Goal: Task Accomplishment & Management: Manage account settings

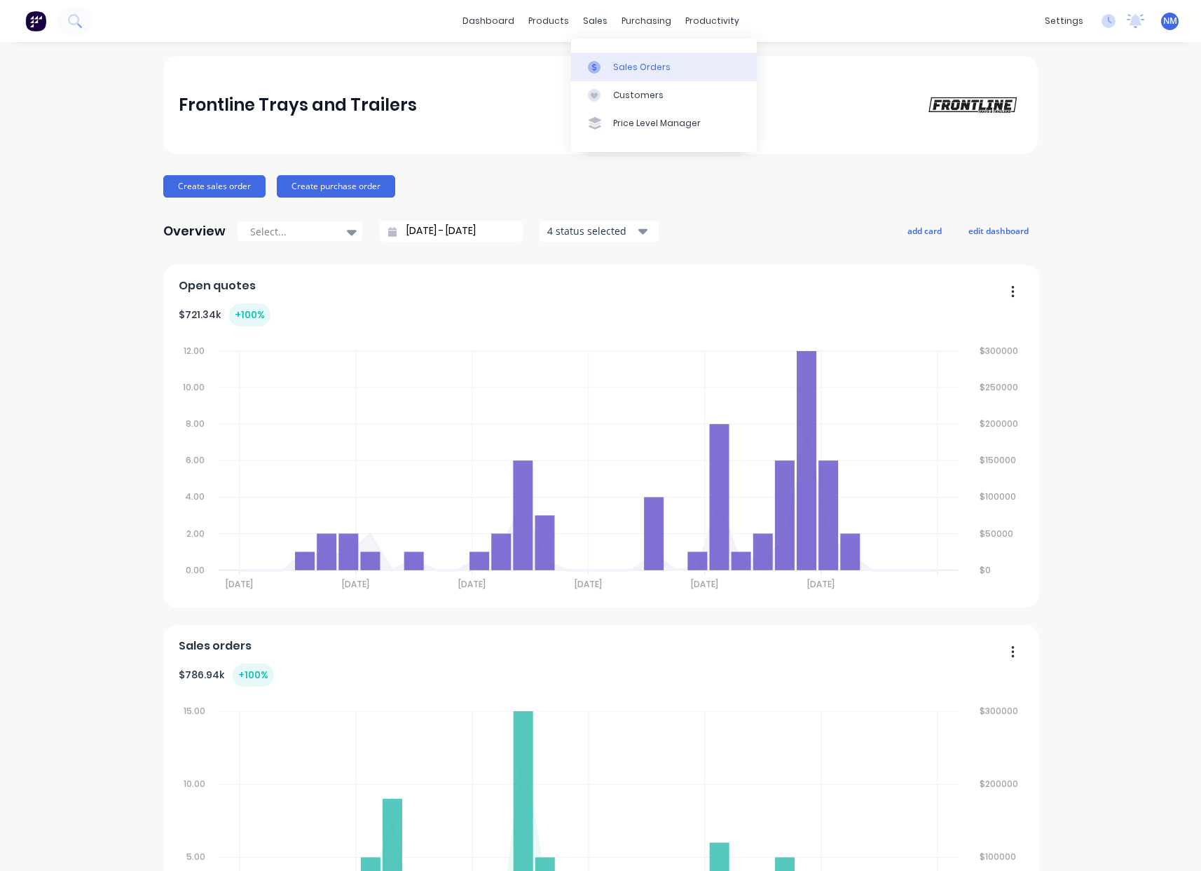
click at [630, 65] on div "Sales Orders" at bounding box center [641, 67] width 57 height 13
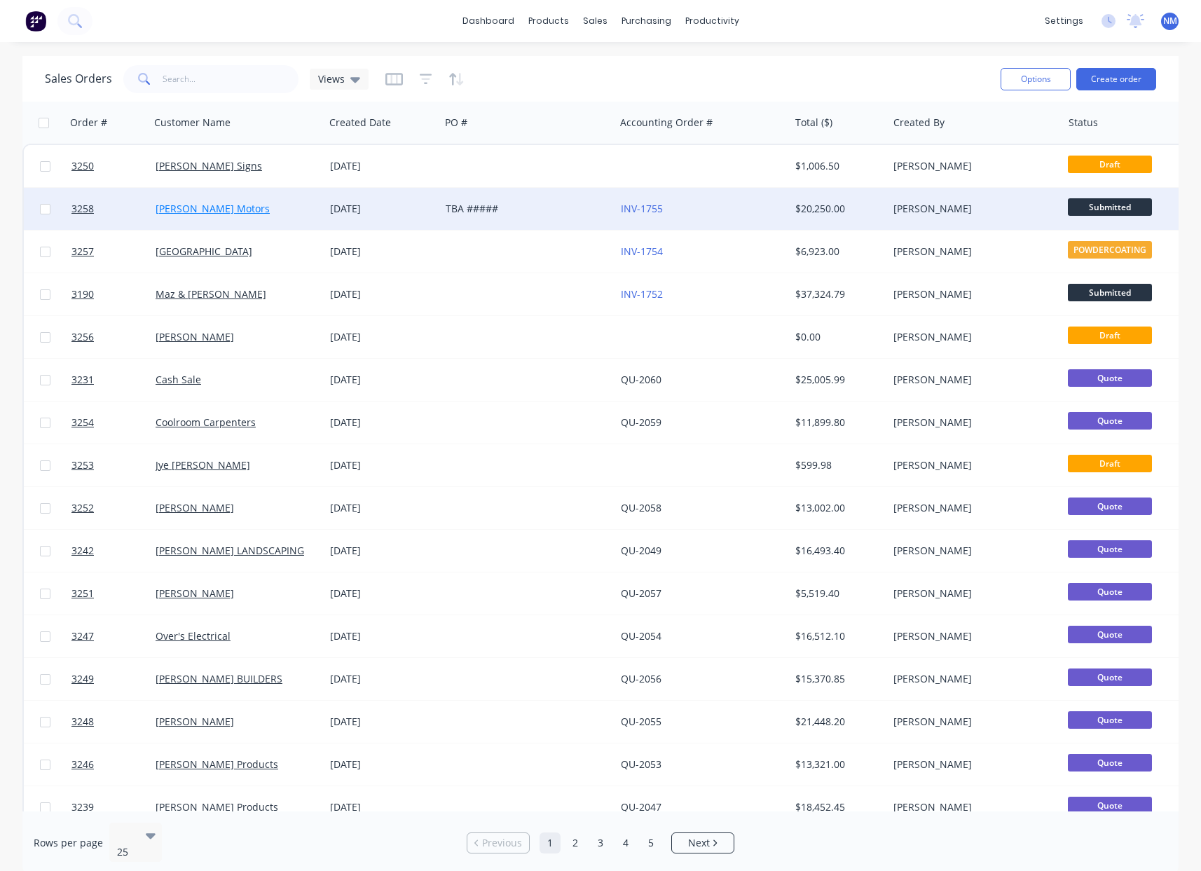
click at [191, 206] on link "[PERSON_NAME] Motors" at bounding box center [213, 208] width 114 height 13
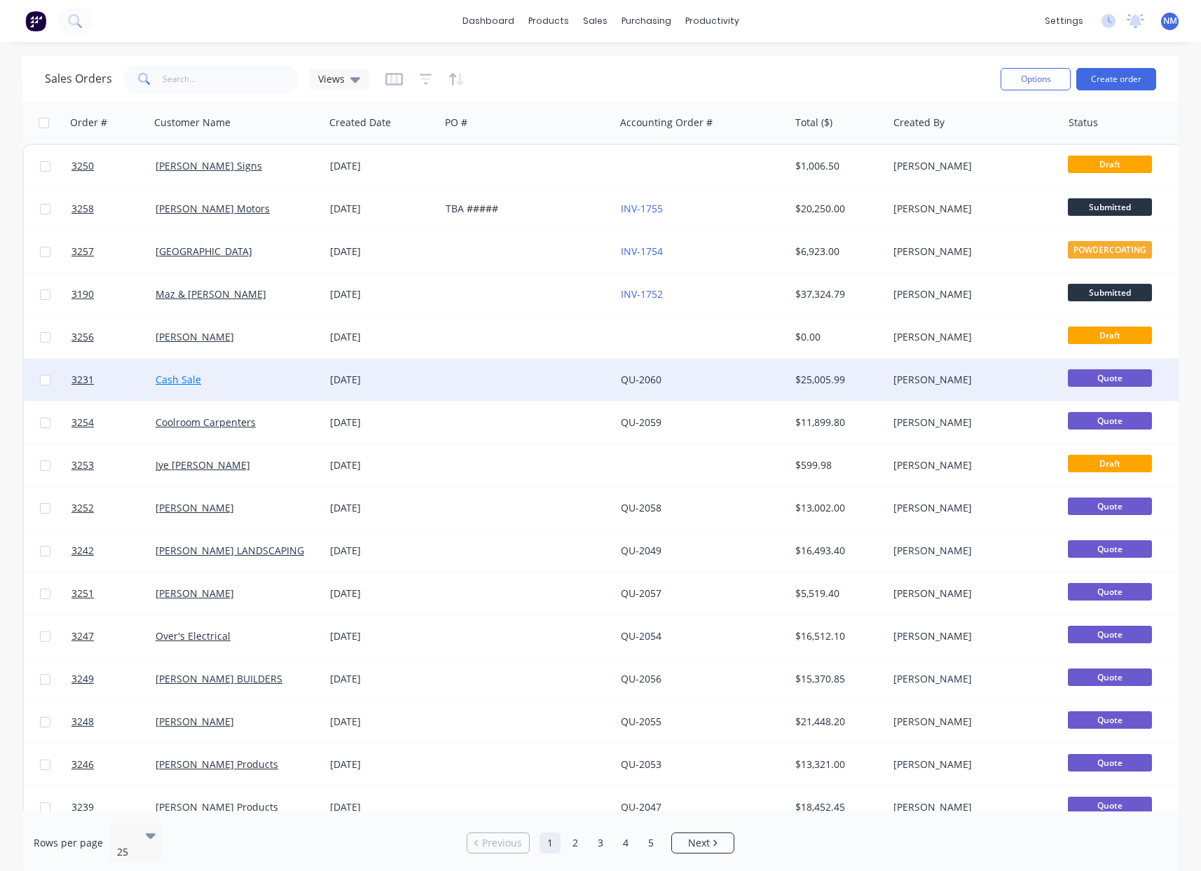
click at [191, 383] on link "Cash Sale" at bounding box center [179, 379] width 46 height 13
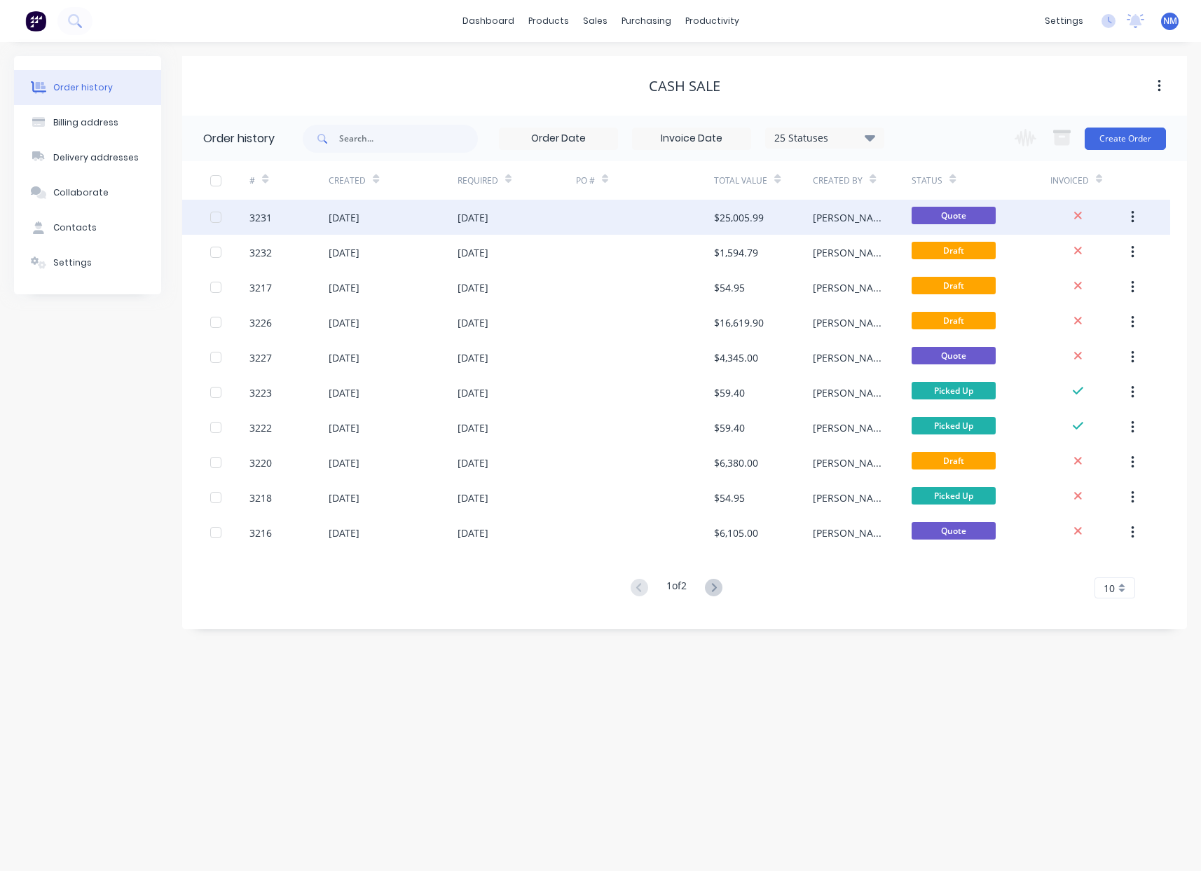
click at [529, 207] on div "[DATE]" at bounding box center [517, 217] width 118 height 35
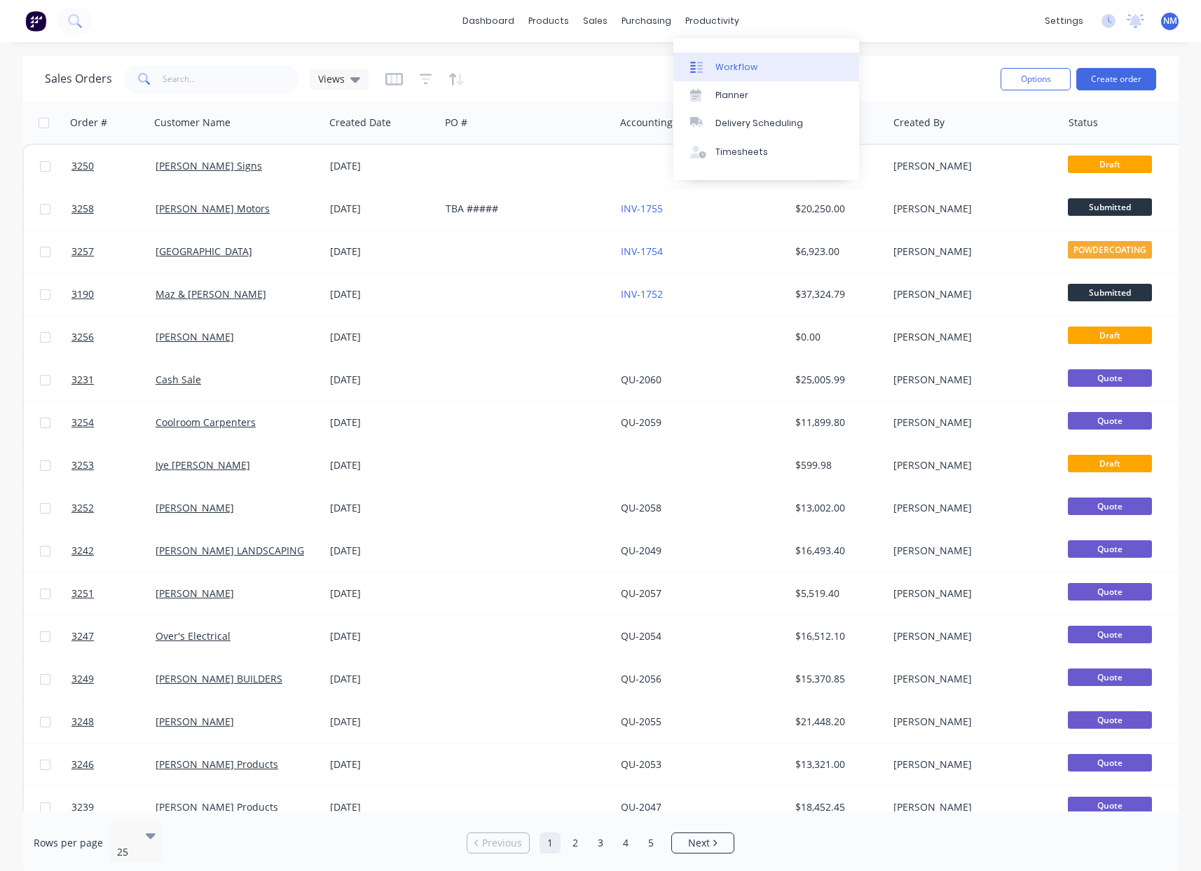
click at [734, 64] on div "Workflow" at bounding box center [737, 67] width 42 height 13
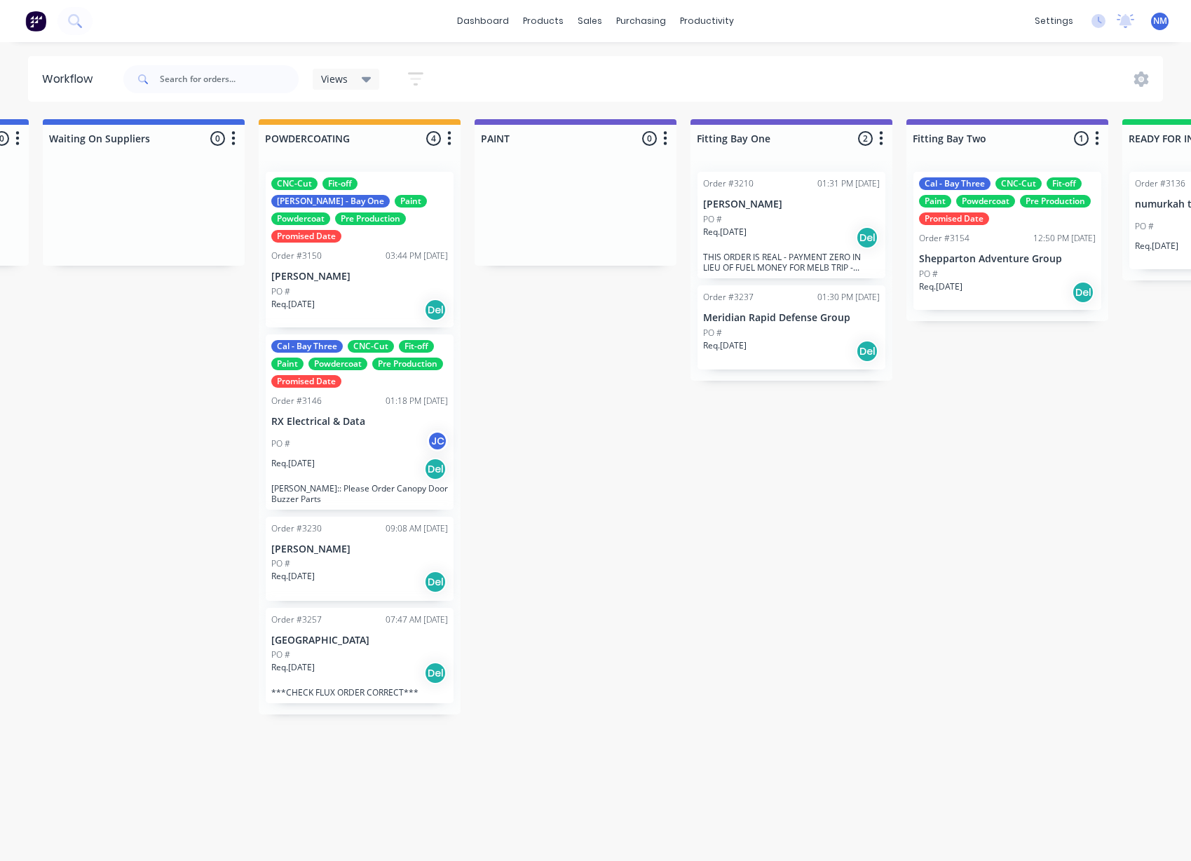
scroll to position [0, 2565]
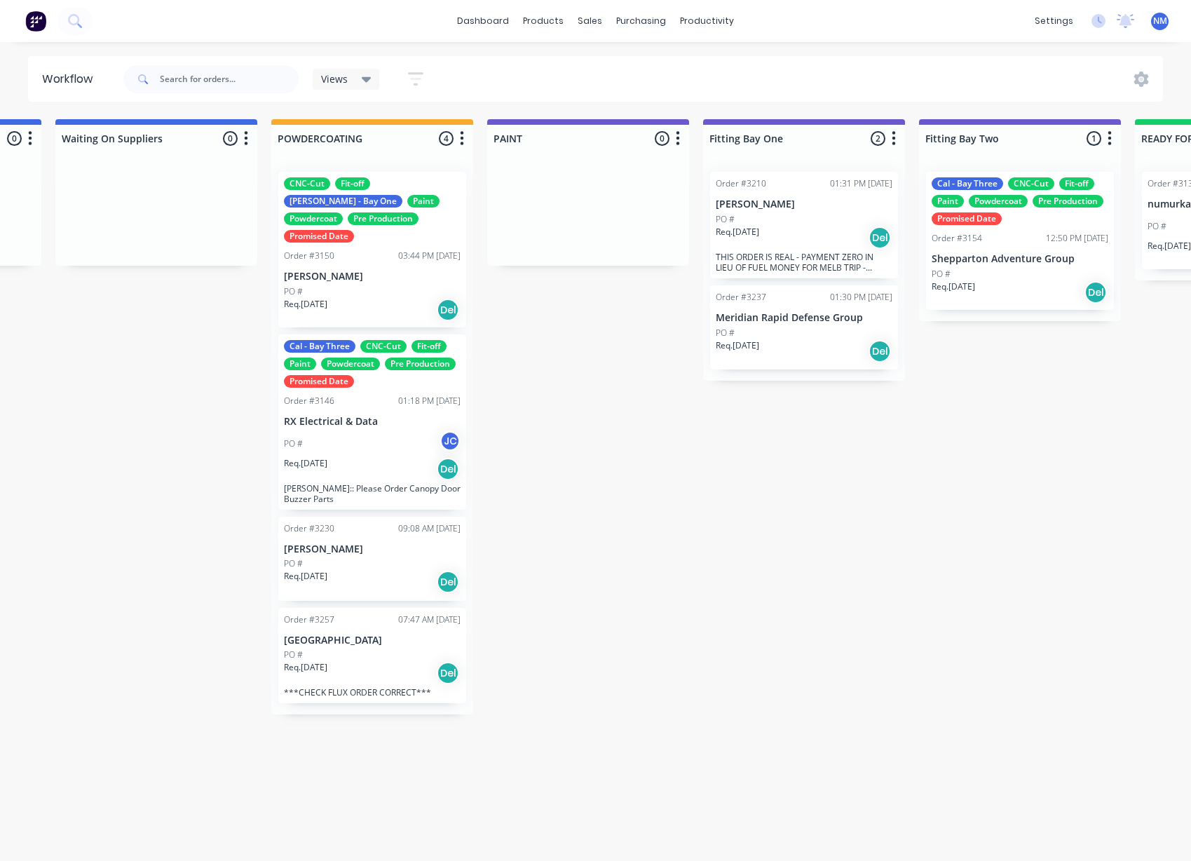
click at [378, 661] on div "Req. [DATE] Del" at bounding box center [372, 673] width 177 height 24
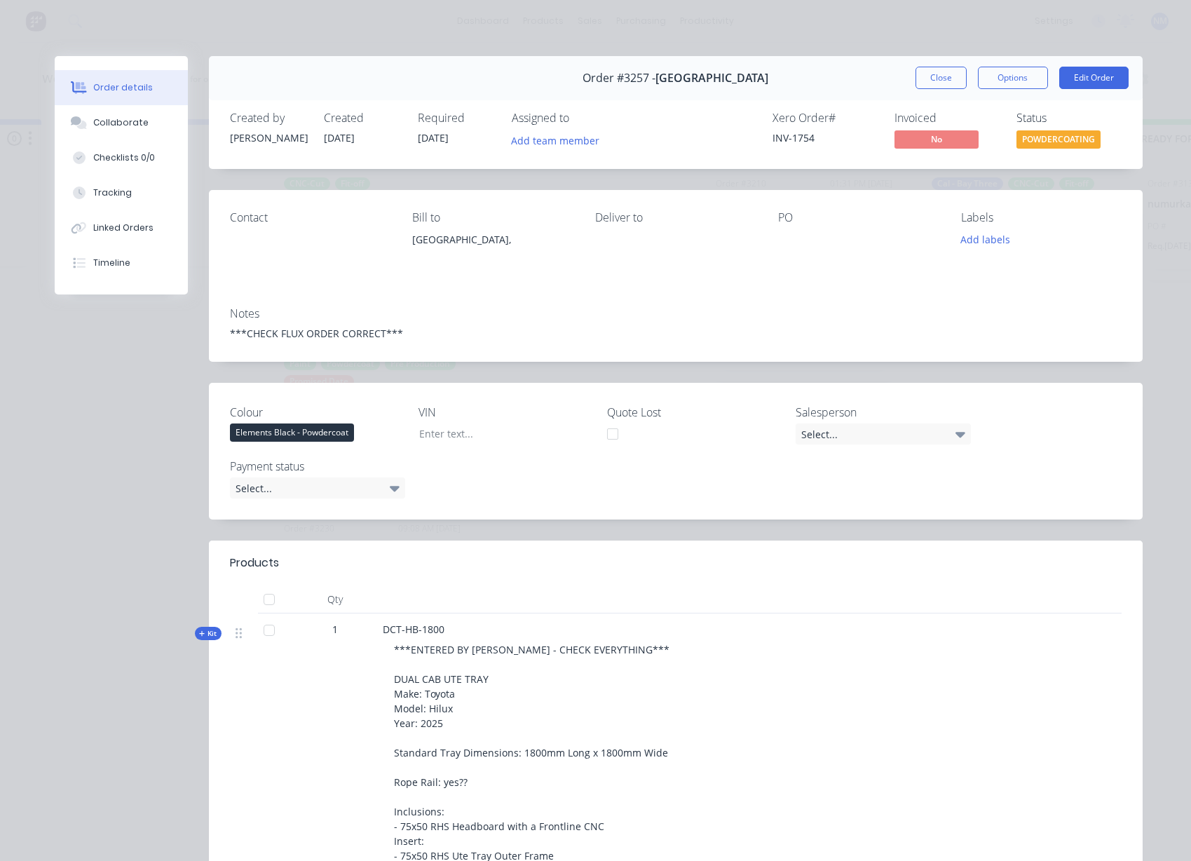
drag, startPoint x: 944, startPoint y: 86, endPoint x: 938, endPoint y: 82, distance: 7.6
click at [942, 85] on button "Close" at bounding box center [940, 78] width 51 height 22
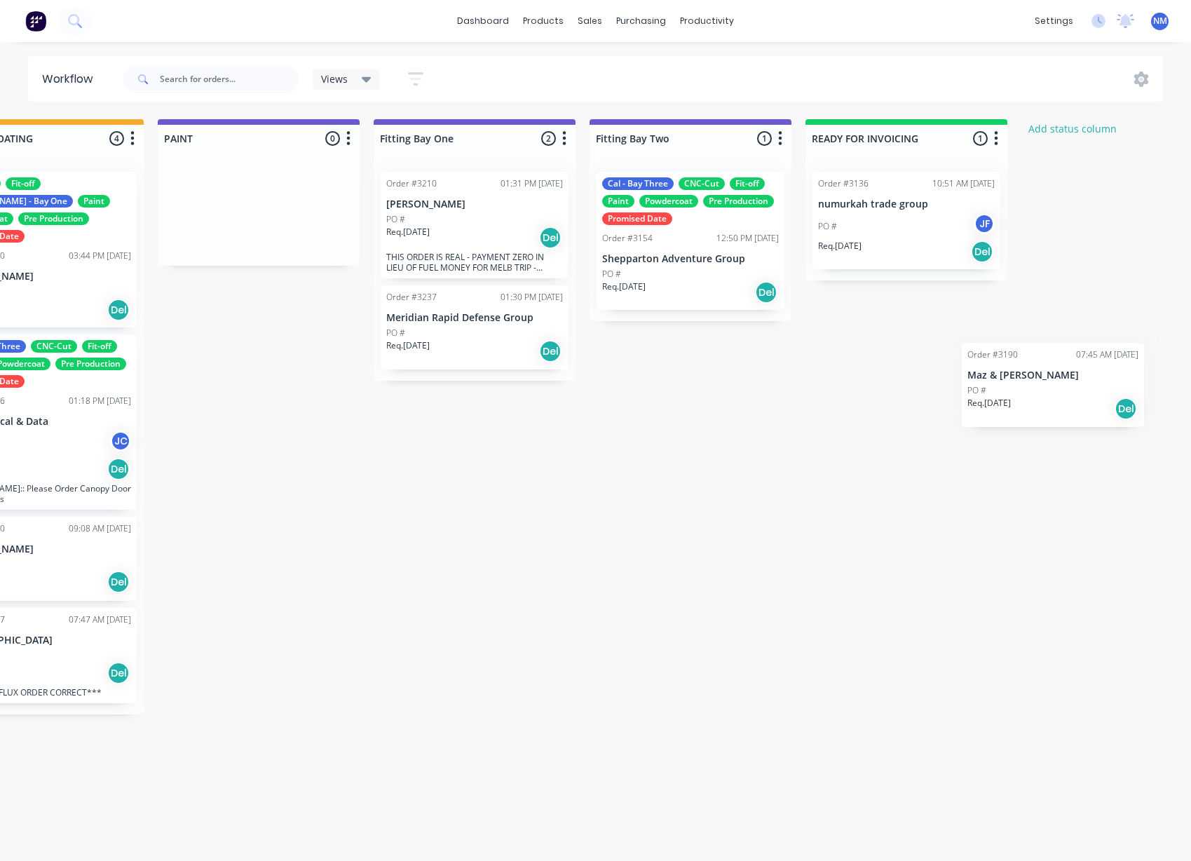
scroll to position [0, 2976]
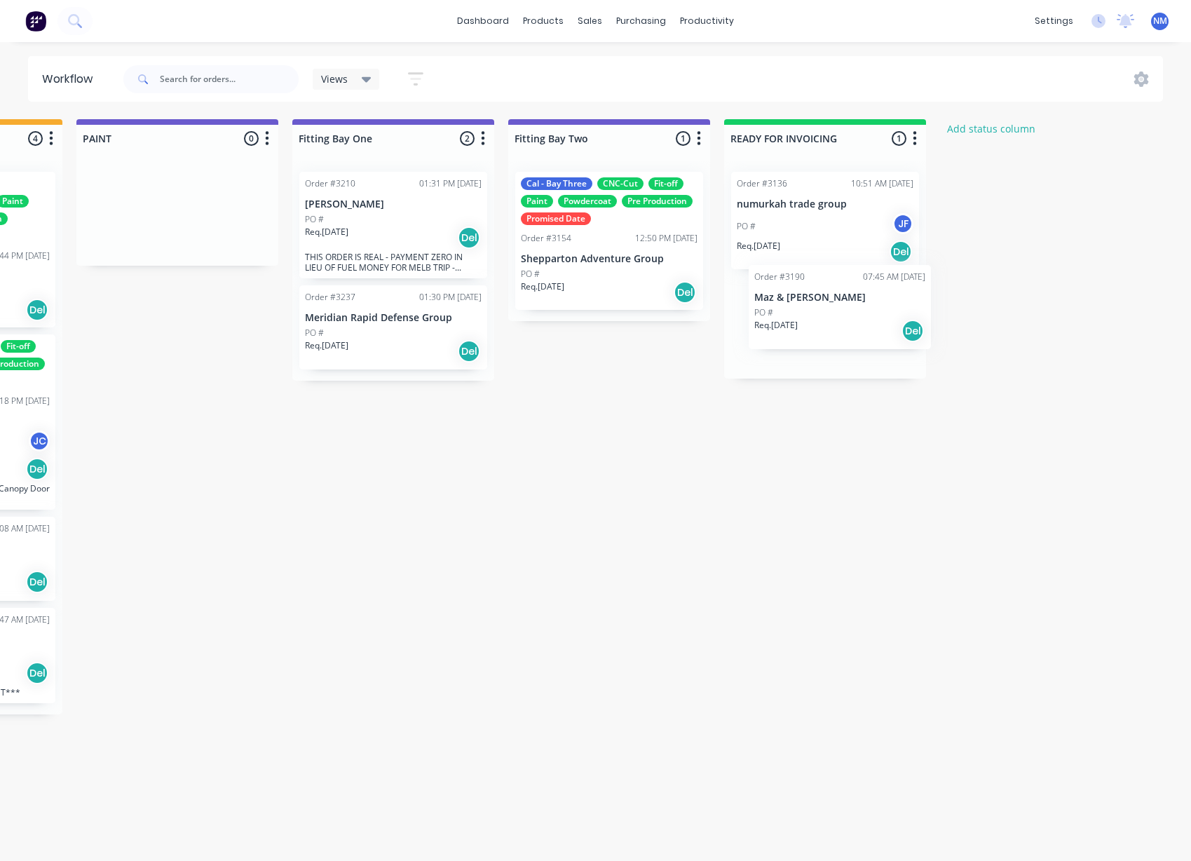
drag, startPoint x: 115, startPoint y: 536, endPoint x: 832, endPoint y: 308, distance: 752.4
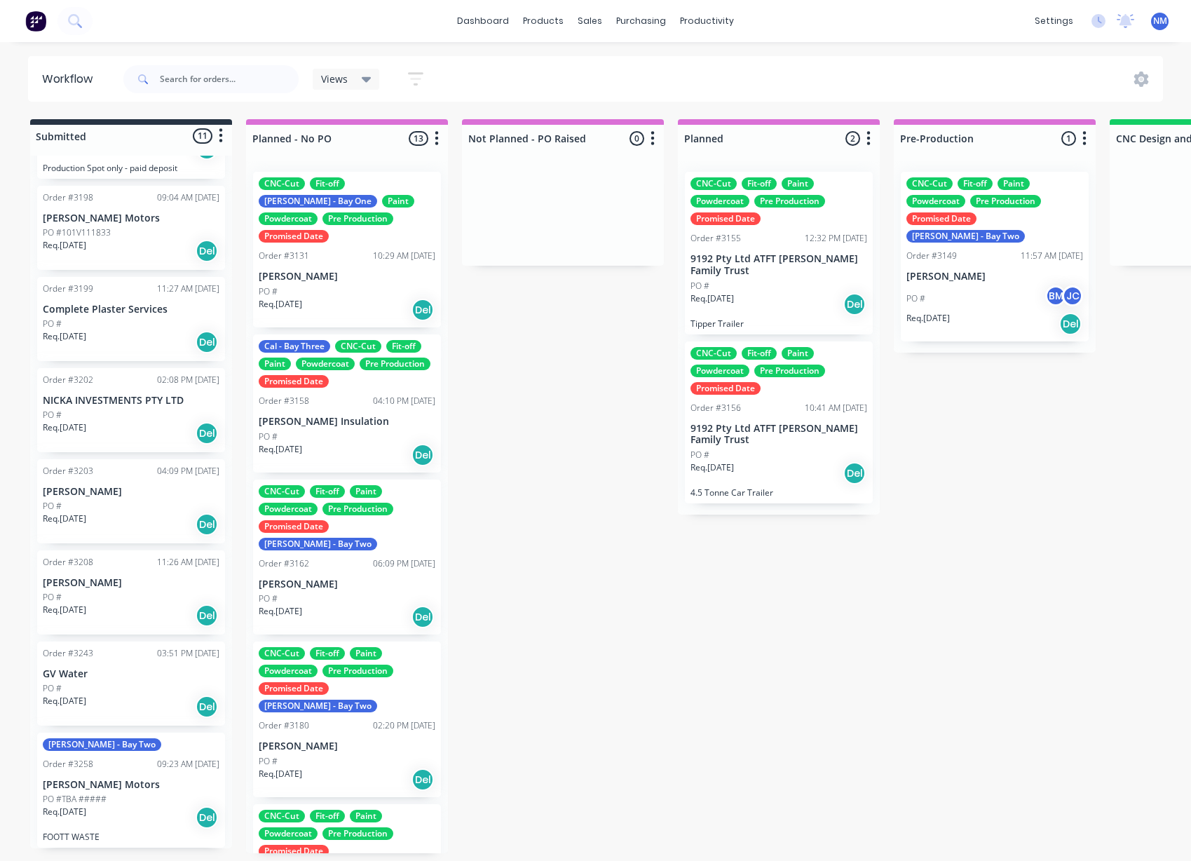
scroll to position [3, 0]
click at [96, 583] on p "[PERSON_NAME]" at bounding box center [131, 583] width 177 height 12
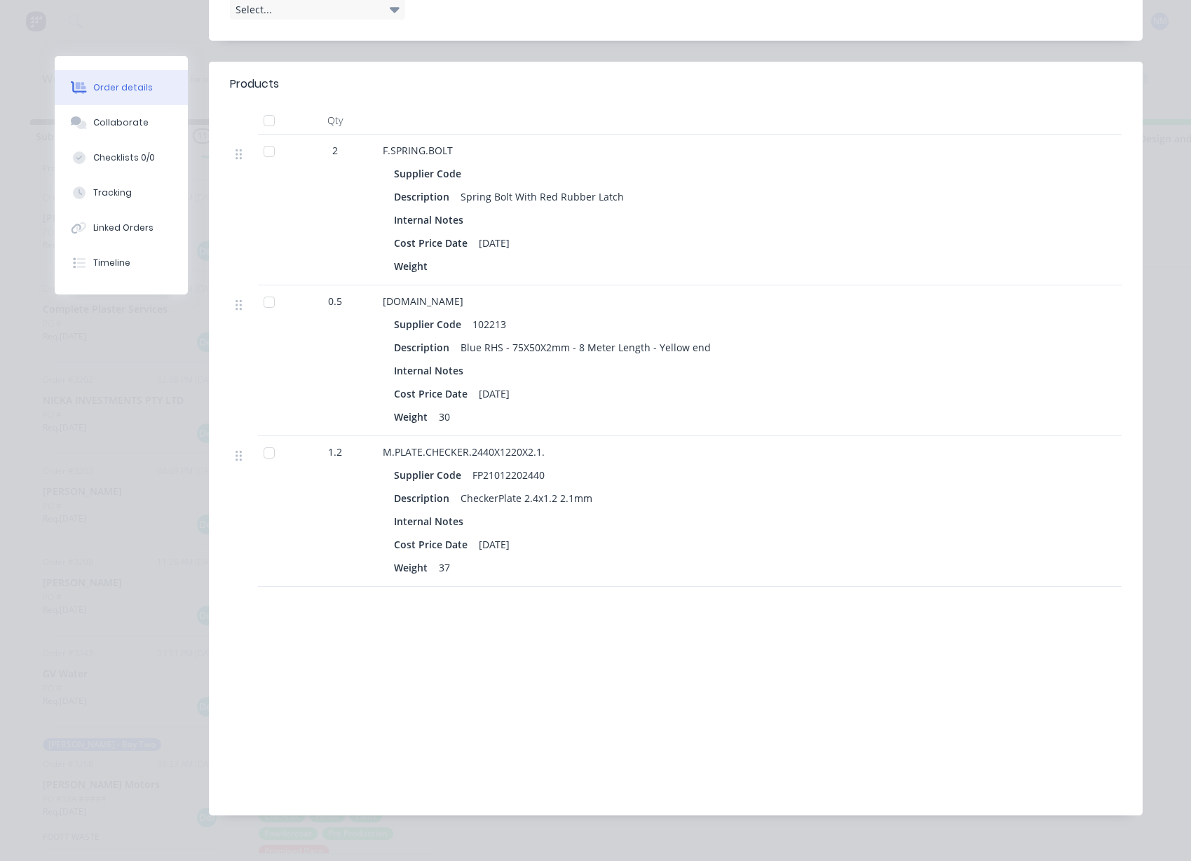
scroll to position [0, 0]
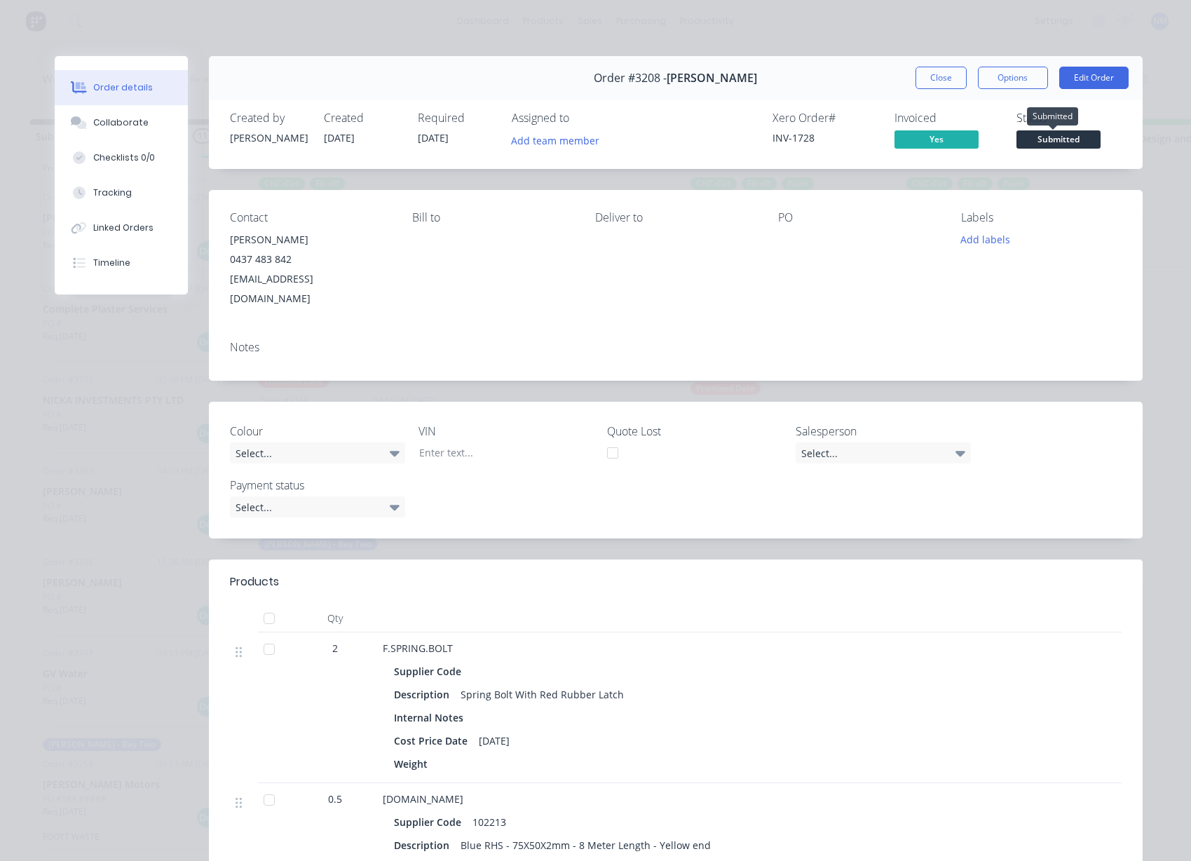
click at [1044, 138] on span "Submitted" at bounding box center [1058, 139] width 84 height 18
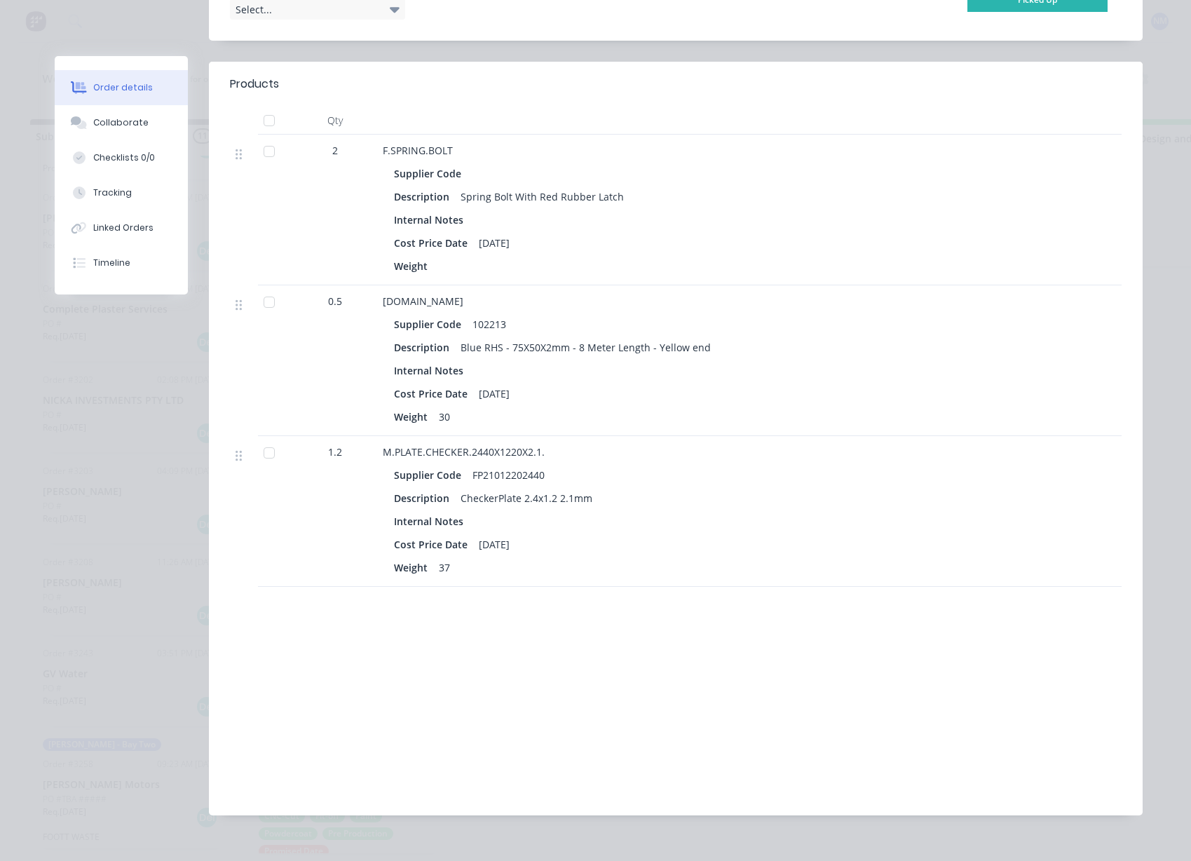
scroll to position [212, 0]
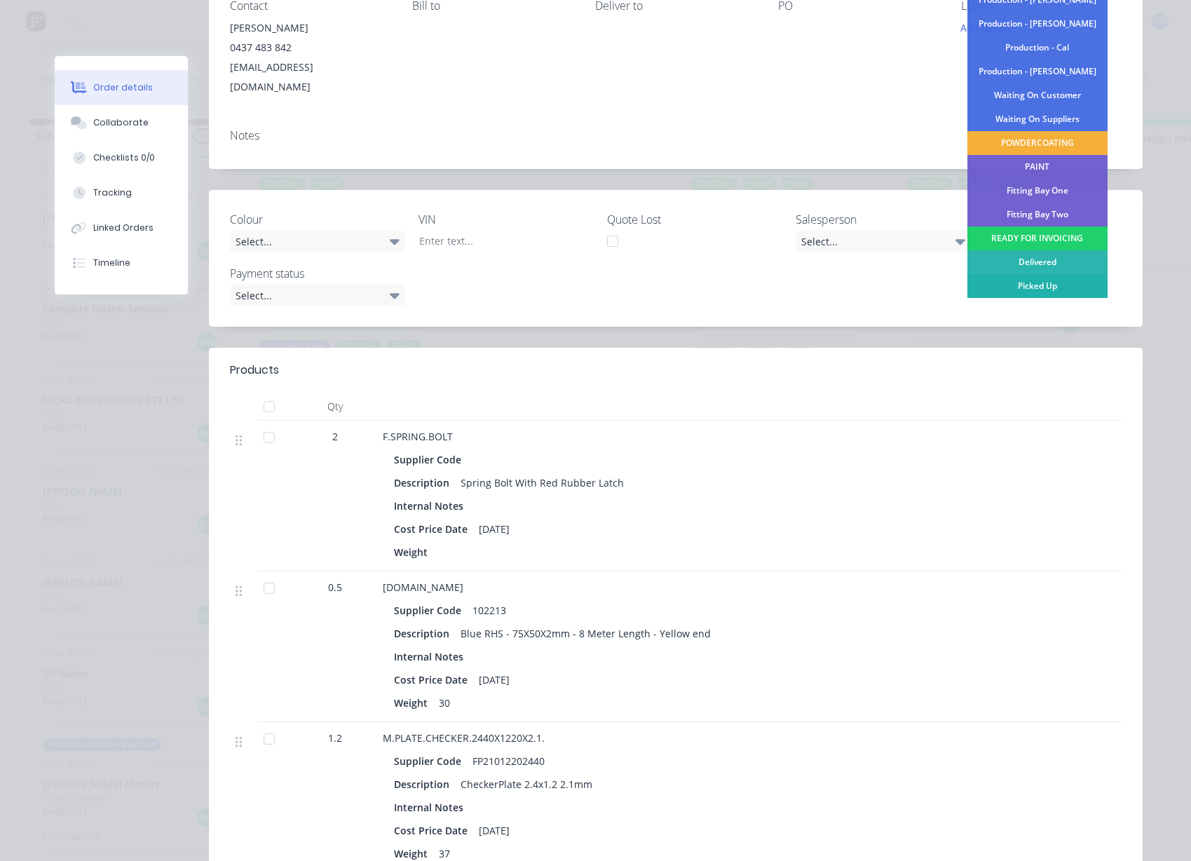
click at [1026, 287] on div "Picked Up" at bounding box center [1037, 286] width 140 height 24
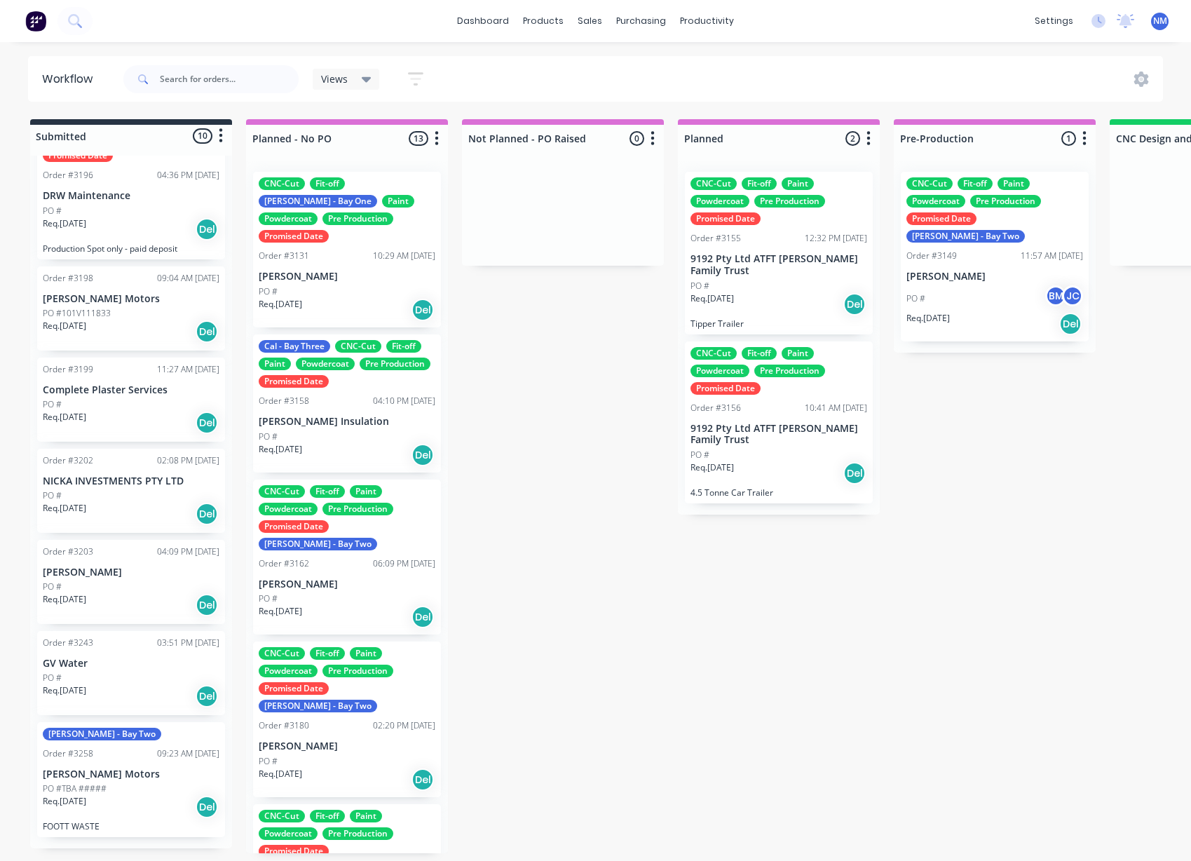
scroll to position [375, 0]
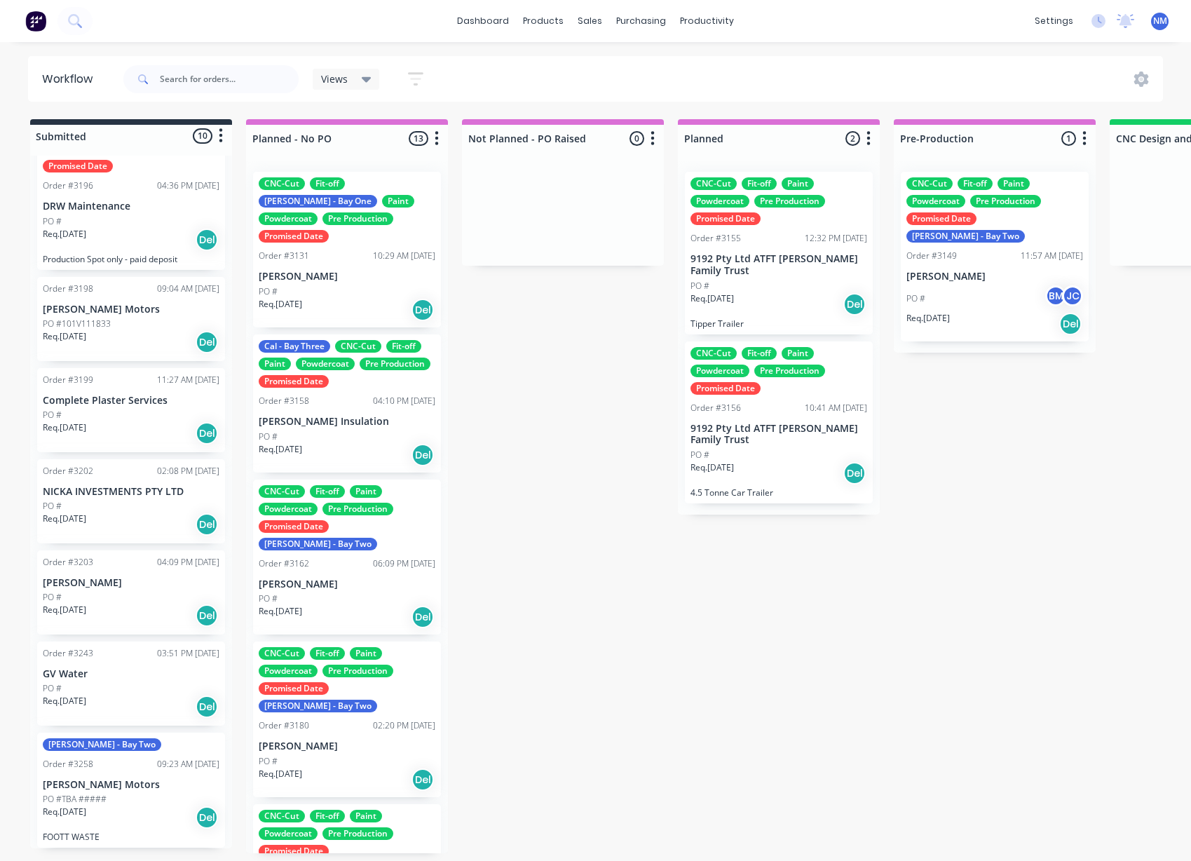
click at [119, 686] on div "PO #" at bounding box center [131, 688] width 177 height 13
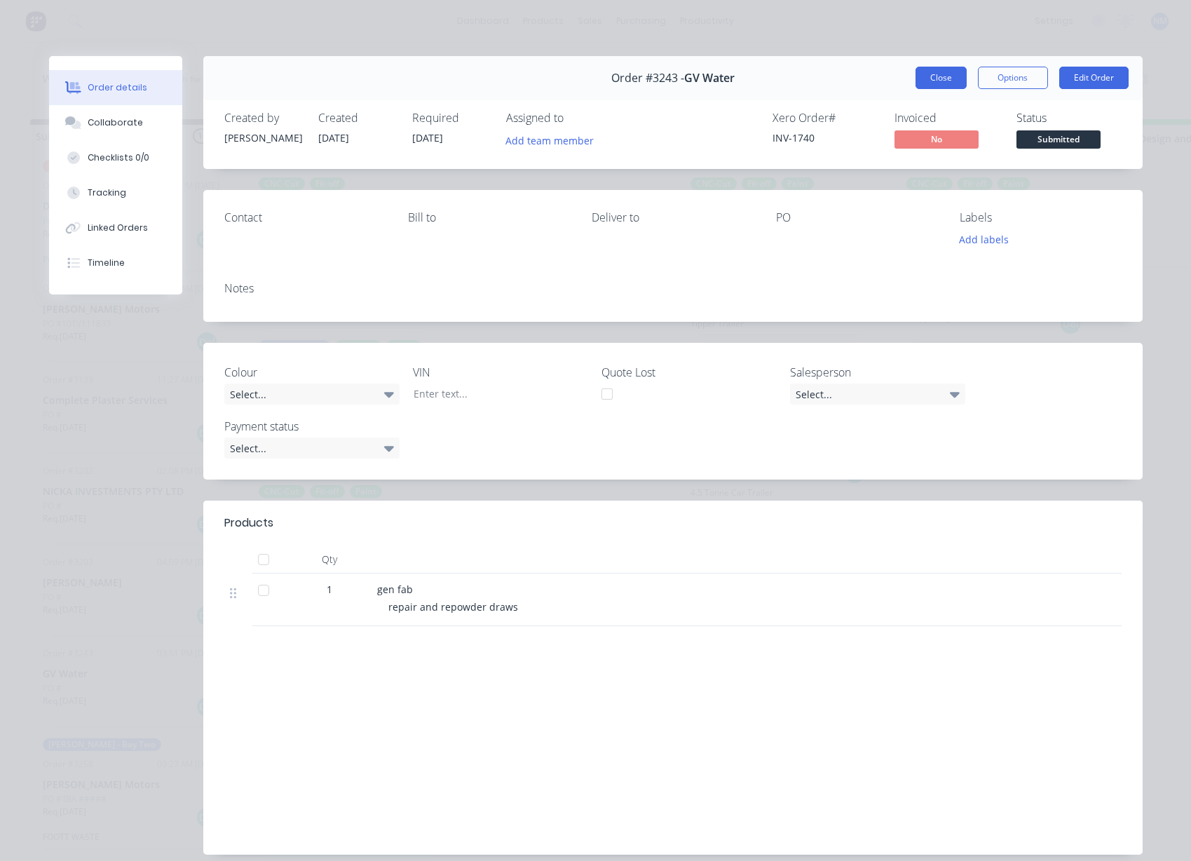
click at [927, 79] on button "Close" at bounding box center [940, 78] width 51 height 22
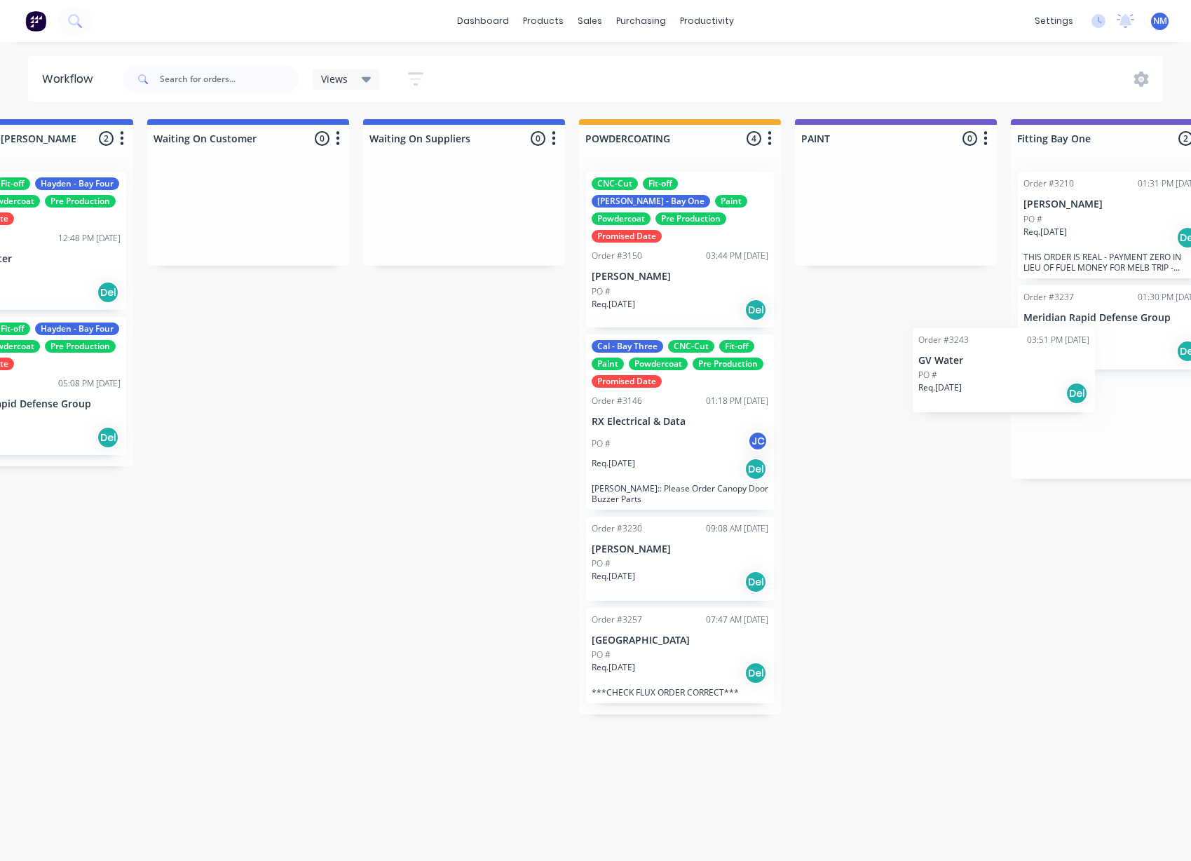
scroll to position [3, 2294]
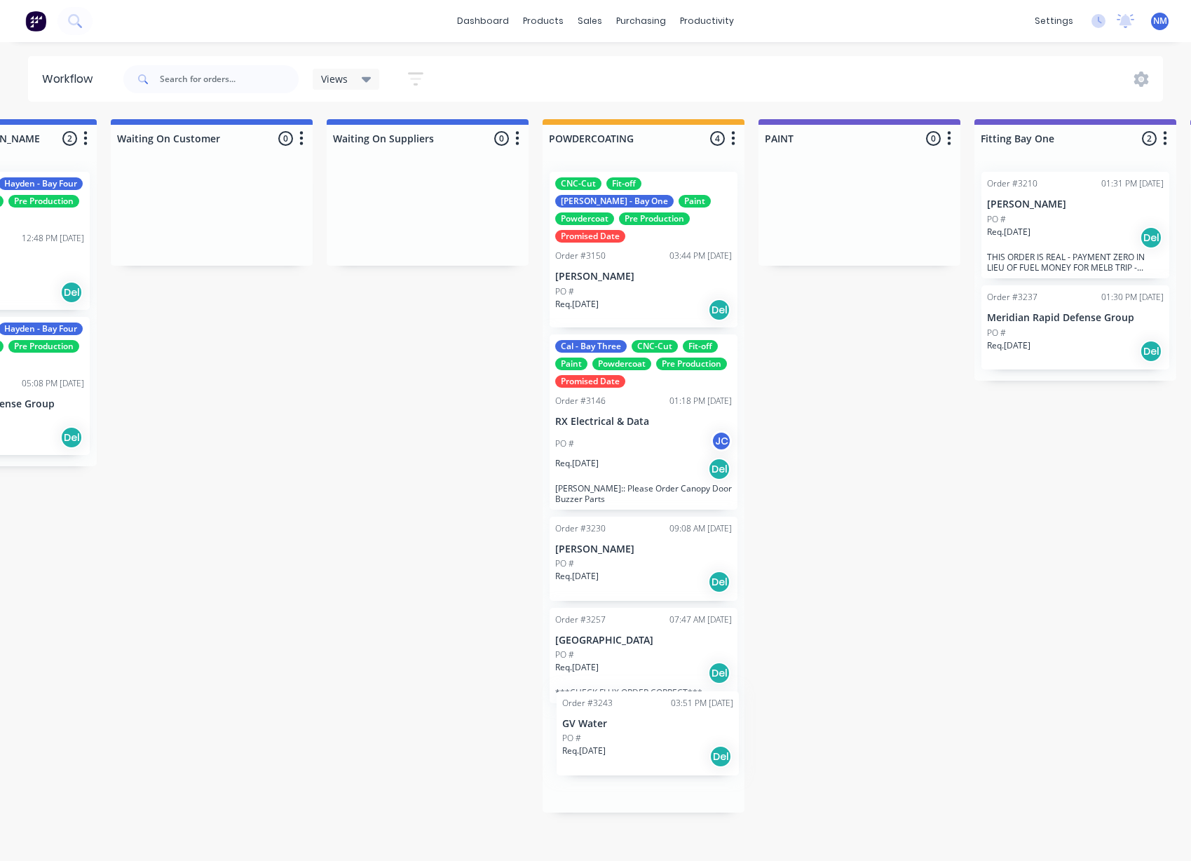
drag, startPoint x: 108, startPoint y: 686, endPoint x: 632, endPoint y: 734, distance: 526.5
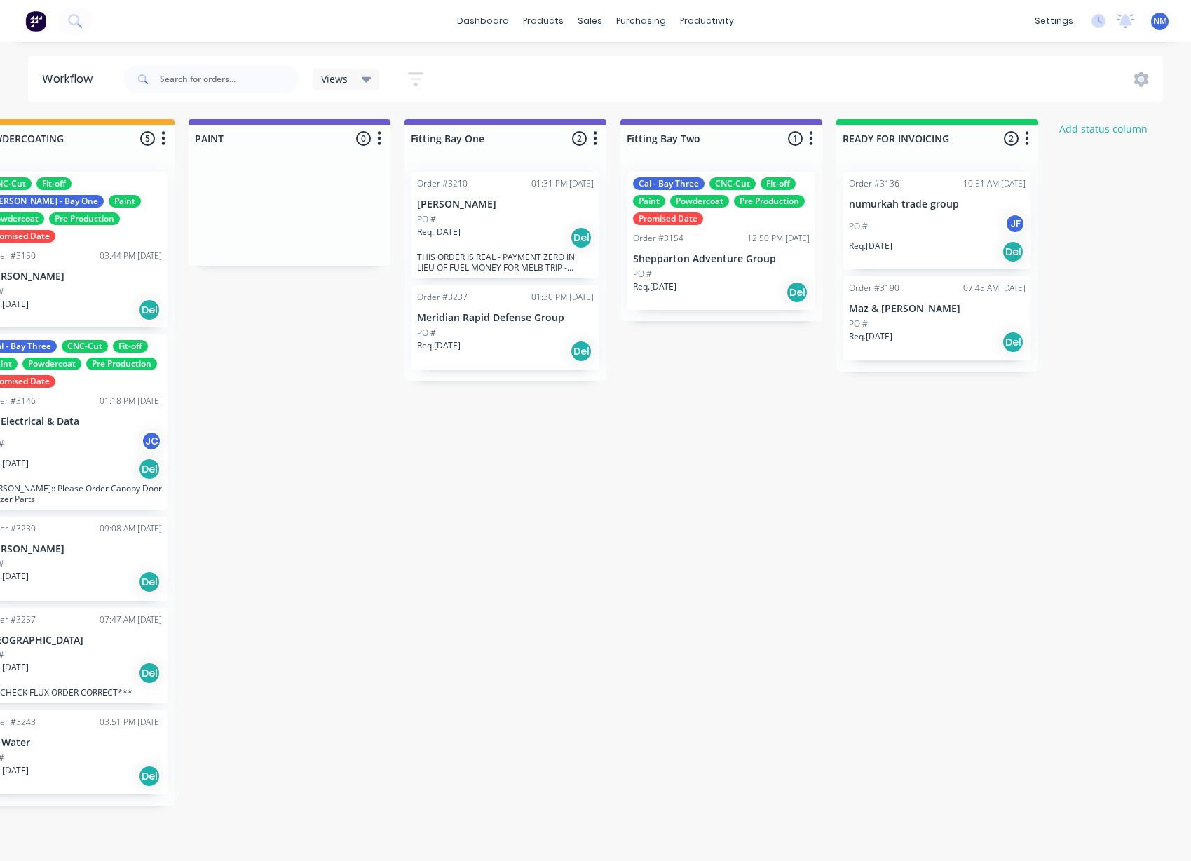
scroll to position [3, 2976]
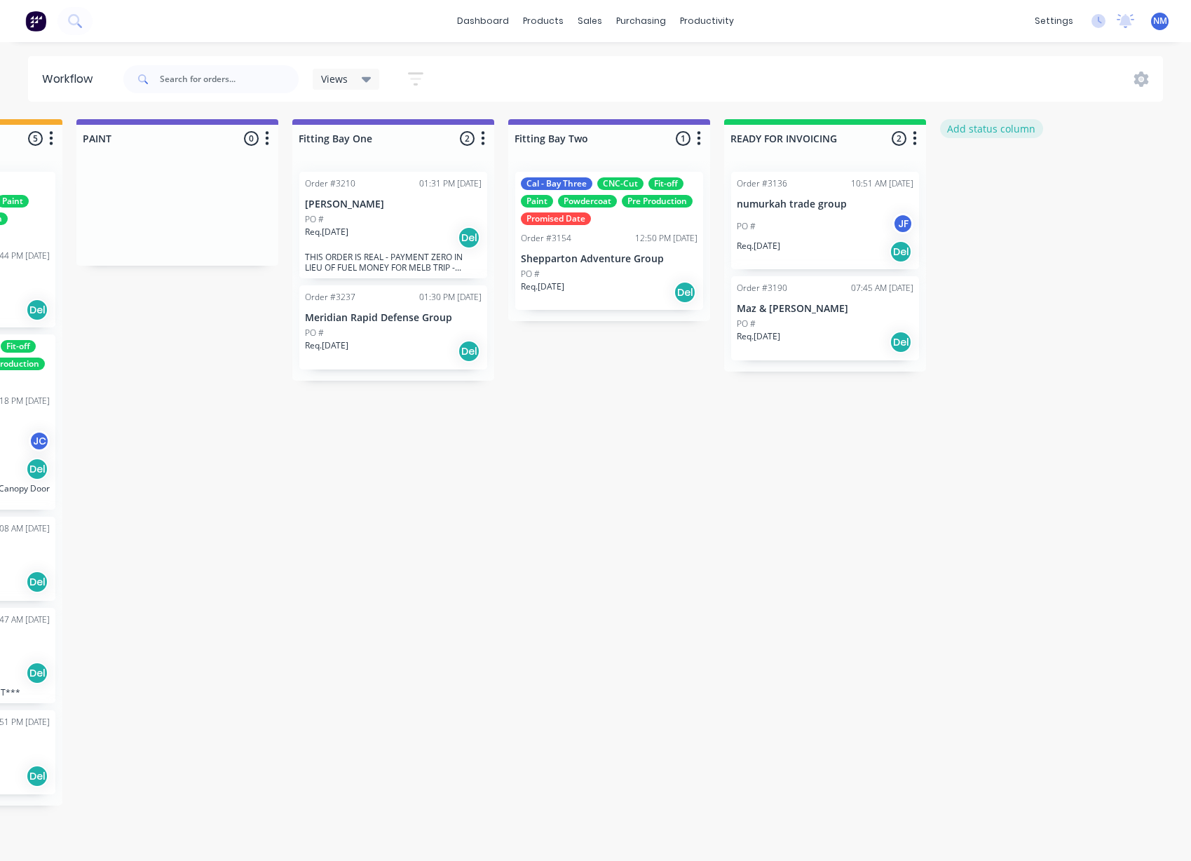
click at [1014, 125] on button "Add status column" at bounding box center [991, 128] width 103 height 19
click at [1014, 139] on input at bounding box center [1040, 138] width 185 height 21
type input "To Book In"
click at [981, 166] on button "Add" at bounding box center [986, 171] width 77 height 22
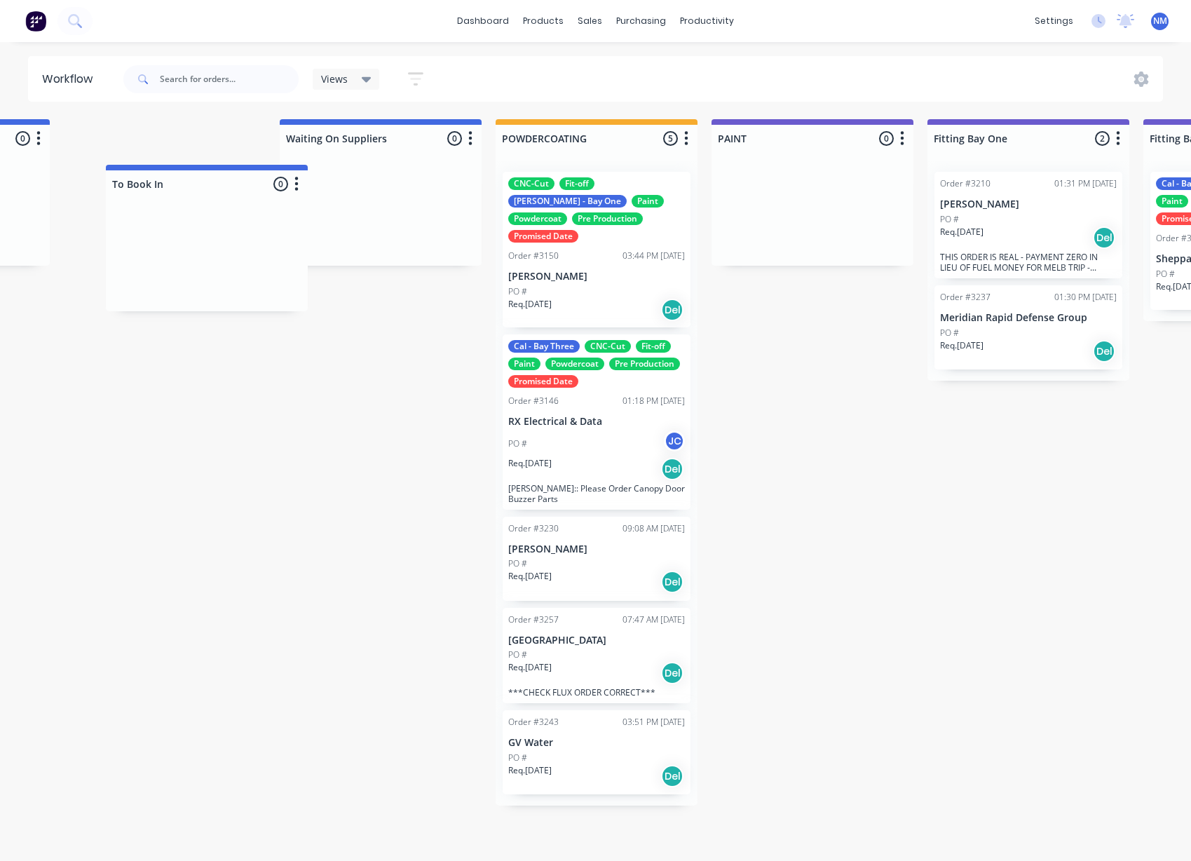
scroll to position [0, 2514]
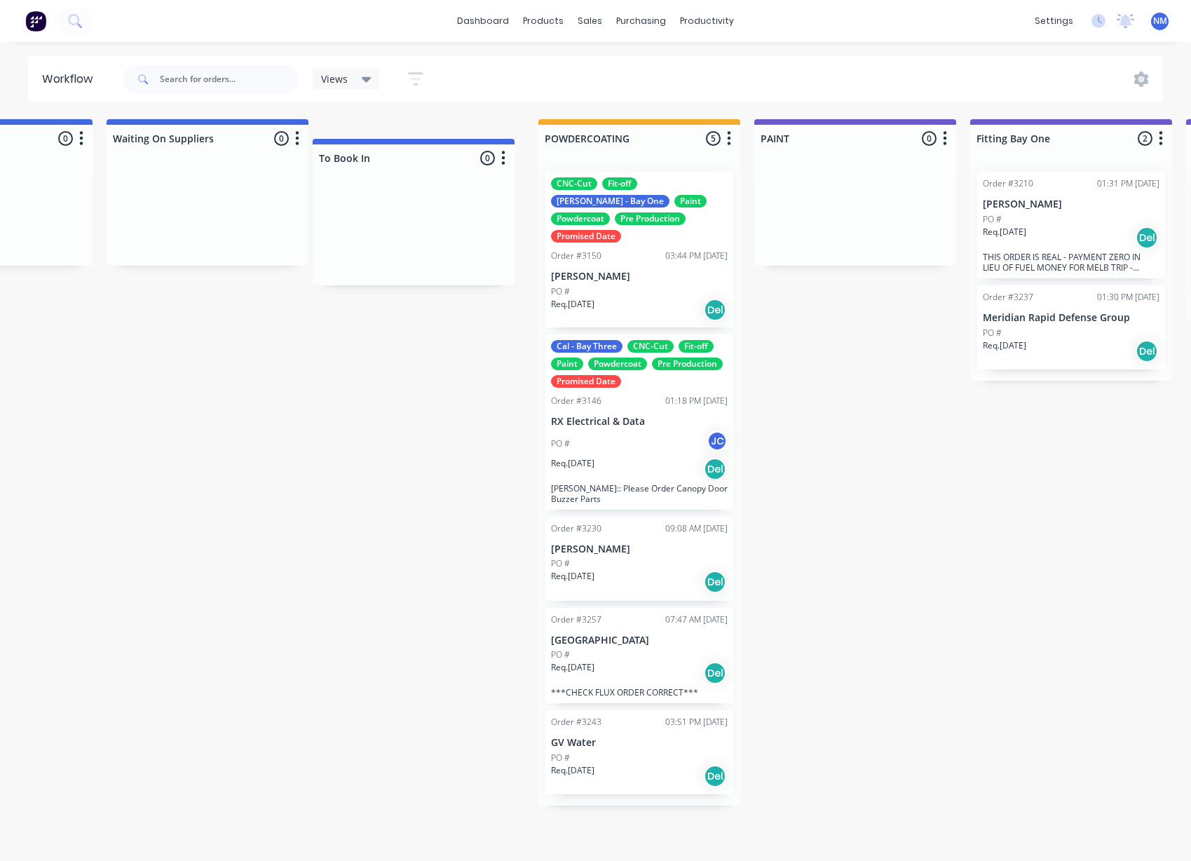
drag, startPoint x: 1050, startPoint y: 121, endPoint x: 421, endPoint y: 141, distance: 629.0
drag, startPoint x: 650, startPoint y: 733, endPoint x: 412, endPoint y: 200, distance: 583.3
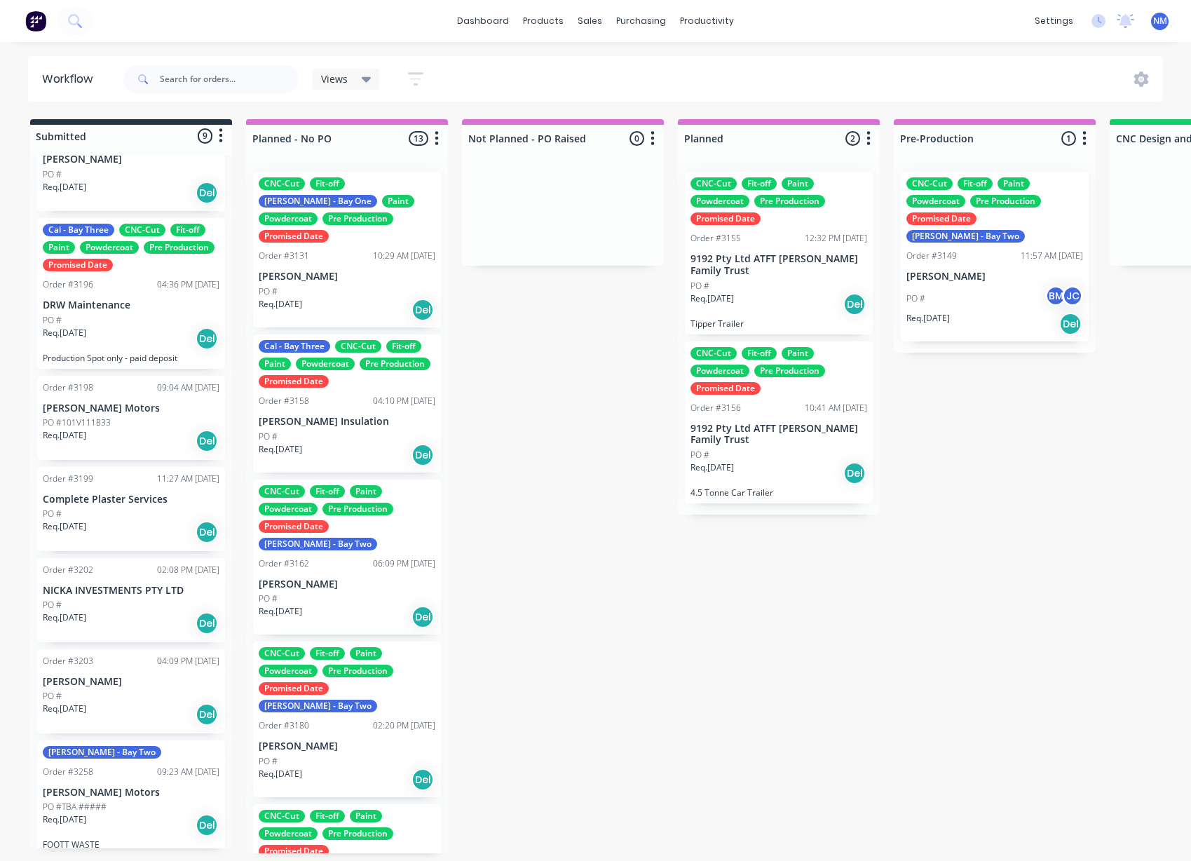
scroll to position [284, 0]
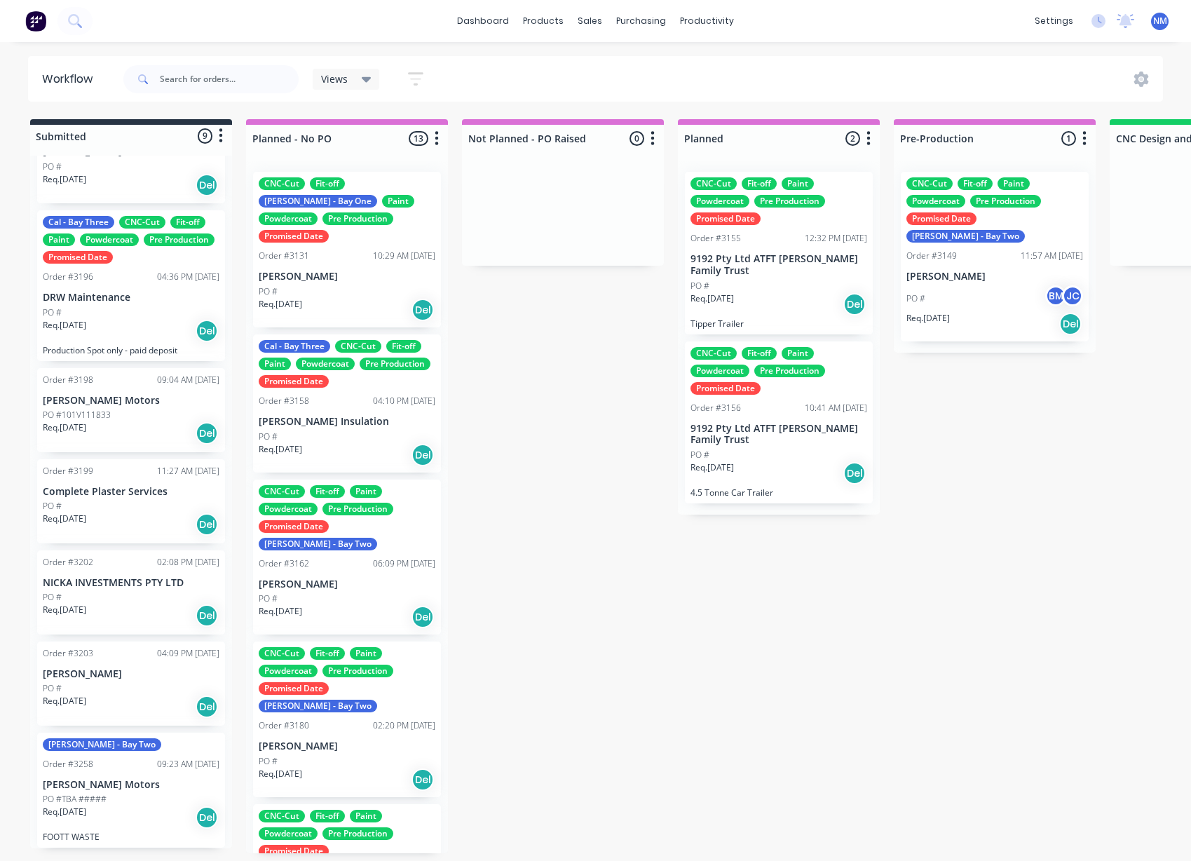
click at [133, 699] on div "Req. [DATE] Del" at bounding box center [131, 707] width 177 height 24
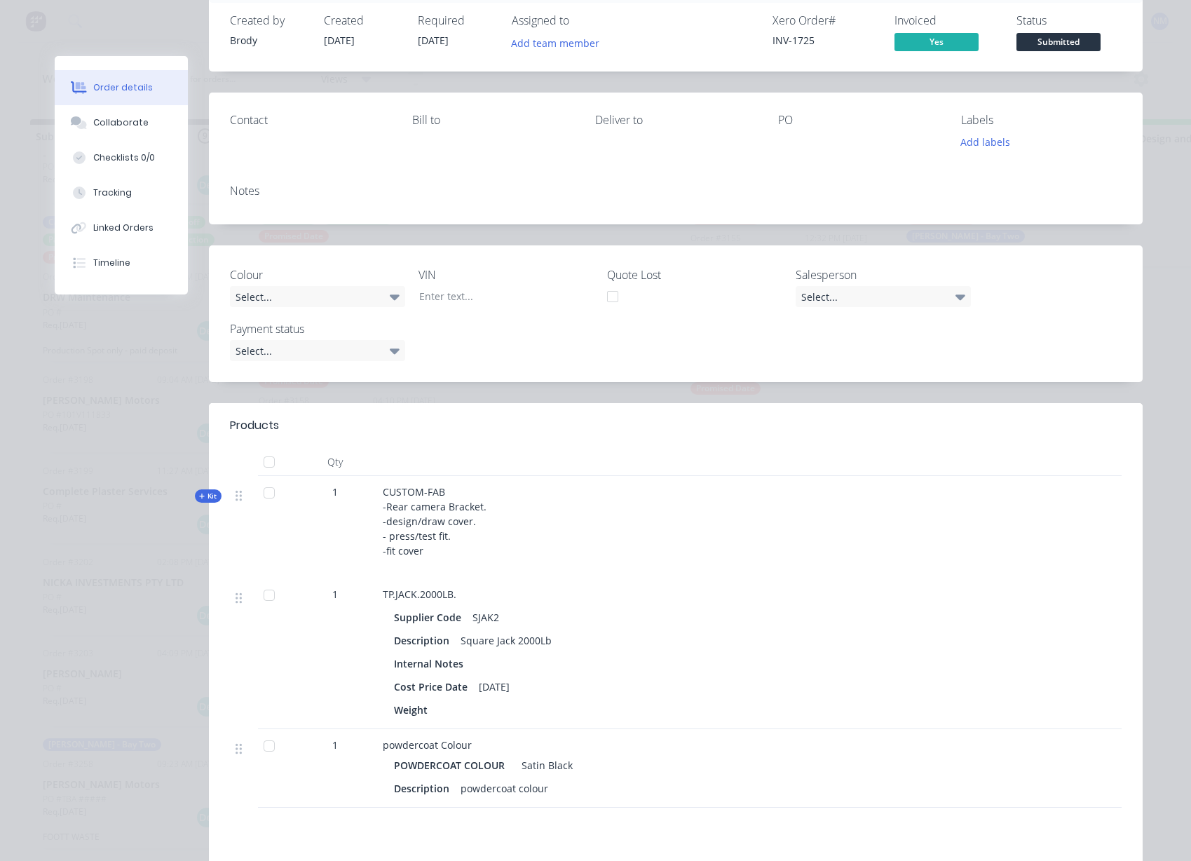
scroll to position [0, 0]
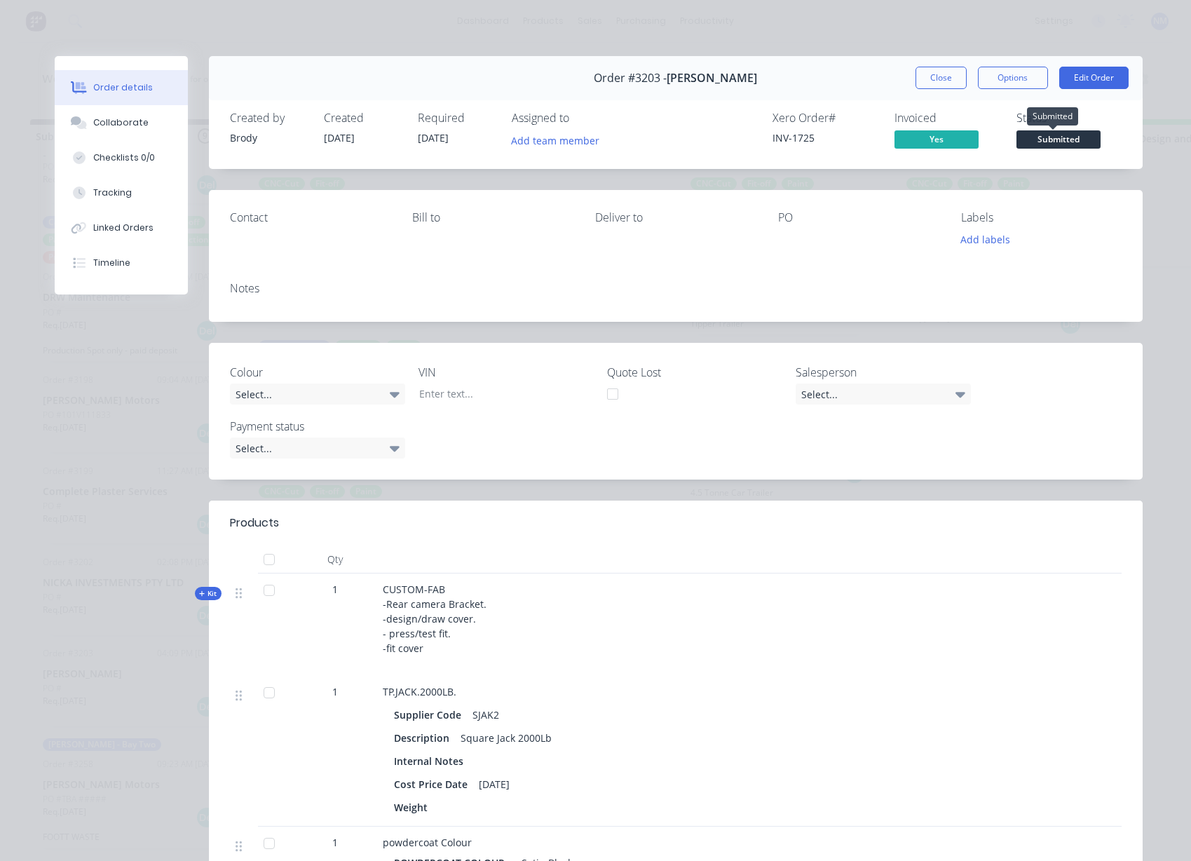
click at [1067, 141] on span "Submitted" at bounding box center [1058, 139] width 84 height 18
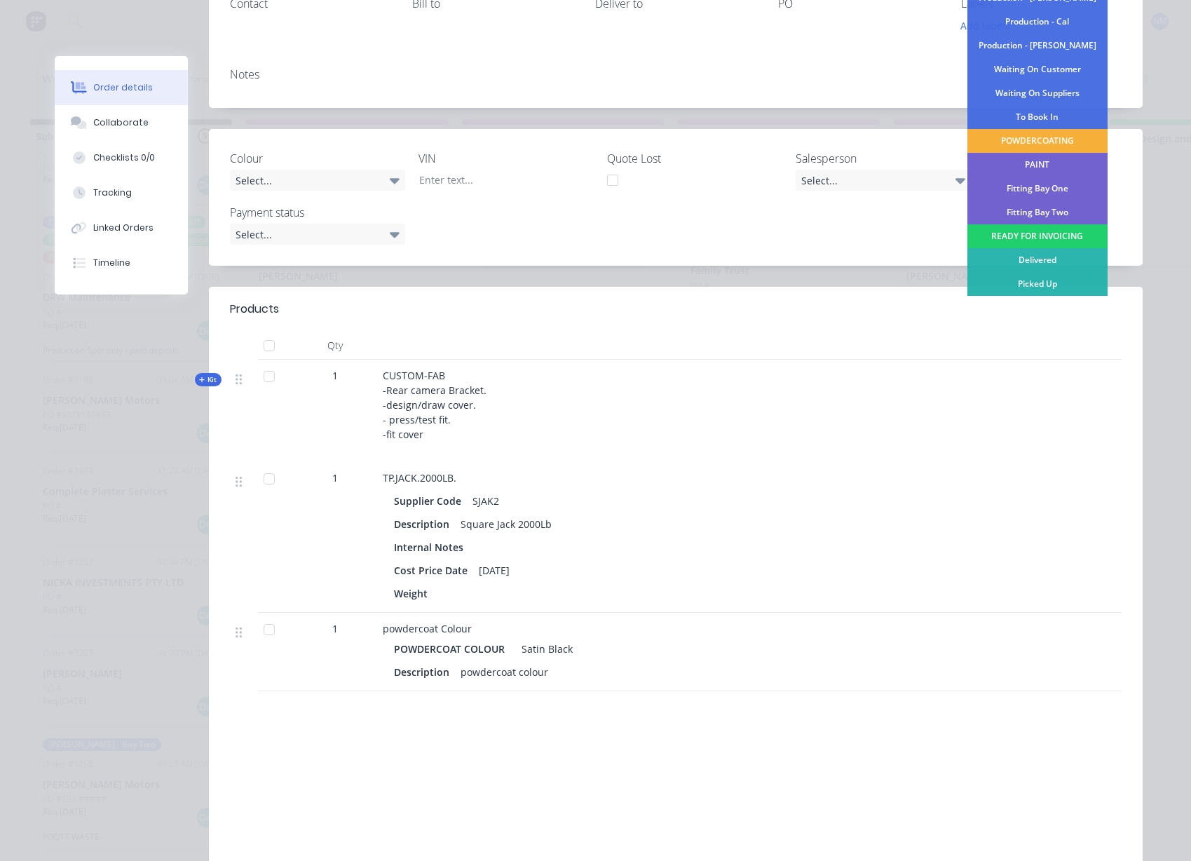
scroll to position [367, 0]
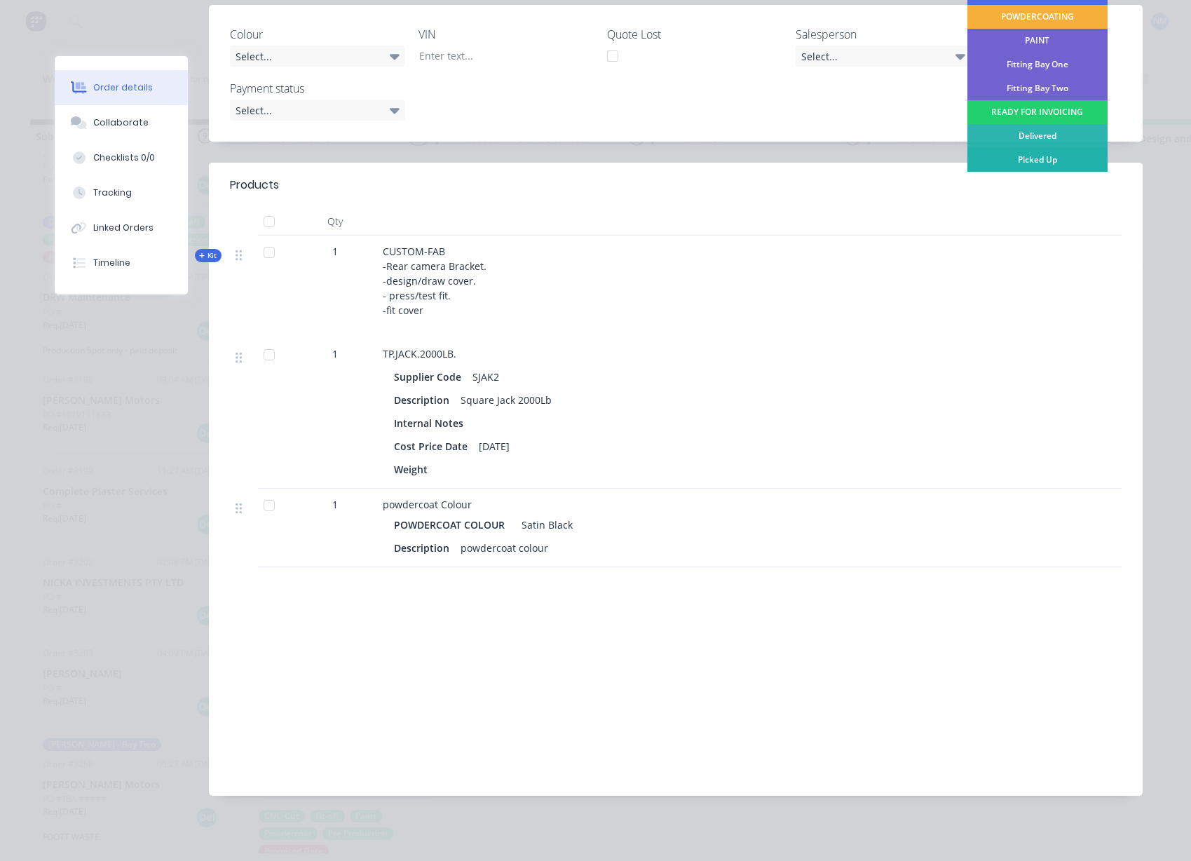
click at [1049, 148] on div "Picked Up" at bounding box center [1037, 160] width 140 height 24
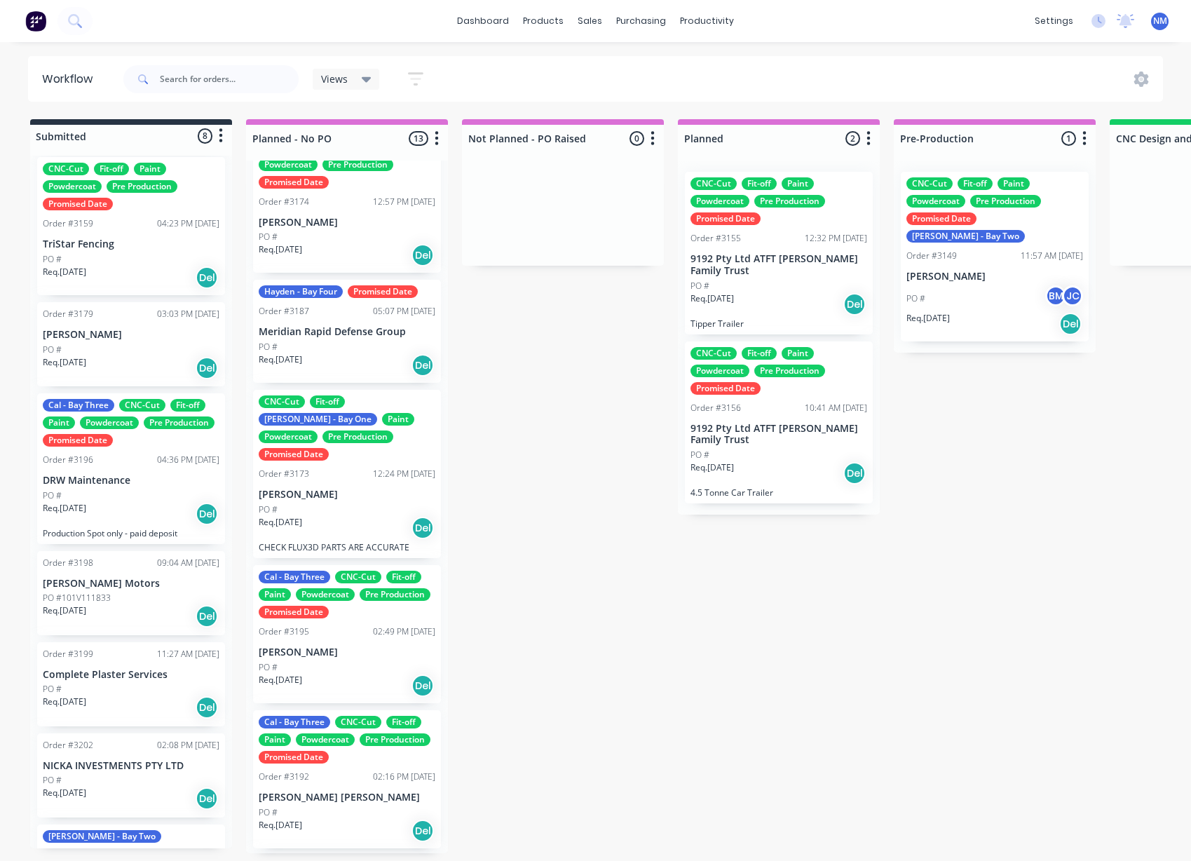
scroll to position [0, 0]
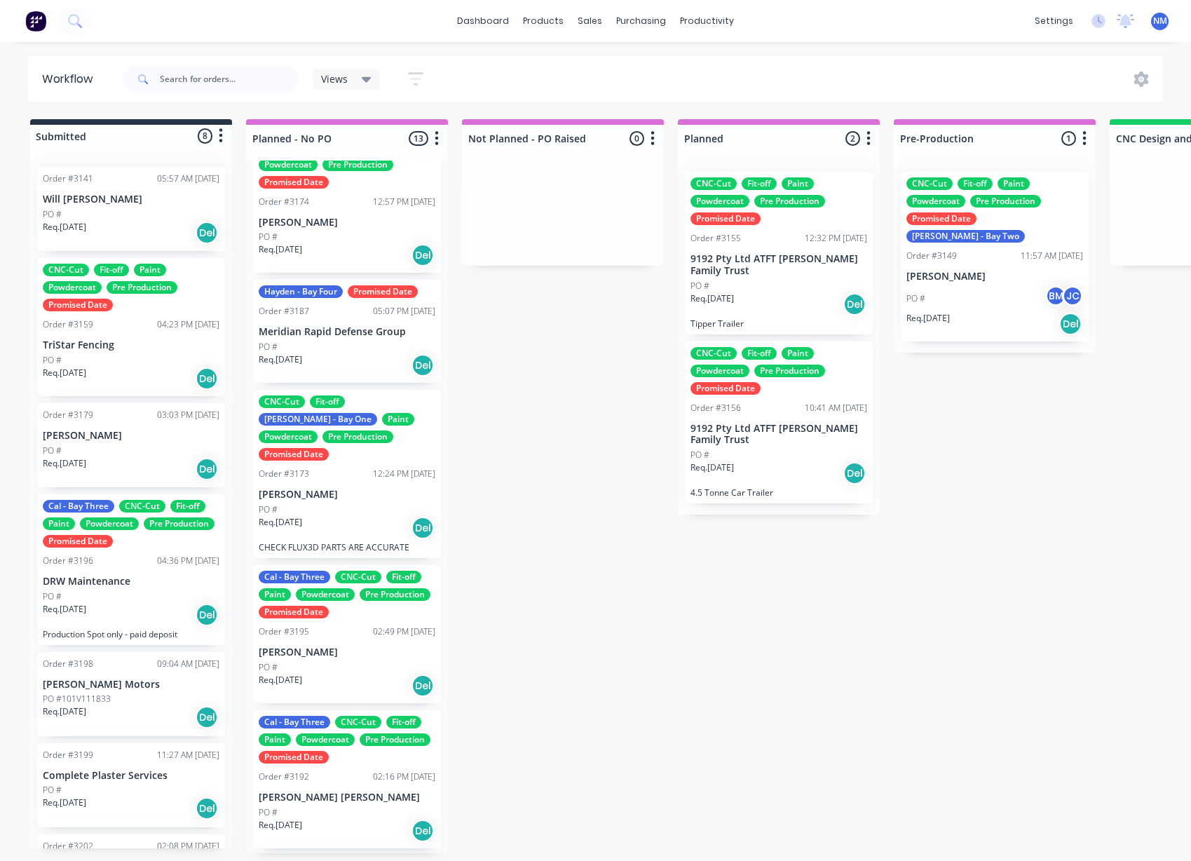
click at [118, 210] on div "PO #" at bounding box center [131, 214] width 177 height 13
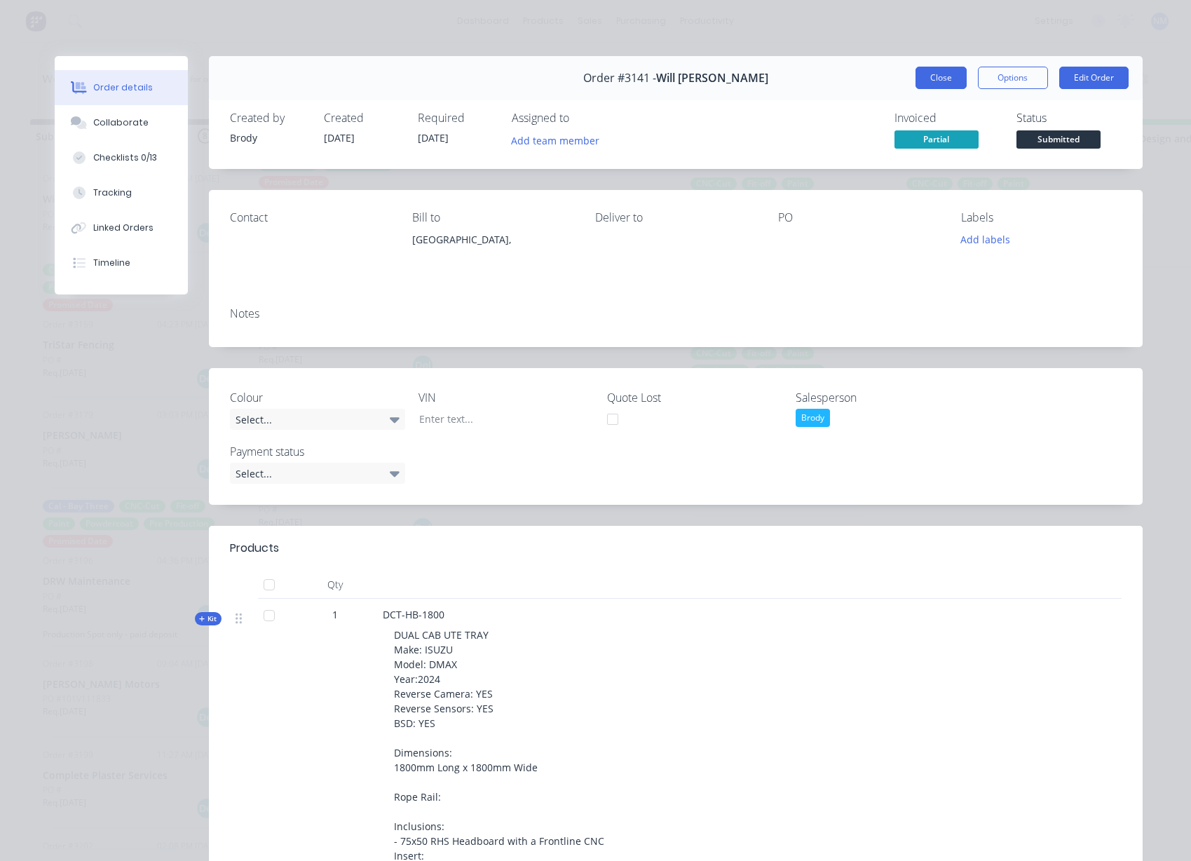
click at [924, 79] on button "Close" at bounding box center [940, 78] width 51 height 22
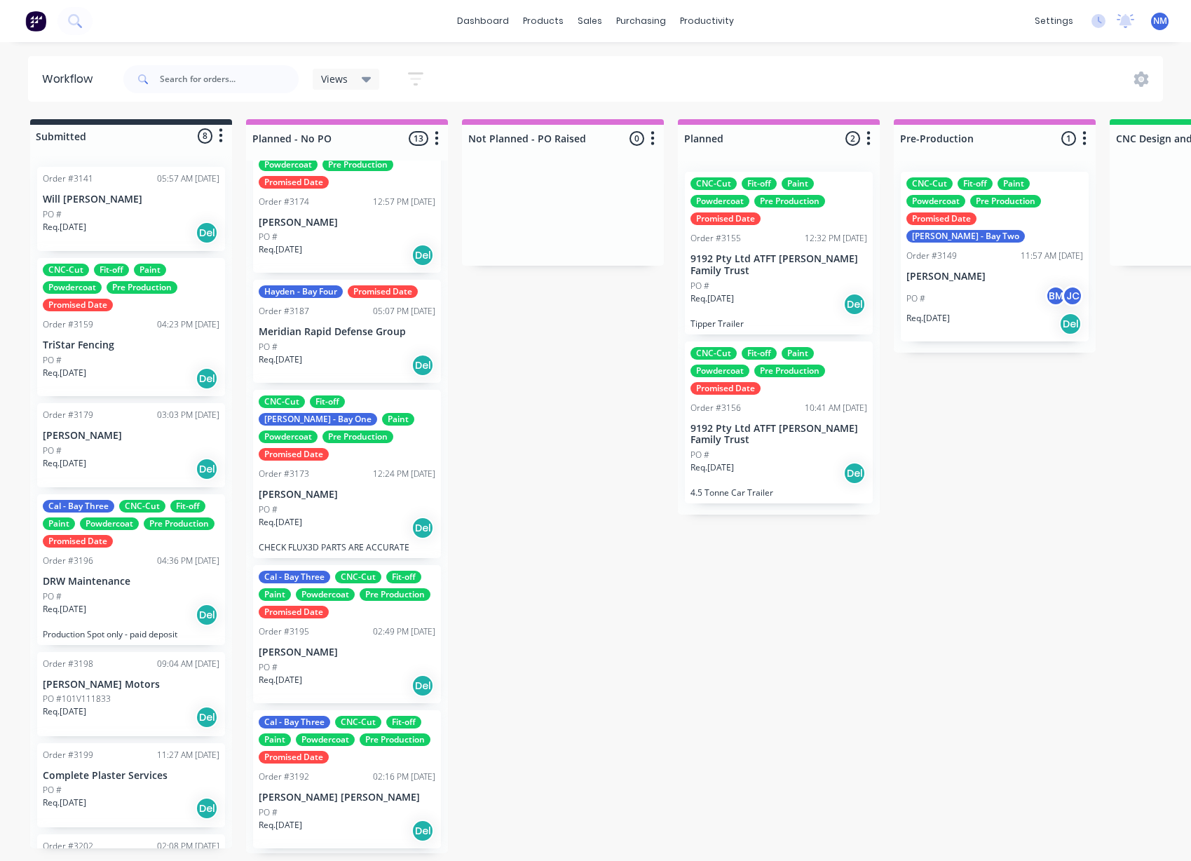
click at [86, 203] on p "Will [PERSON_NAME]" at bounding box center [131, 199] width 177 height 12
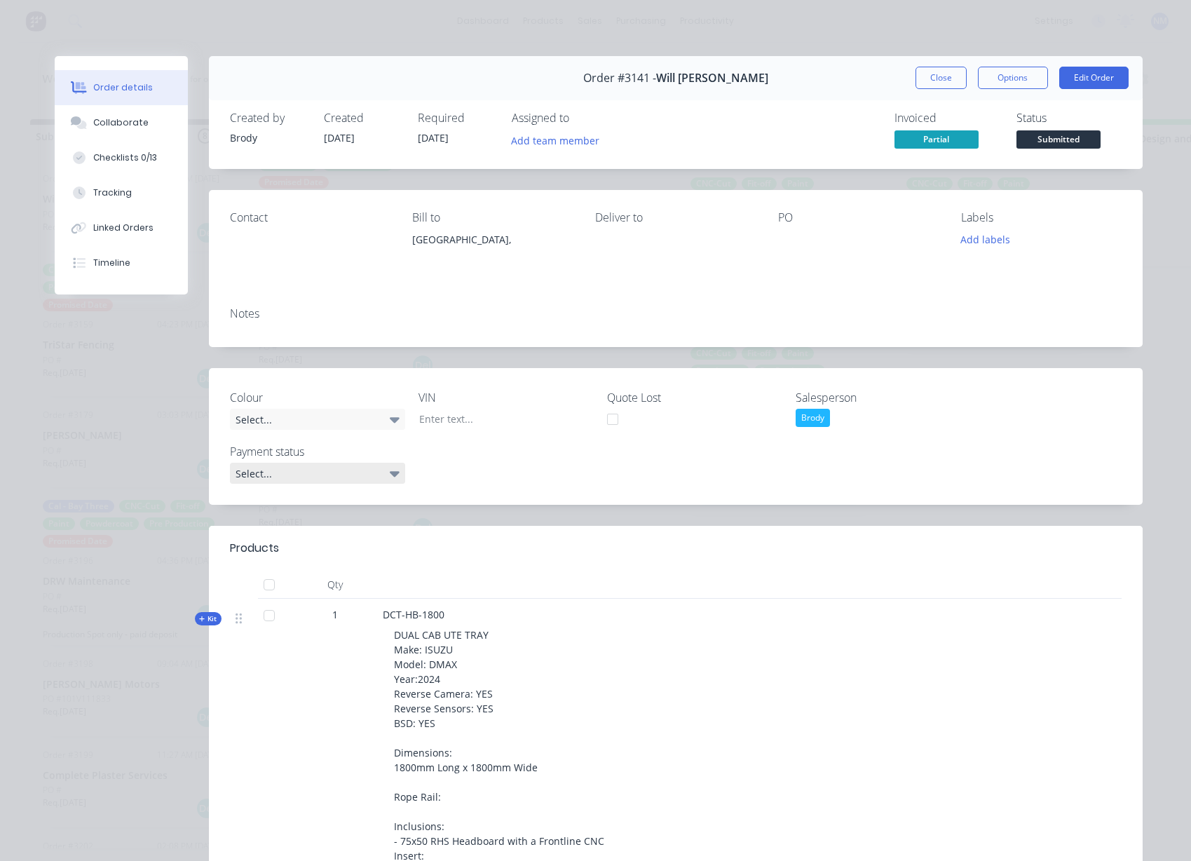
click at [390, 473] on icon at bounding box center [395, 475] width 10 height 6
click at [390, 475] on icon at bounding box center [395, 475] width 10 height 6
click at [526, 473] on div "Colour Select... VIN Quote Lost Salesperson Brody Payment status Select..." at bounding box center [676, 436] width 934 height 137
click at [343, 474] on div "Select..." at bounding box center [317, 473] width 175 height 21
click at [503, 461] on div "Colour Select... VIN Quote Lost Salesperson Brody Payment status Select..." at bounding box center [676, 436] width 934 height 137
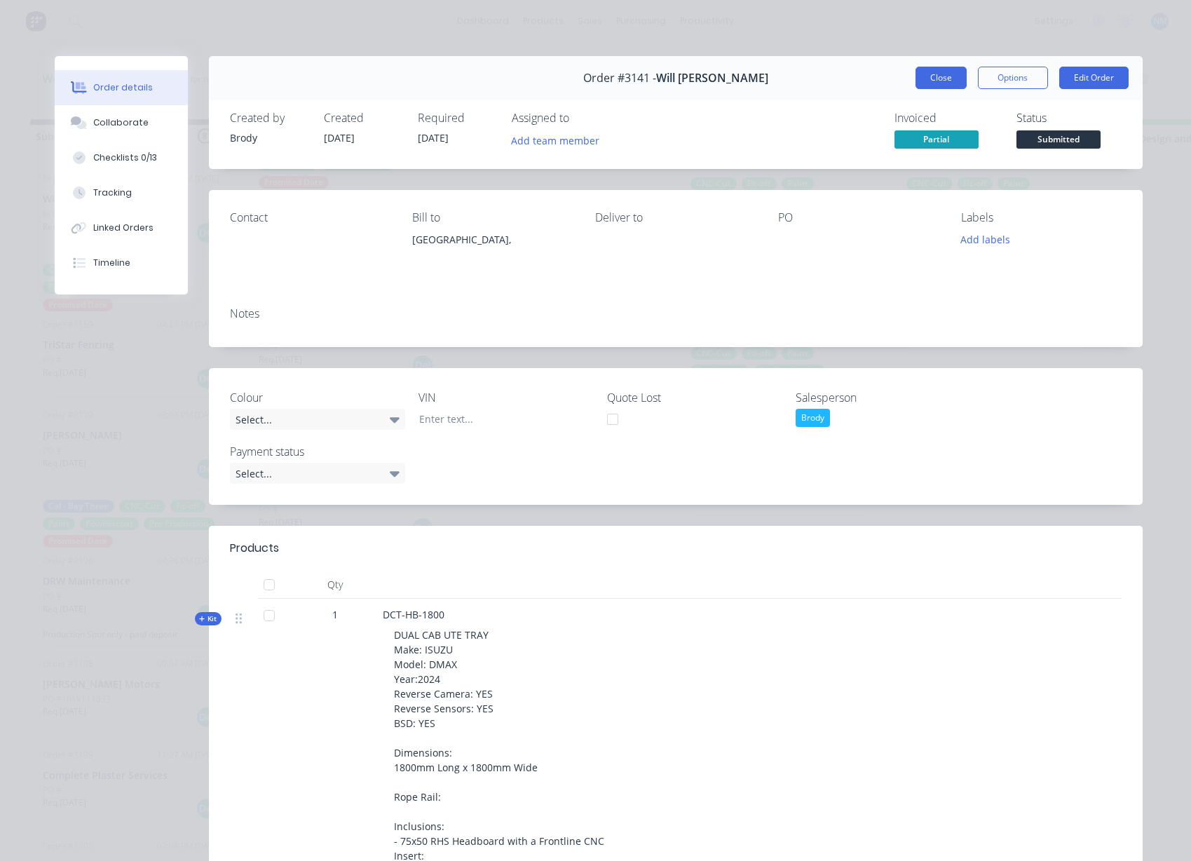
click at [939, 74] on button "Close" at bounding box center [940, 78] width 51 height 22
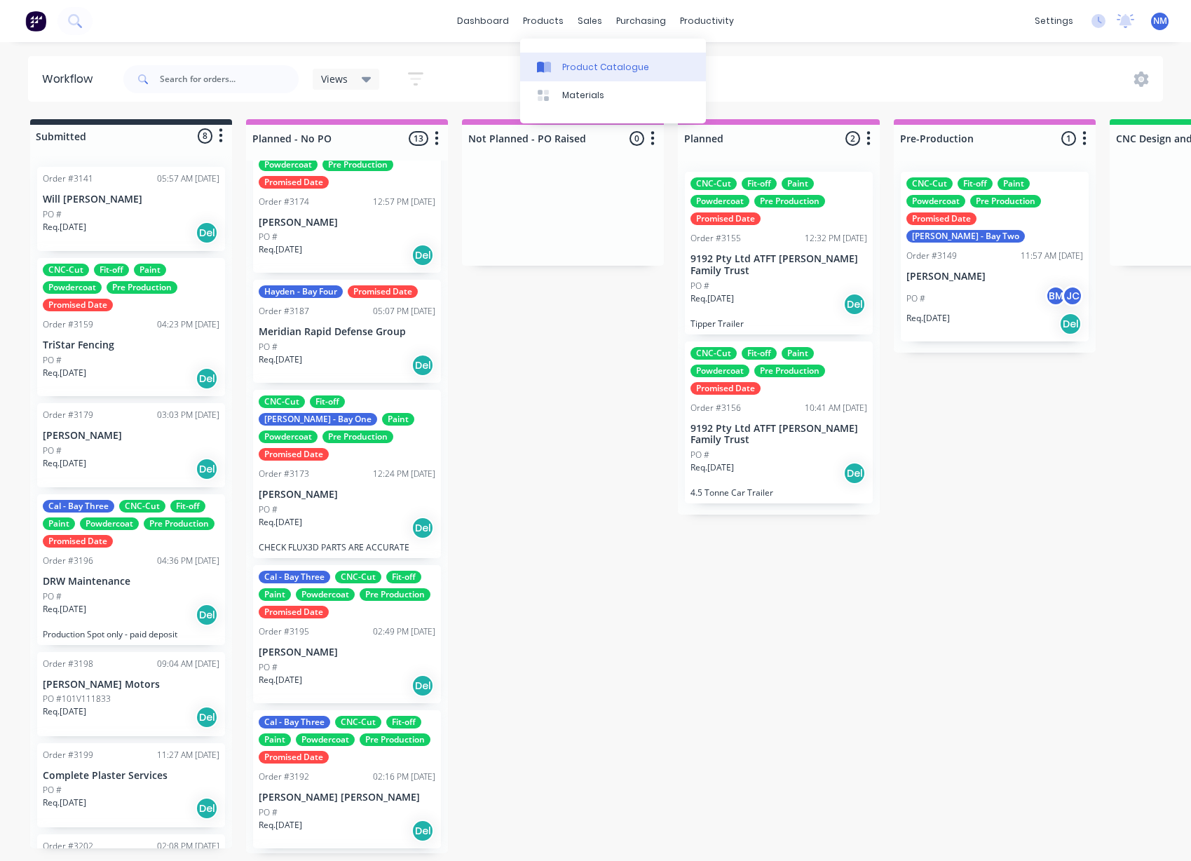
click at [555, 55] on link "Product Catalogue" at bounding box center [613, 67] width 186 height 28
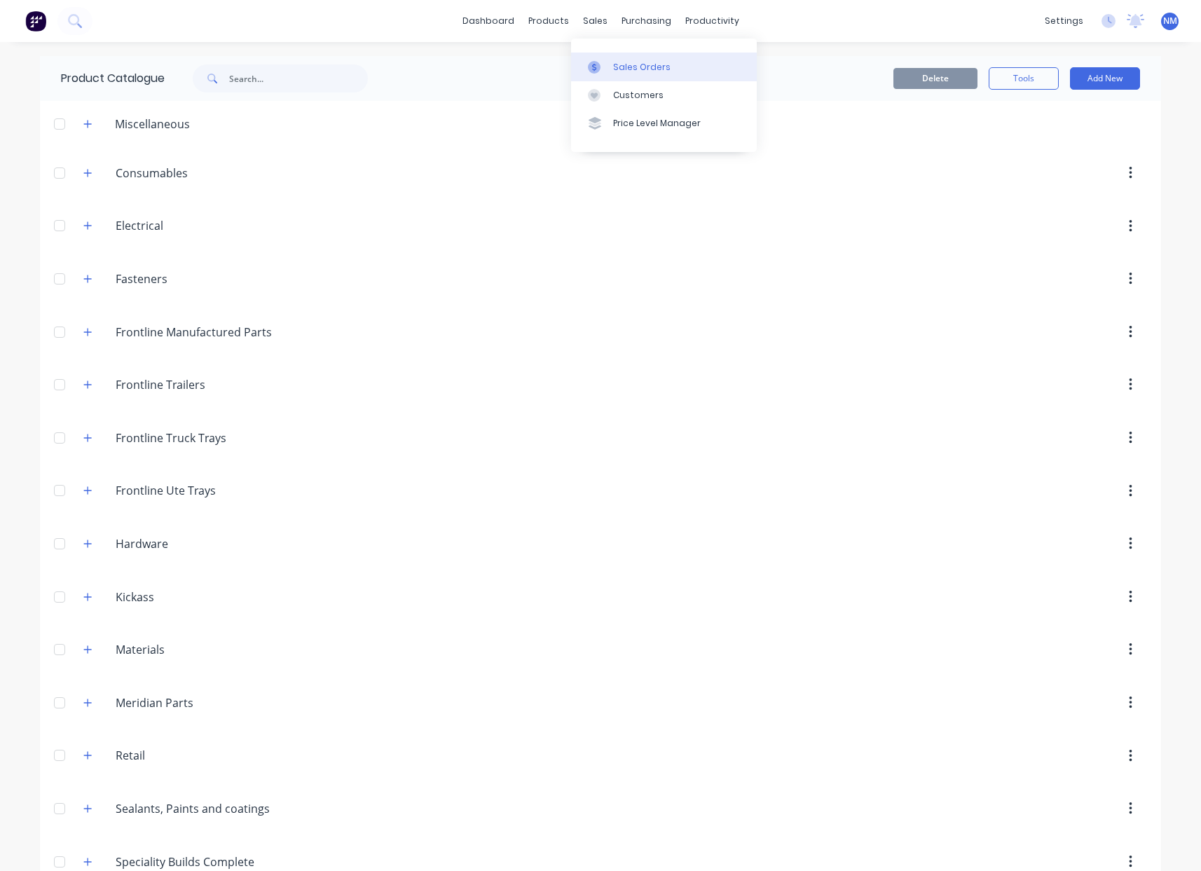
click at [621, 64] on div "Sales Orders" at bounding box center [641, 67] width 57 height 13
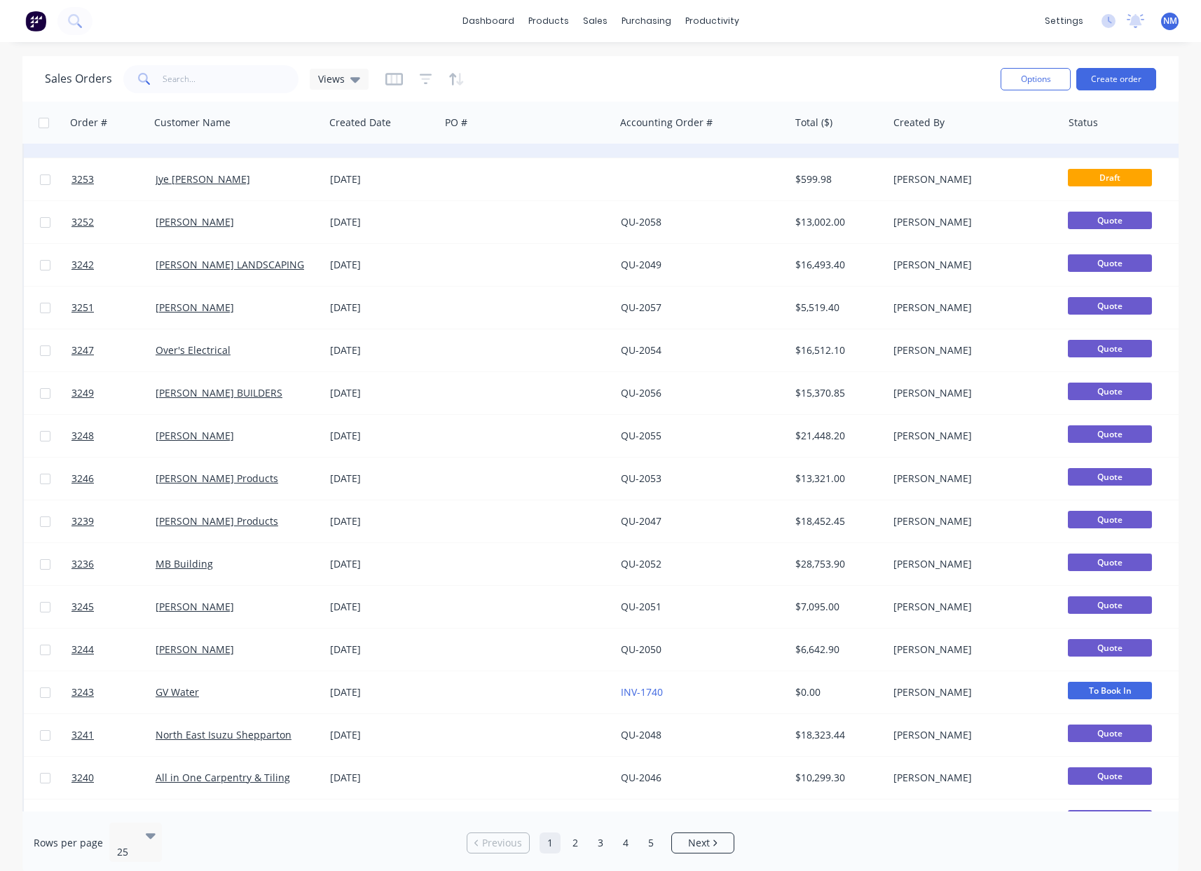
scroll to position [291, 0]
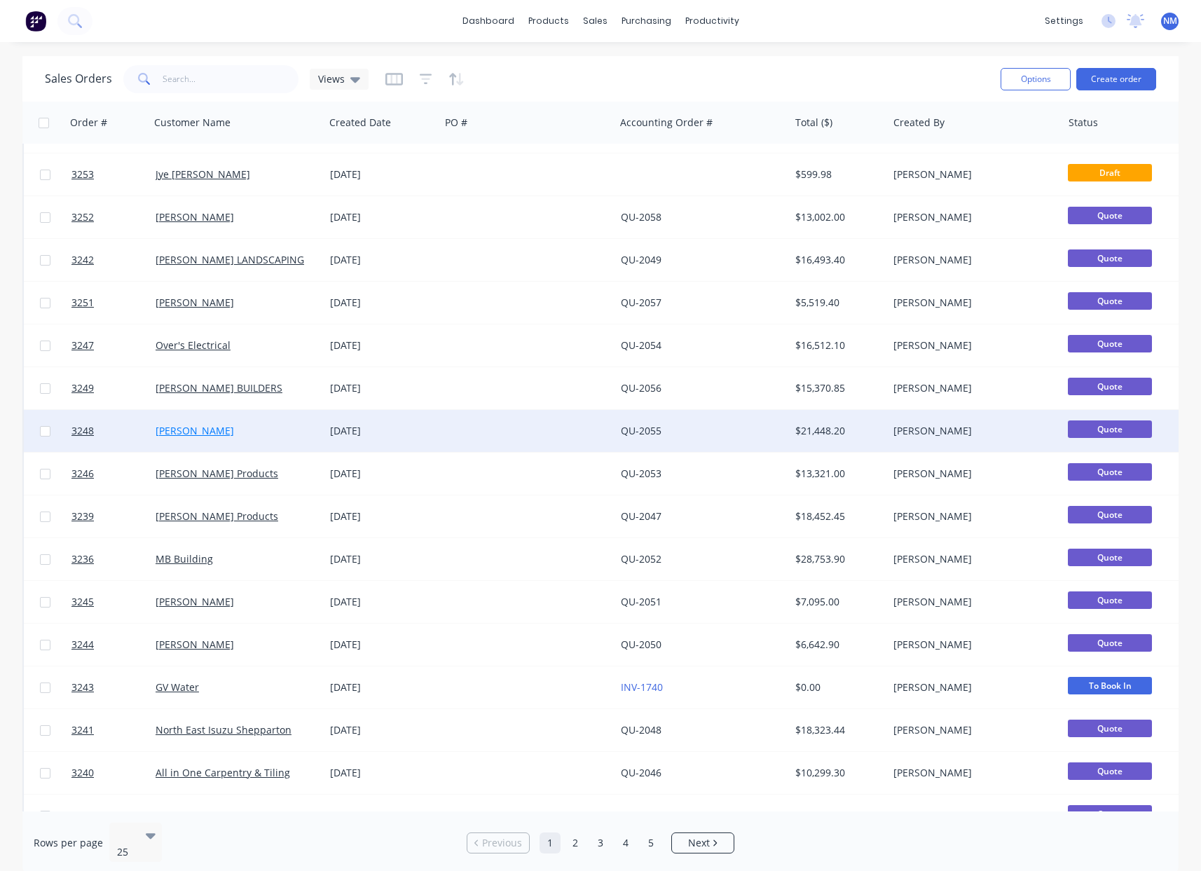
click at [168, 428] on link "[PERSON_NAME]" at bounding box center [195, 430] width 79 height 13
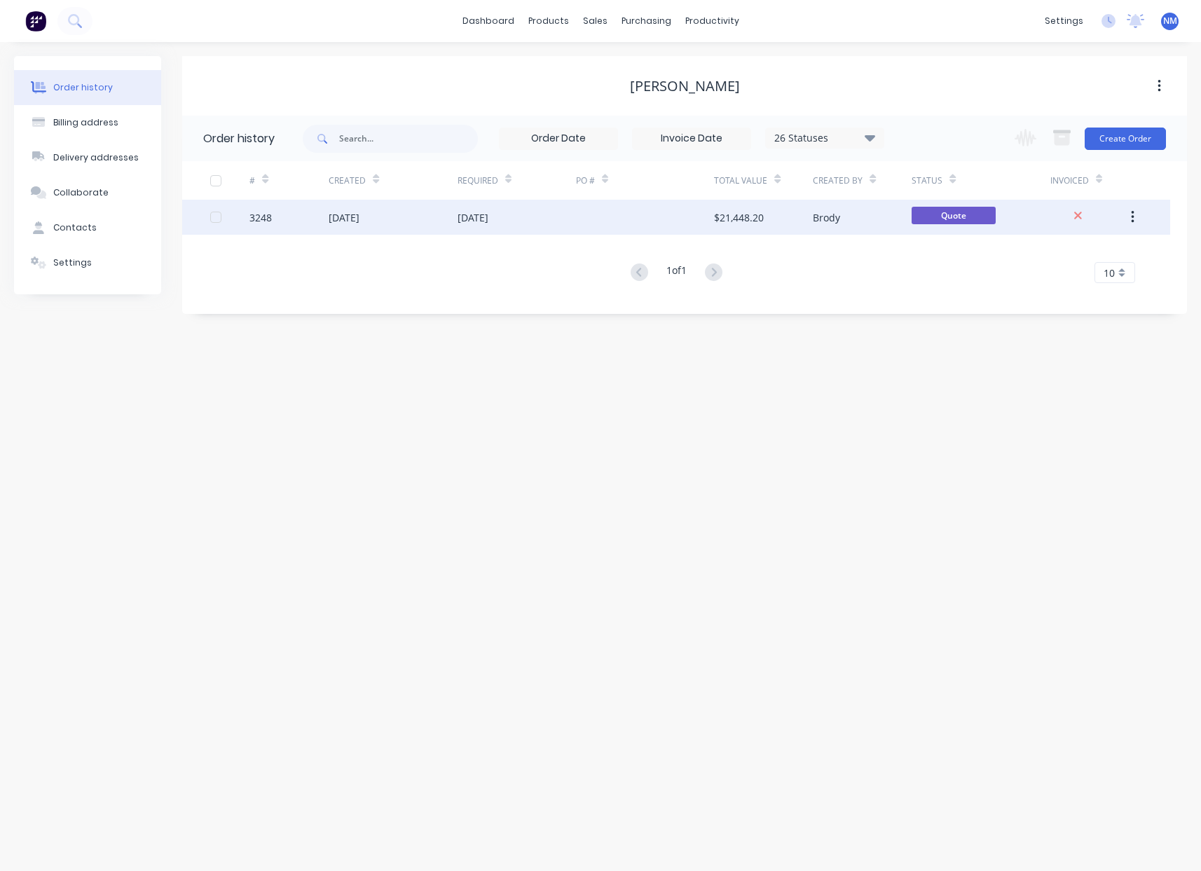
click at [454, 221] on div "[DATE]" at bounding box center [393, 217] width 128 height 35
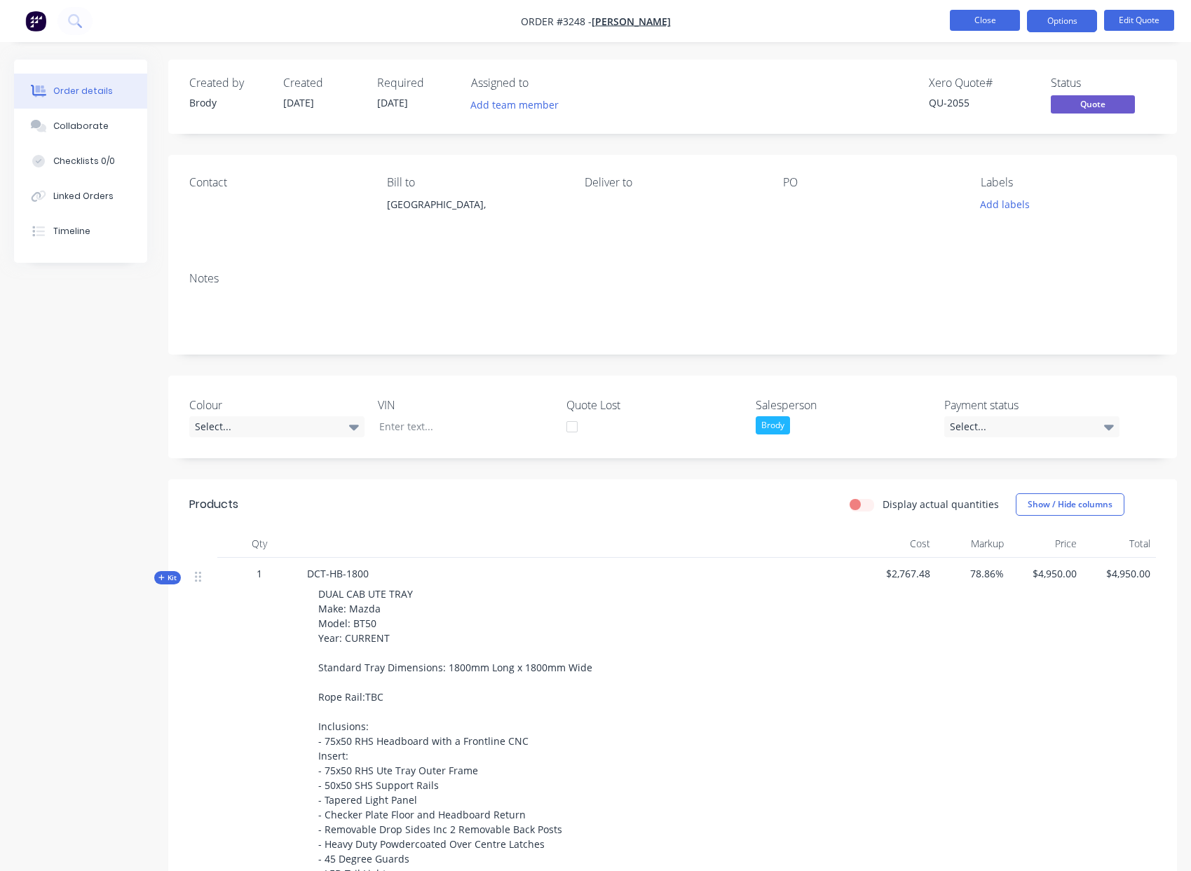
click at [1000, 25] on button "Close" at bounding box center [985, 20] width 70 height 21
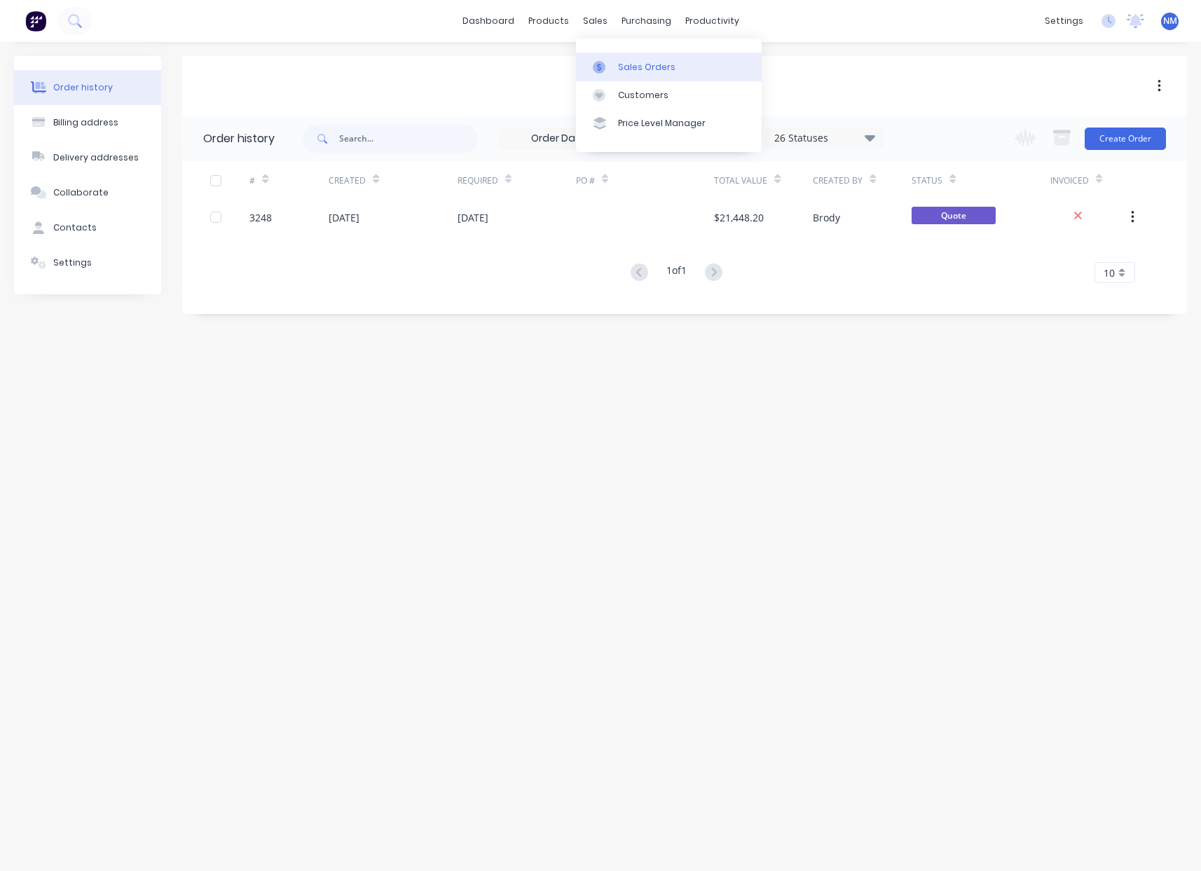
click at [660, 64] on div "Sales Orders" at bounding box center [646, 67] width 57 height 13
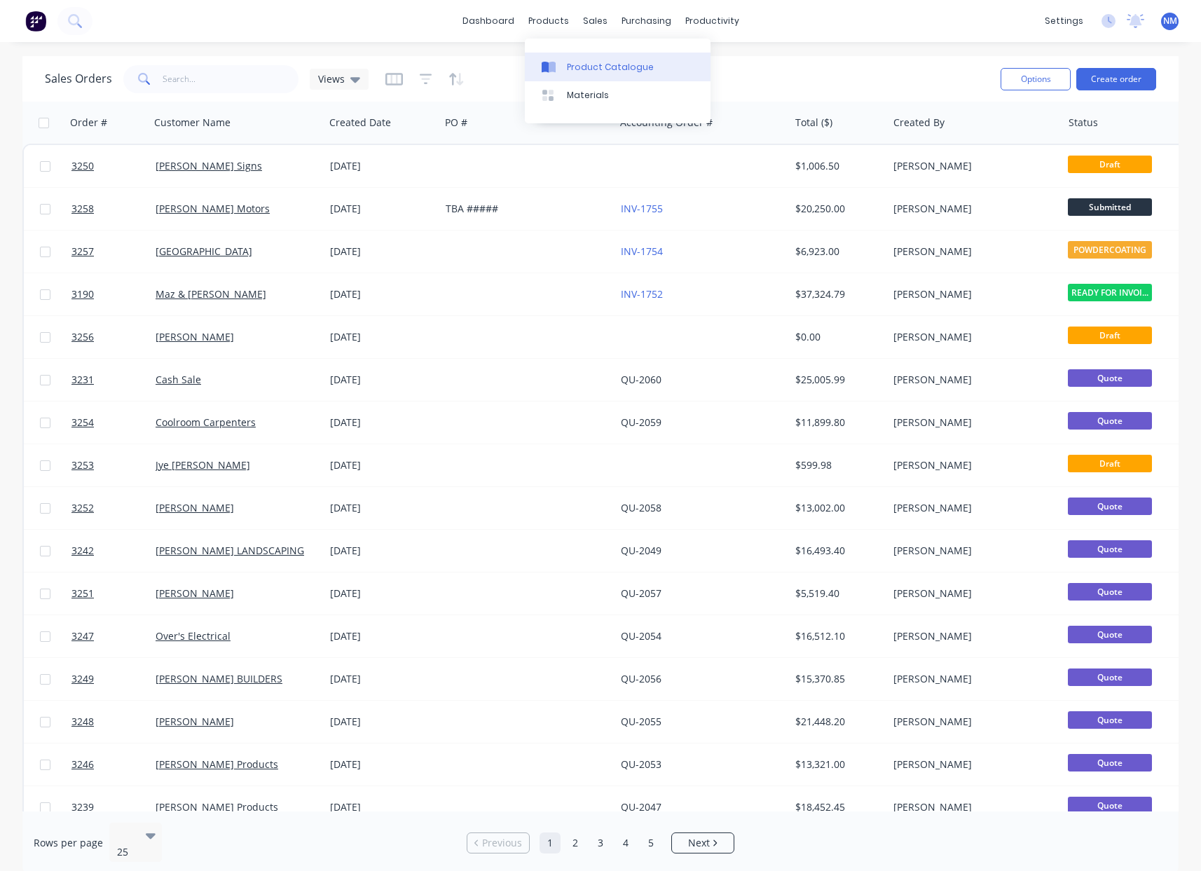
click at [577, 55] on link "Product Catalogue" at bounding box center [618, 67] width 186 height 28
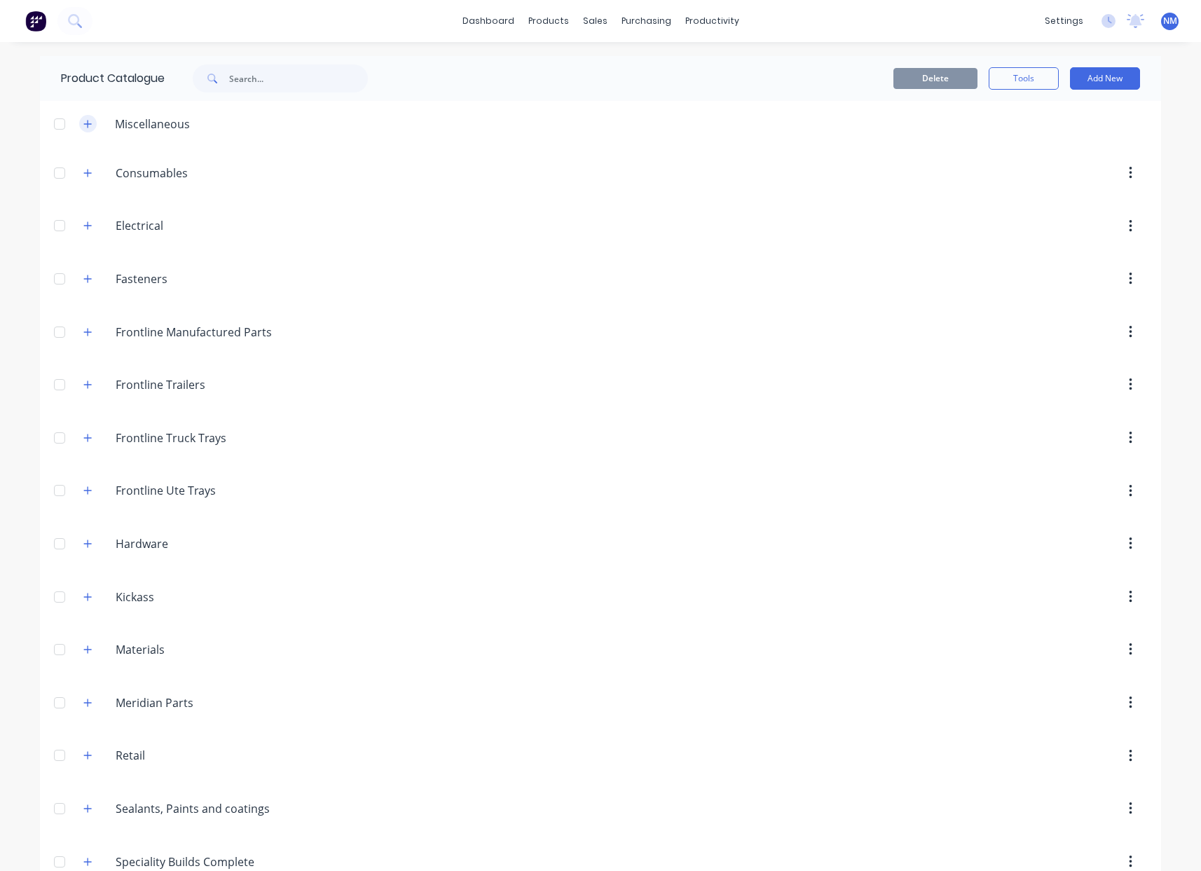
click at [88, 125] on button "button" at bounding box center [88, 124] width 18 height 18
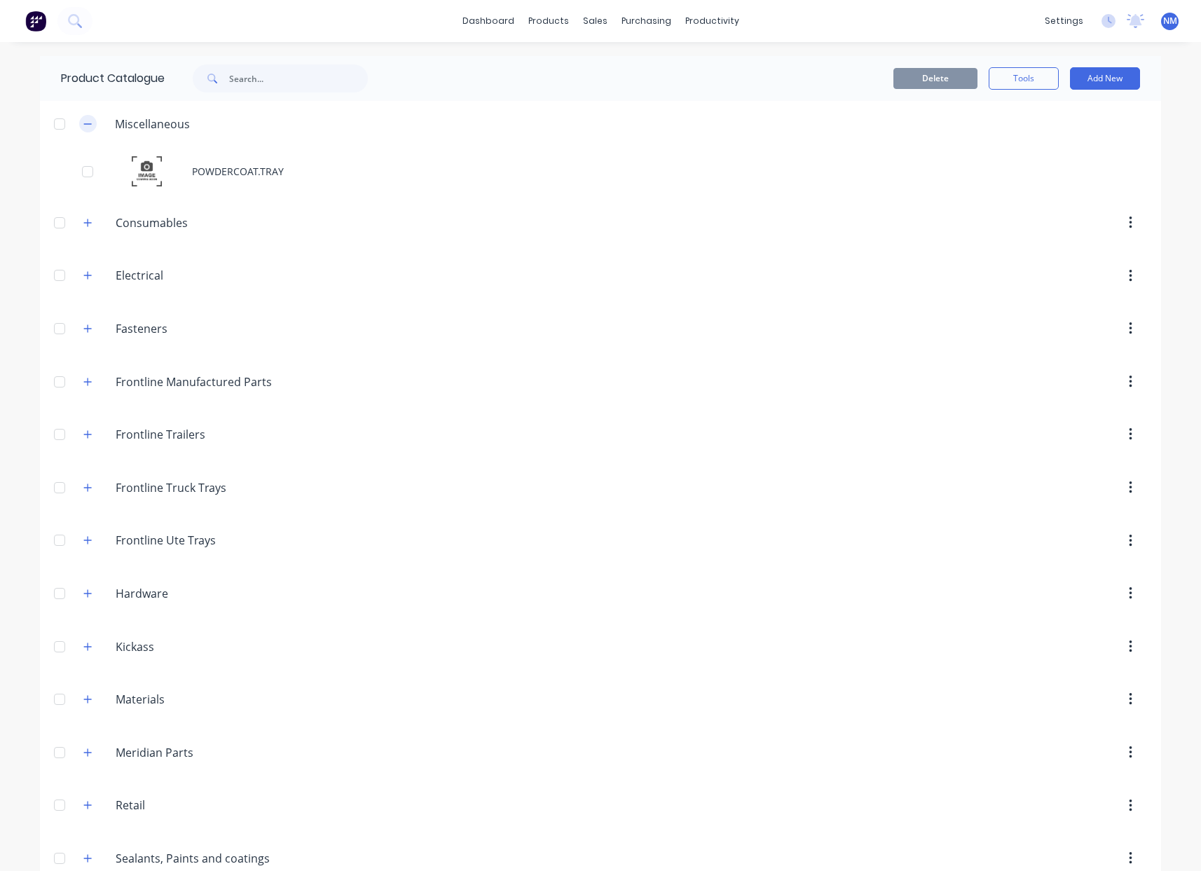
click at [88, 127] on button "button" at bounding box center [88, 124] width 18 height 18
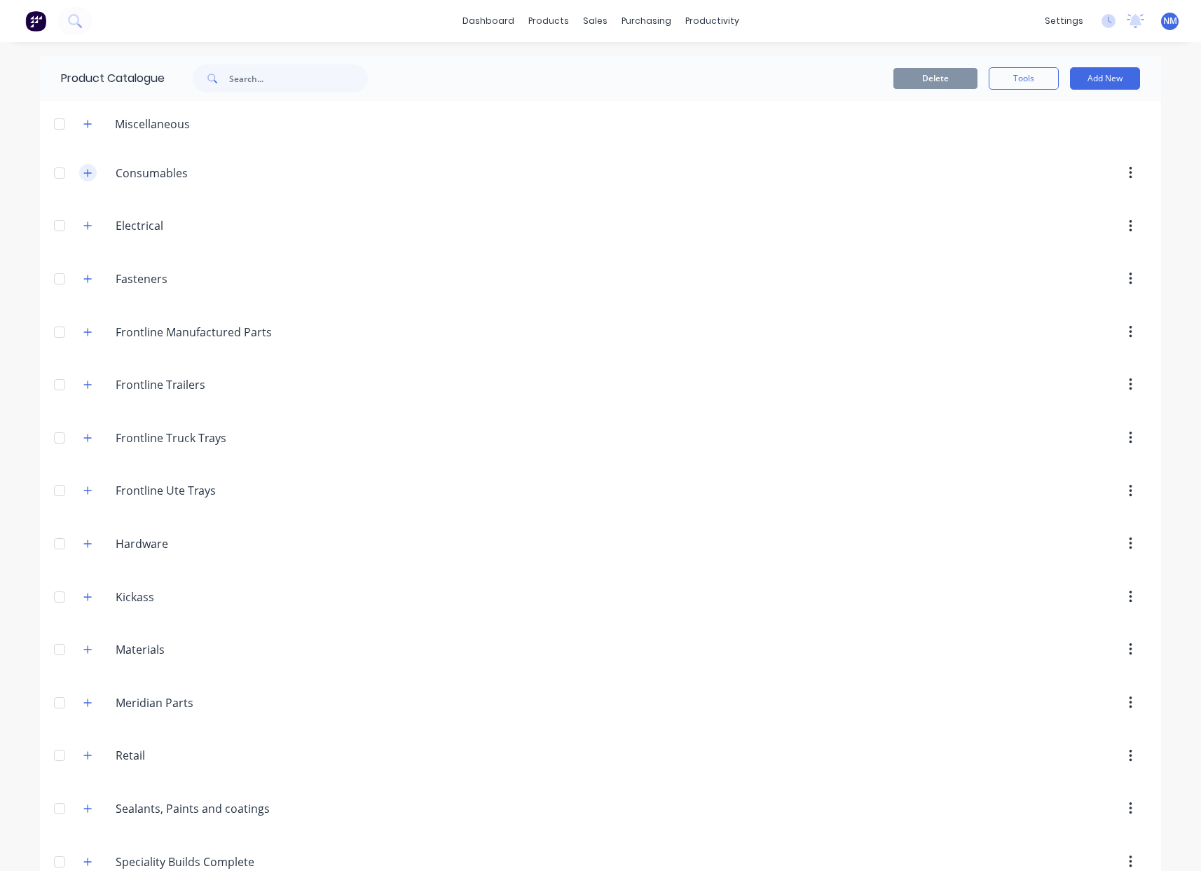
click at [85, 171] on icon "button" at bounding box center [87, 173] width 8 height 10
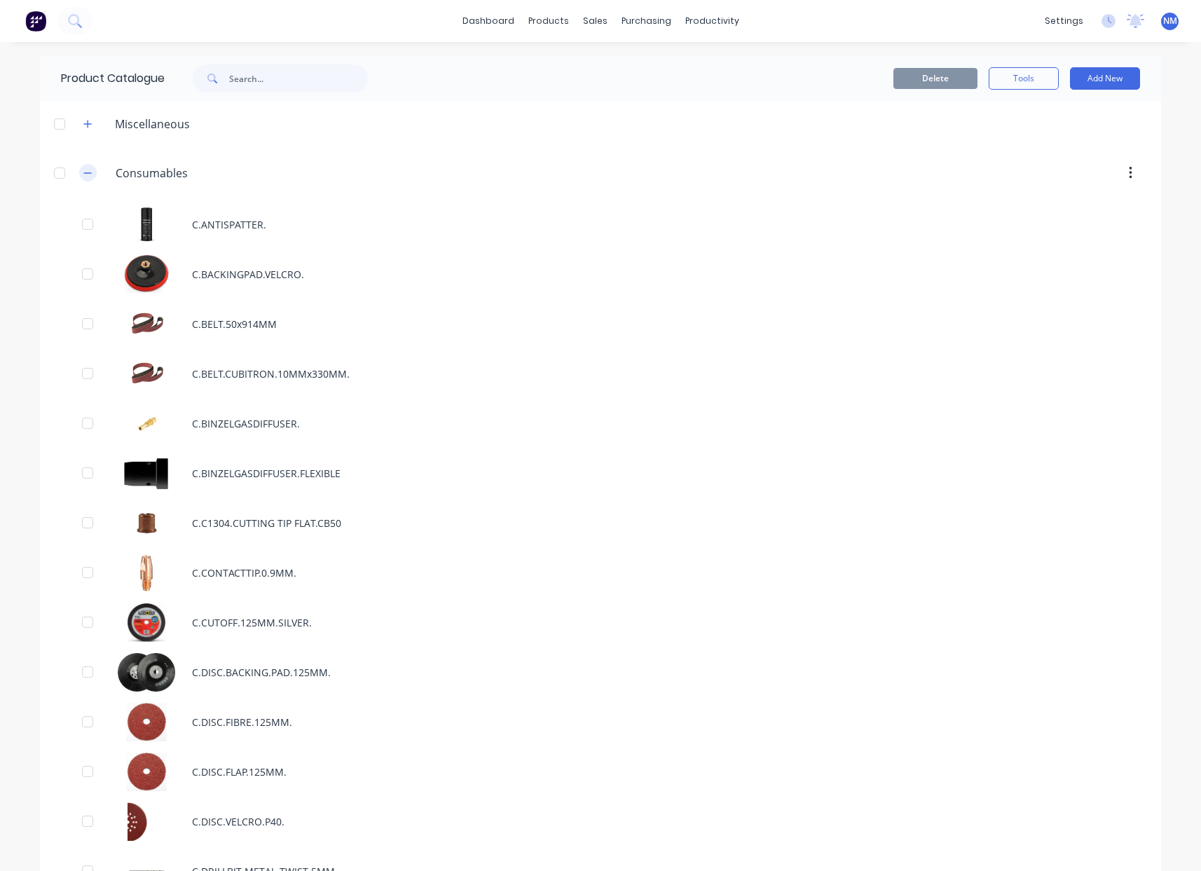
click at [85, 171] on icon "button" at bounding box center [87, 173] width 8 height 10
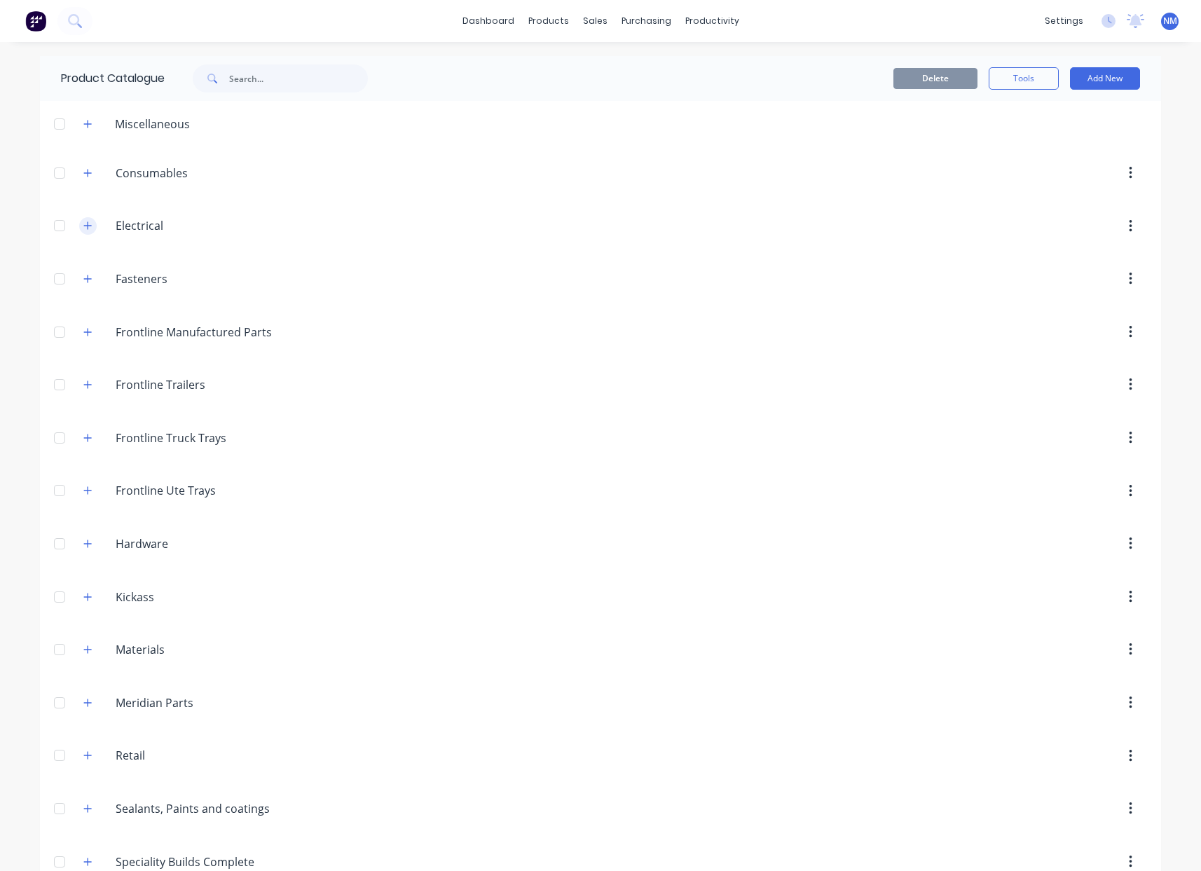
click at [84, 227] on icon "button" at bounding box center [88, 226] width 8 height 8
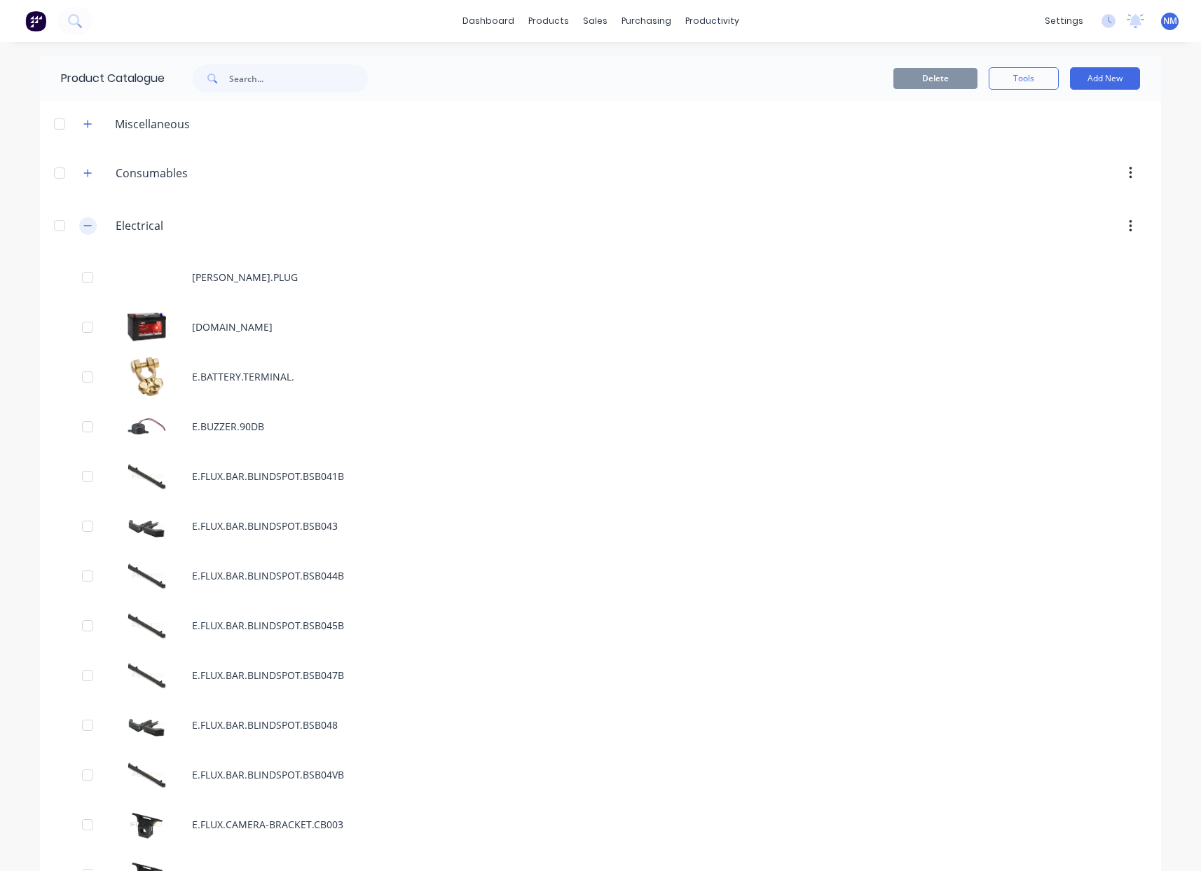
click at [83, 227] on icon "button" at bounding box center [87, 226] width 8 height 10
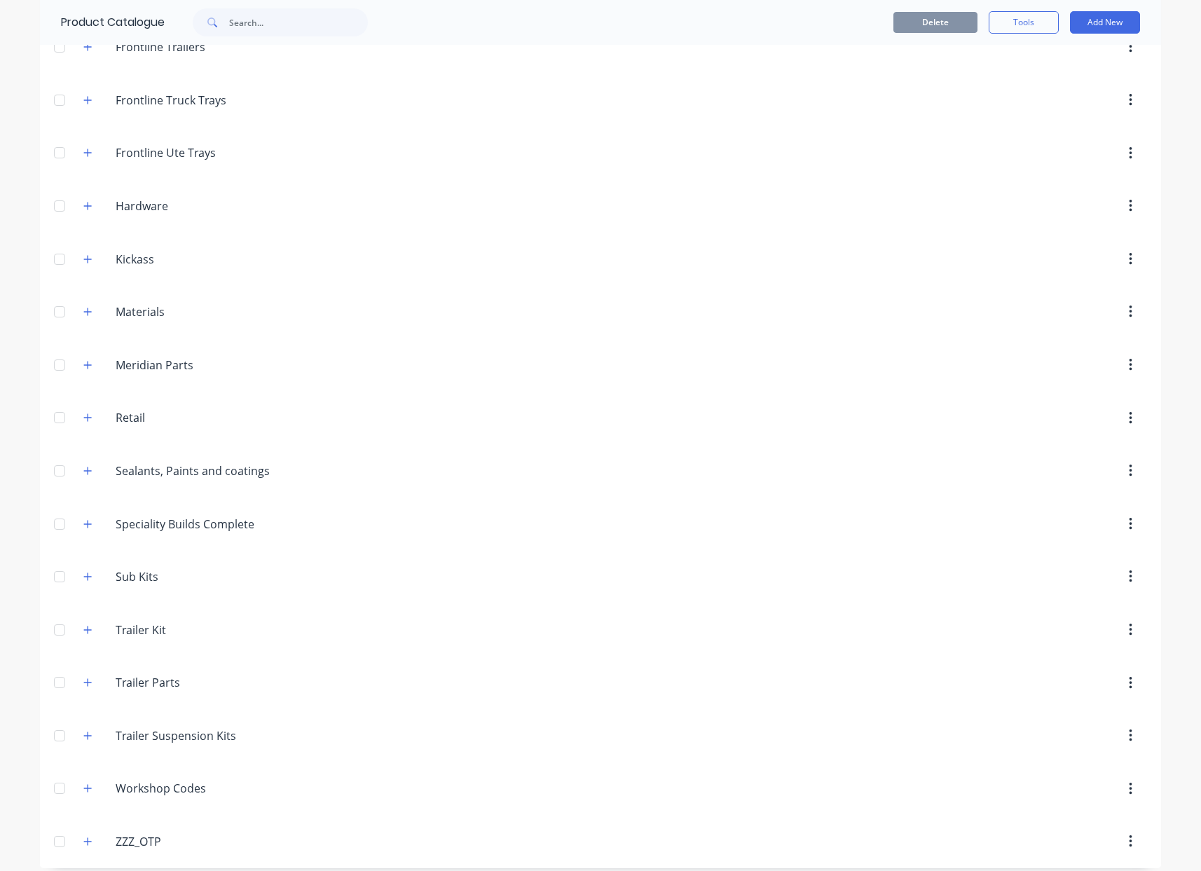
scroll to position [349, 0]
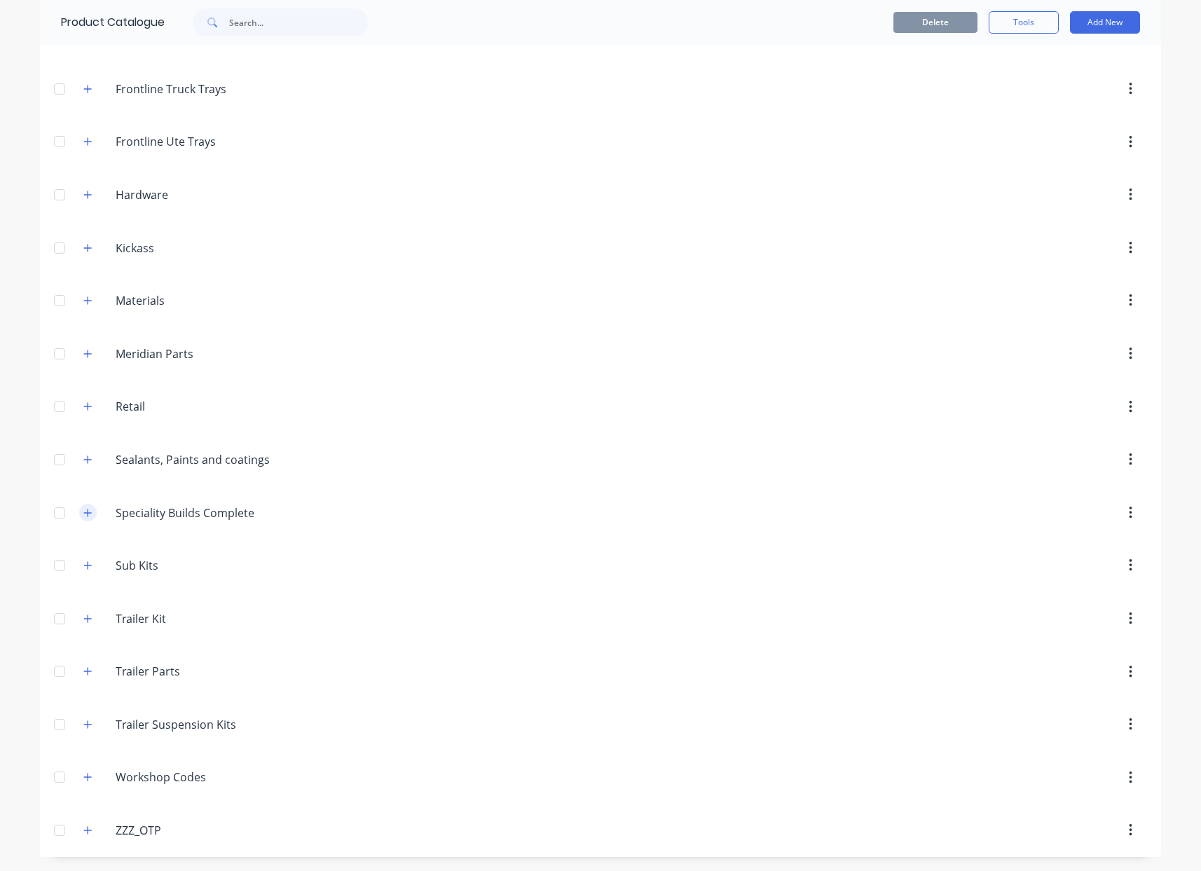
click at [79, 512] on button "button" at bounding box center [88, 513] width 18 height 18
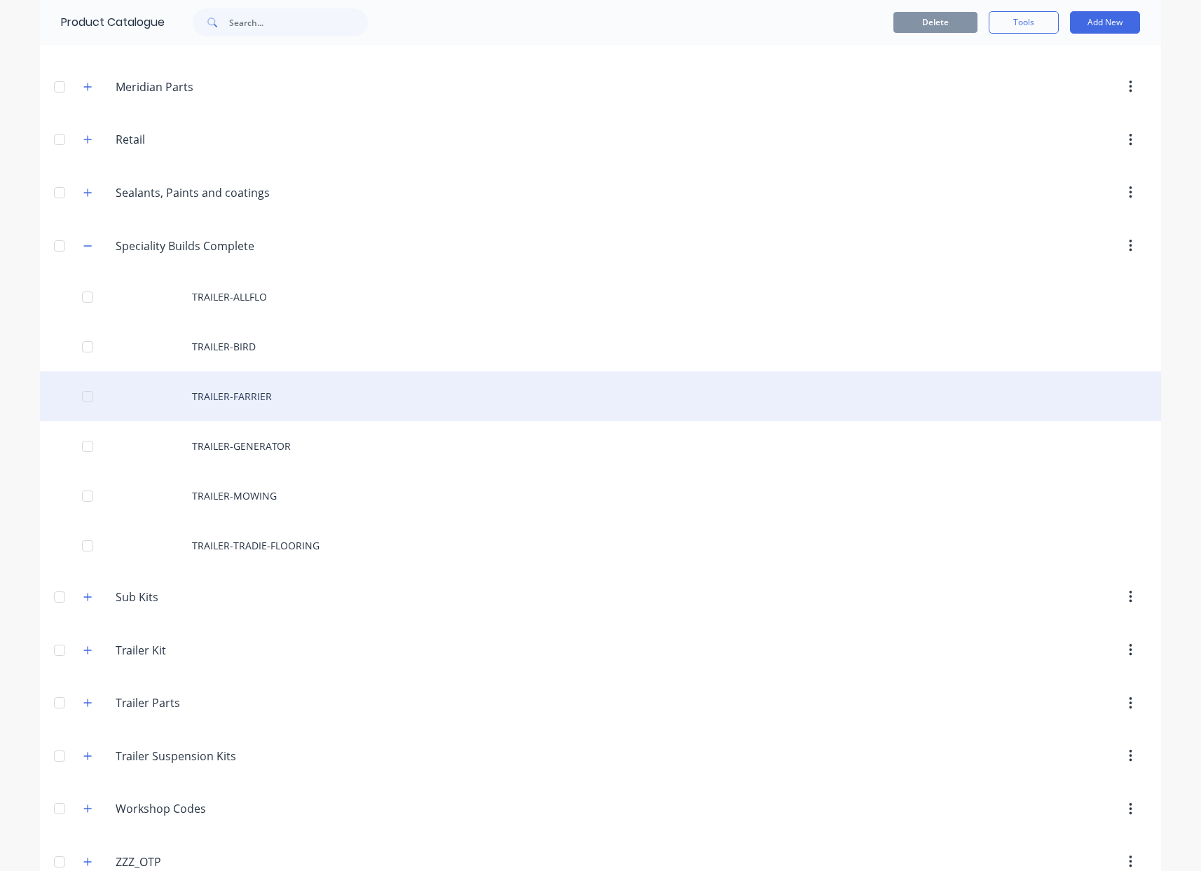
scroll to position [622, 0]
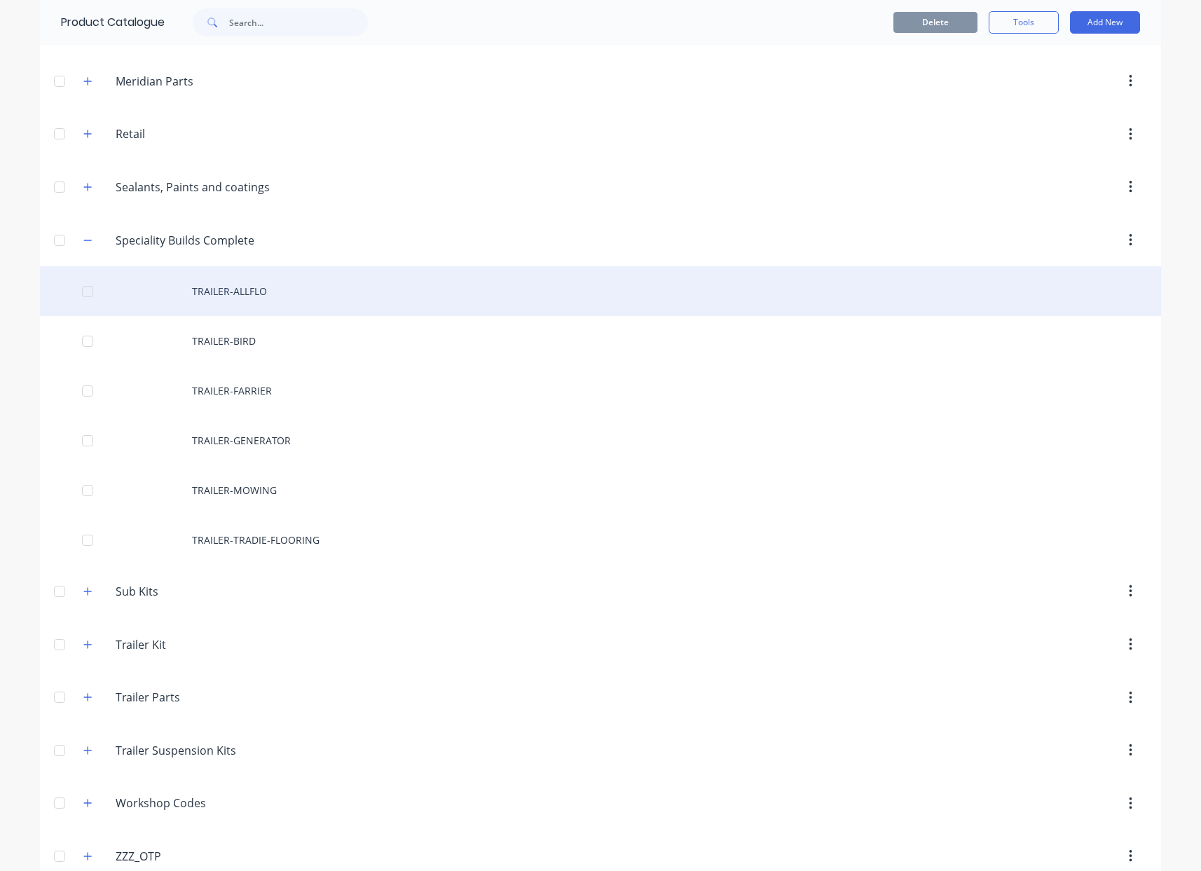
click at [261, 299] on div "TRAILER-ALLFLO" at bounding box center [600, 291] width 1121 height 50
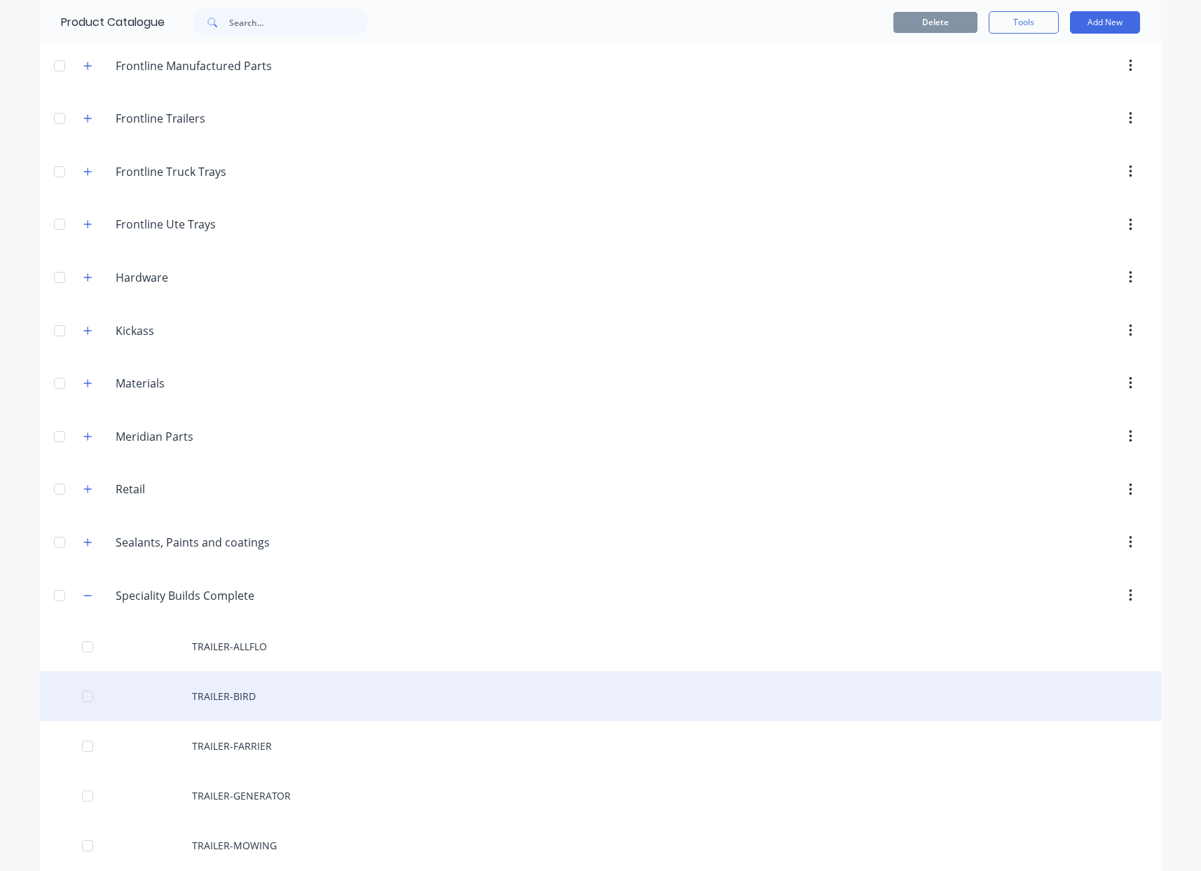
scroll to position [283, 0]
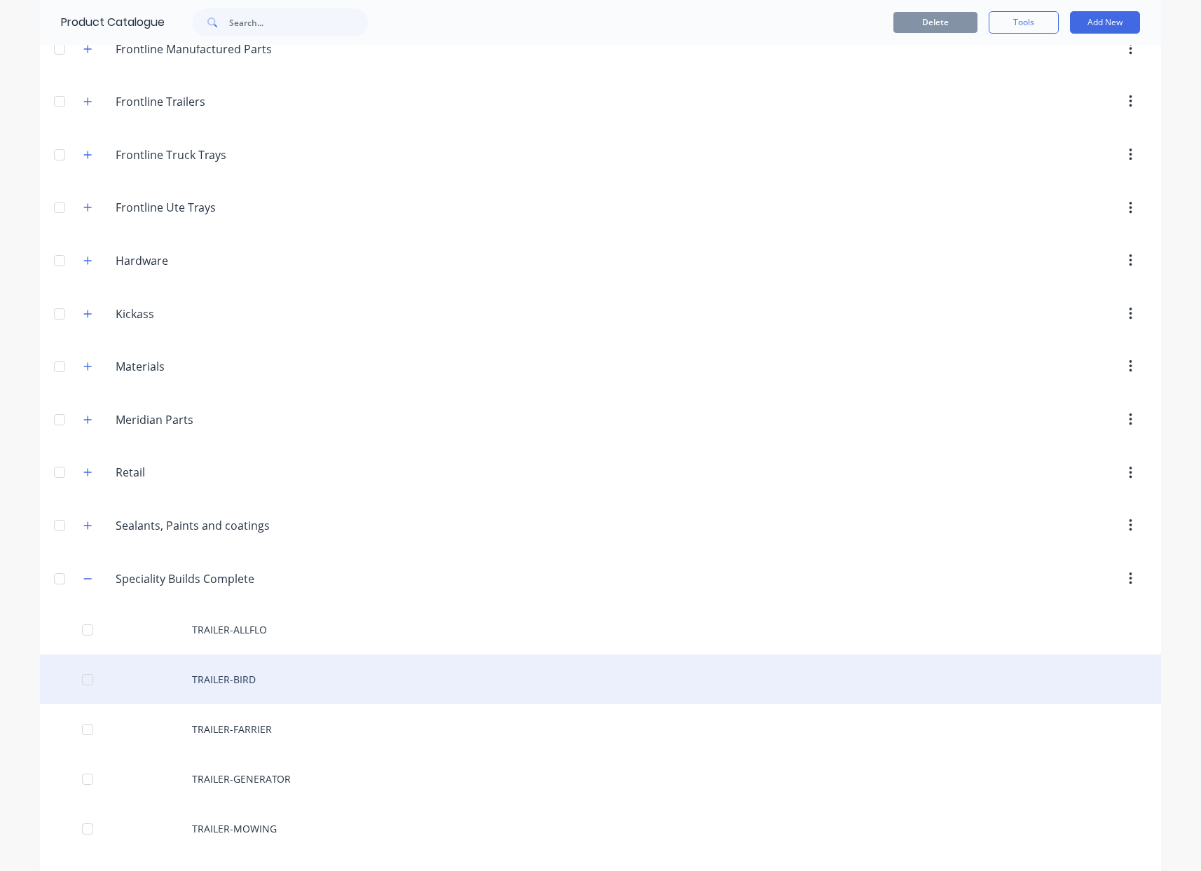
click at [494, 688] on div "TRAILER-BIRD" at bounding box center [600, 680] width 1121 height 50
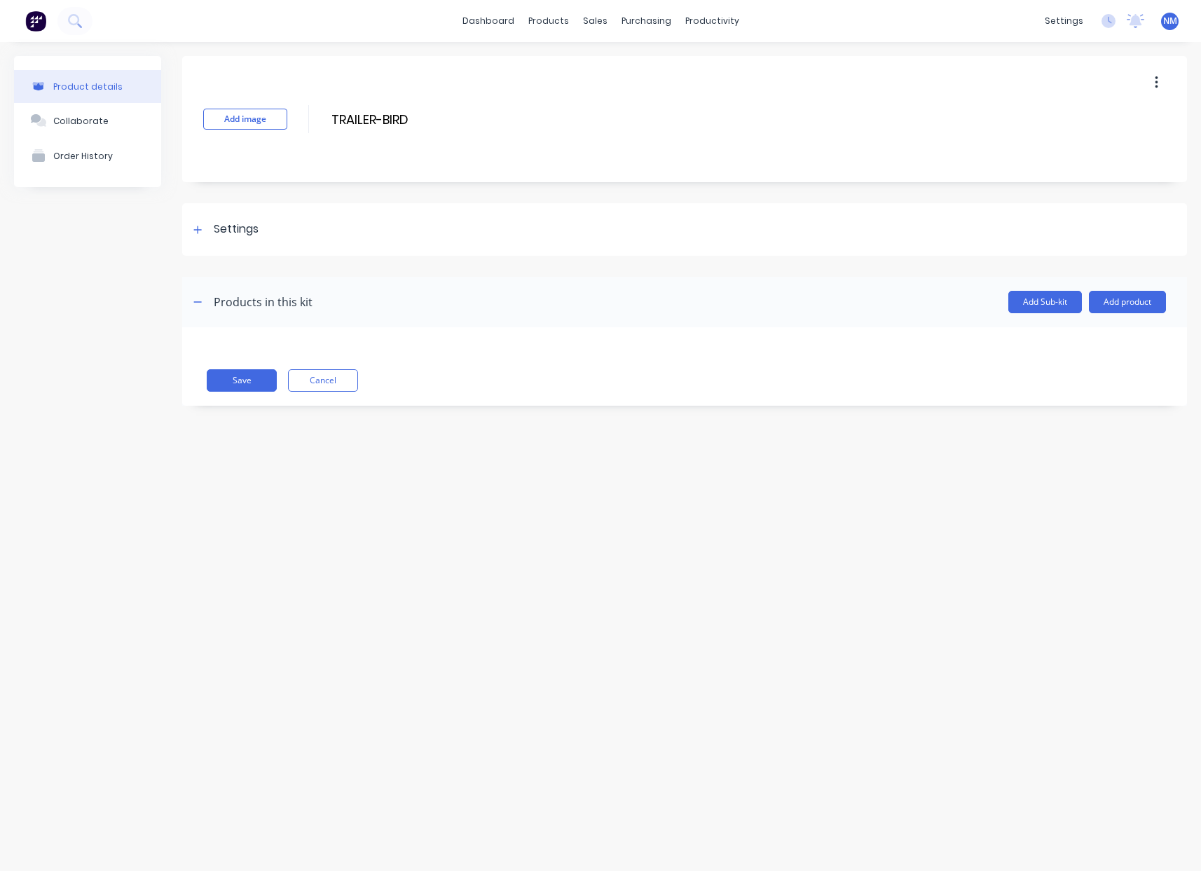
click at [1157, 81] on icon "button" at bounding box center [1157, 82] width 4 height 15
click at [1075, 145] on div "Delete" at bounding box center [1107, 147] width 108 height 20
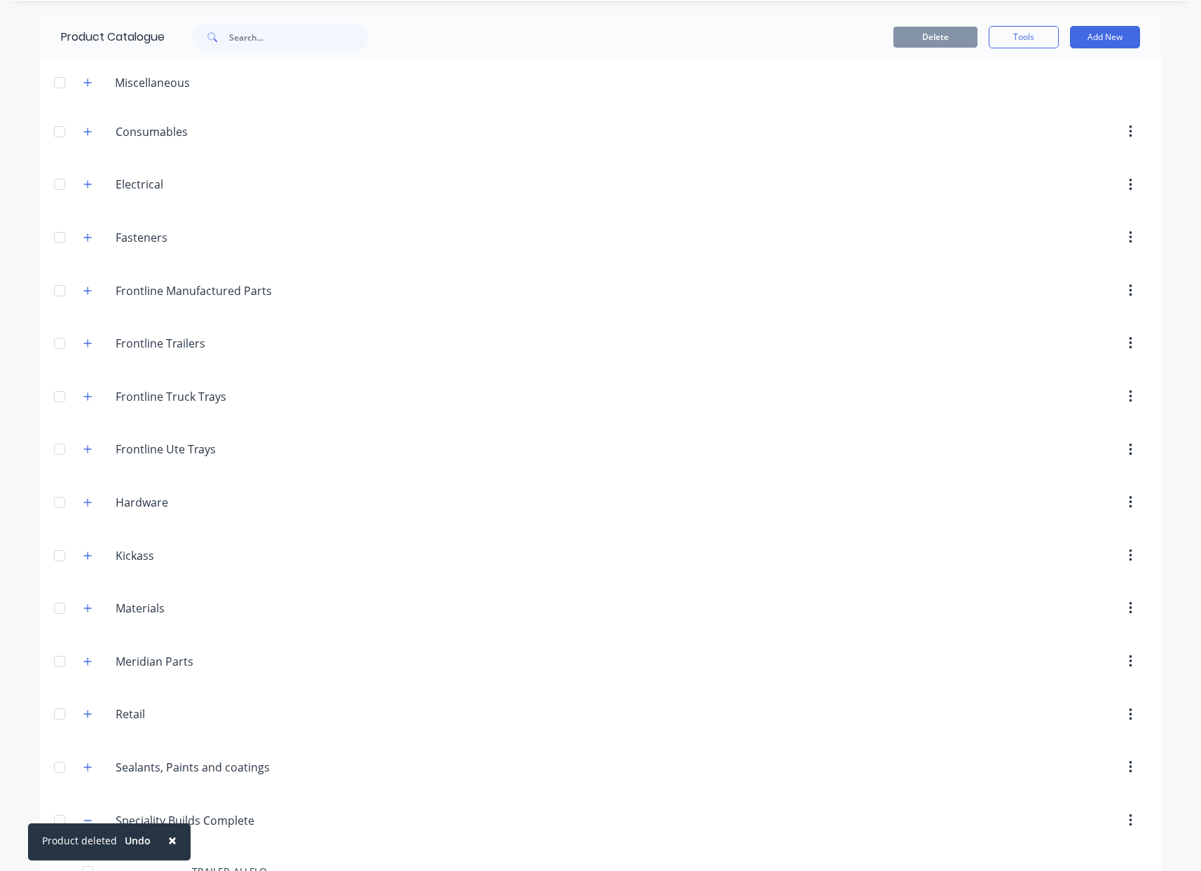
scroll to position [42, 0]
click at [84, 451] on icon "button" at bounding box center [88, 449] width 8 height 8
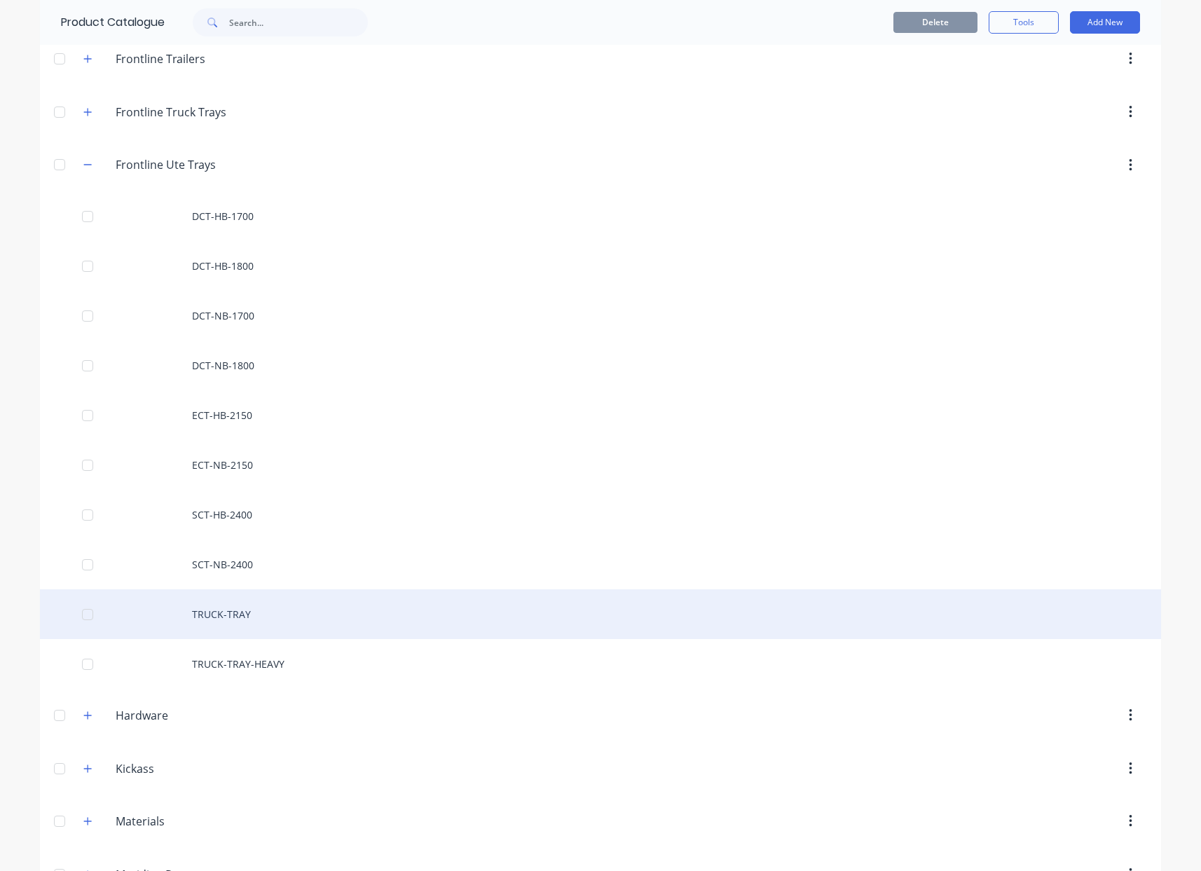
scroll to position [304, 0]
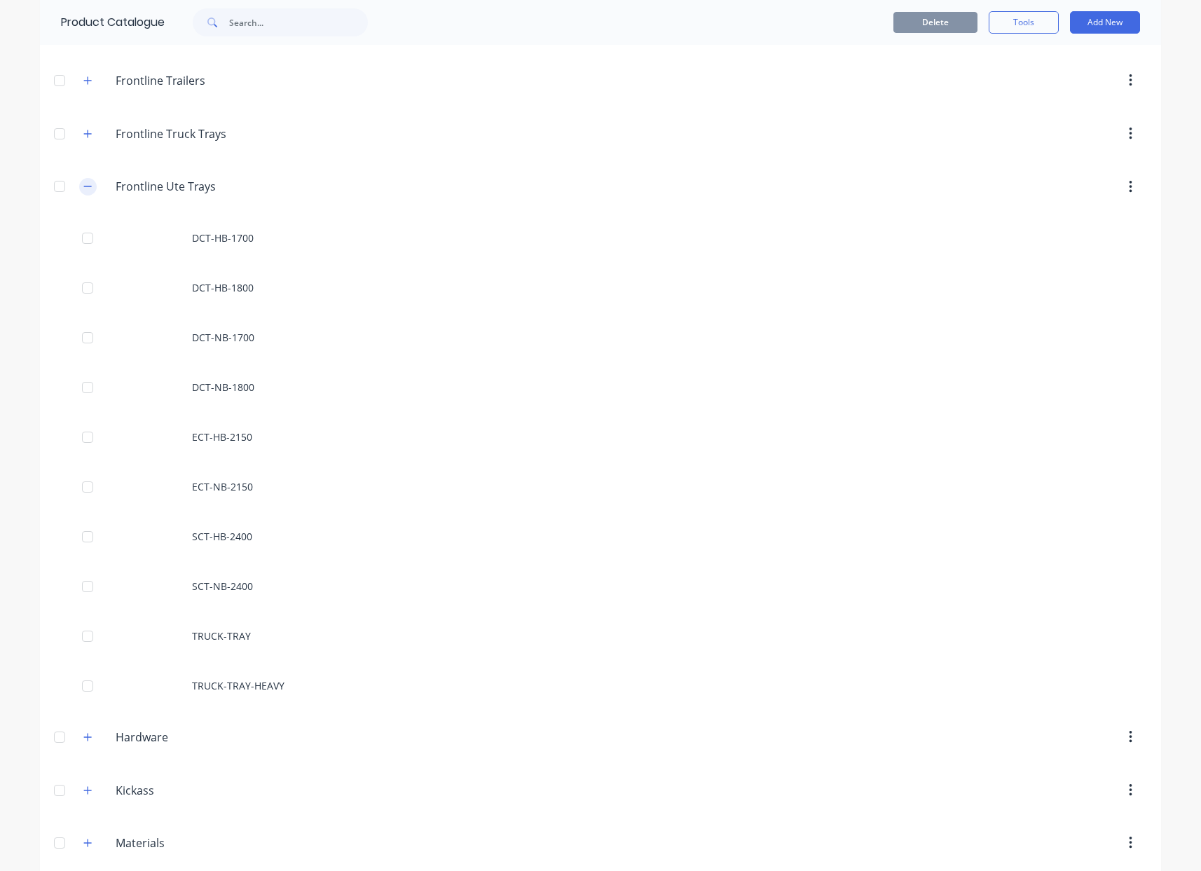
click at [86, 182] on icon "button" at bounding box center [87, 187] width 8 height 10
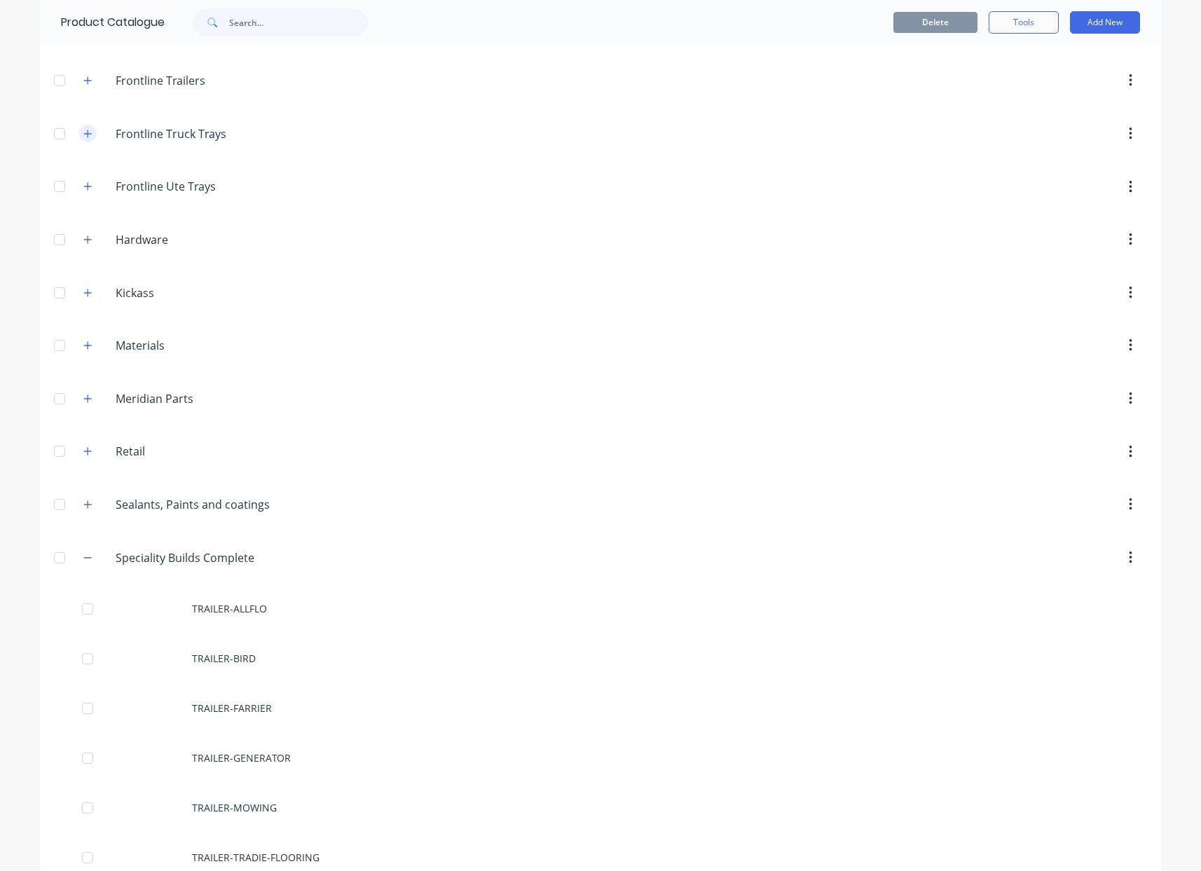
click at [86, 137] on icon "button" at bounding box center [87, 134] width 8 height 10
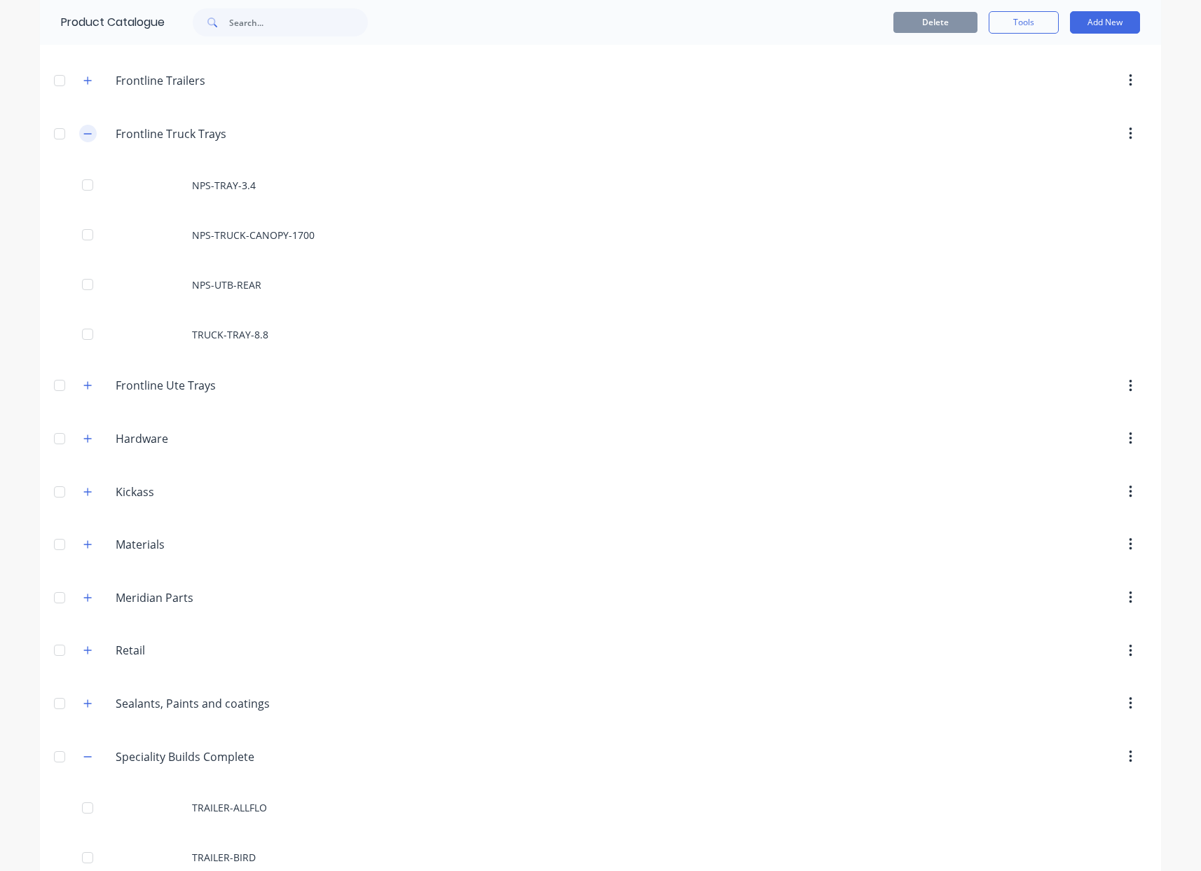
click at [86, 137] on icon "button" at bounding box center [87, 134] width 8 height 10
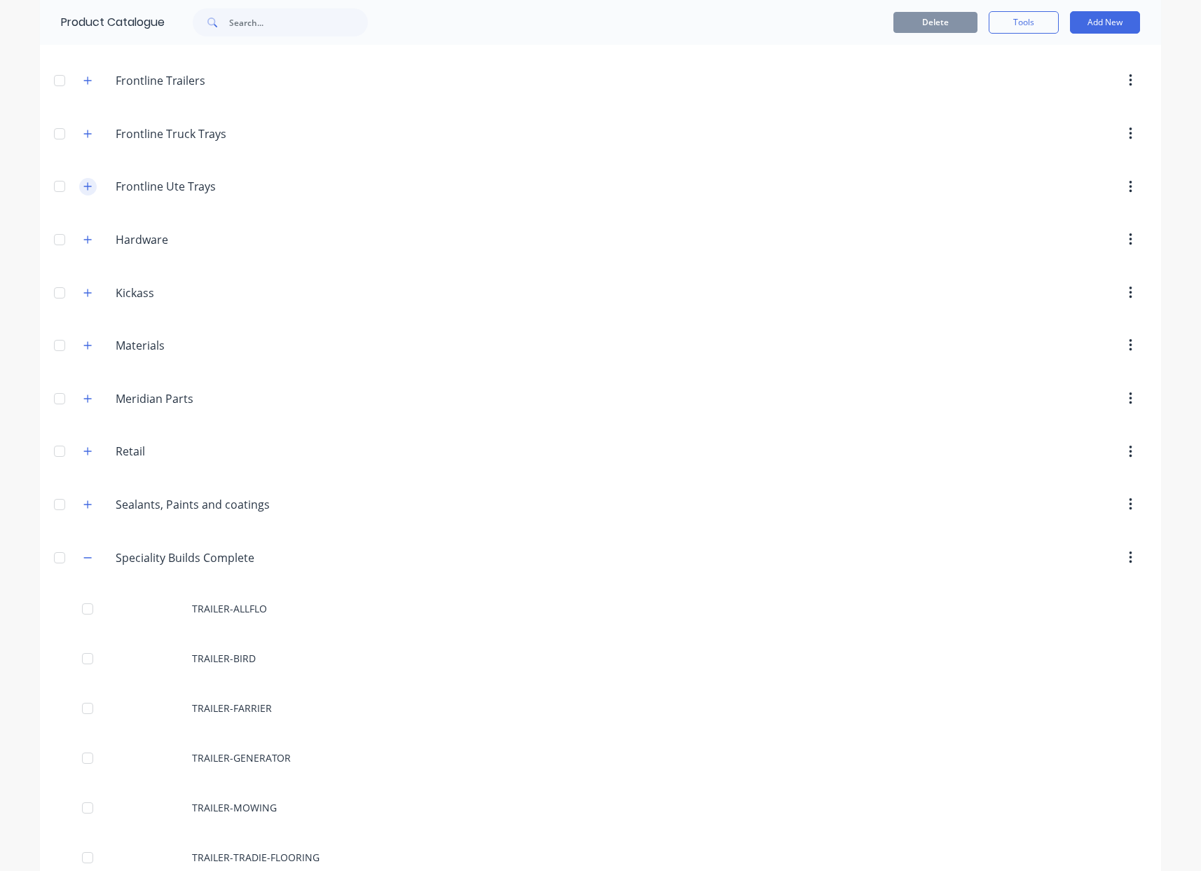
click at [85, 182] on icon "button" at bounding box center [87, 187] width 8 height 10
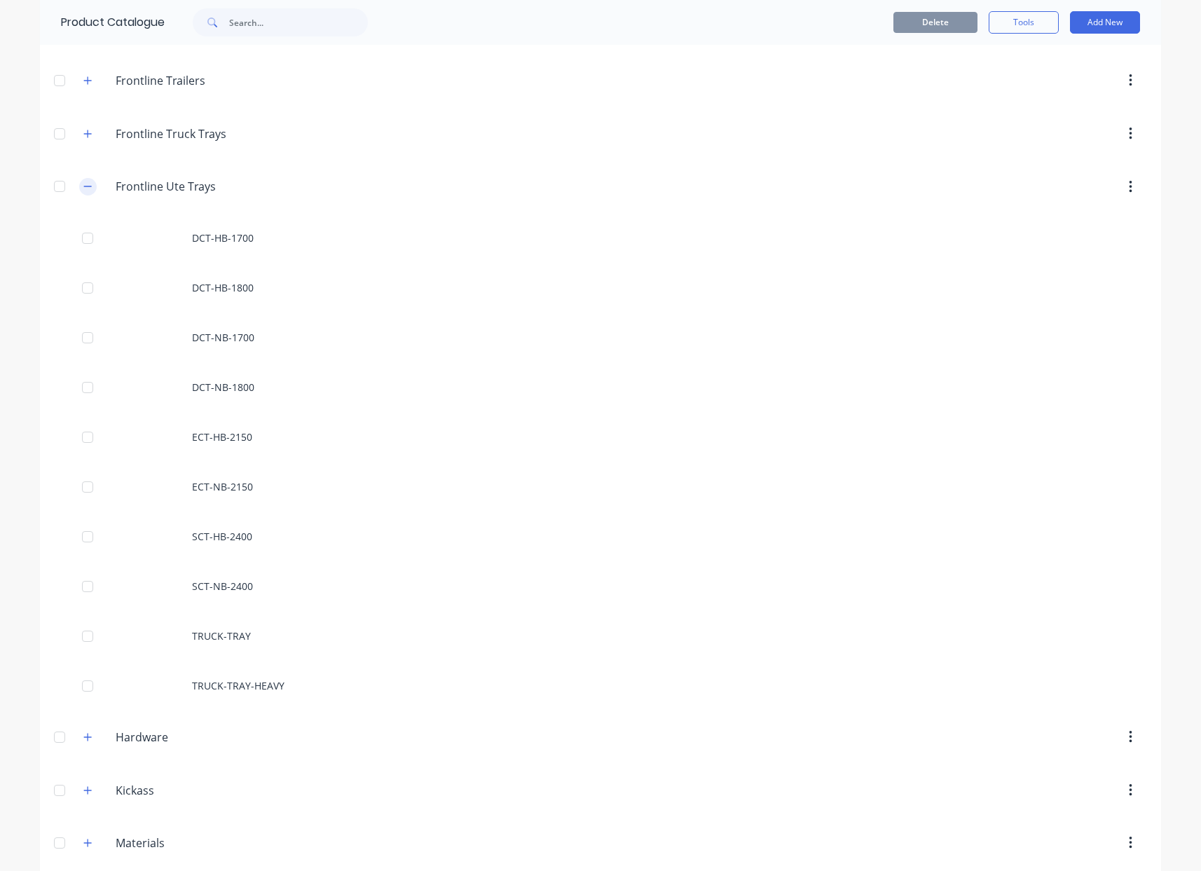
click at [79, 182] on button "button" at bounding box center [88, 187] width 18 height 18
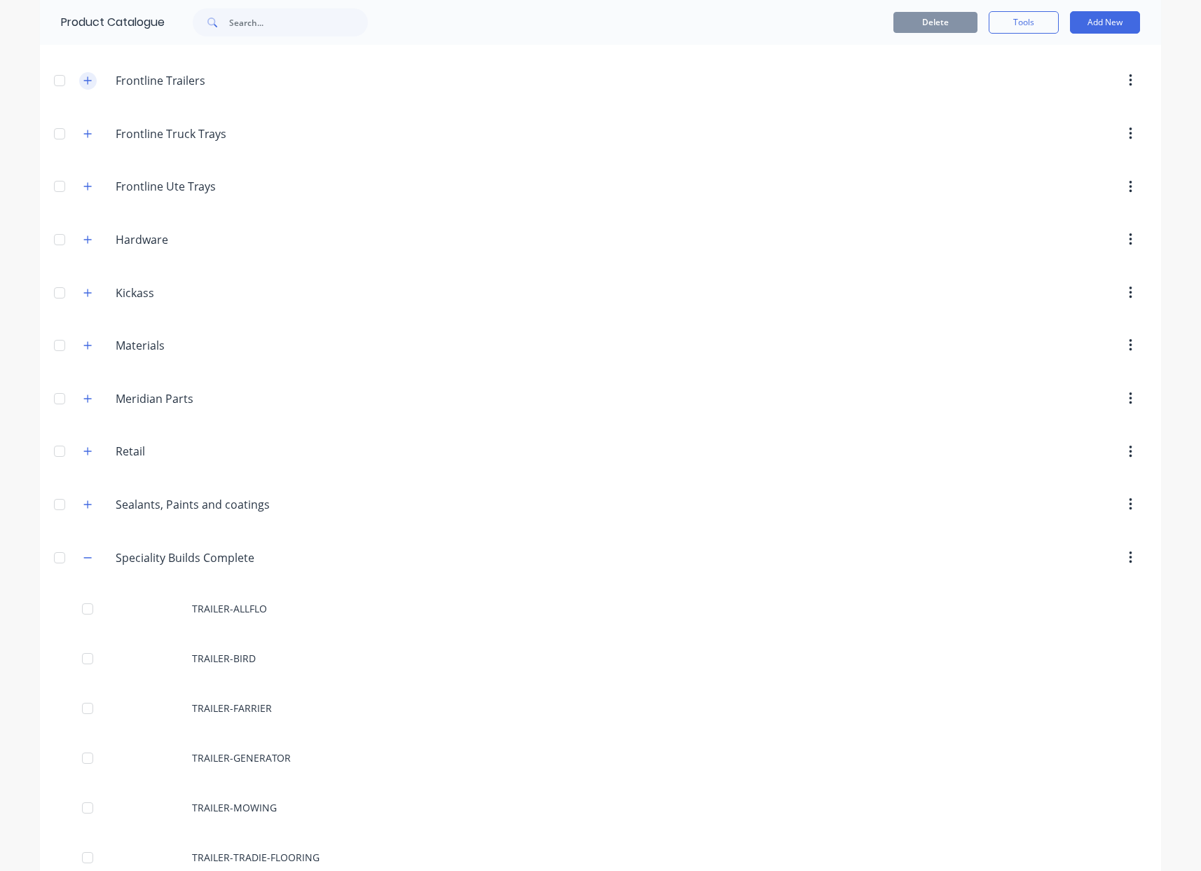
click at [84, 79] on icon "button" at bounding box center [88, 80] width 8 height 8
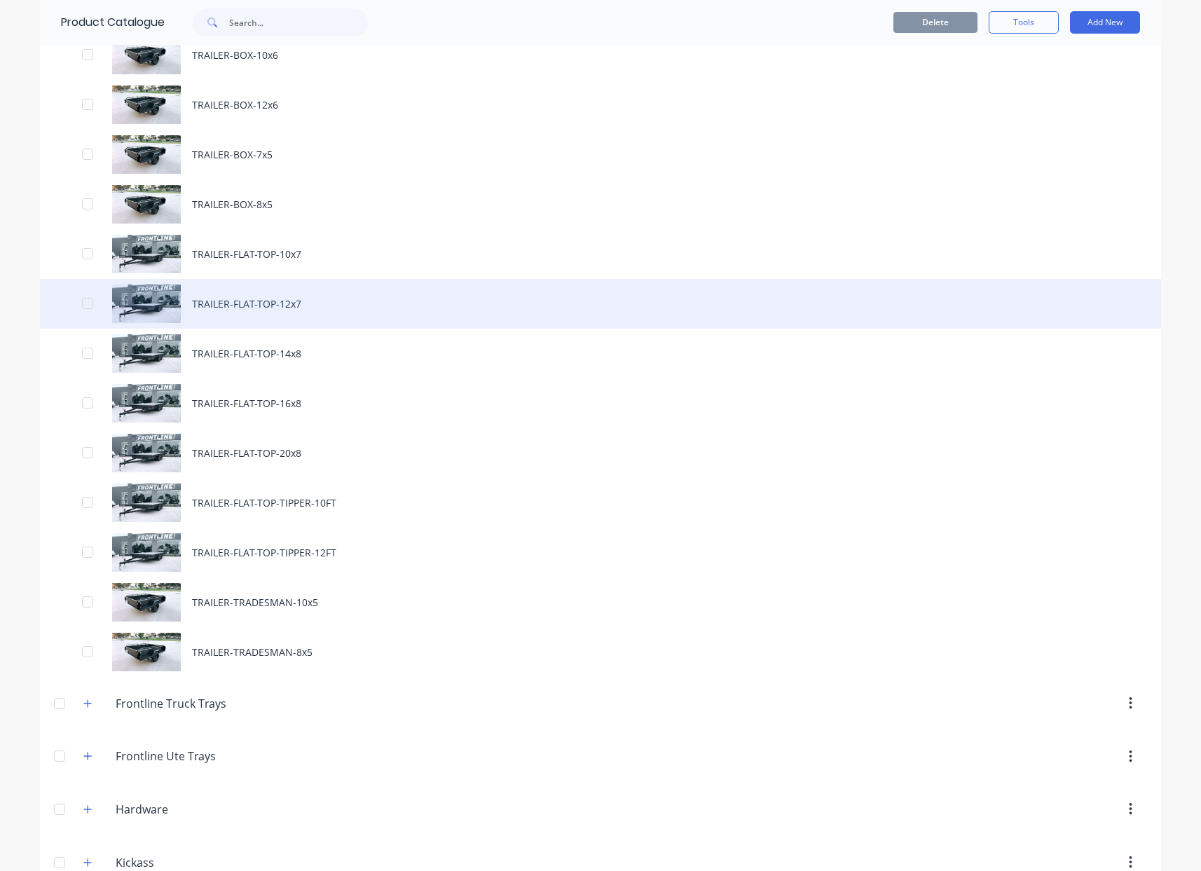
scroll to position [0, 0]
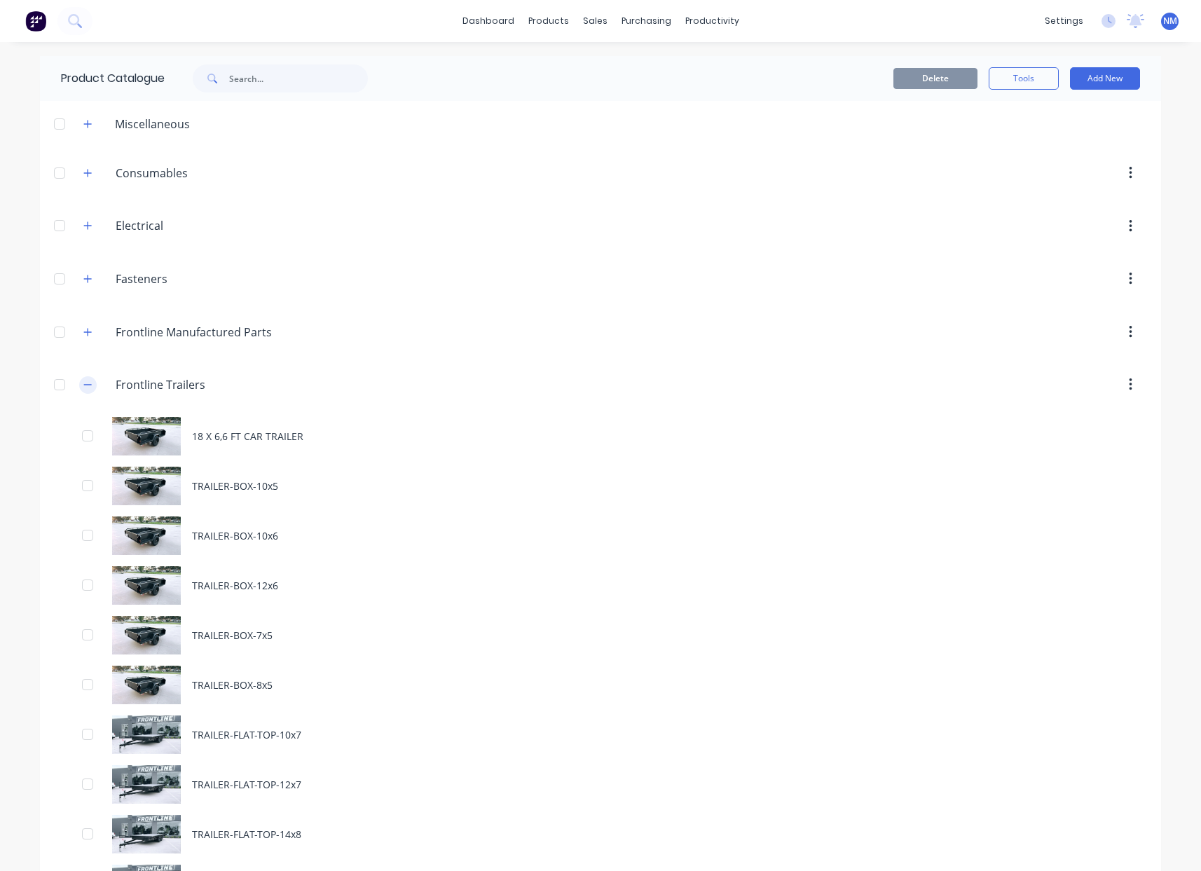
click at [86, 388] on icon "button" at bounding box center [87, 385] width 8 height 10
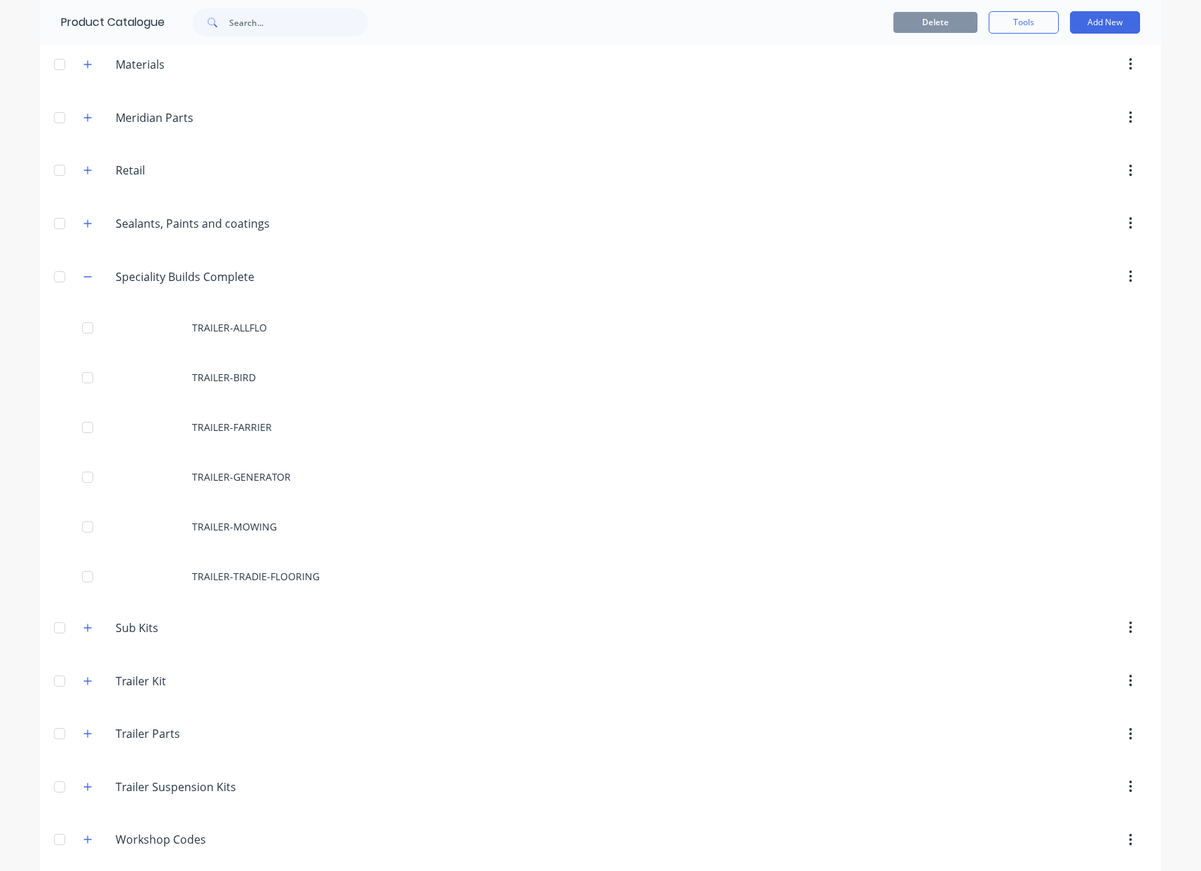
scroll to position [648, 0]
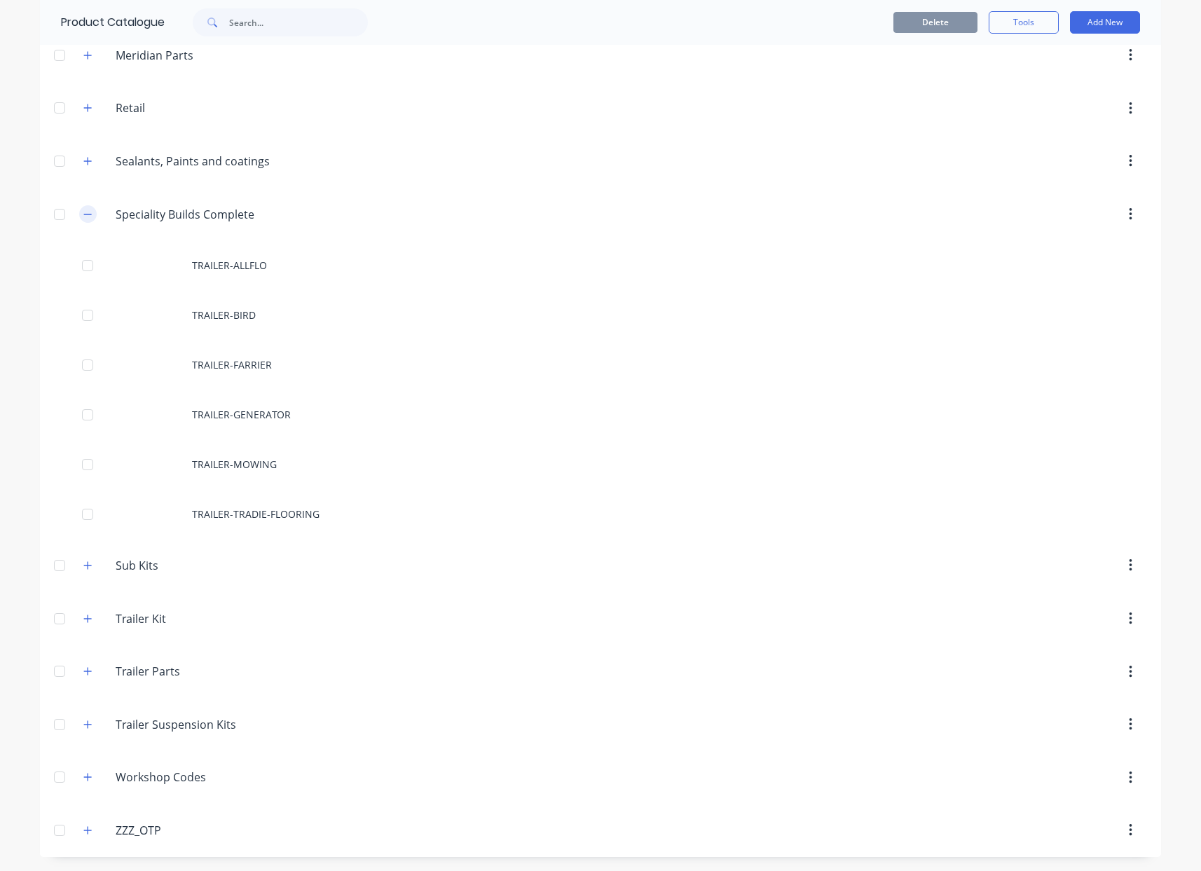
click at [83, 216] on icon "button" at bounding box center [87, 215] width 8 height 10
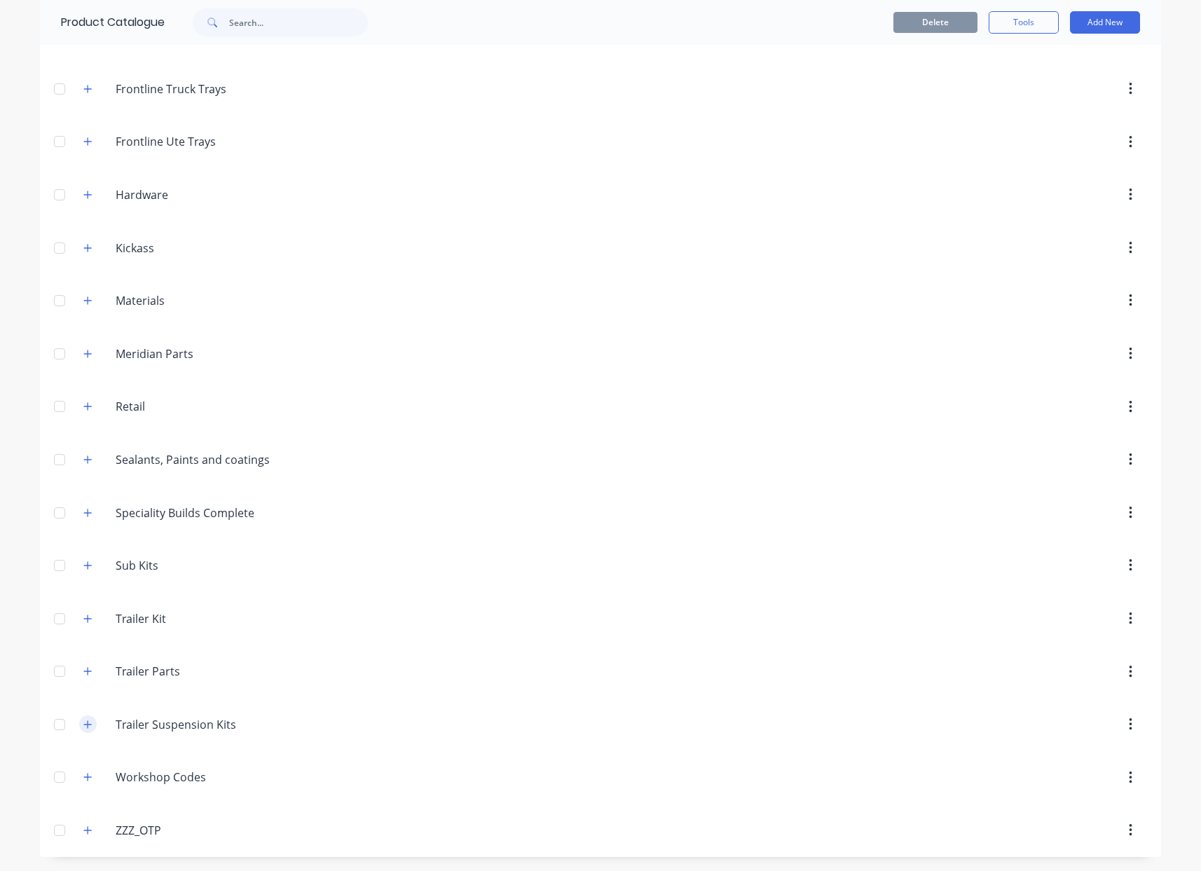
click at [85, 720] on icon "button" at bounding box center [87, 725] width 8 height 10
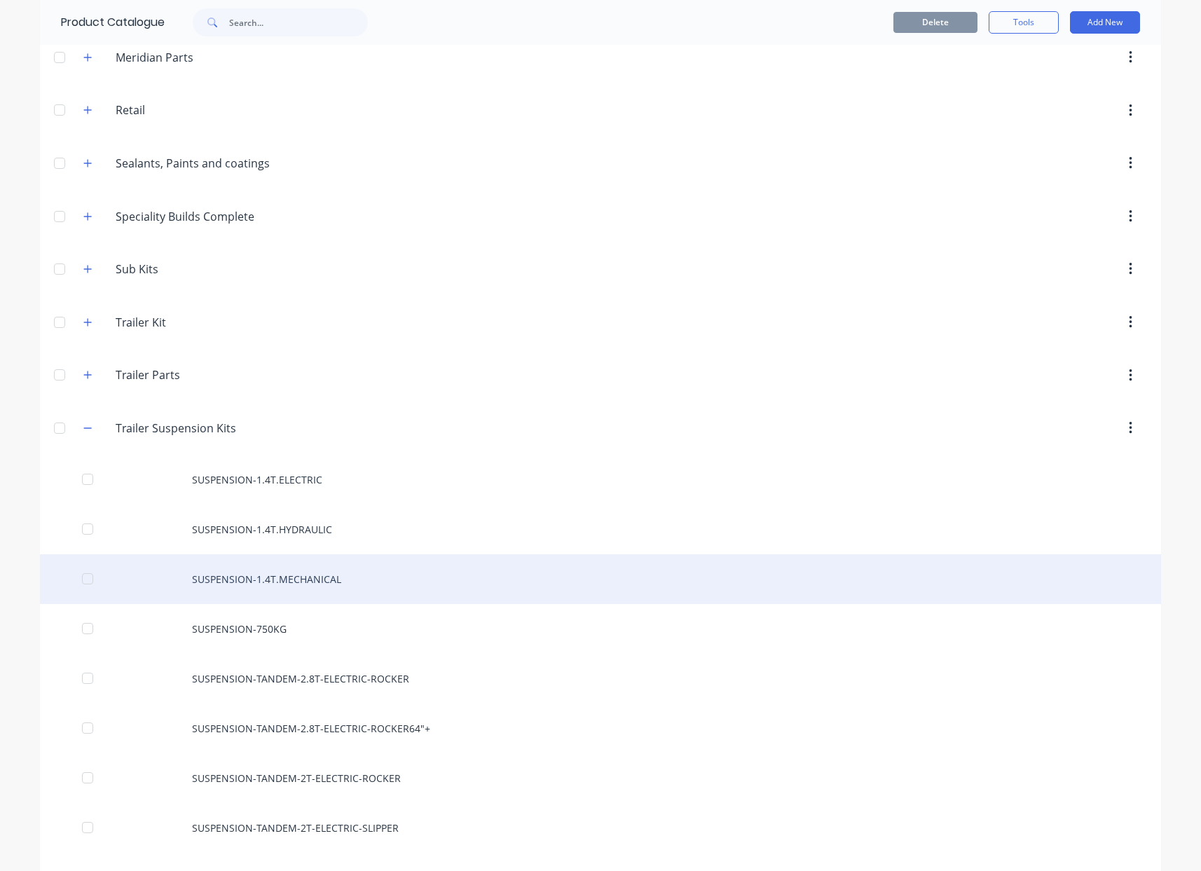
scroll to position [653, 0]
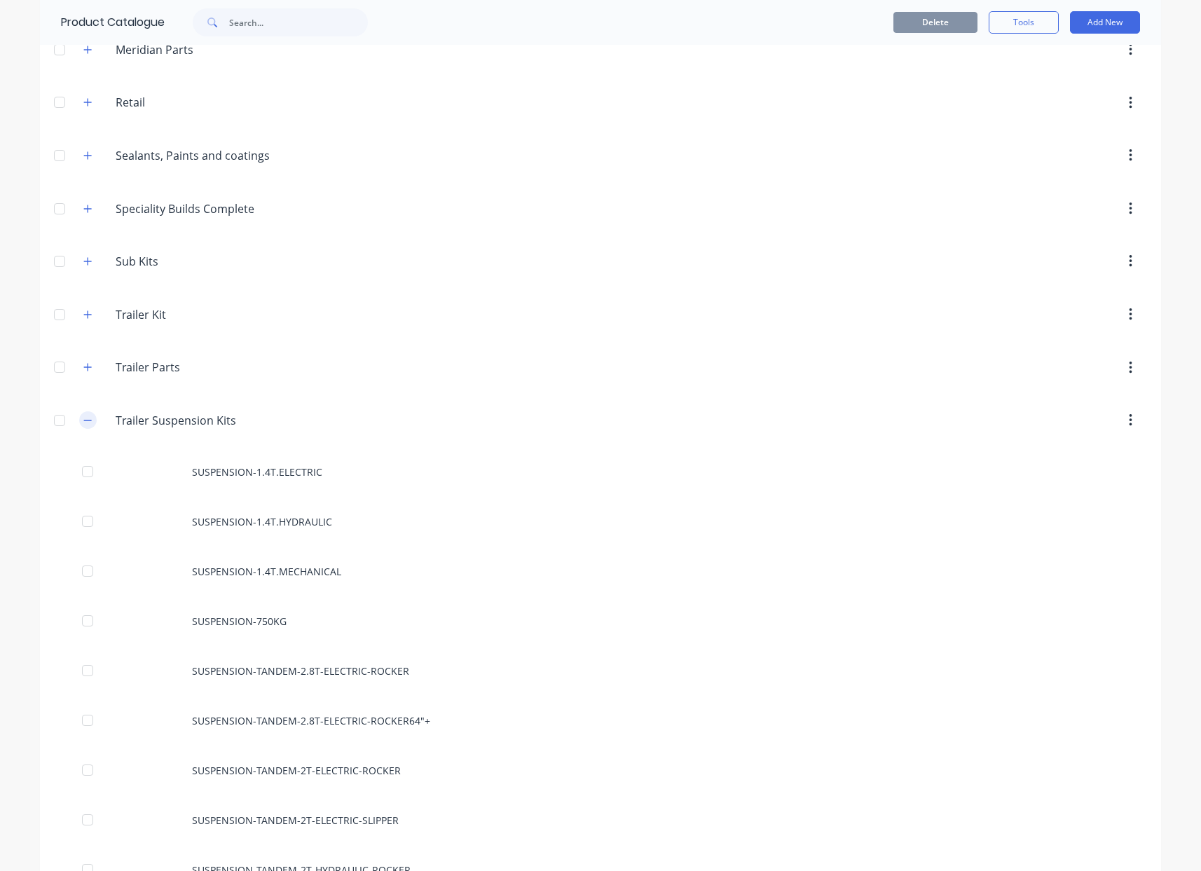
click at [84, 421] on icon "button" at bounding box center [88, 420] width 8 height 1
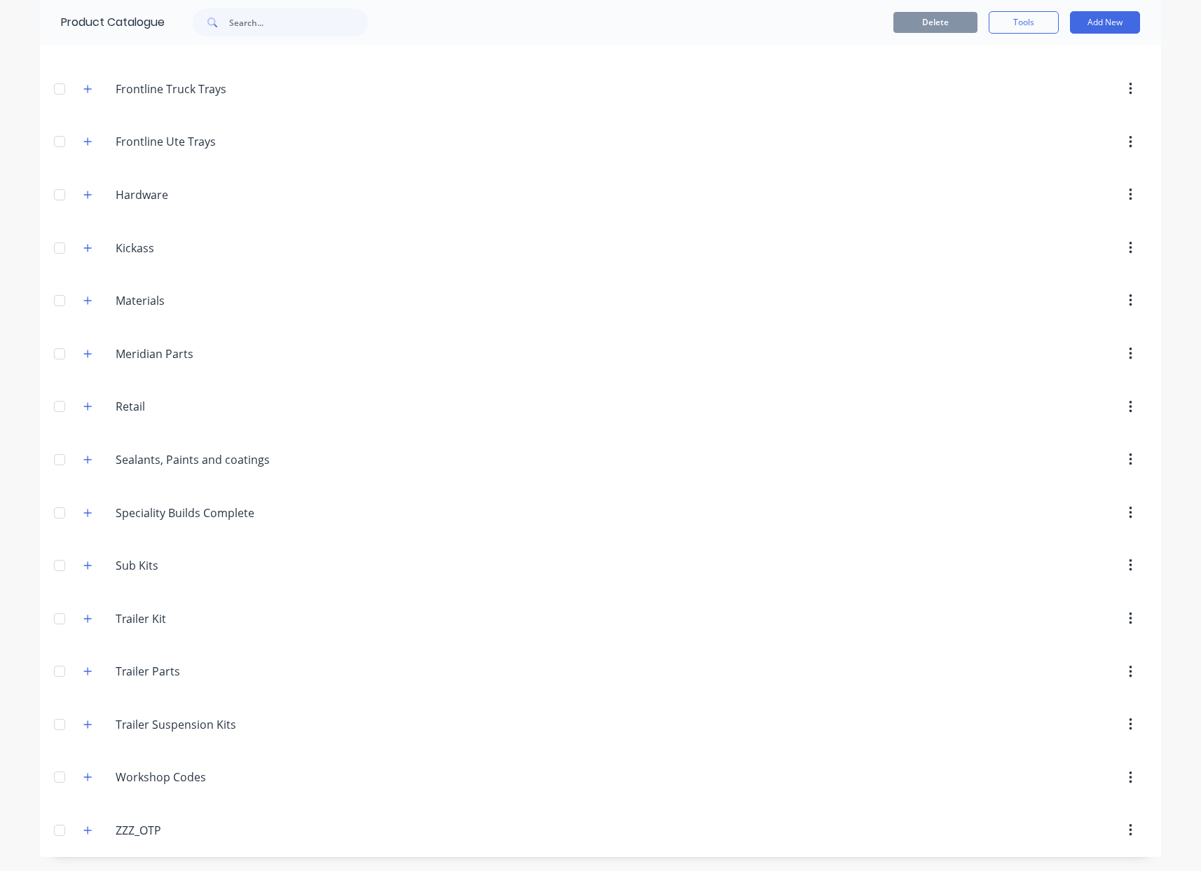
scroll to position [349, 0]
click at [264, 29] on input "text" at bounding box center [298, 22] width 139 height 28
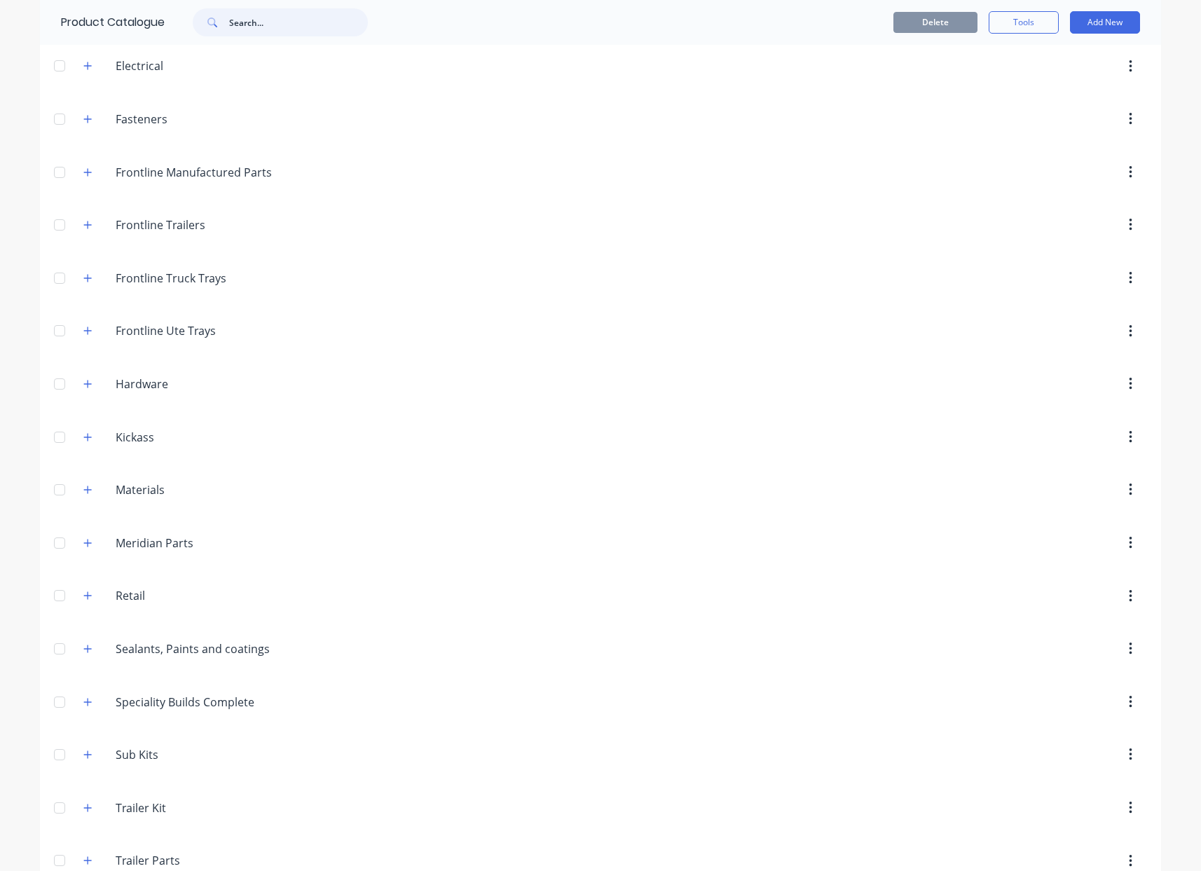
scroll to position [0, 0]
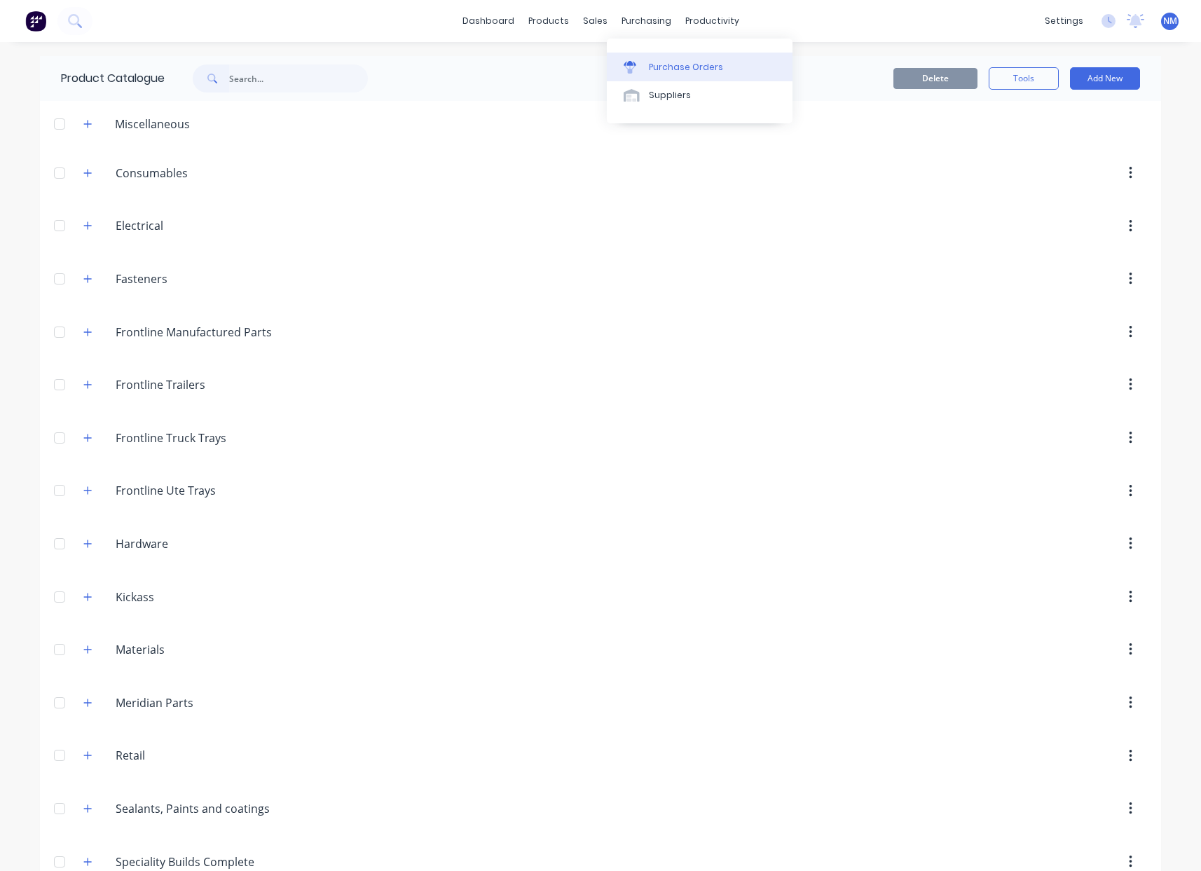
click at [667, 62] on div "Purchase Orders" at bounding box center [686, 67] width 74 height 13
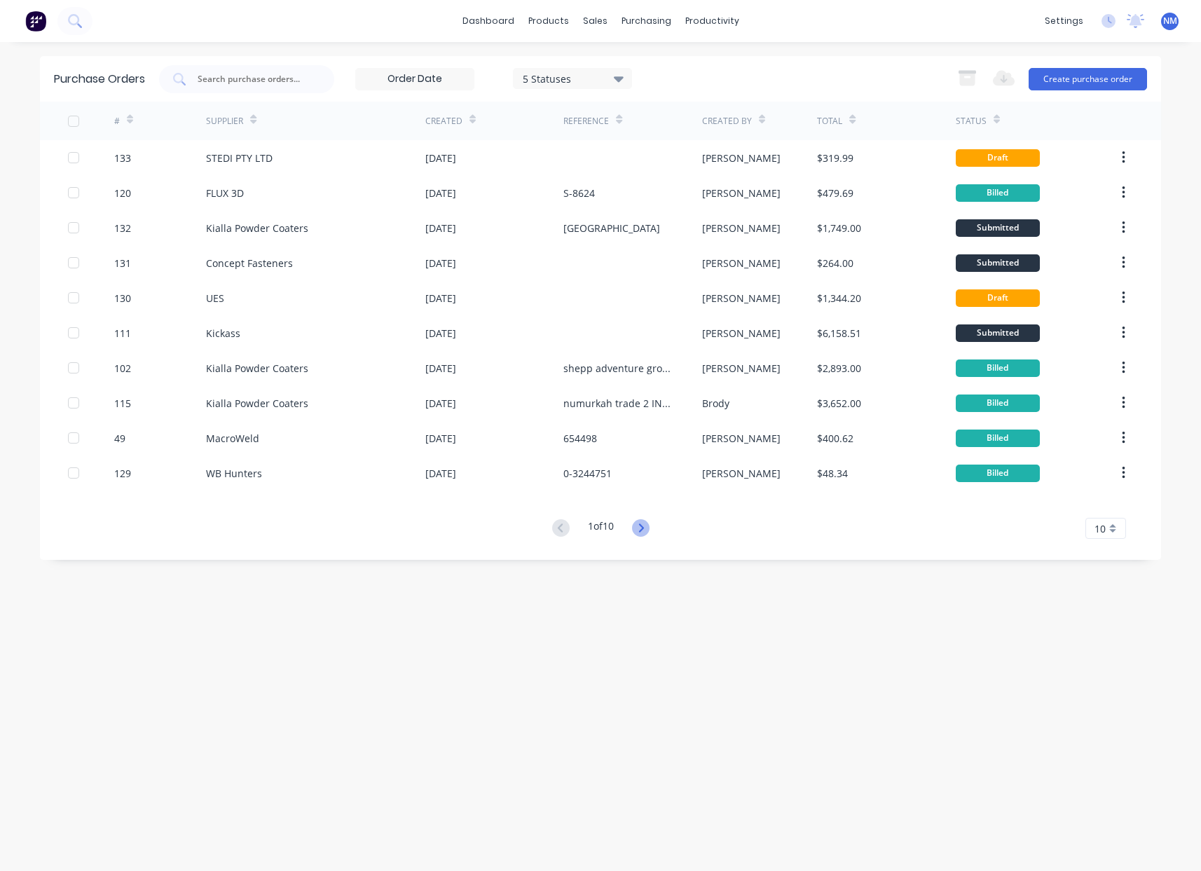
click at [643, 529] on icon at bounding box center [641, 528] width 5 height 8
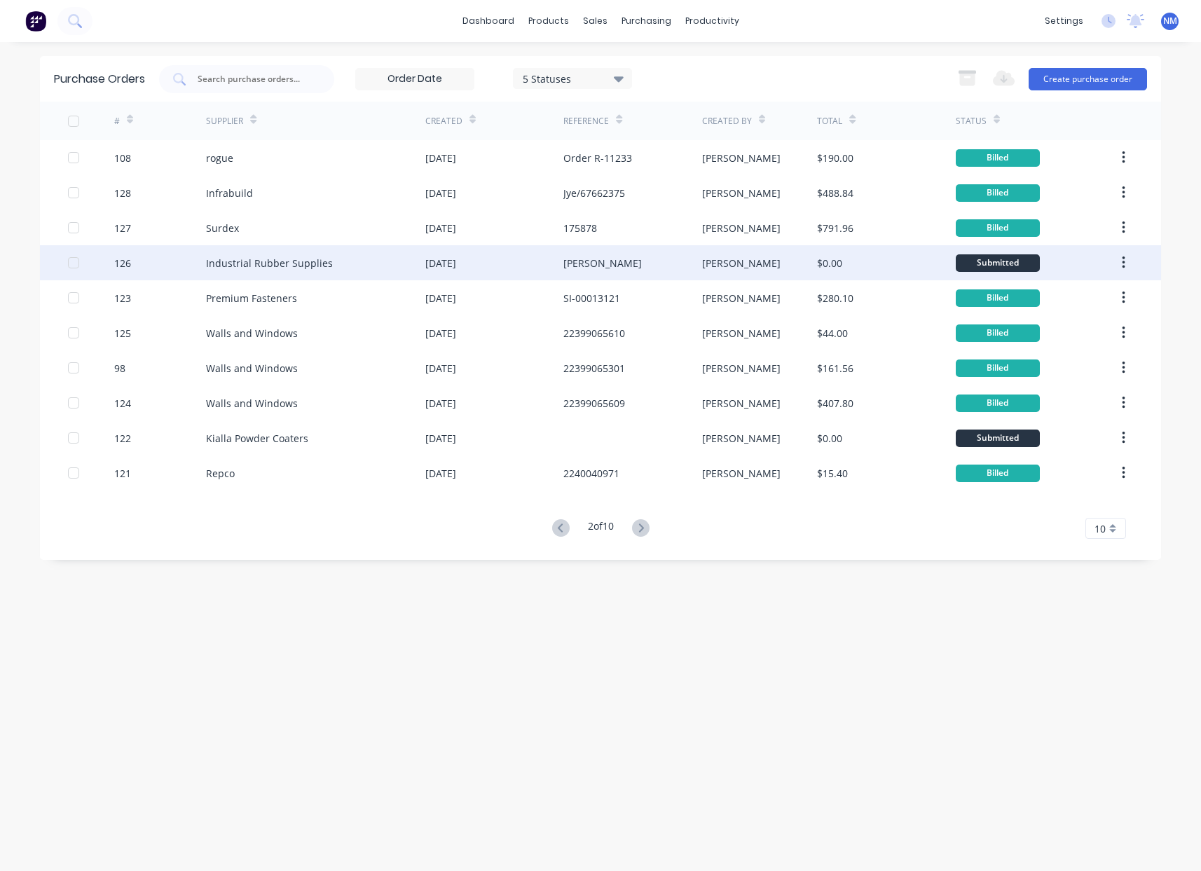
click at [522, 268] on div "[DATE]" at bounding box center [494, 262] width 138 height 35
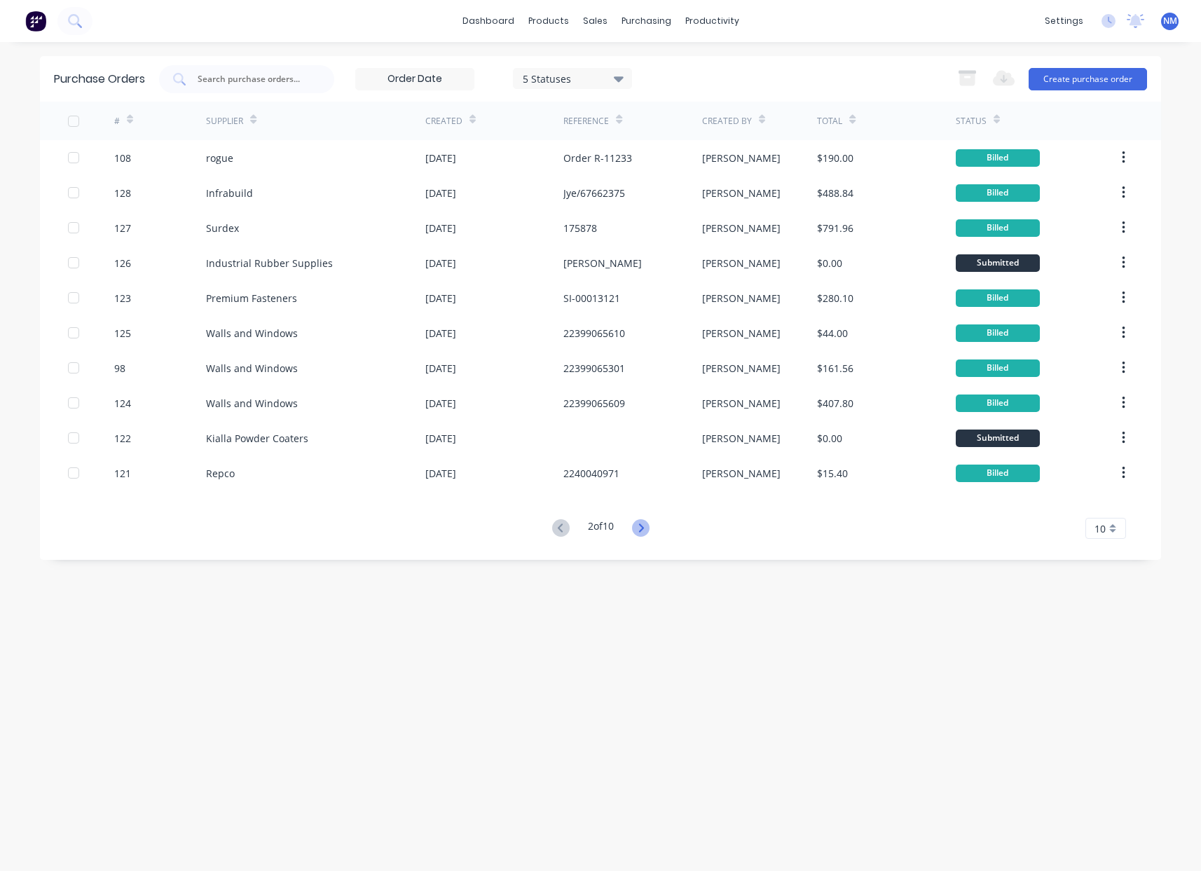
click at [644, 524] on icon at bounding box center [641, 528] width 18 height 18
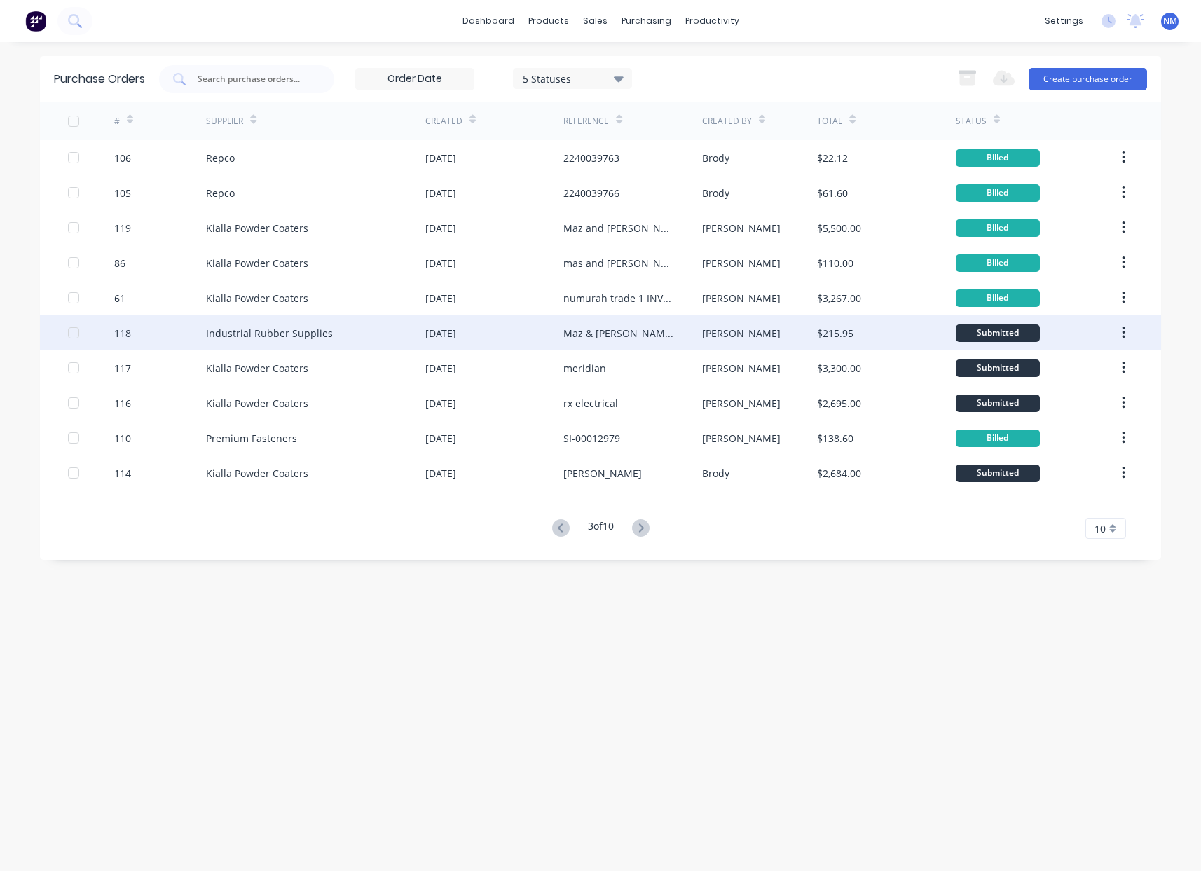
click at [570, 335] on div "Maz & [PERSON_NAME]" at bounding box center [619, 333] width 110 height 15
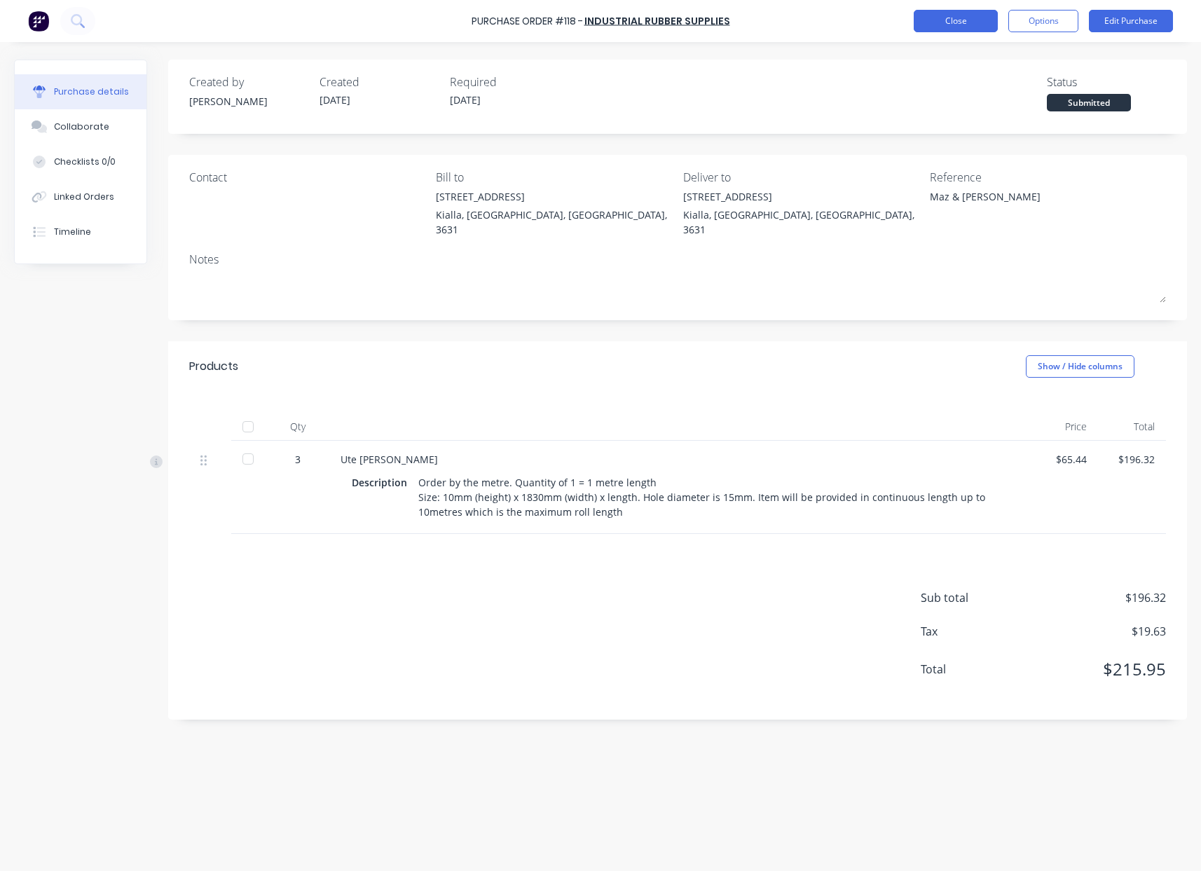
click at [976, 23] on button "Close" at bounding box center [956, 21] width 84 height 22
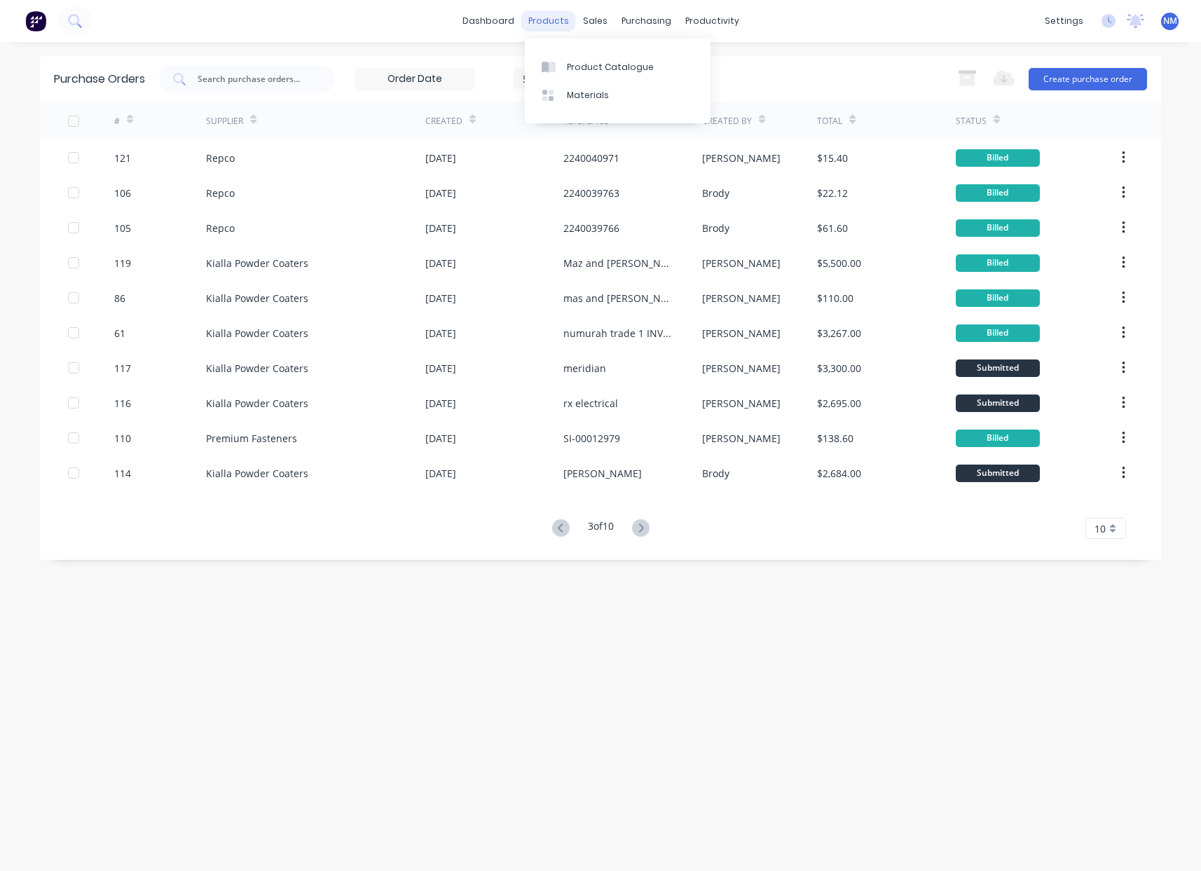
click at [557, 25] on div "products" at bounding box center [548, 21] width 55 height 21
click at [580, 62] on div "Product Catalogue" at bounding box center [610, 67] width 87 height 13
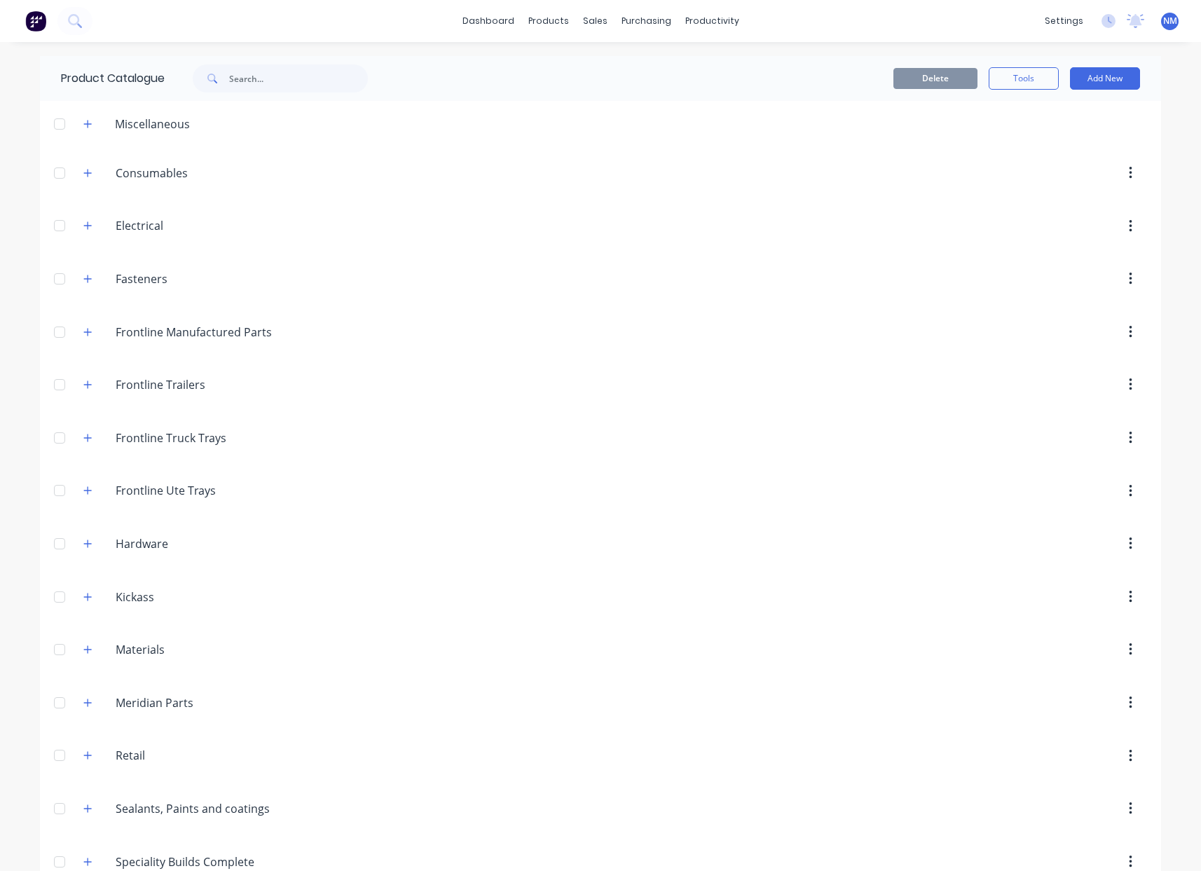
scroll to position [349, 0]
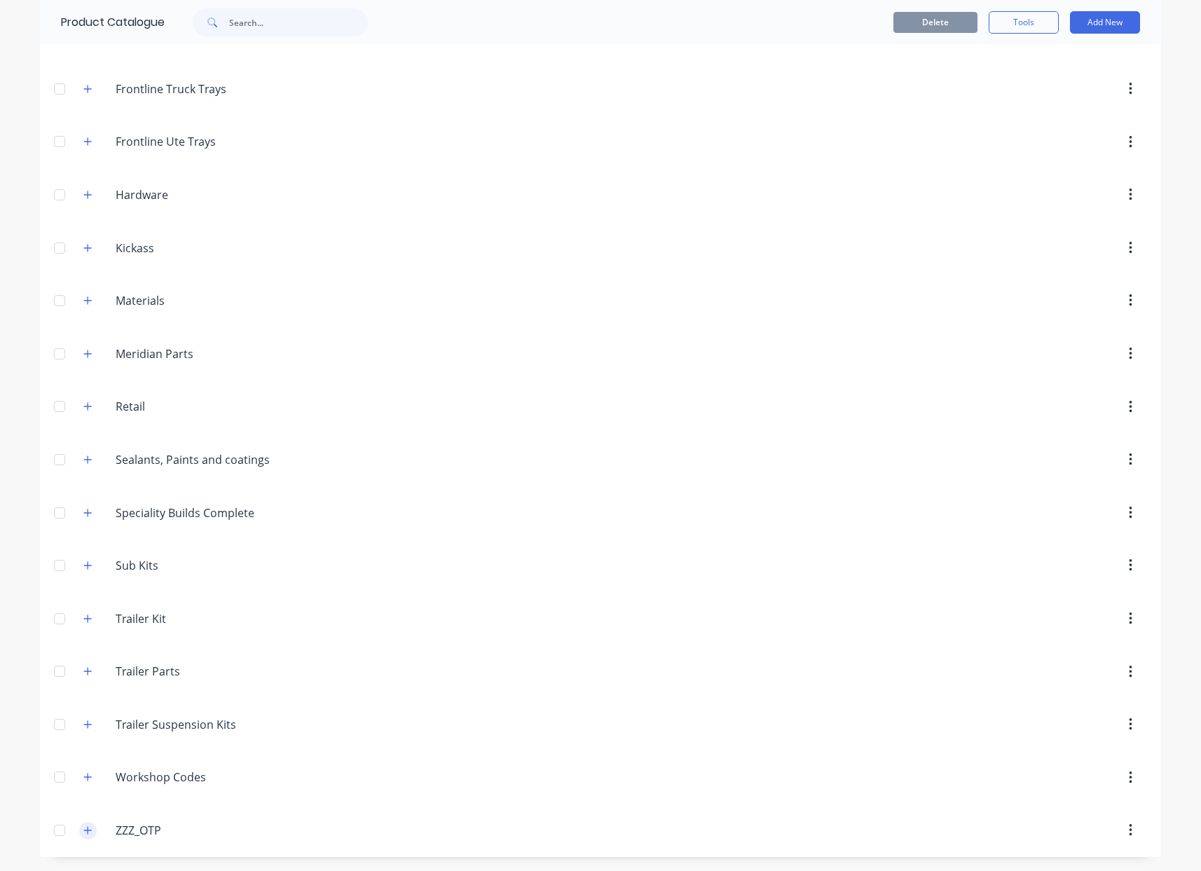
click at [83, 833] on icon "button" at bounding box center [87, 831] width 8 height 10
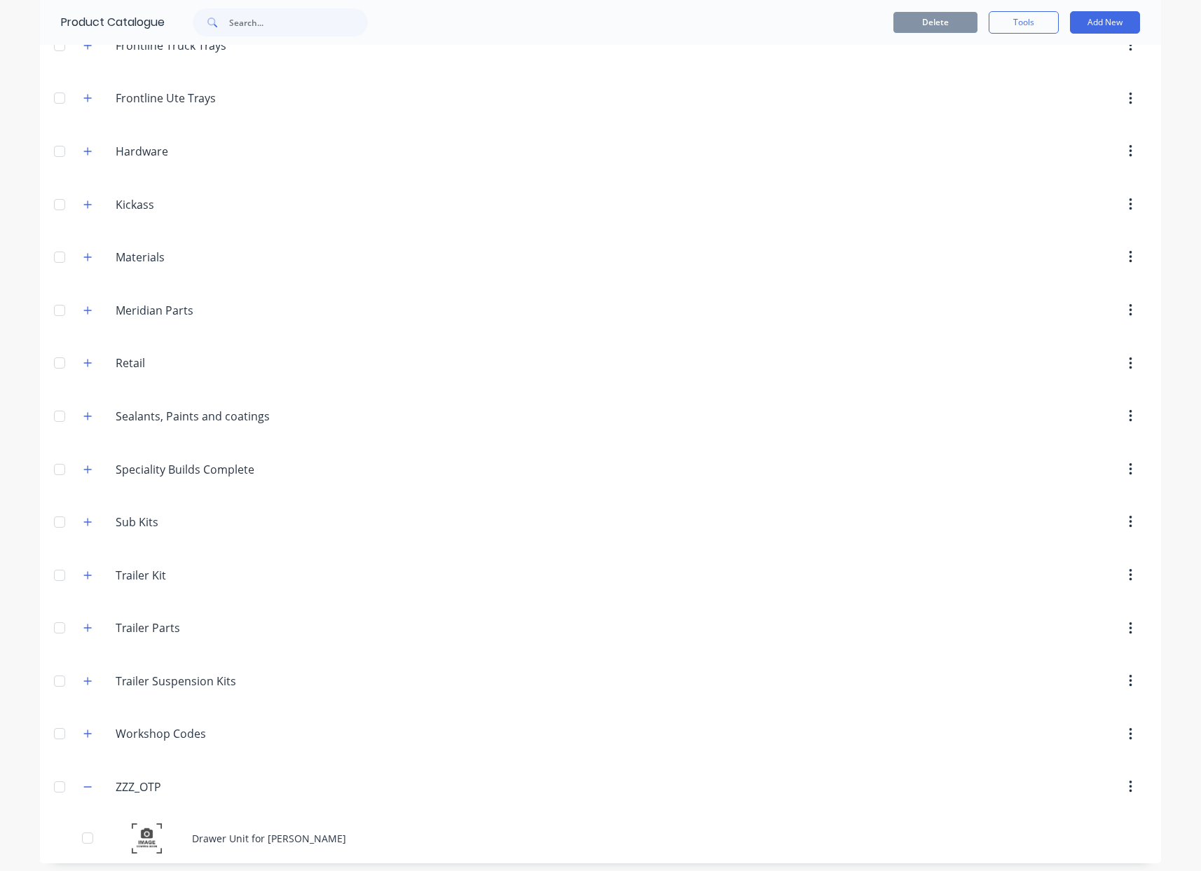
scroll to position [399, 0]
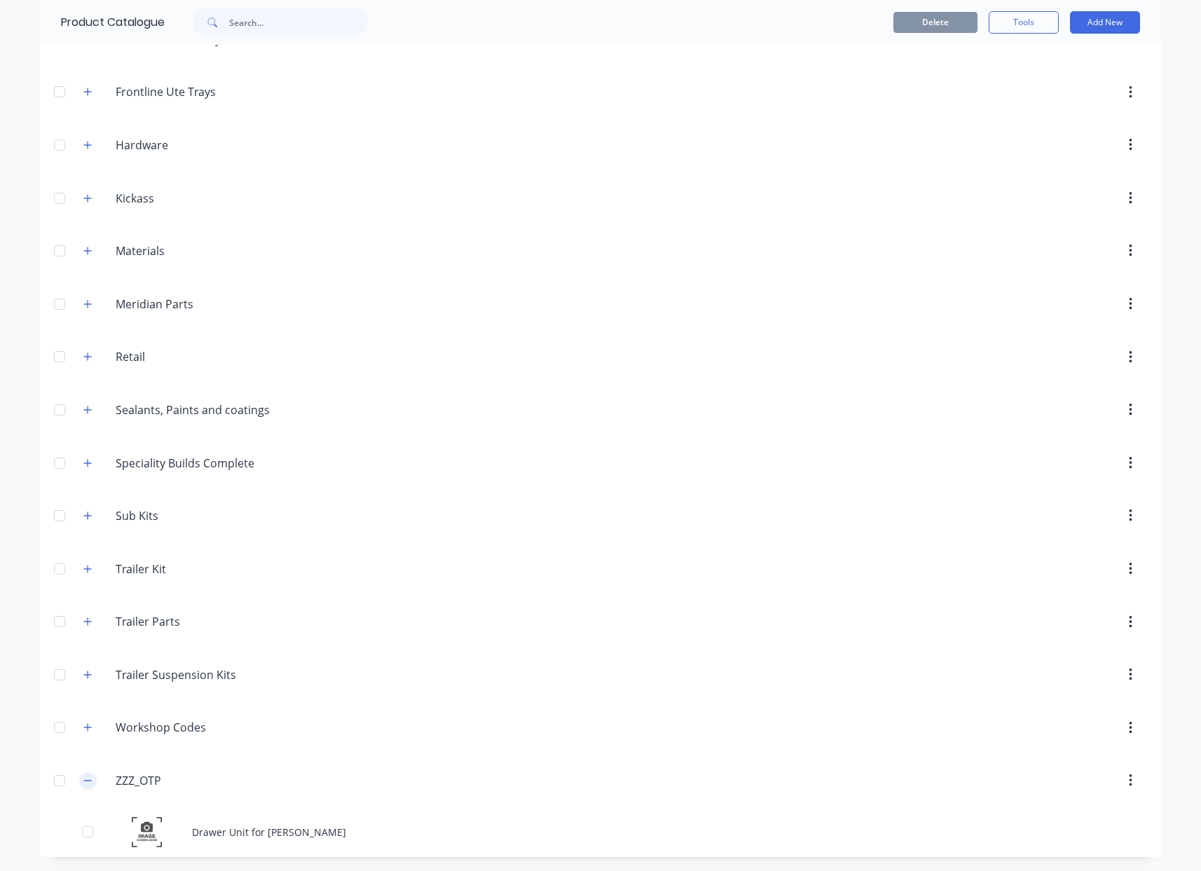
click at [83, 784] on icon "button" at bounding box center [87, 781] width 8 height 10
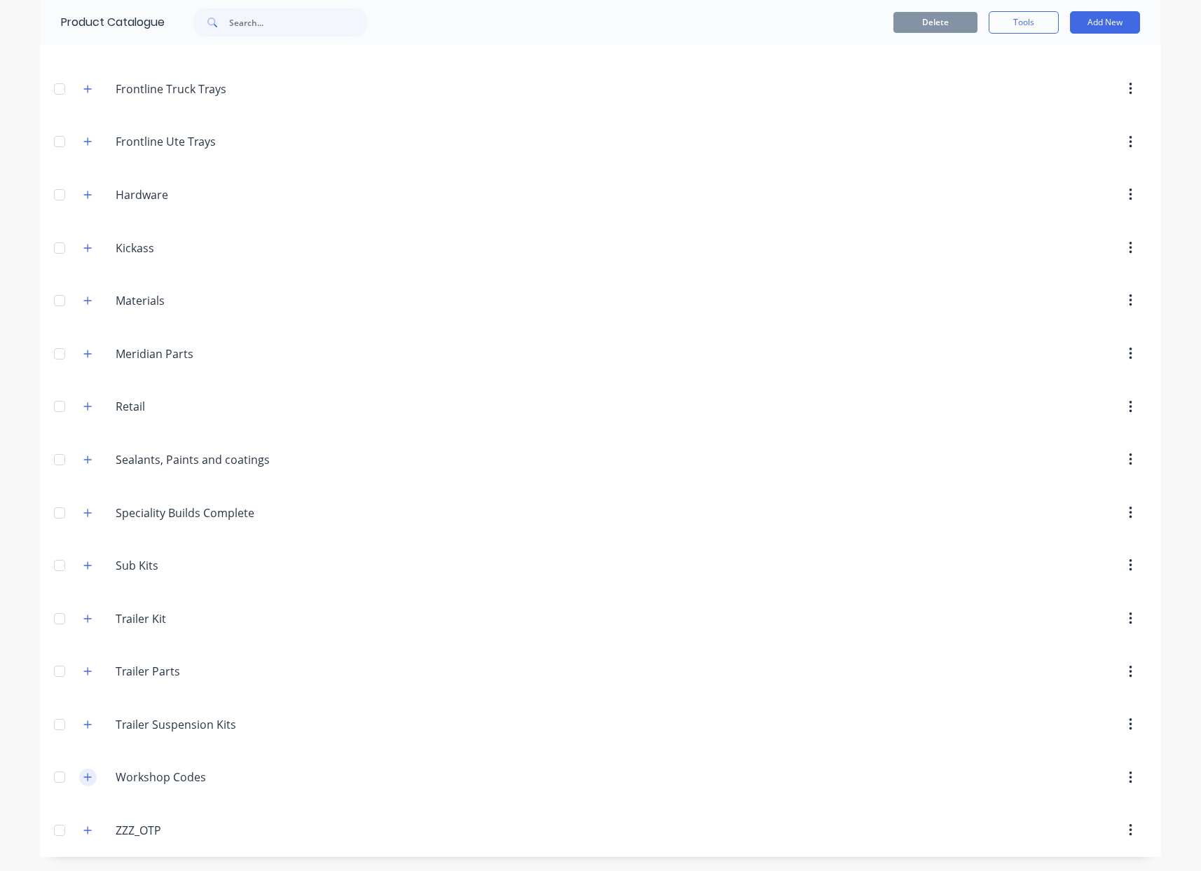
click at [84, 778] on icon "button" at bounding box center [87, 777] width 8 height 10
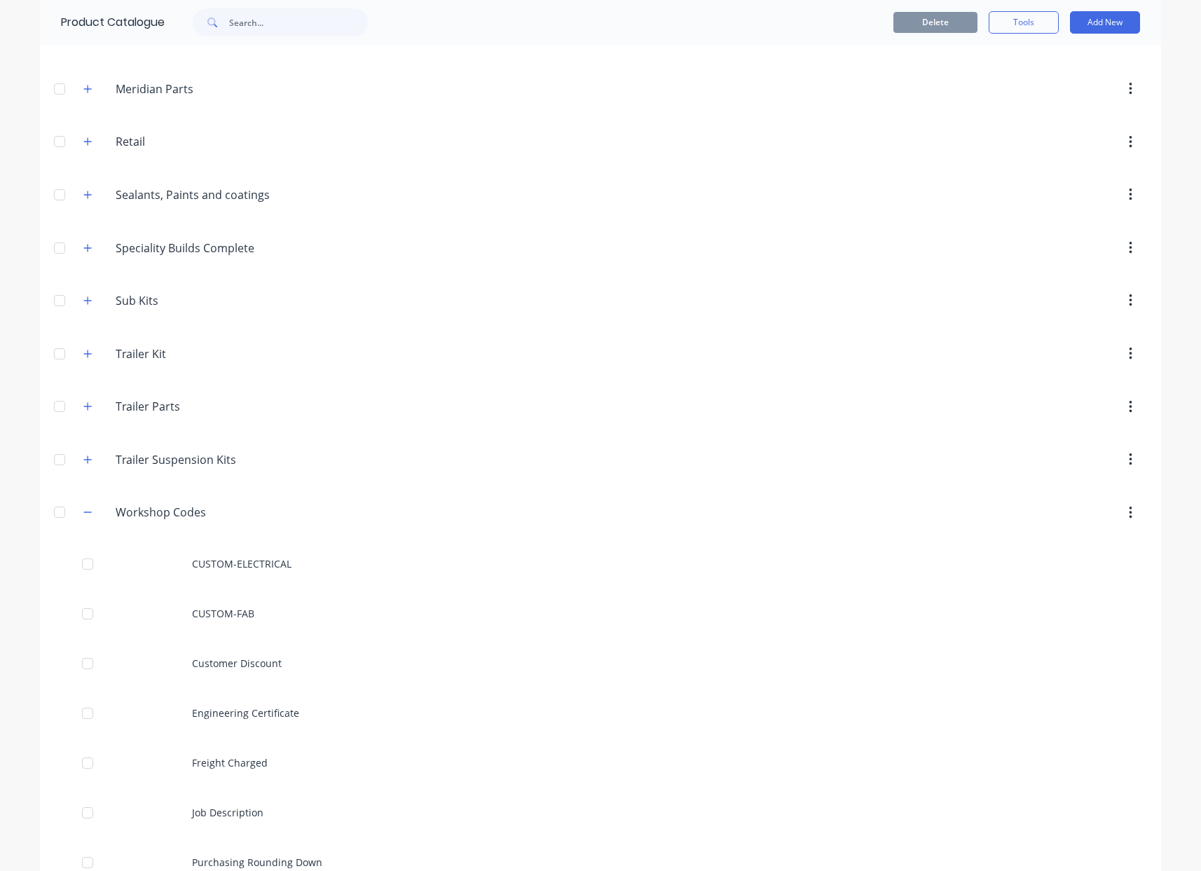
scroll to position [634, 0]
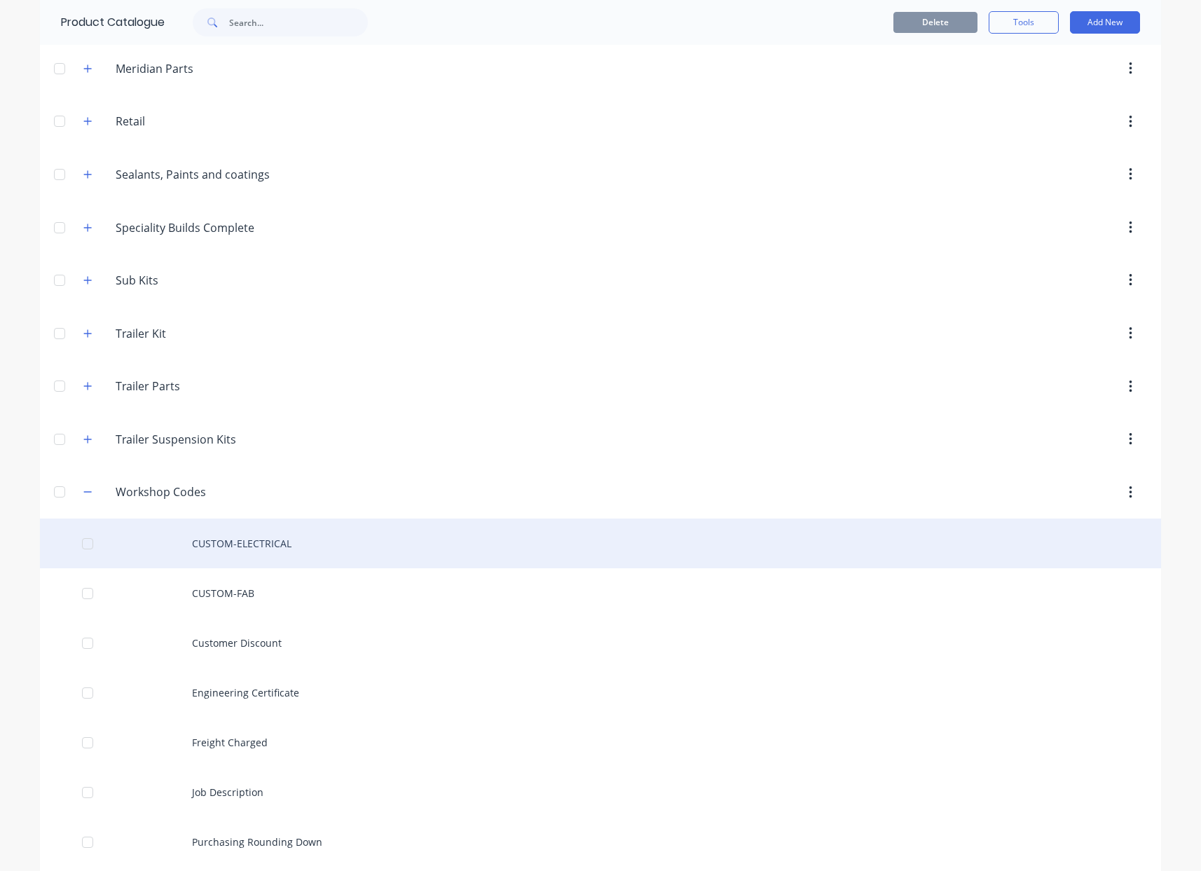
click at [231, 556] on div "CUSTOM-ELECTRICAL" at bounding box center [600, 544] width 1121 height 50
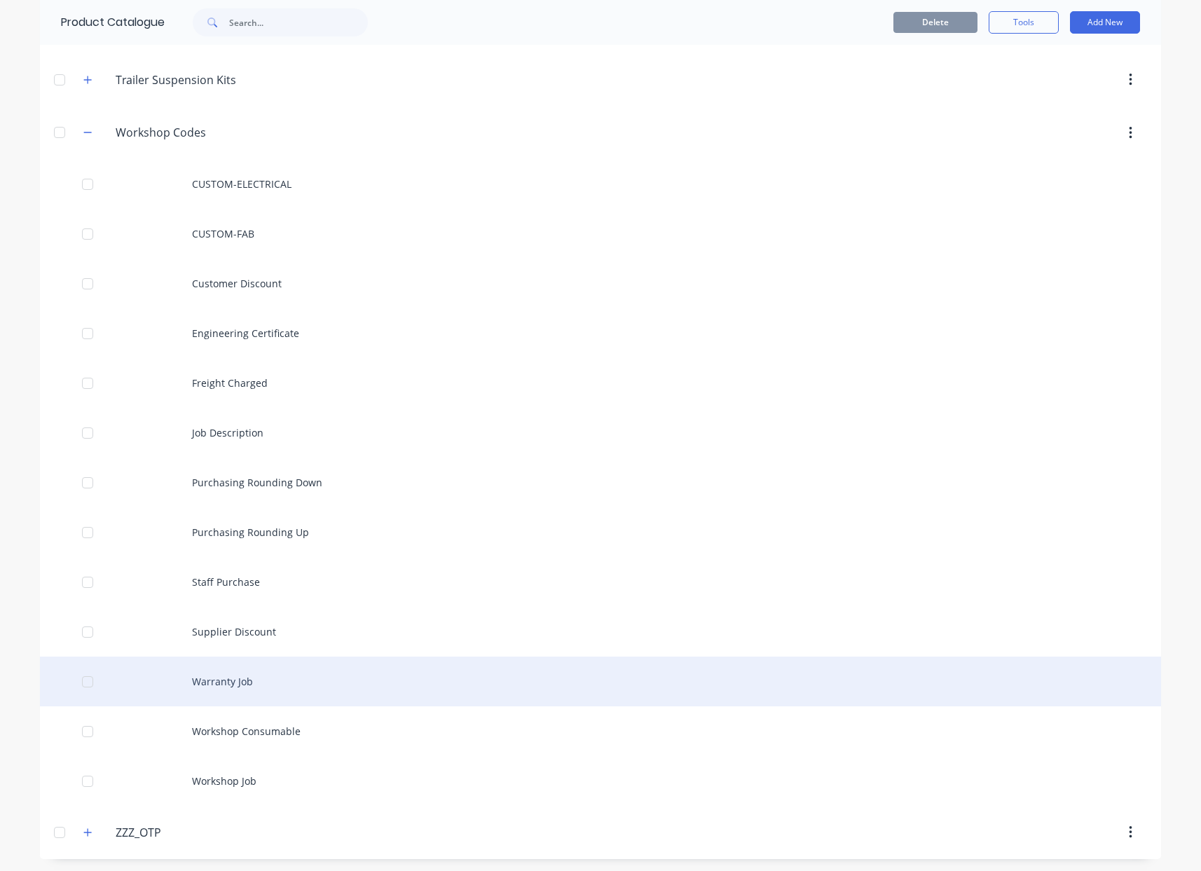
scroll to position [993, 0]
click at [285, 689] on div "Warranty Job" at bounding box center [600, 682] width 1121 height 50
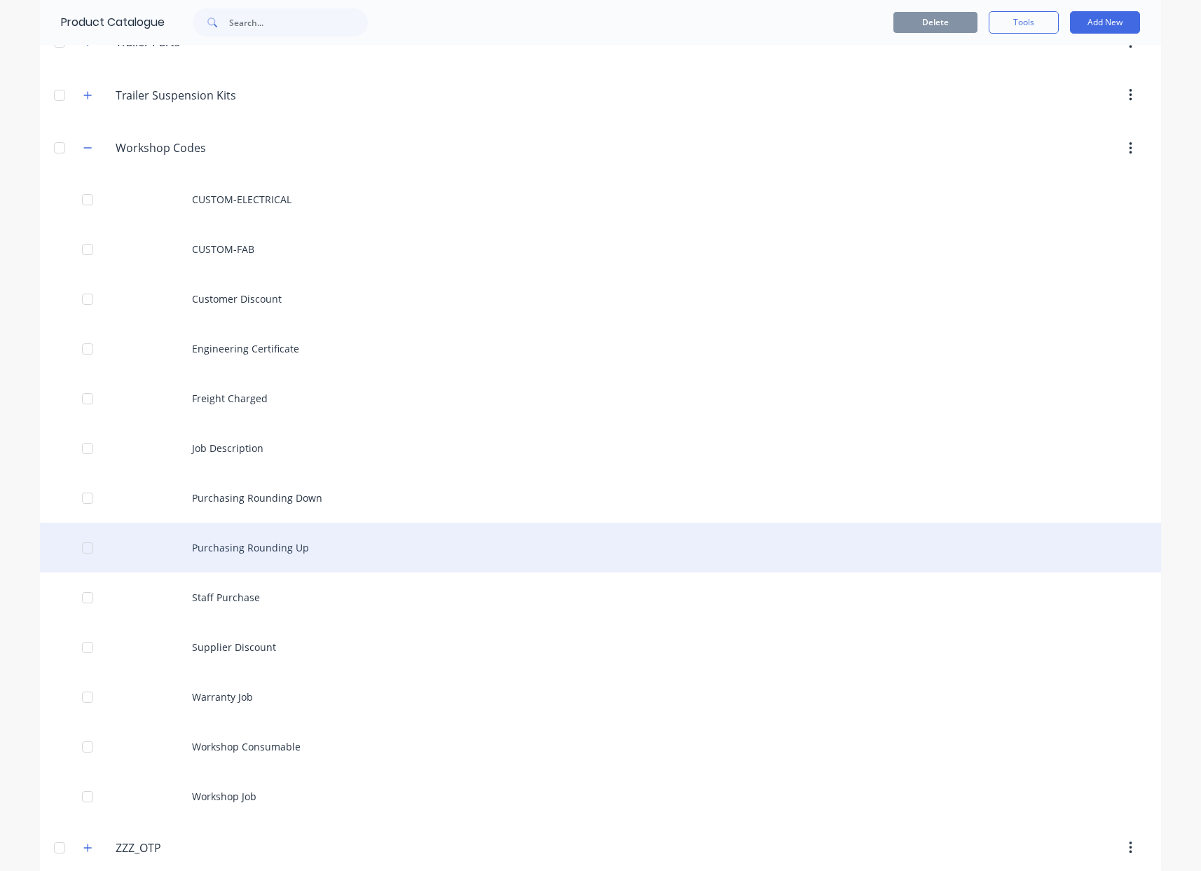
scroll to position [996, 0]
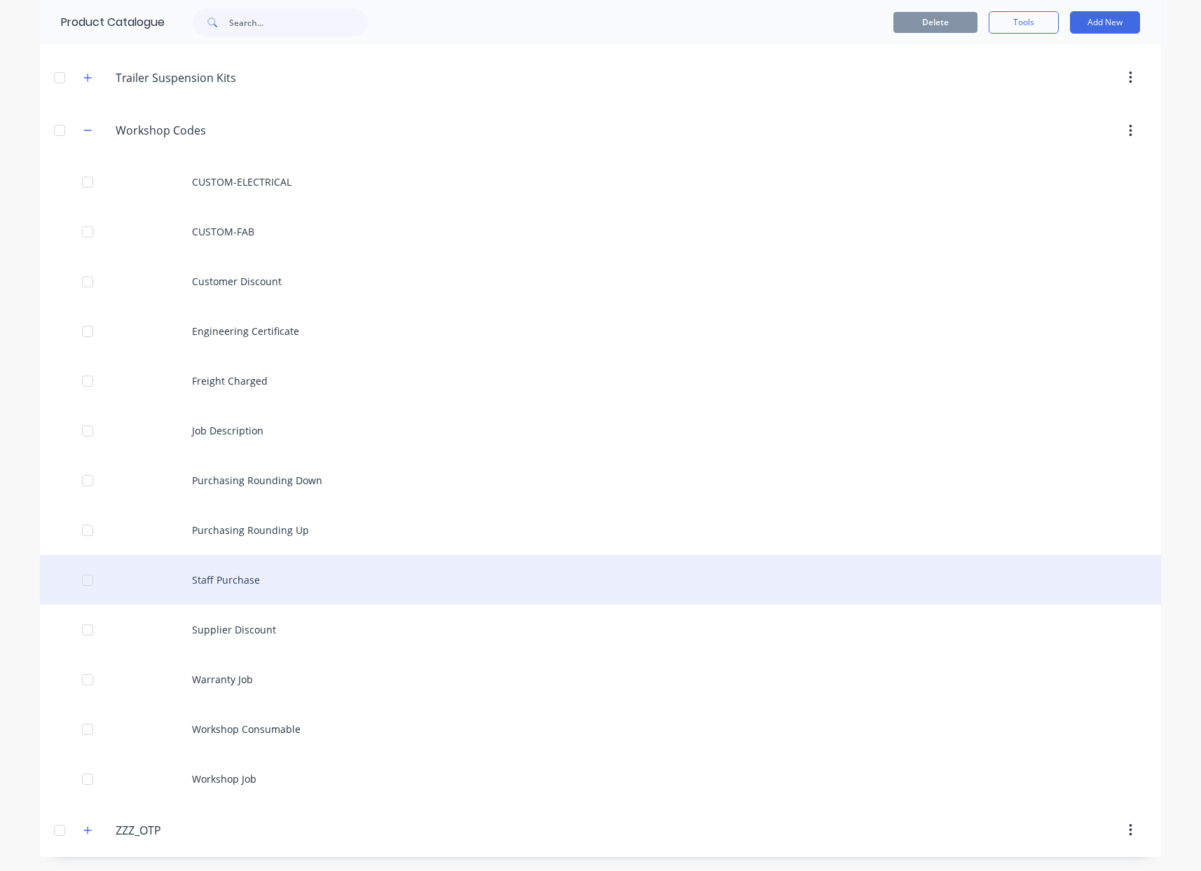
click at [296, 584] on div "Staff Purchase" at bounding box center [600, 580] width 1121 height 50
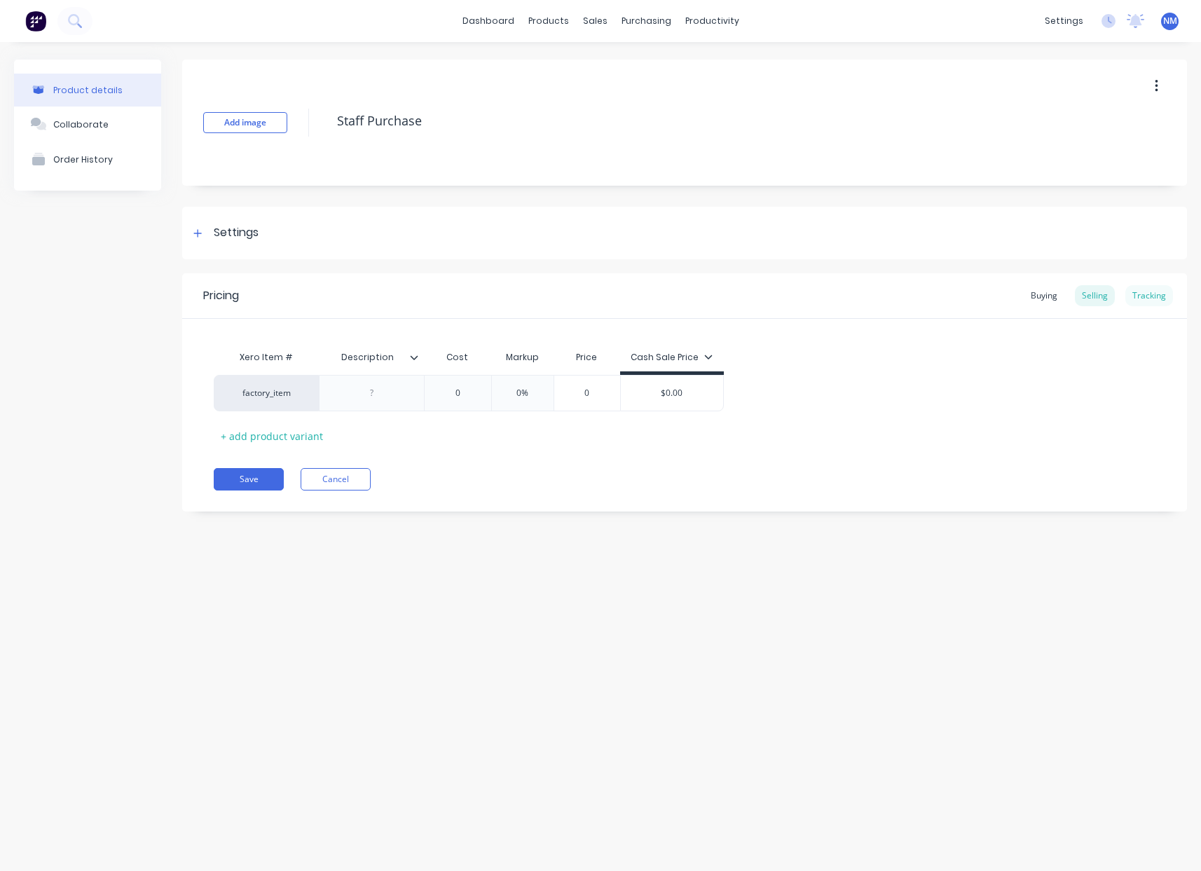
click at [1147, 292] on div "Tracking" at bounding box center [1150, 295] width 48 height 21
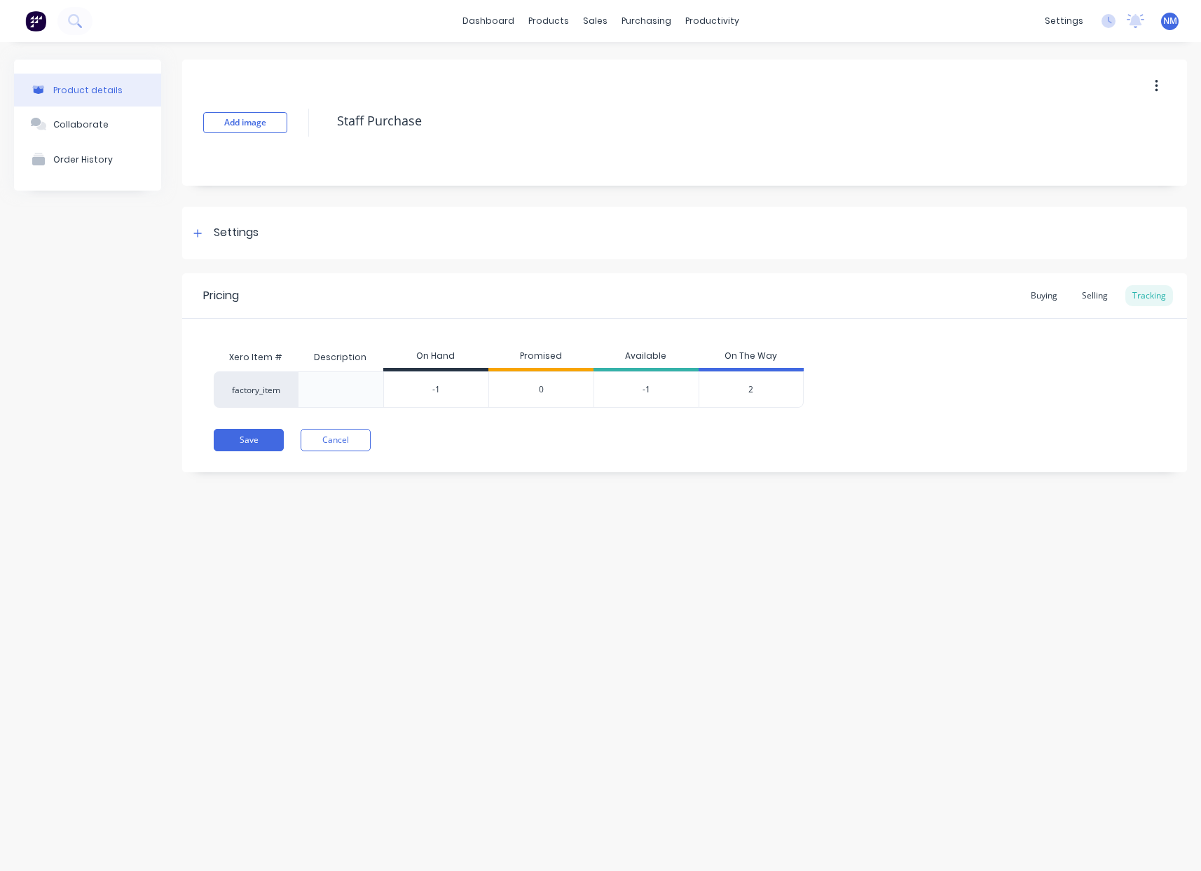
click at [750, 392] on span "2" at bounding box center [751, 389] width 5 height 13
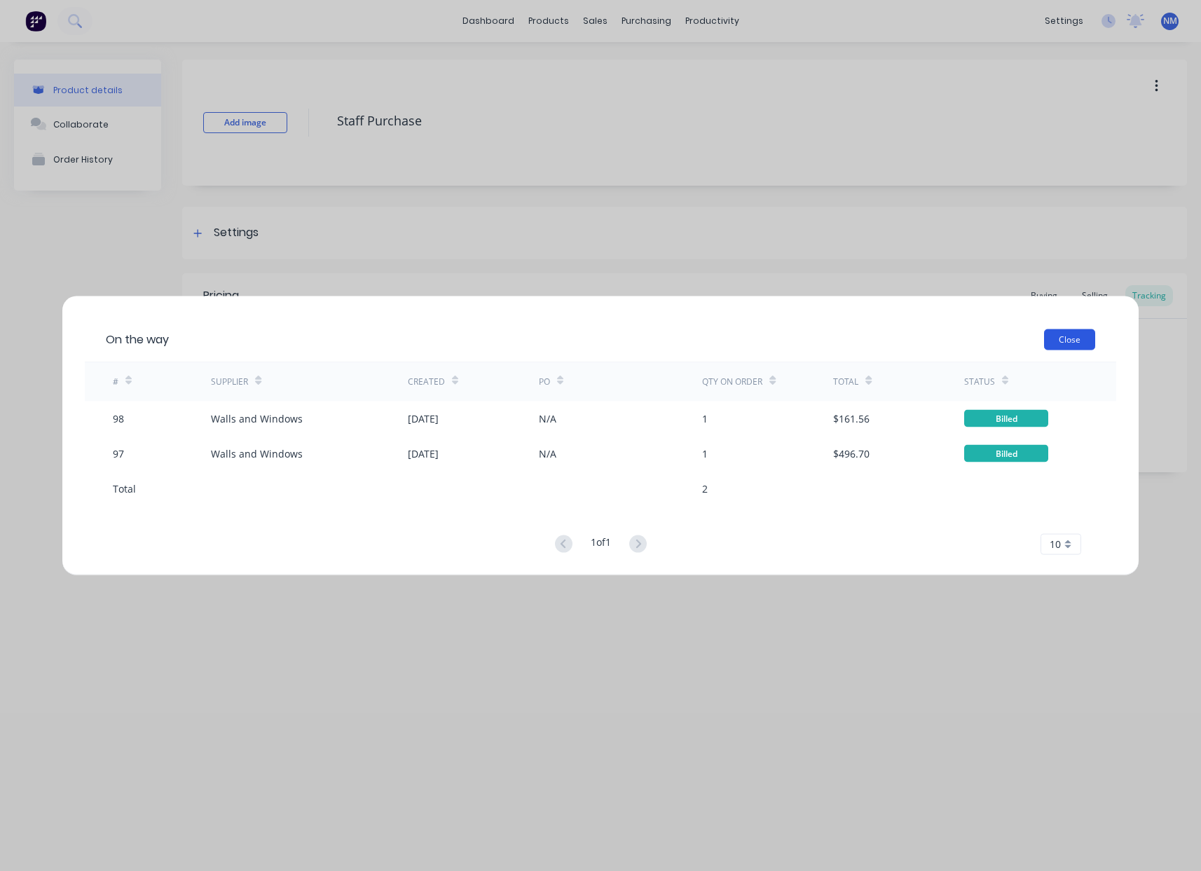
click at [1091, 339] on button "Close" at bounding box center [1069, 339] width 51 height 21
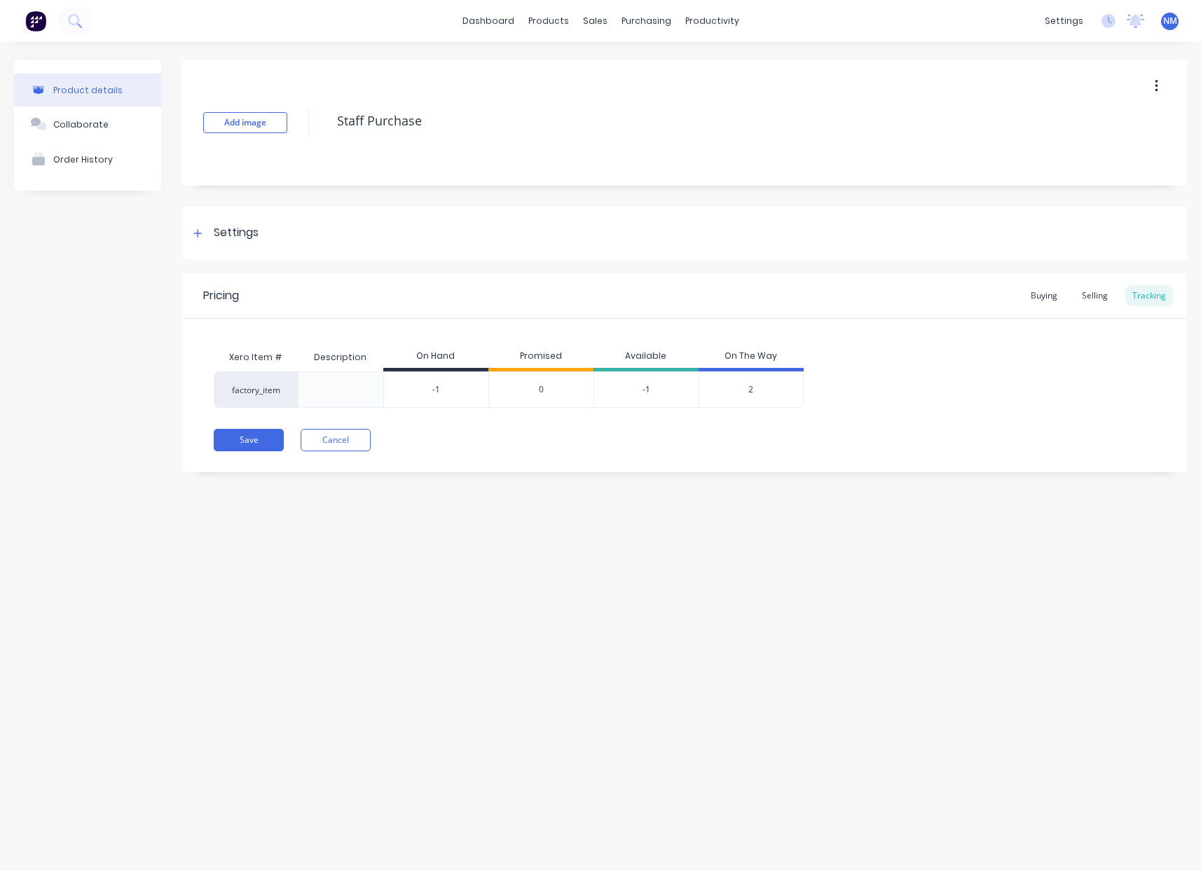
click at [750, 393] on span "2" at bounding box center [751, 389] width 5 height 13
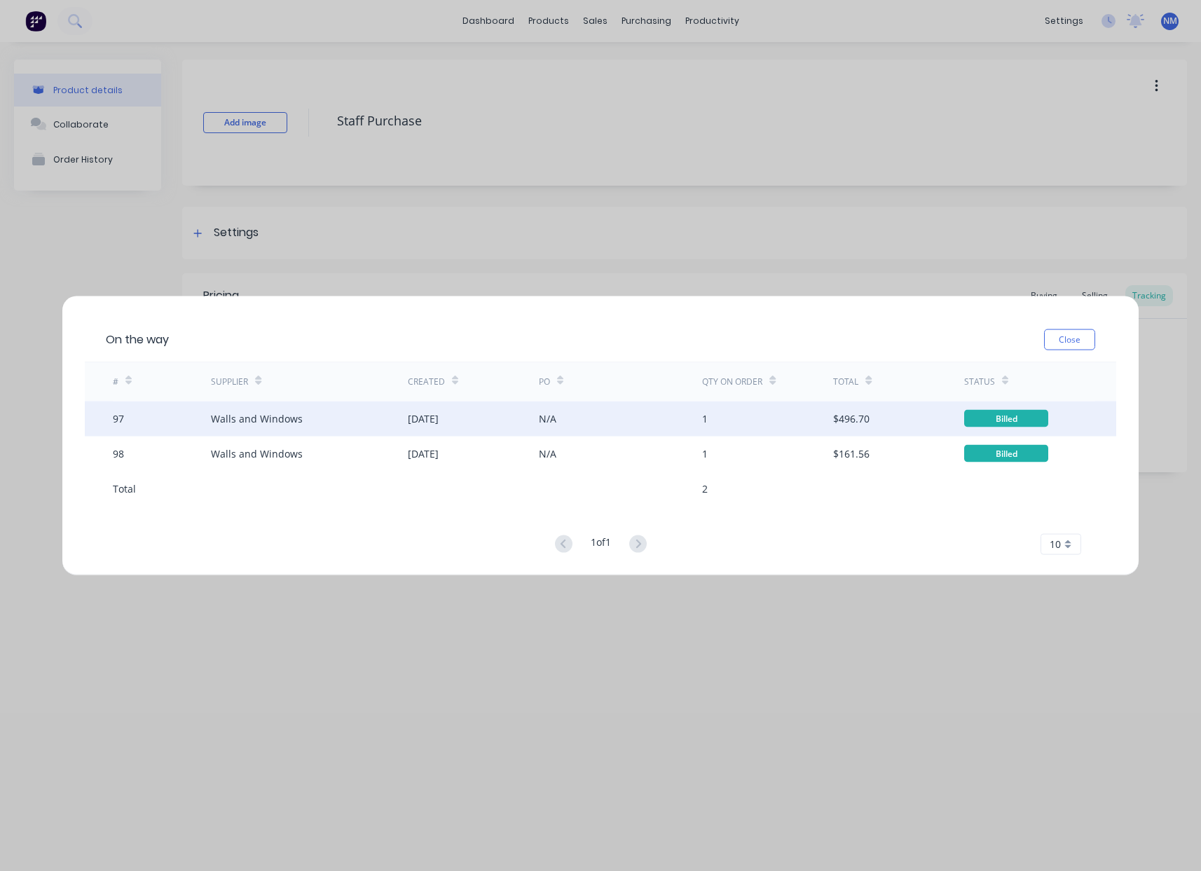
click at [554, 433] on div "N/A" at bounding box center [621, 418] width 164 height 35
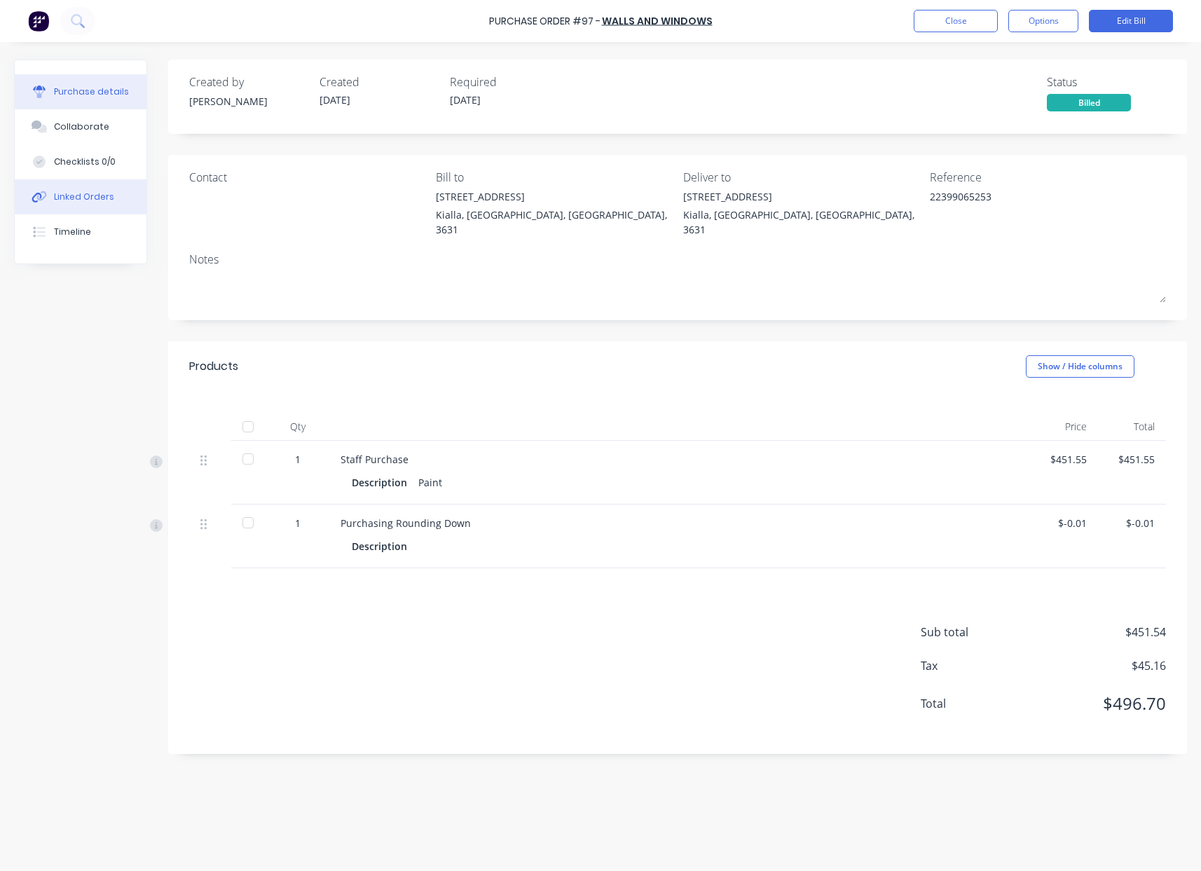
click at [101, 210] on button "Linked Orders" at bounding box center [81, 196] width 132 height 35
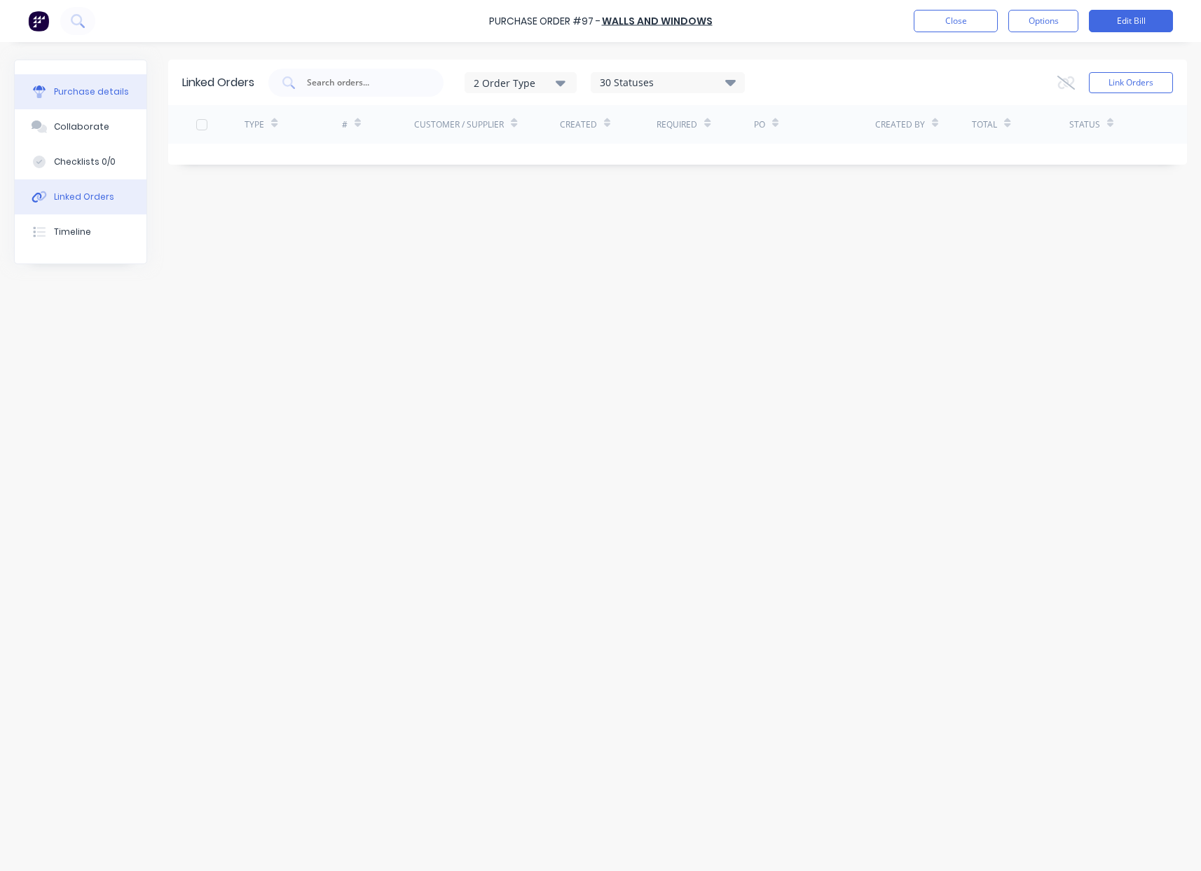
click at [100, 93] on div "Purchase details" at bounding box center [91, 92] width 75 height 13
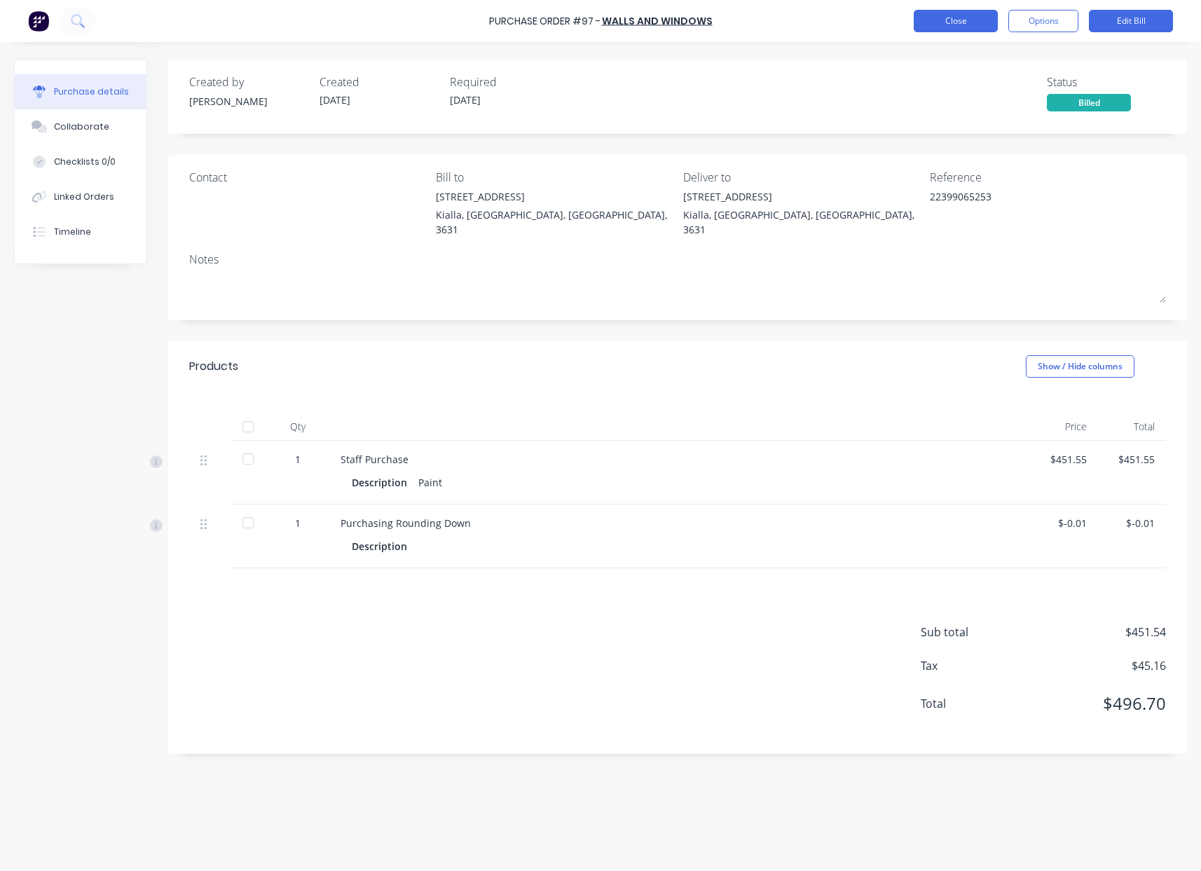
click at [972, 27] on button "Close" at bounding box center [956, 21] width 84 height 22
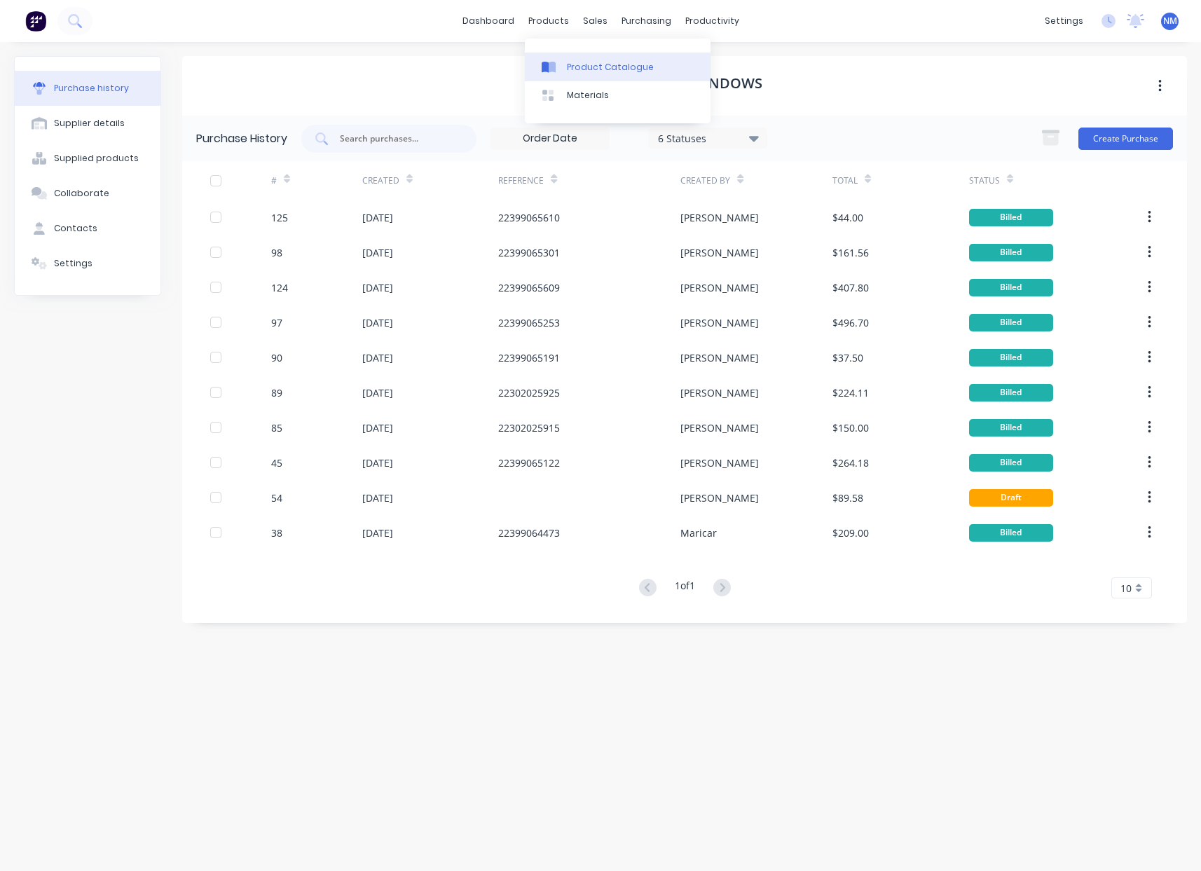
click at [589, 67] on div "Product Catalogue" at bounding box center [610, 67] width 87 height 13
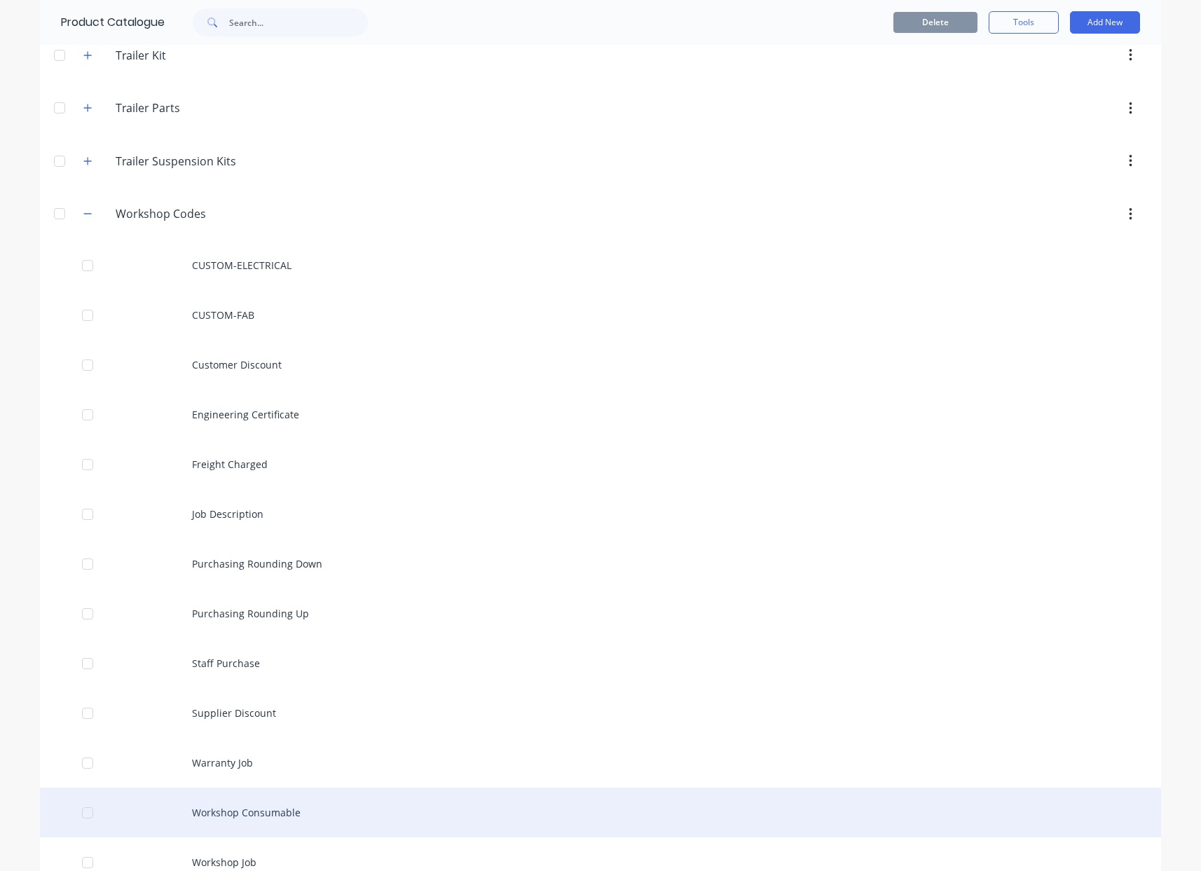
scroll to position [771, 0]
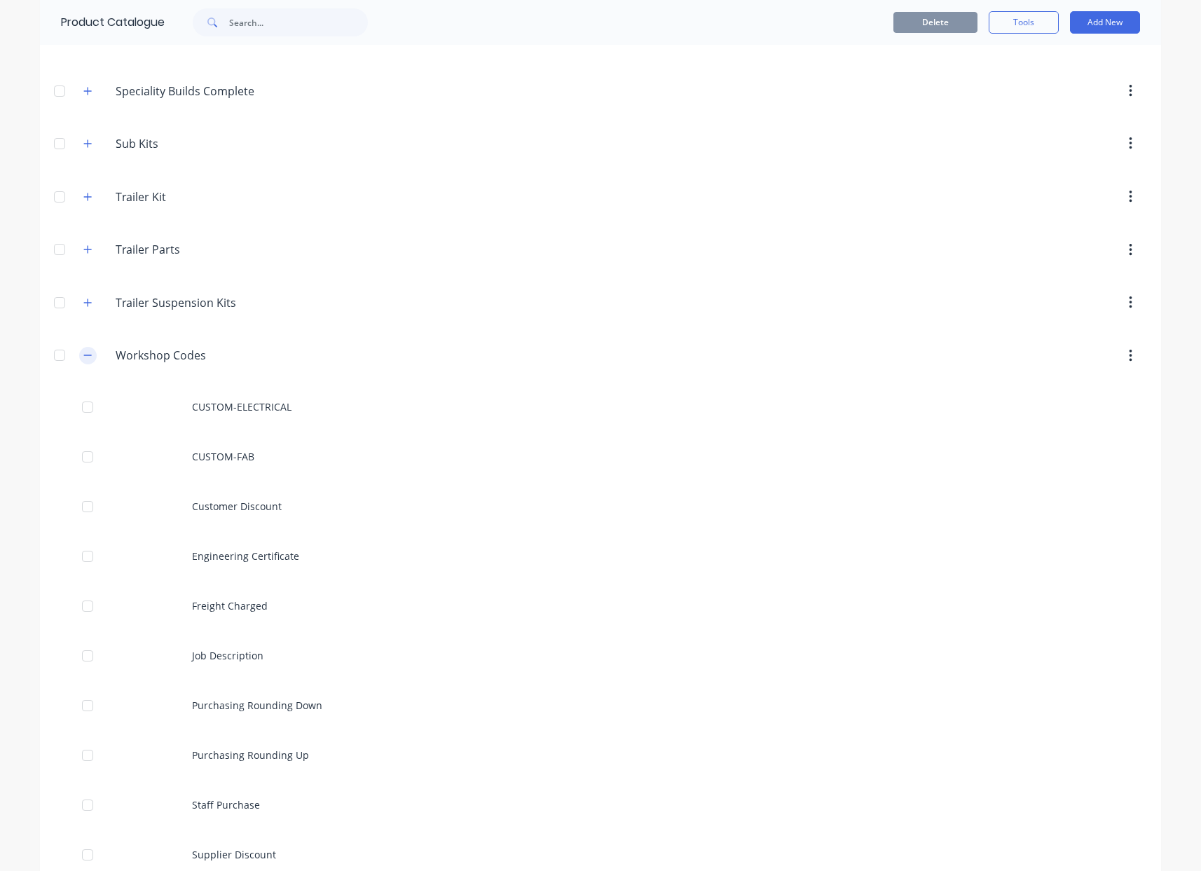
click at [83, 353] on icon "button" at bounding box center [87, 355] width 8 height 10
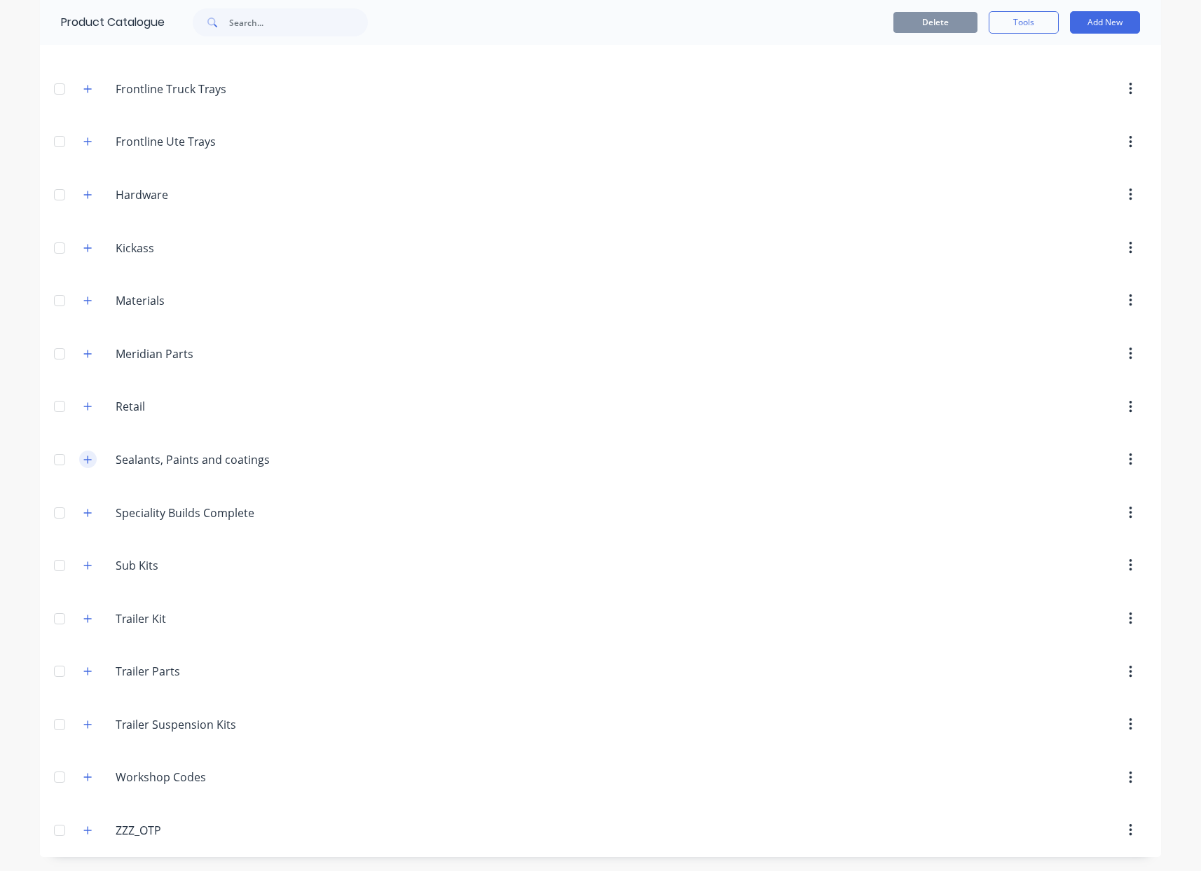
click at [84, 456] on icon "button" at bounding box center [88, 460] width 8 height 8
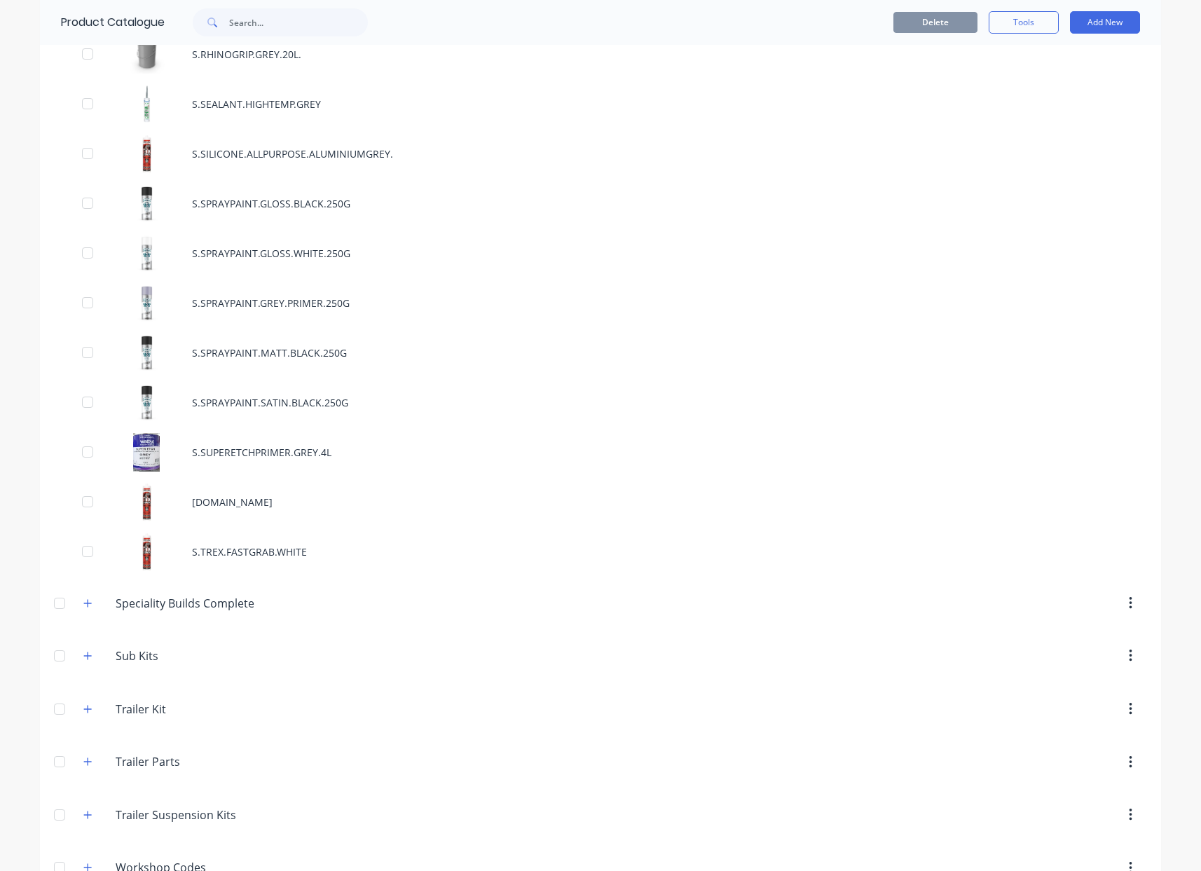
scroll to position [2981, 0]
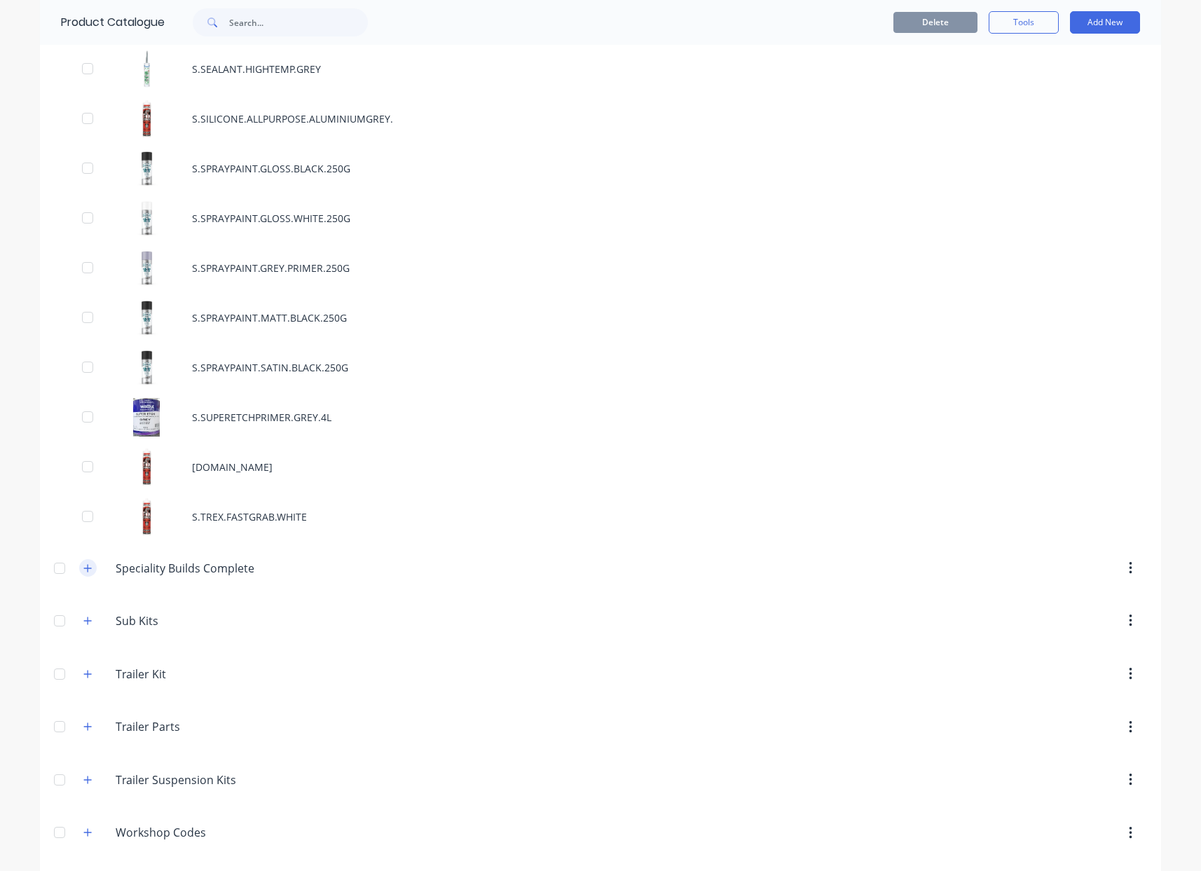
click at [86, 566] on icon "button" at bounding box center [87, 569] width 8 height 10
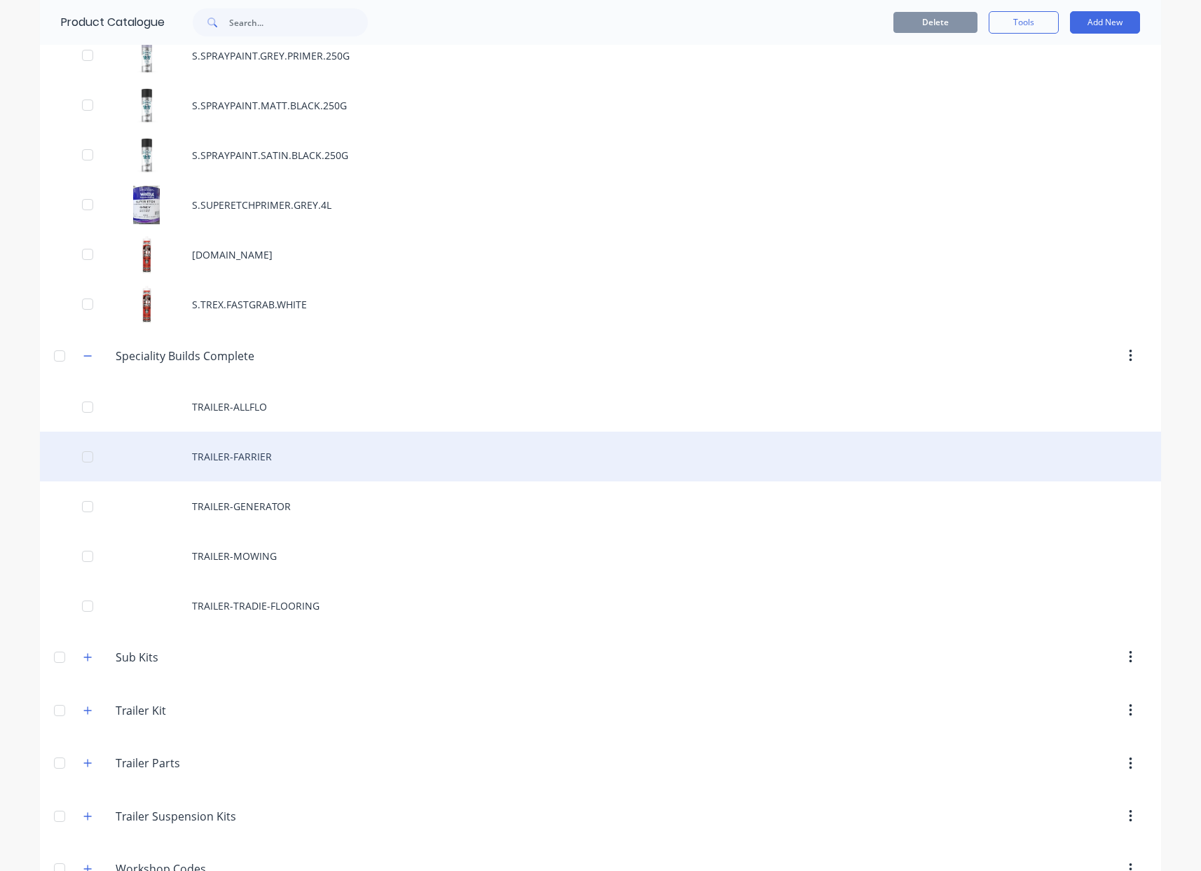
scroll to position [3261, 0]
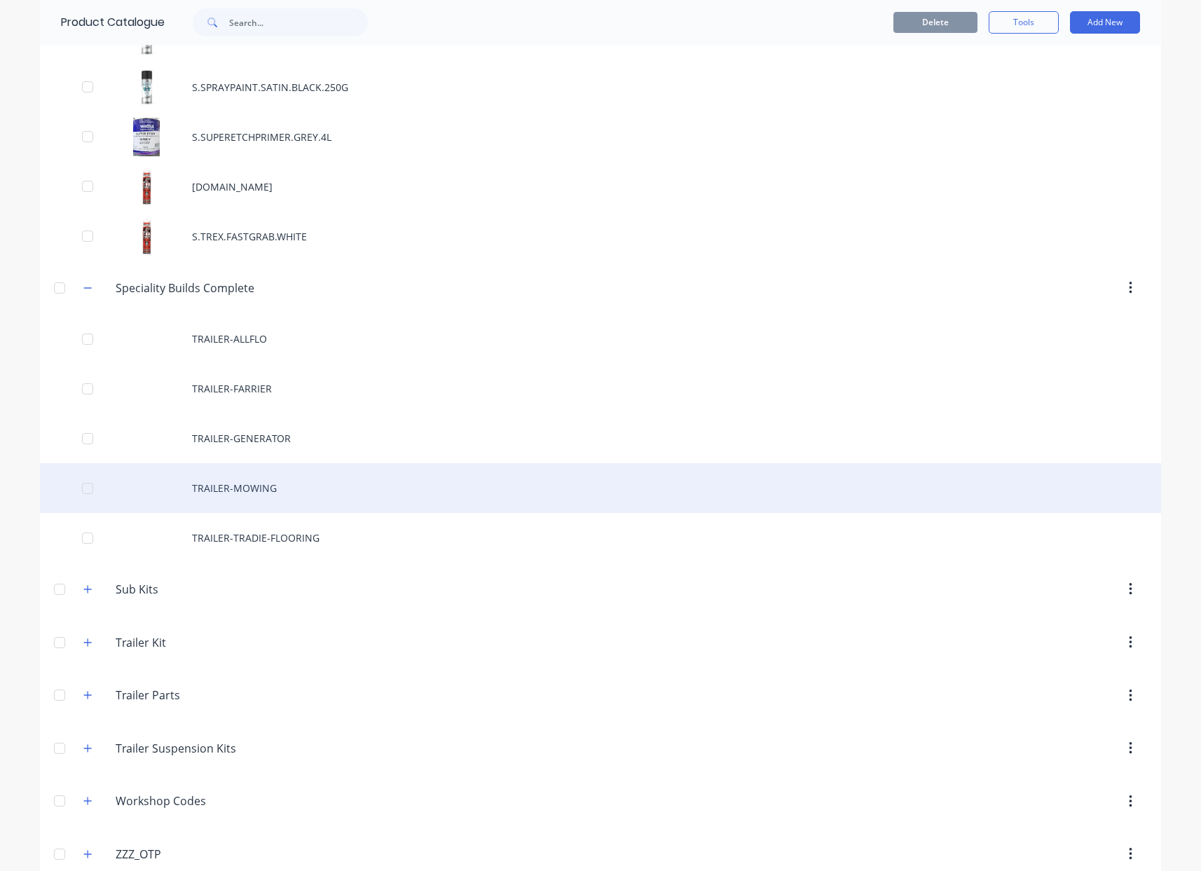
click at [254, 487] on div "TRAILER-MOWING" at bounding box center [600, 488] width 1121 height 50
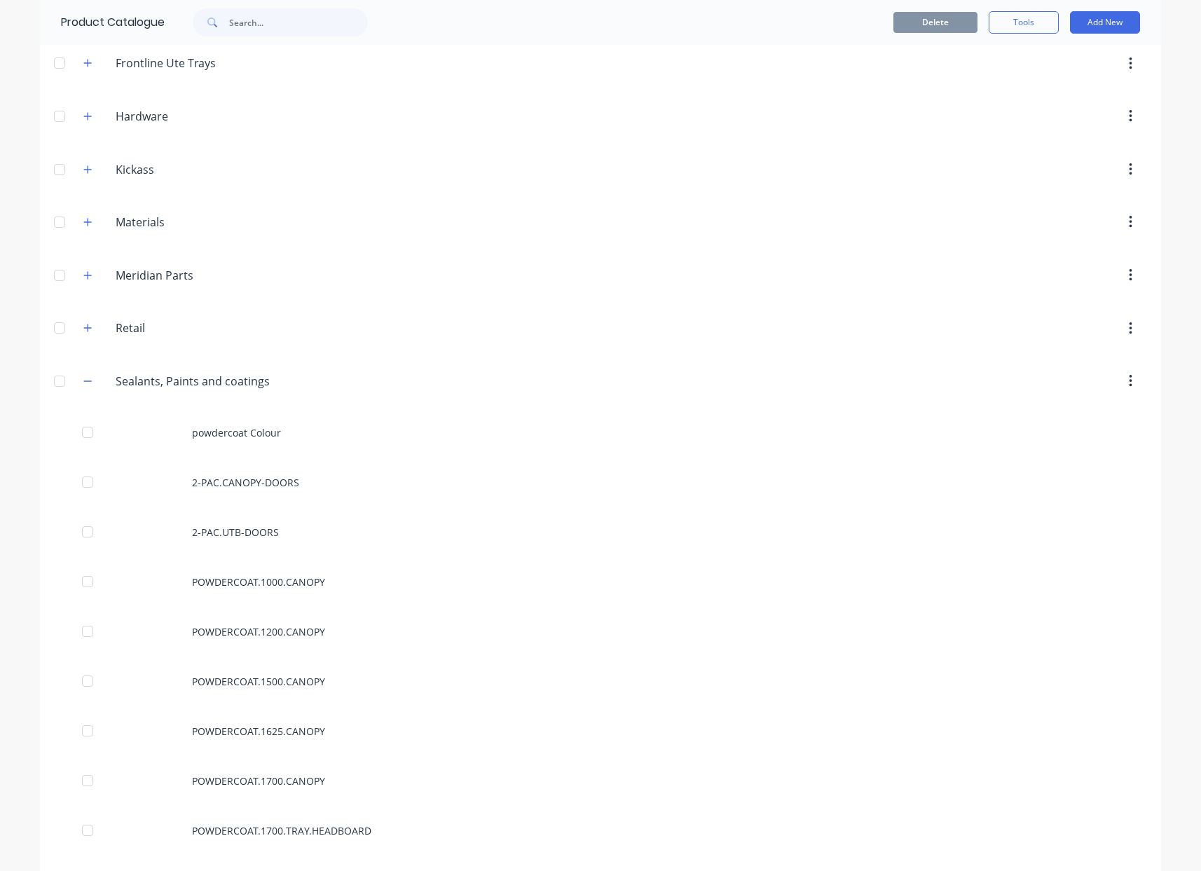
scroll to position [437, 0]
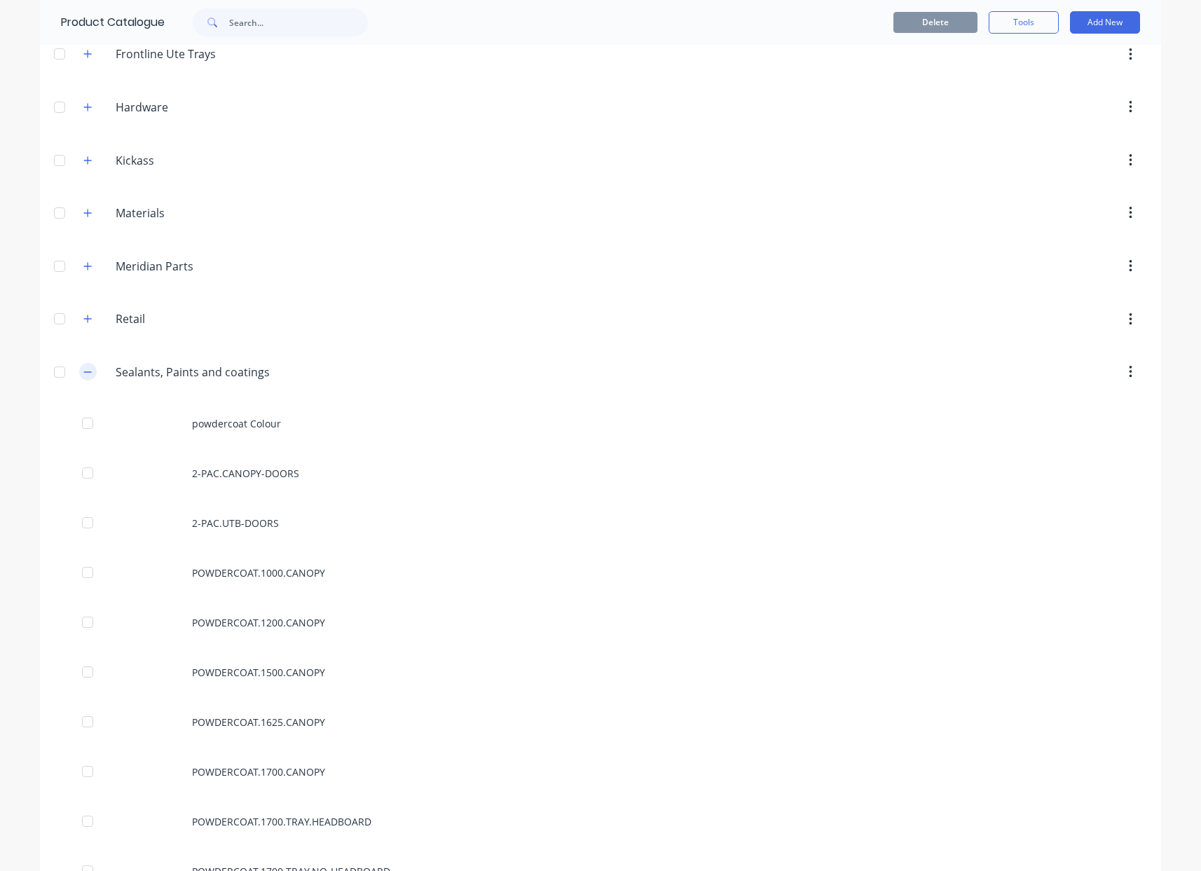
click at [79, 373] on button "button" at bounding box center [88, 372] width 18 height 18
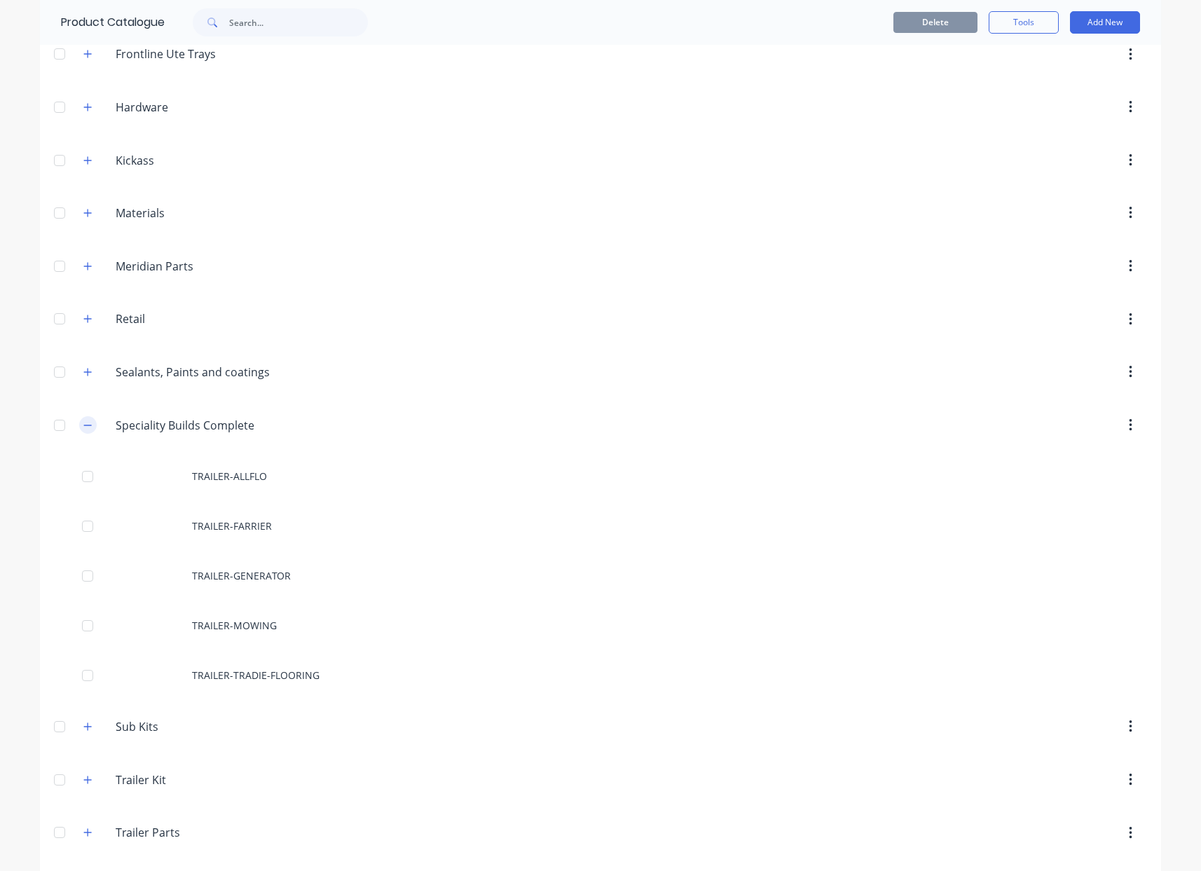
click at [83, 426] on icon "button" at bounding box center [87, 426] width 8 height 10
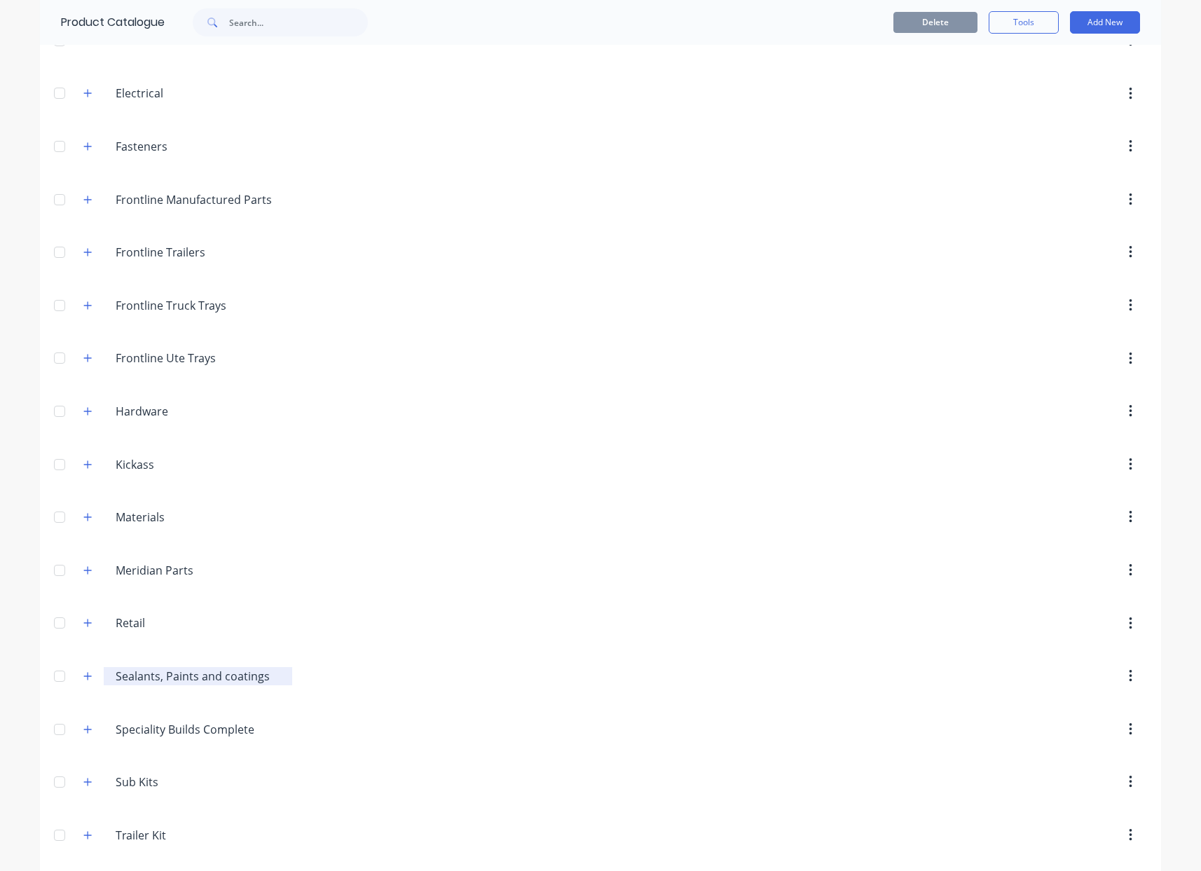
scroll to position [0, 0]
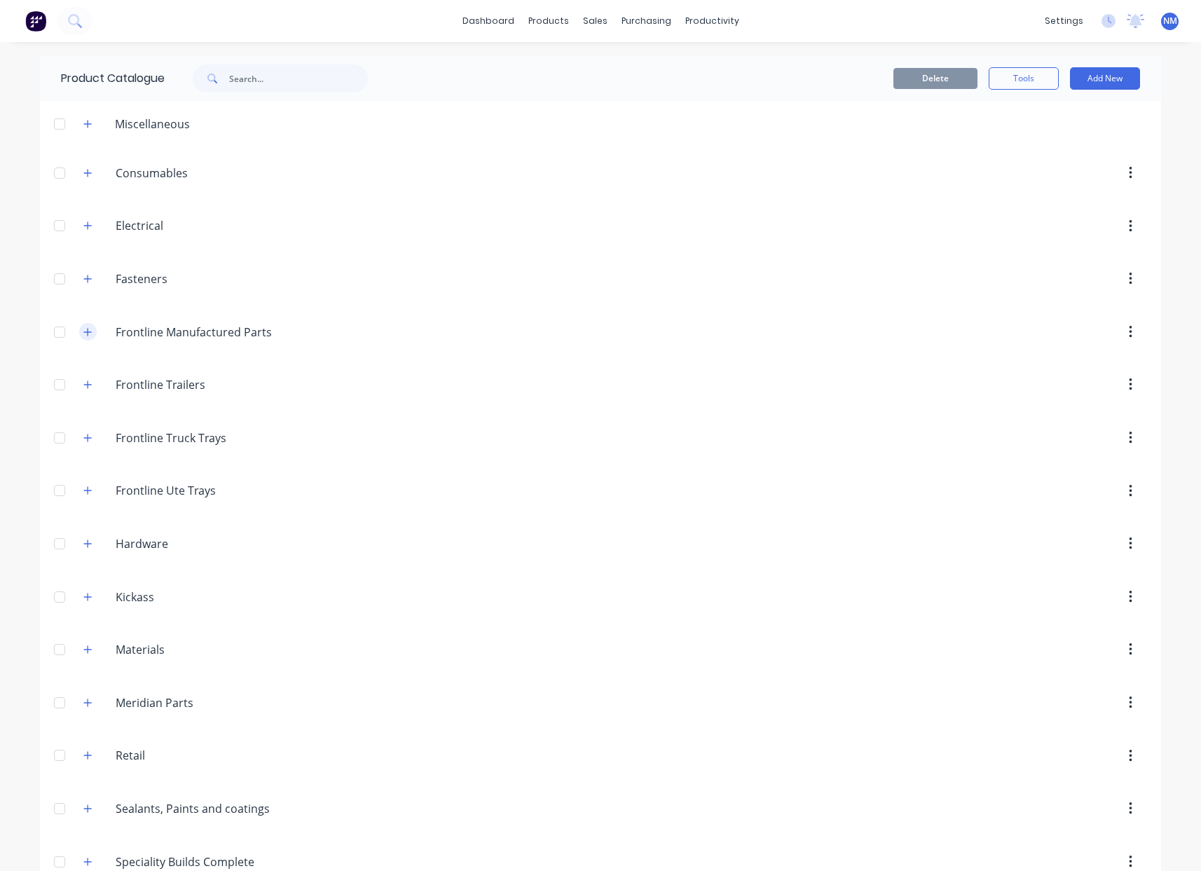
click at [83, 332] on icon "button" at bounding box center [87, 332] width 8 height 10
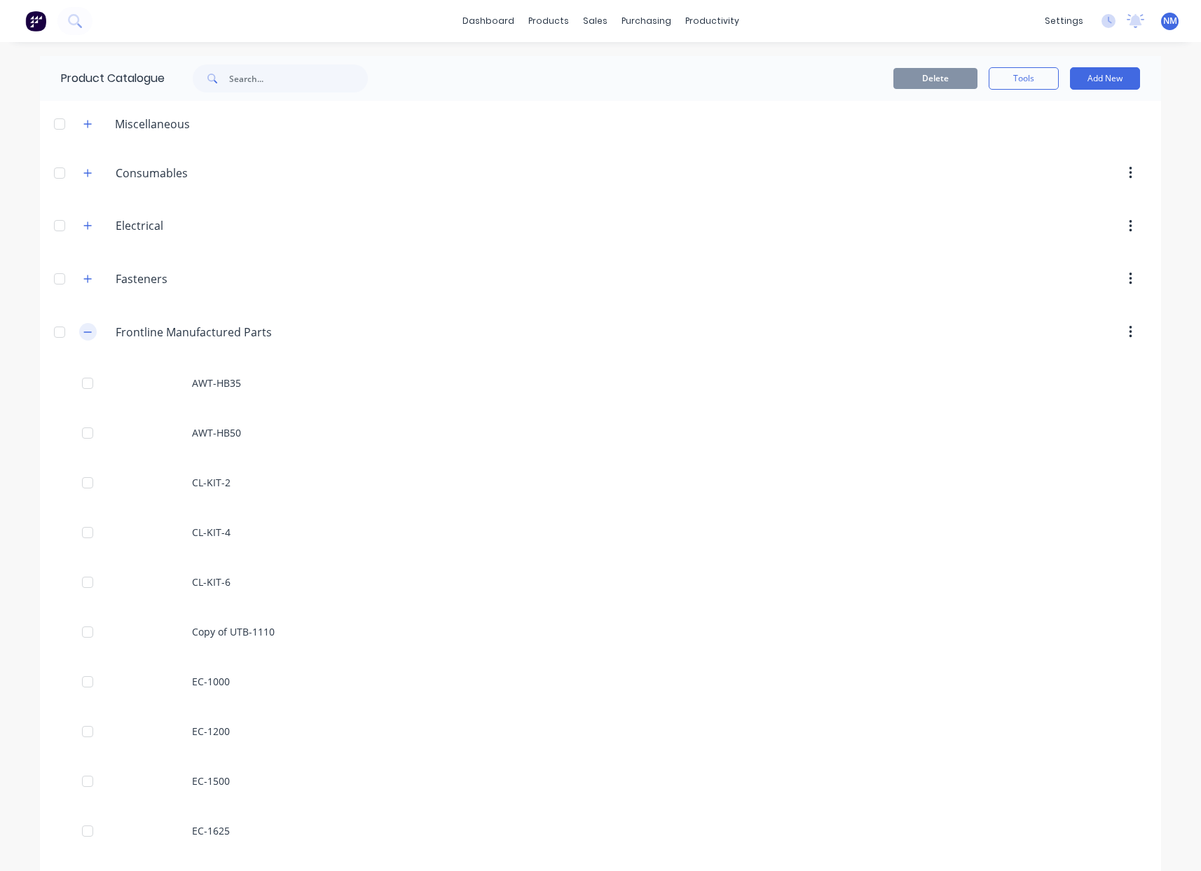
click at [83, 332] on icon "button" at bounding box center [87, 332] width 8 height 10
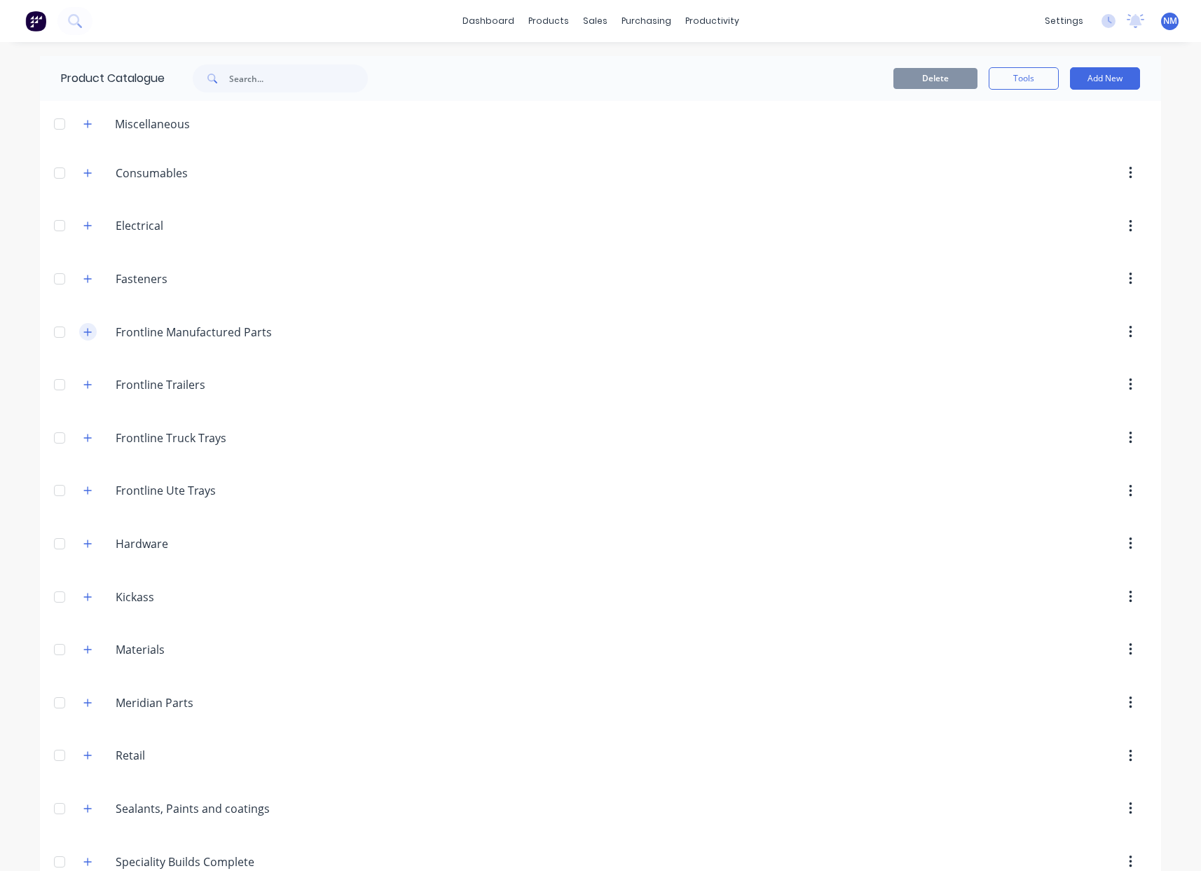
click at [83, 332] on icon "button" at bounding box center [87, 332] width 8 height 10
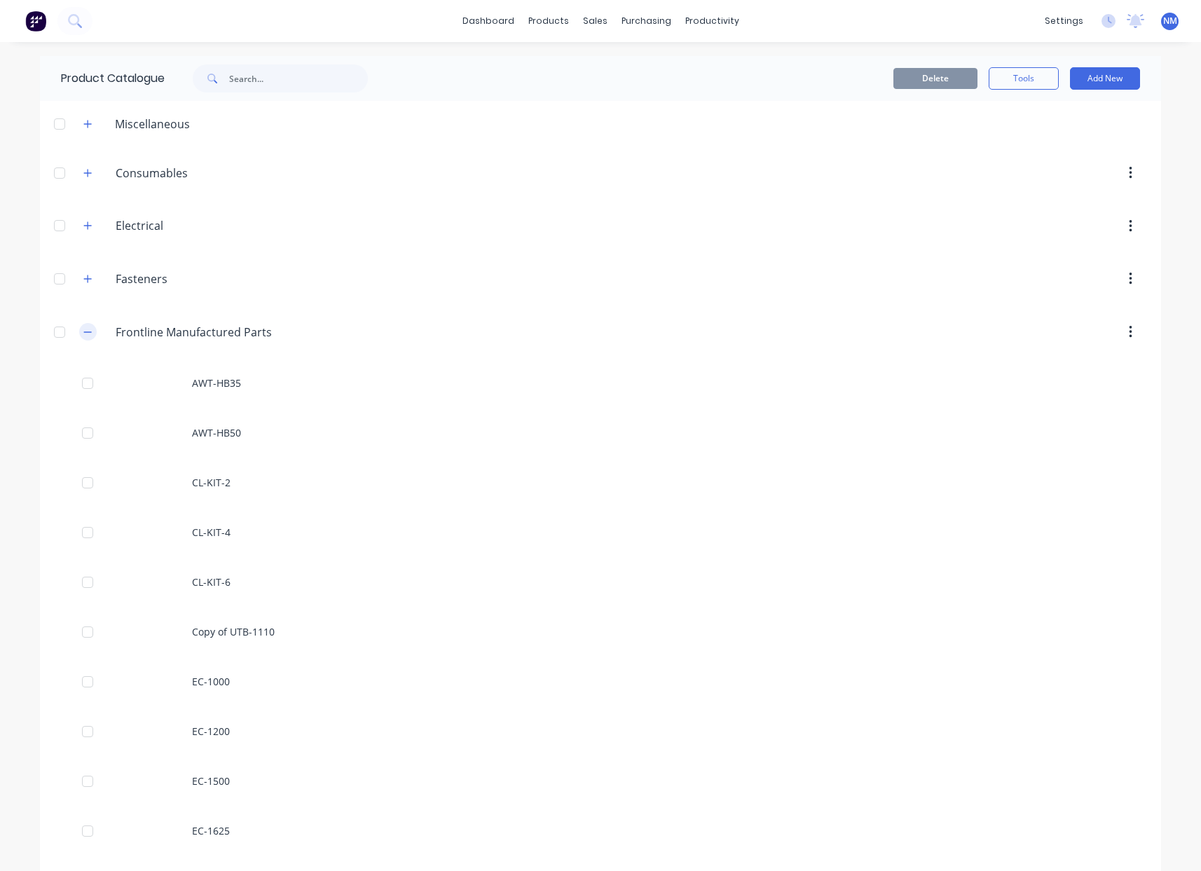
click at [86, 329] on icon "button" at bounding box center [87, 332] width 8 height 10
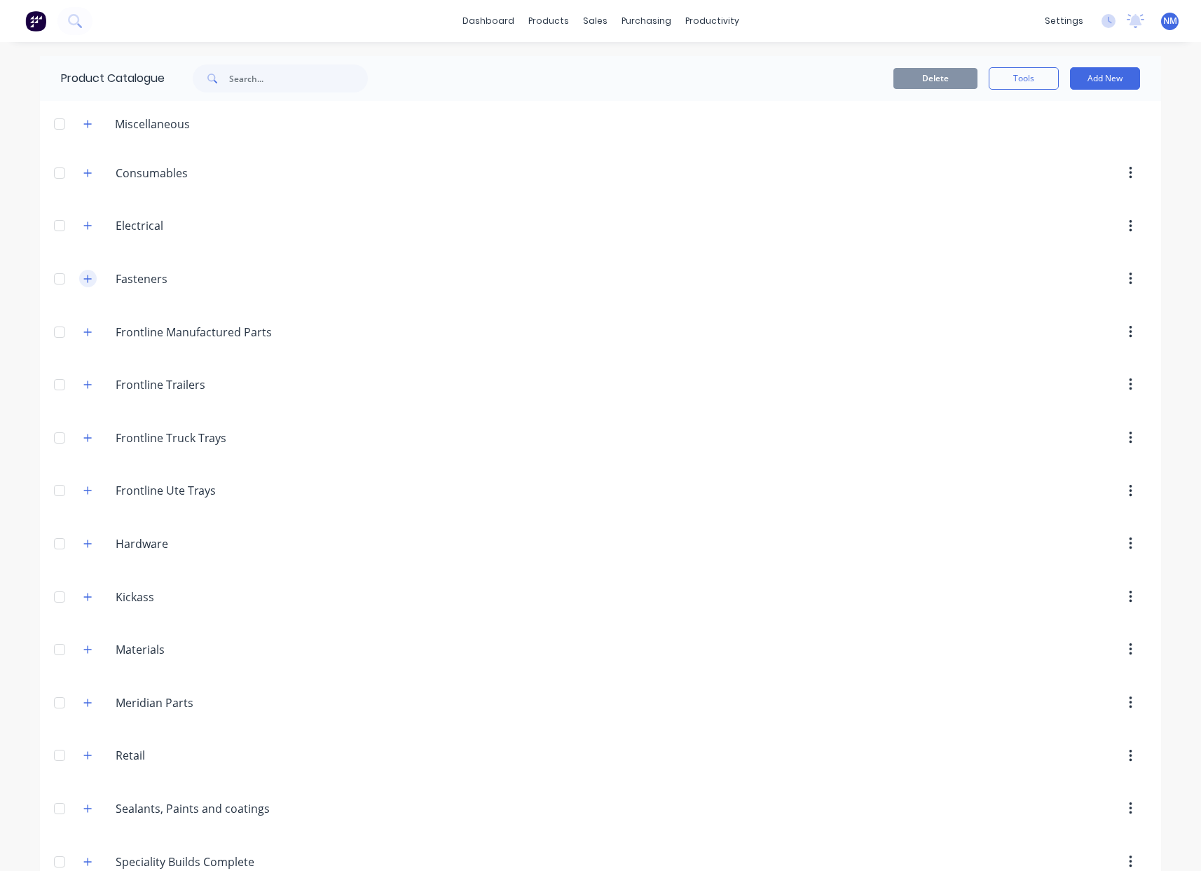
click at [80, 285] on button "button" at bounding box center [88, 279] width 18 height 18
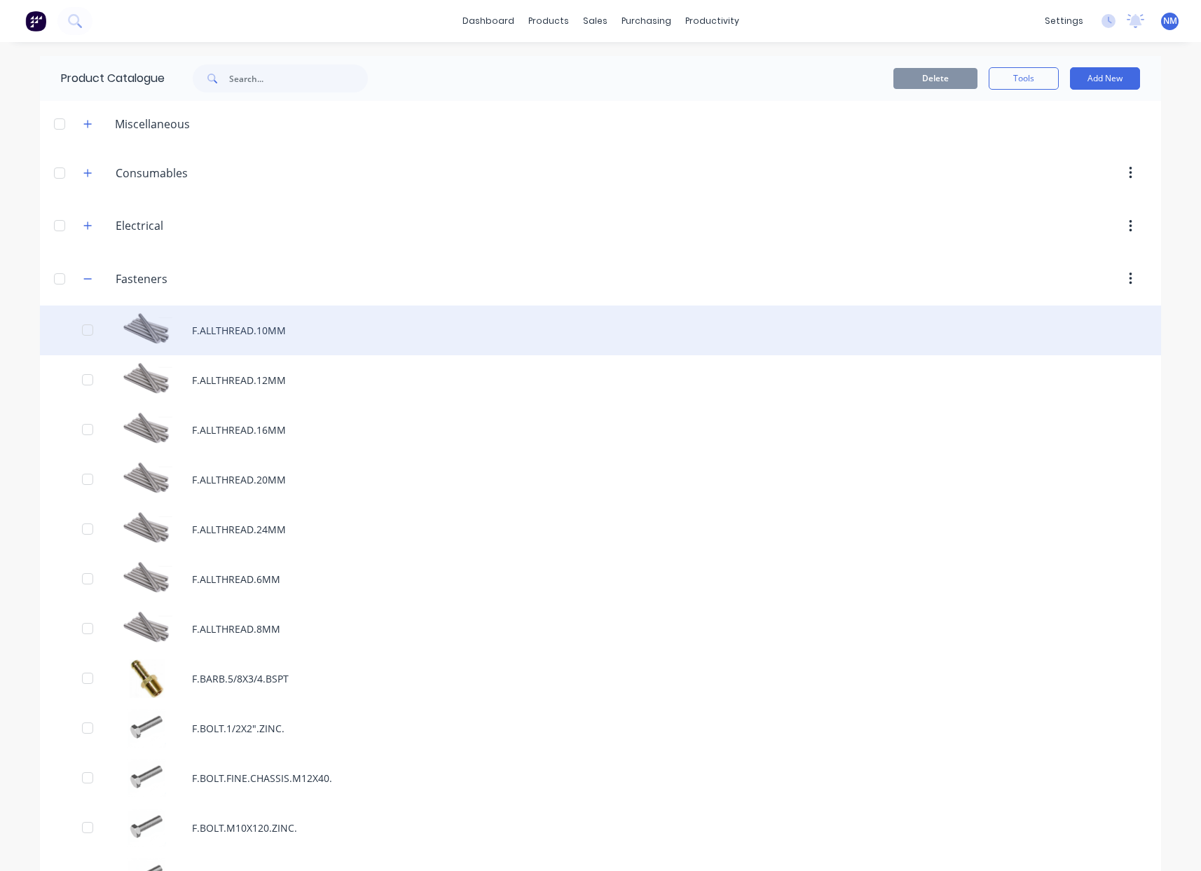
click at [226, 326] on div "F.ALLTHREAD.10MM" at bounding box center [600, 331] width 1121 height 50
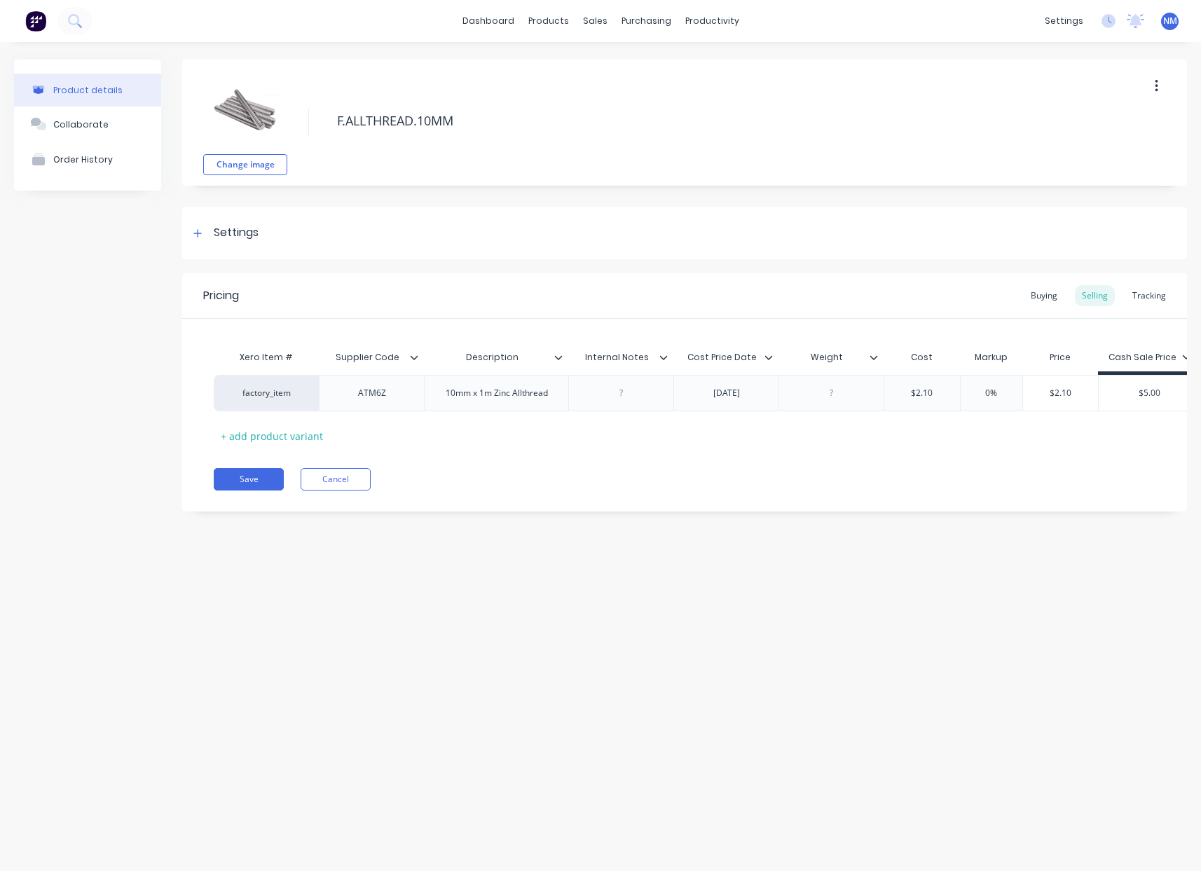
click at [876, 360] on icon at bounding box center [874, 357] width 8 height 8
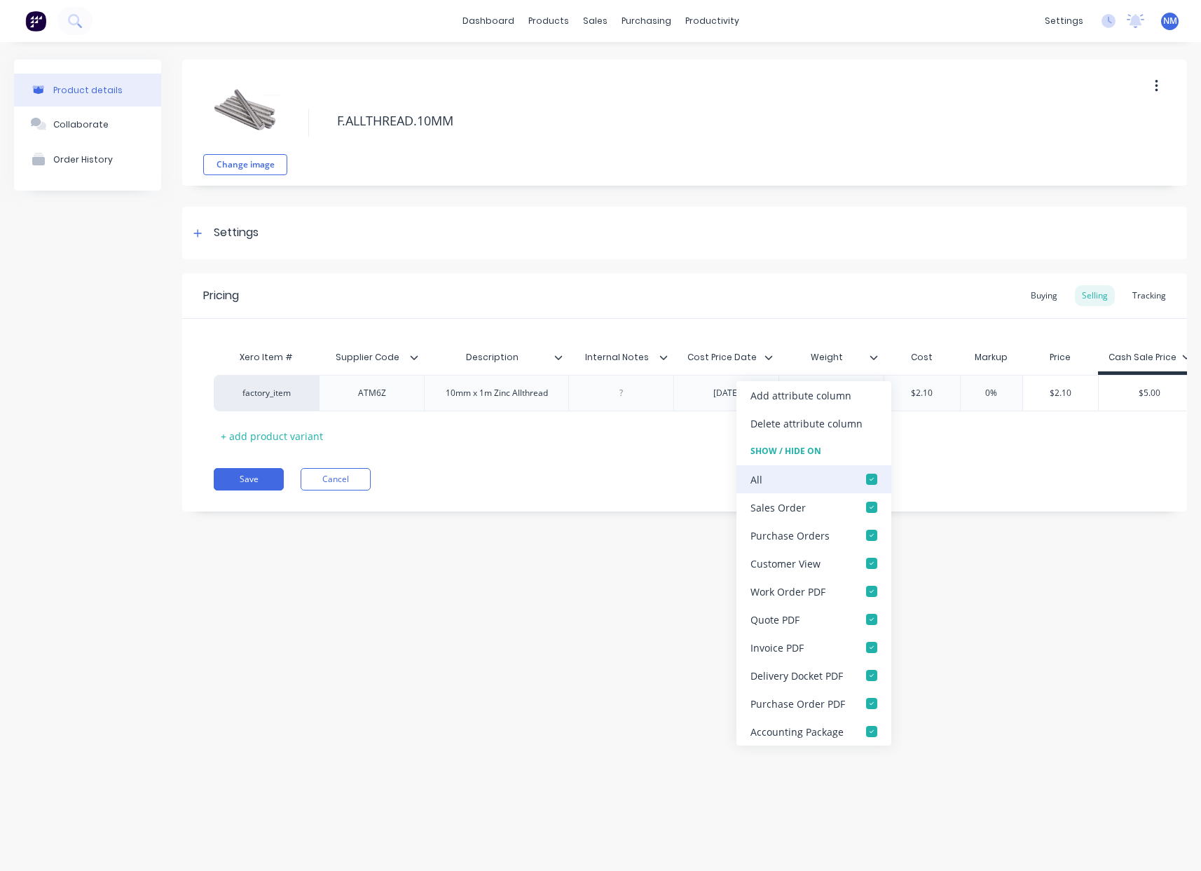
click at [868, 479] on div at bounding box center [872, 479] width 28 height 28
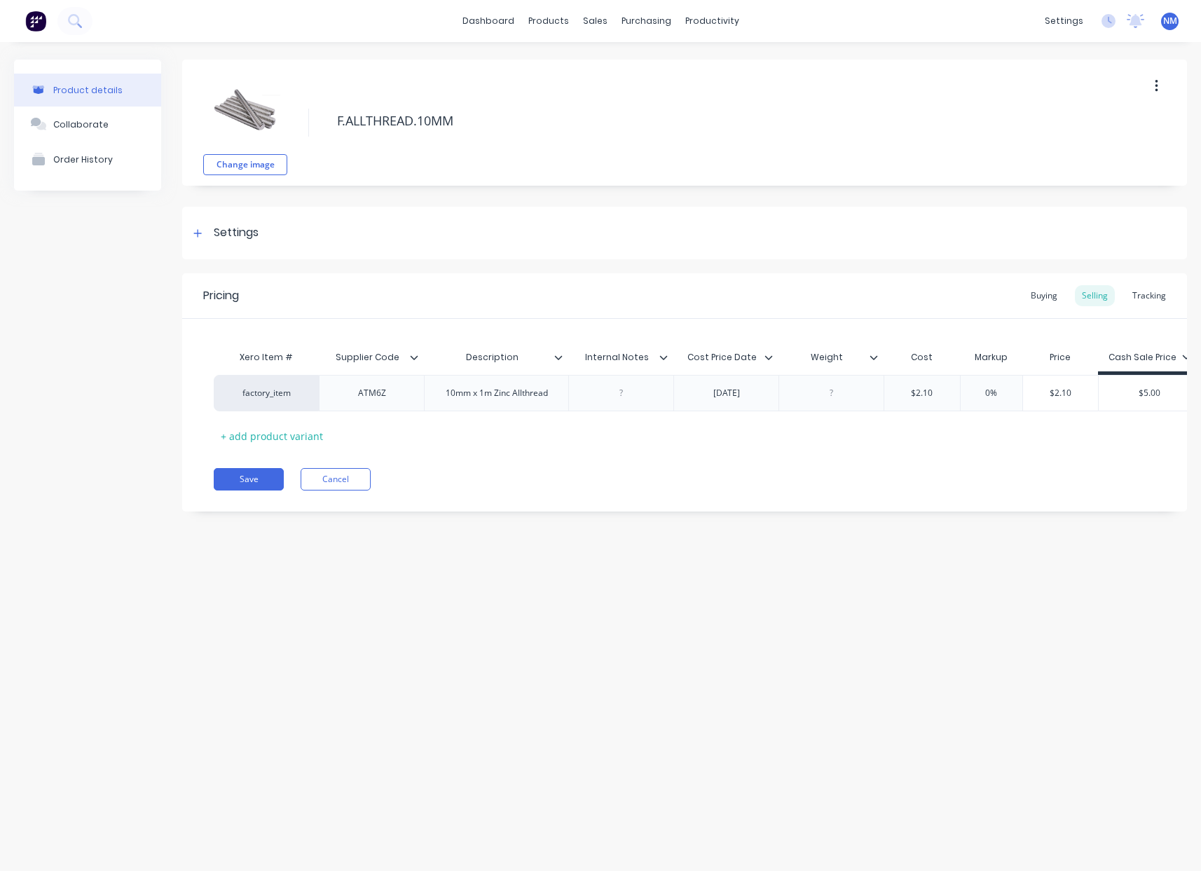
click at [536, 491] on div "Save Cancel" at bounding box center [701, 479] width 974 height 22
click at [245, 491] on button "Save" at bounding box center [249, 479] width 70 height 22
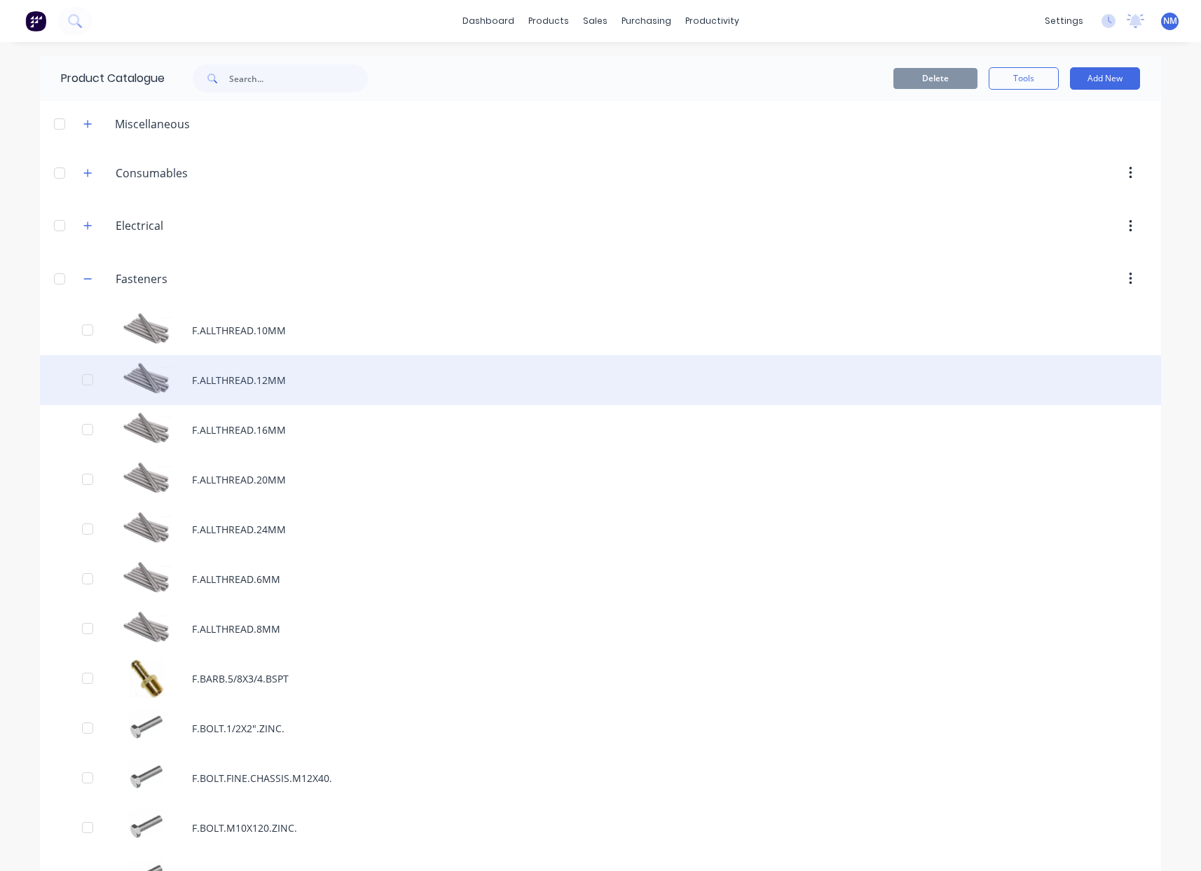
click at [263, 389] on div "F.ALLTHREAD.12MM" at bounding box center [600, 380] width 1121 height 50
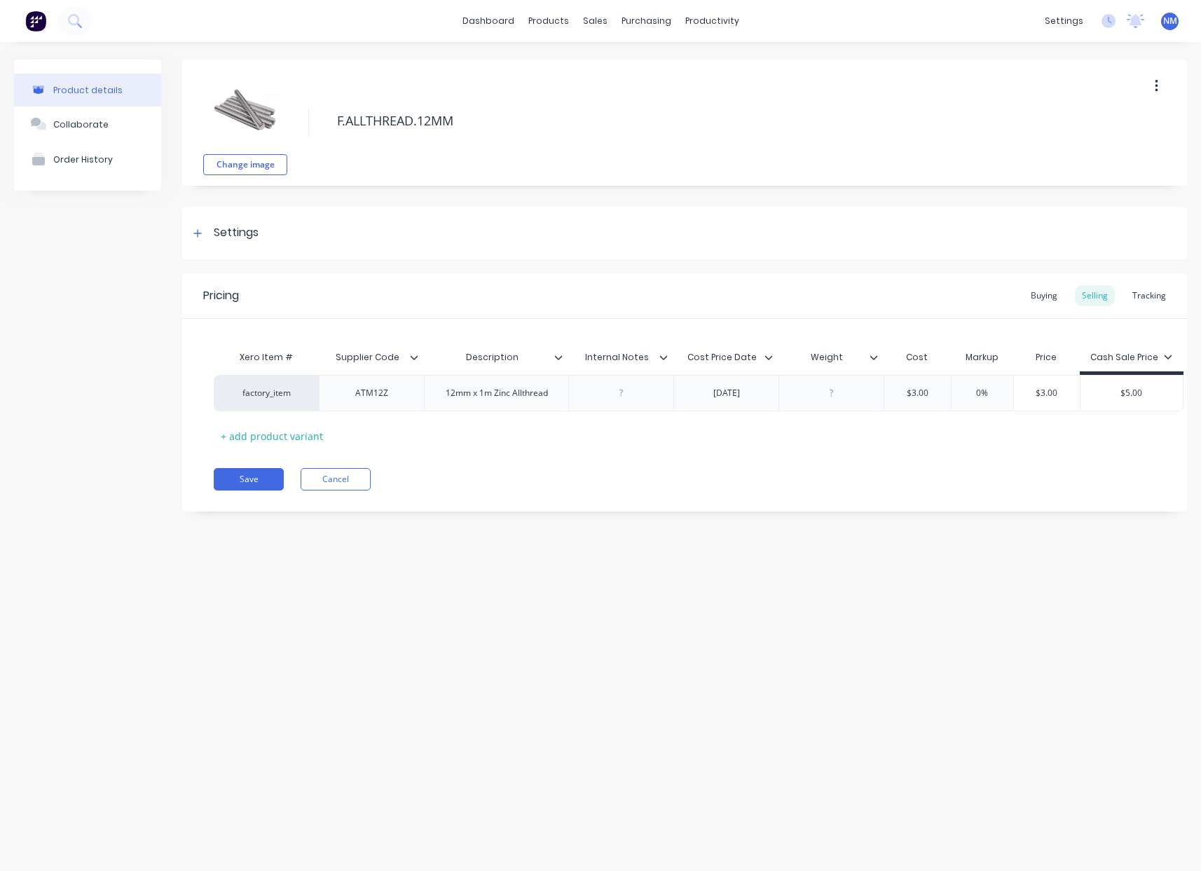
click at [874, 360] on icon at bounding box center [874, 357] width 8 height 8
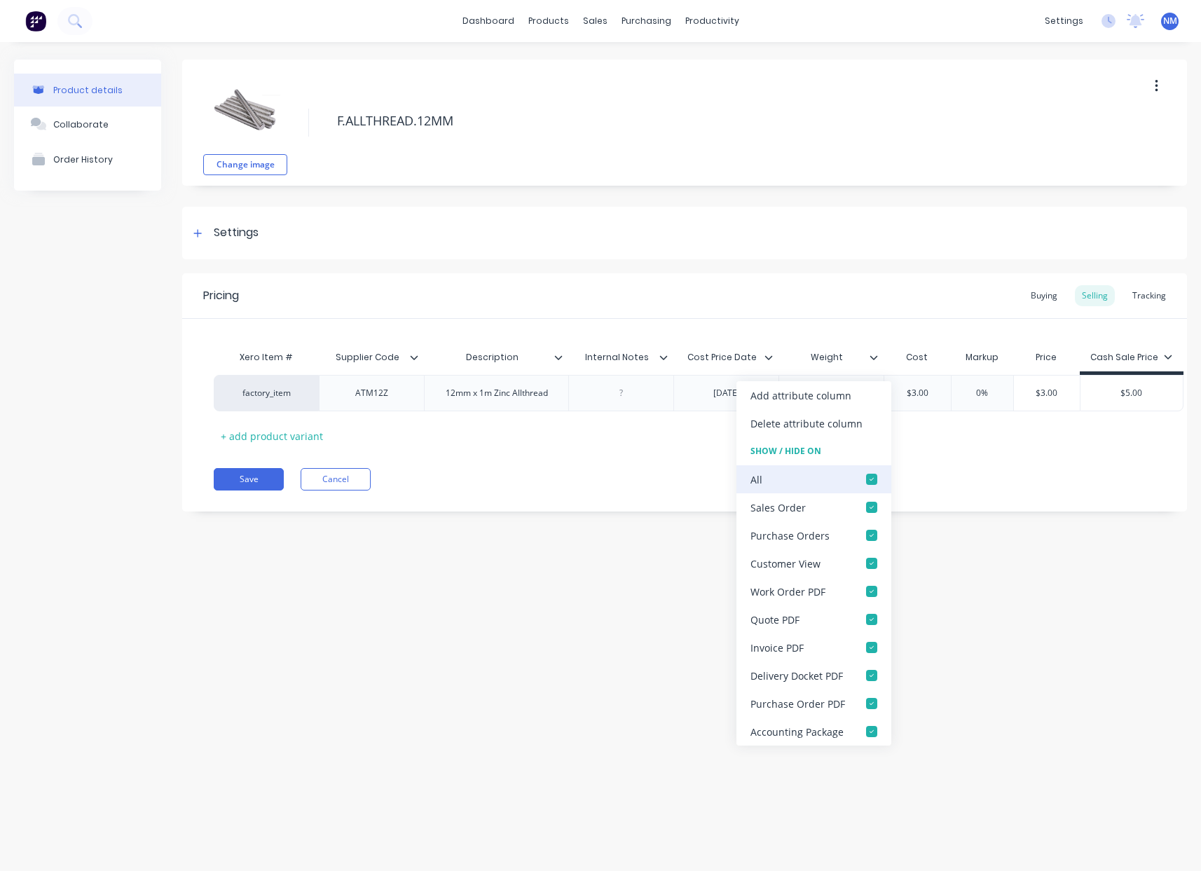
click at [872, 478] on div at bounding box center [872, 479] width 28 height 28
click at [649, 470] on div "Save Cancel" at bounding box center [701, 479] width 974 height 22
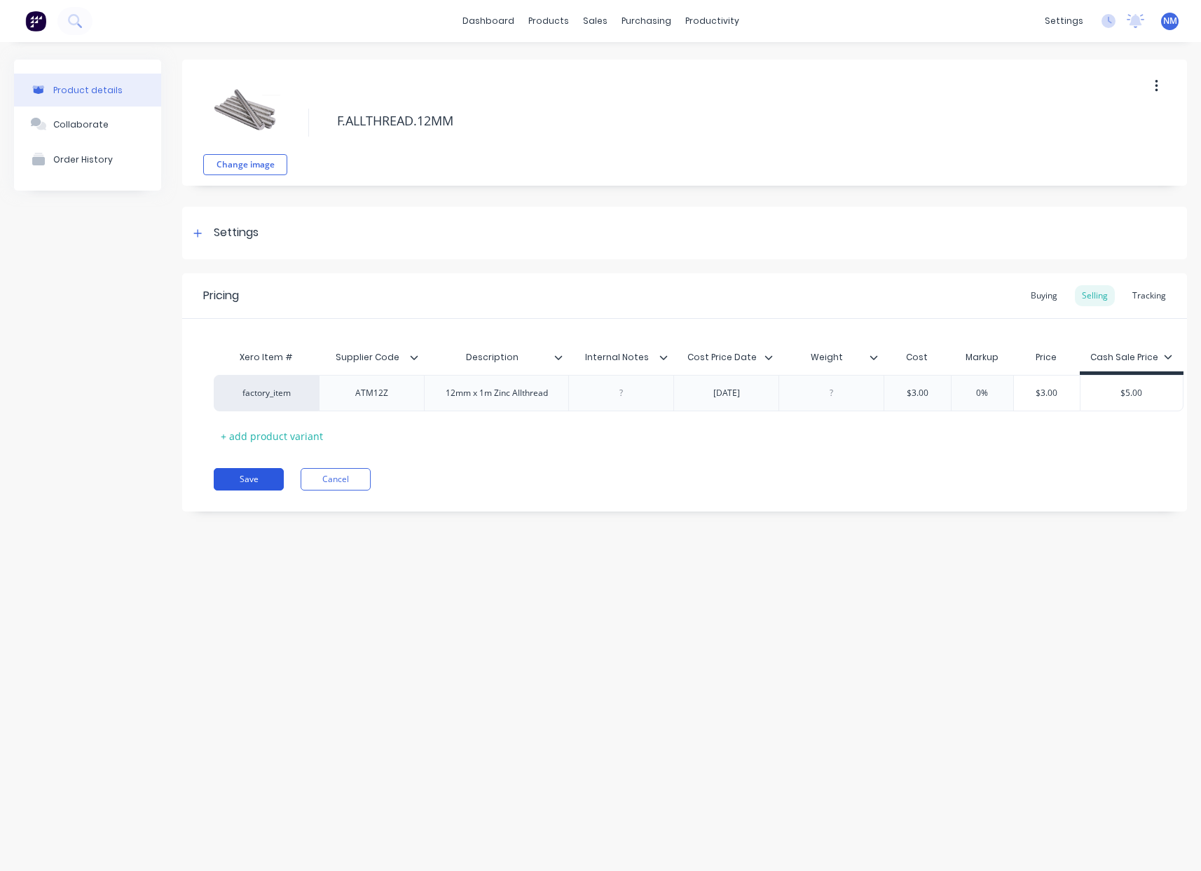
click at [263, 475] on button "Save" at bounding box center [249, 479] width 70 height 22
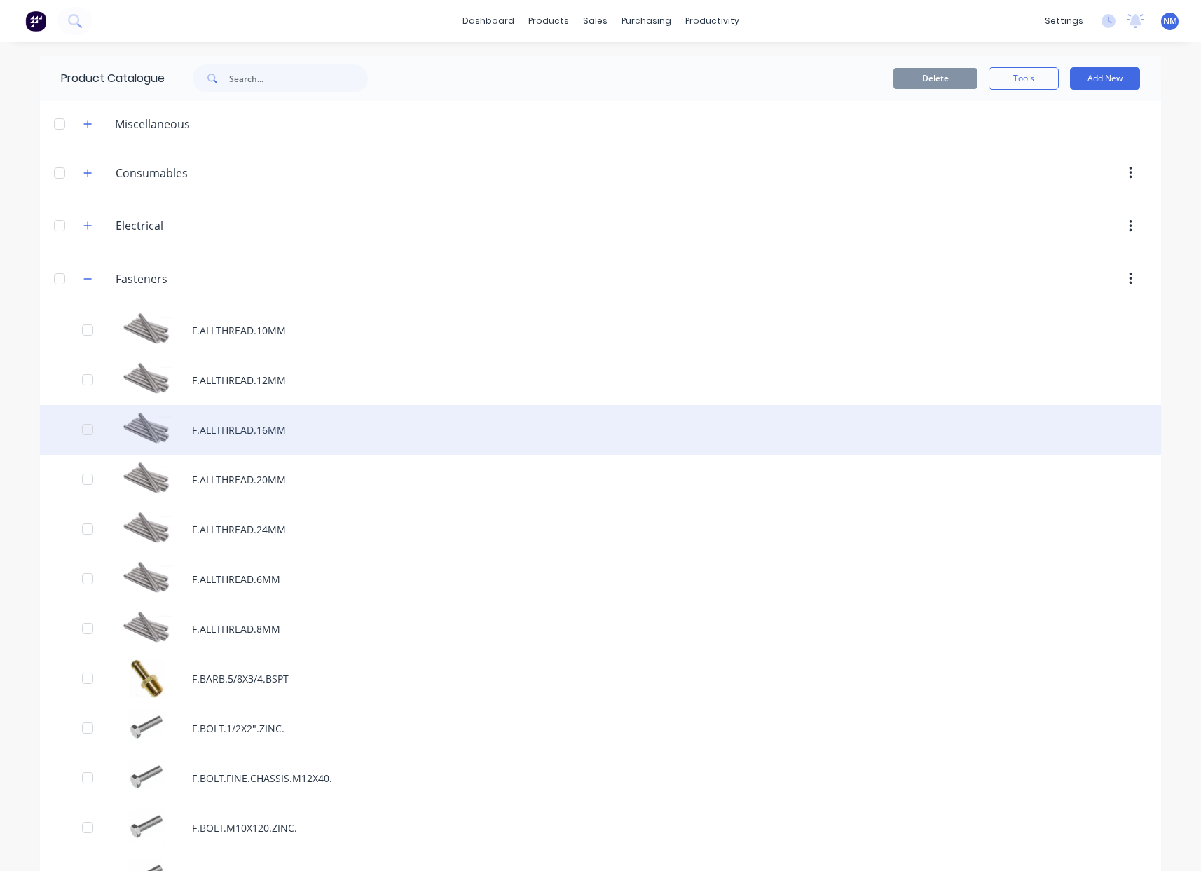
click at [355, 415] on div "F.ALLTHREAD.16MM" at bounding box center [600, 430] width 1121 height 50
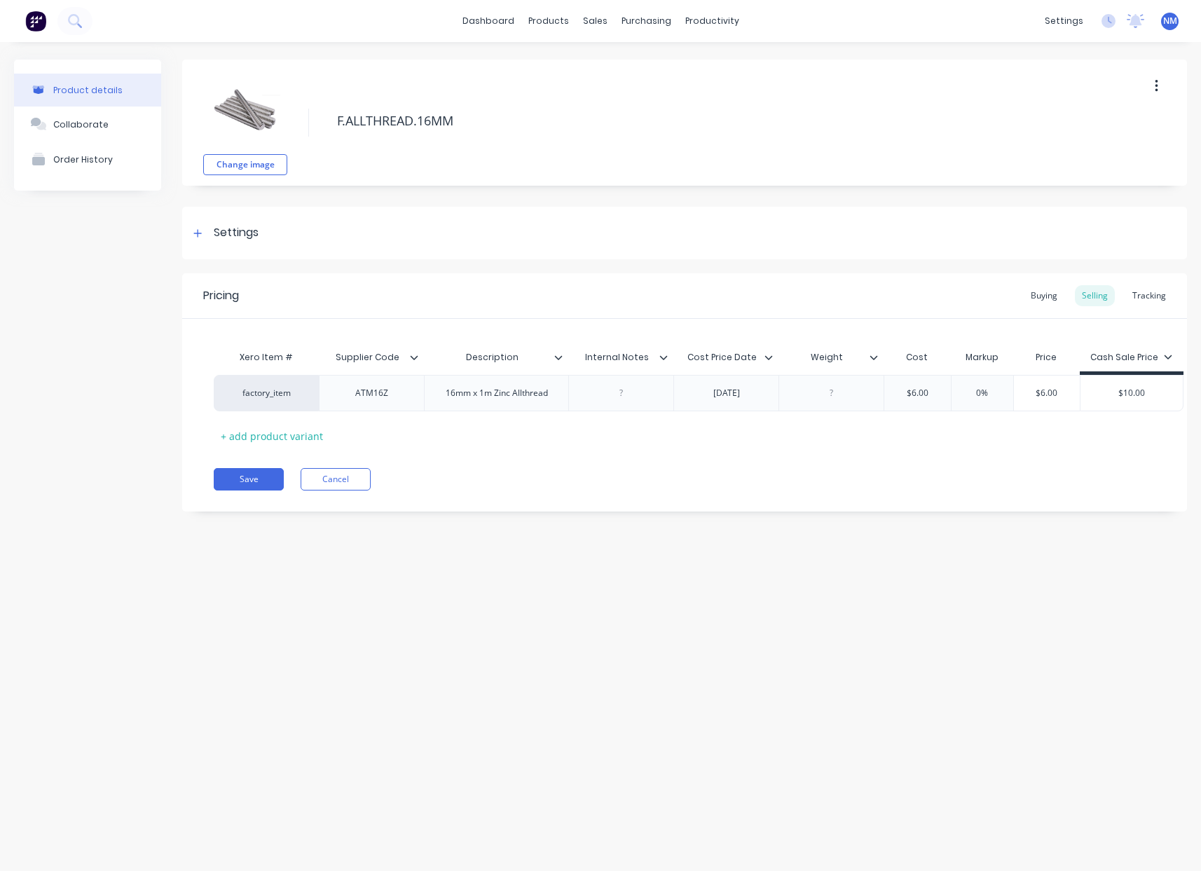
click at [874, 360] on icon at bounding box center [874, 357] width 8 height 8
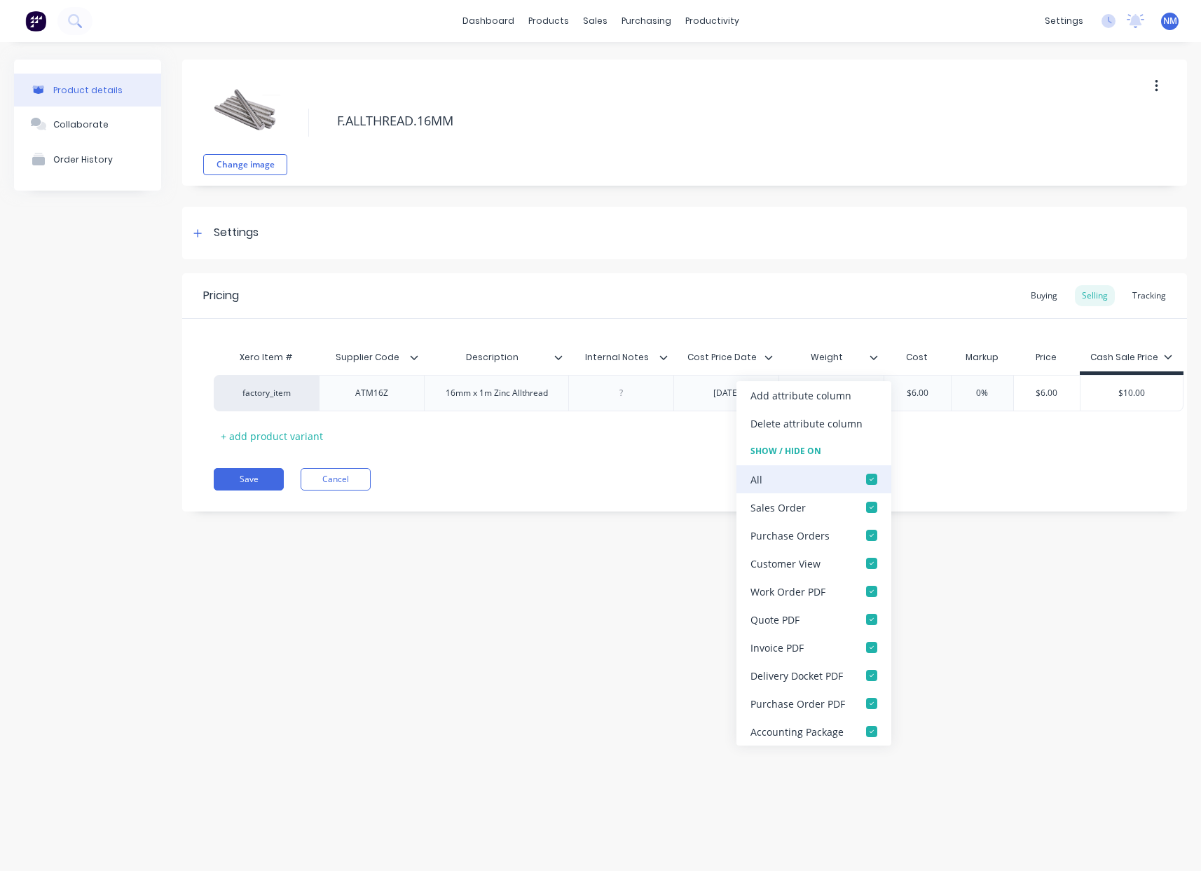
click at [873, 477] on div at bounding box center [872, 479] width 28 height 28
click at [607, 456] on div "Pricing Buying Selling Tracking Xero Item # Supplier Code Description Internal …" at bounding box center [684, 392] width 1005 height 238
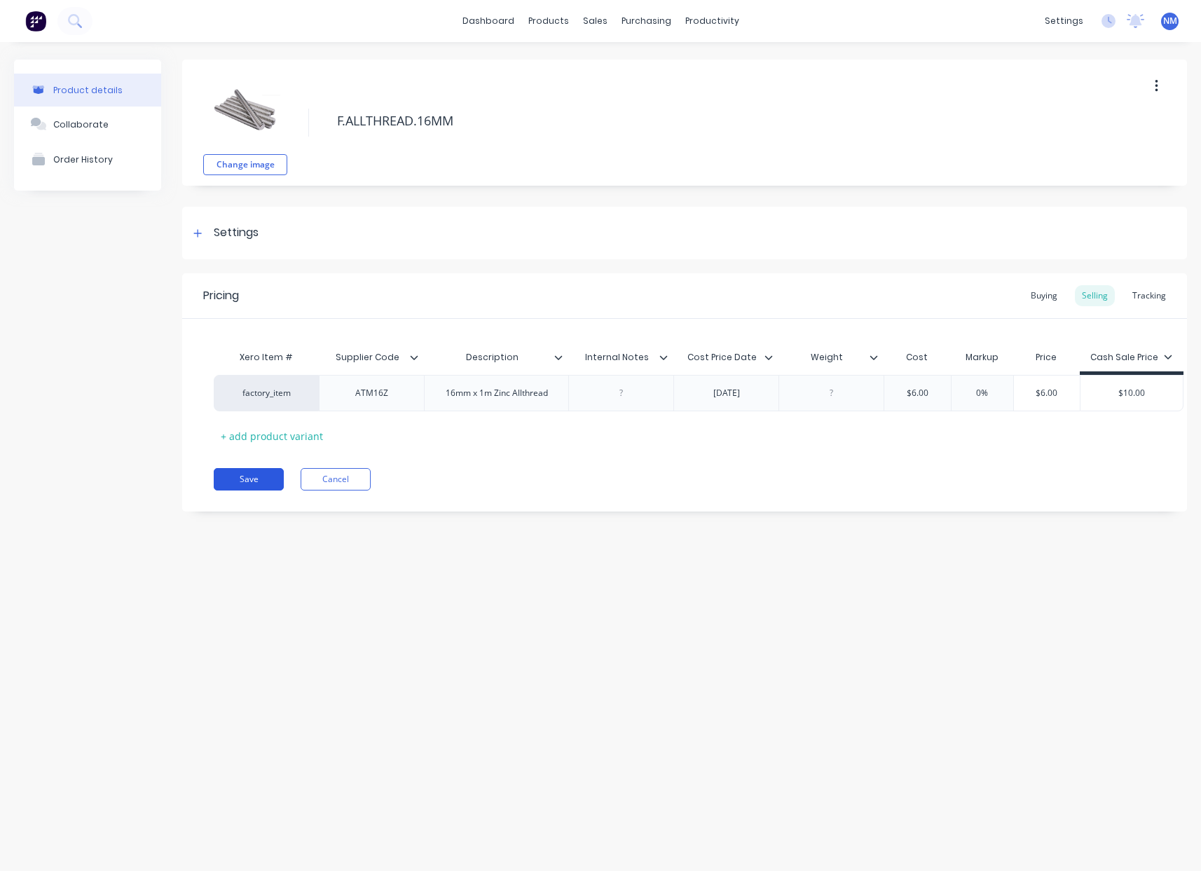
click at [229, 473] on button "Save" at bounding box center [249, 479] width 70 height 22
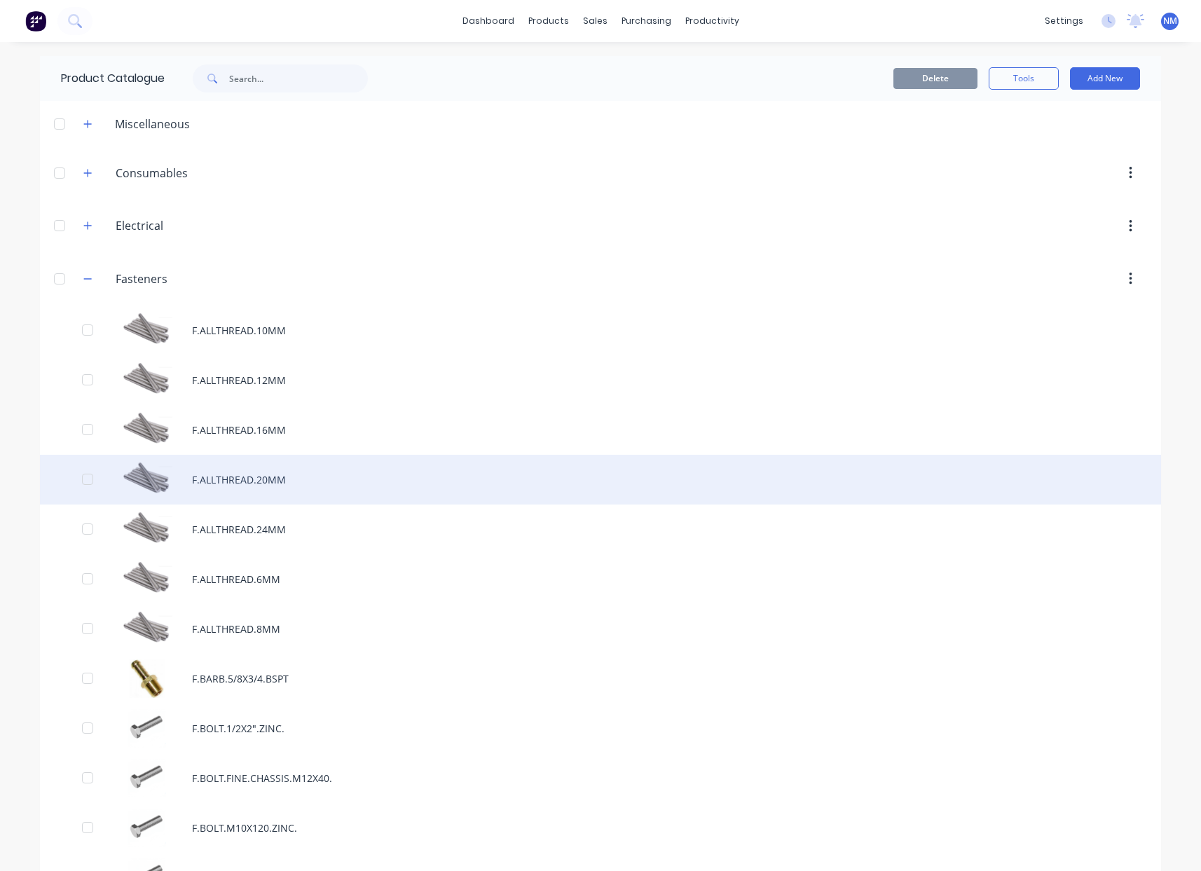
click at [270, 475] on div "F.ALLTHREAD.20MM" at bounding box center [600, 480] width 1121 height 50
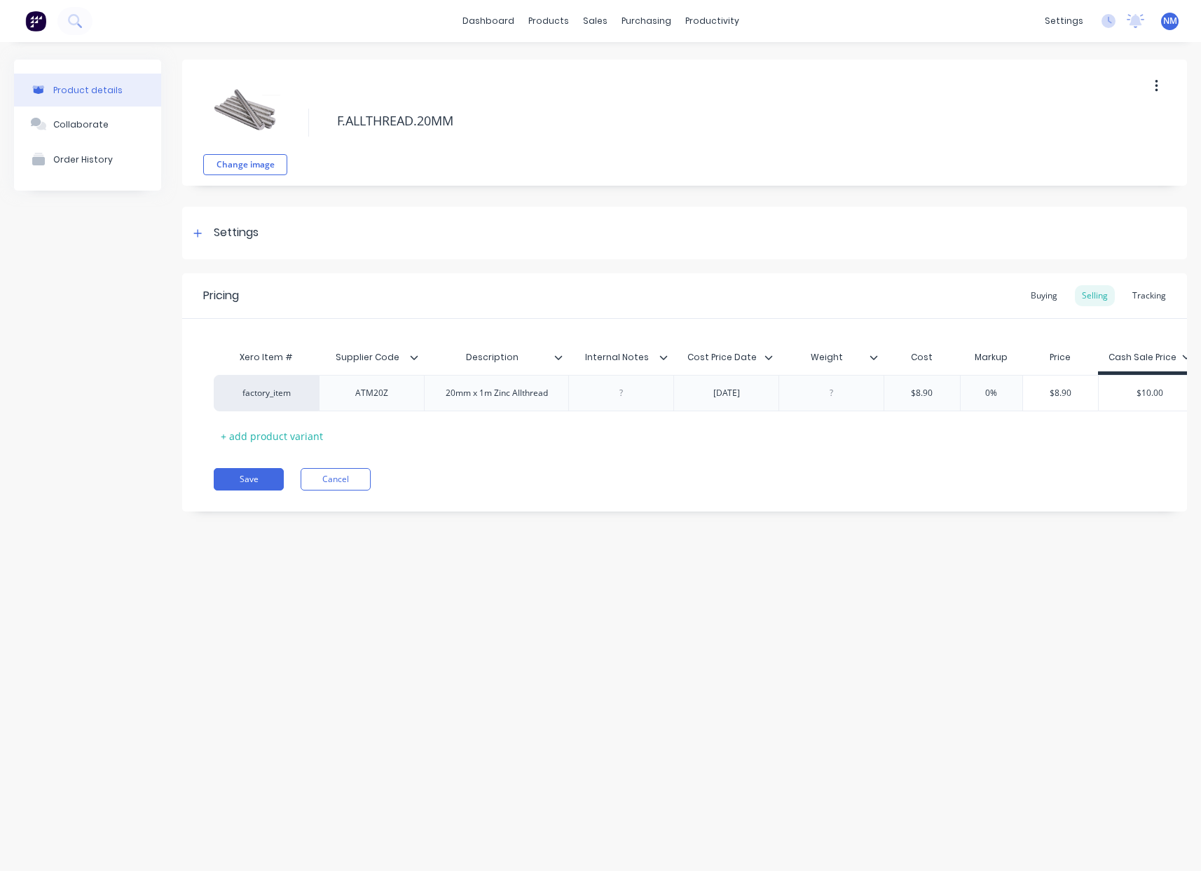
click at [874, 357] on icon at bounding box center [874, 357] width 8 height 8
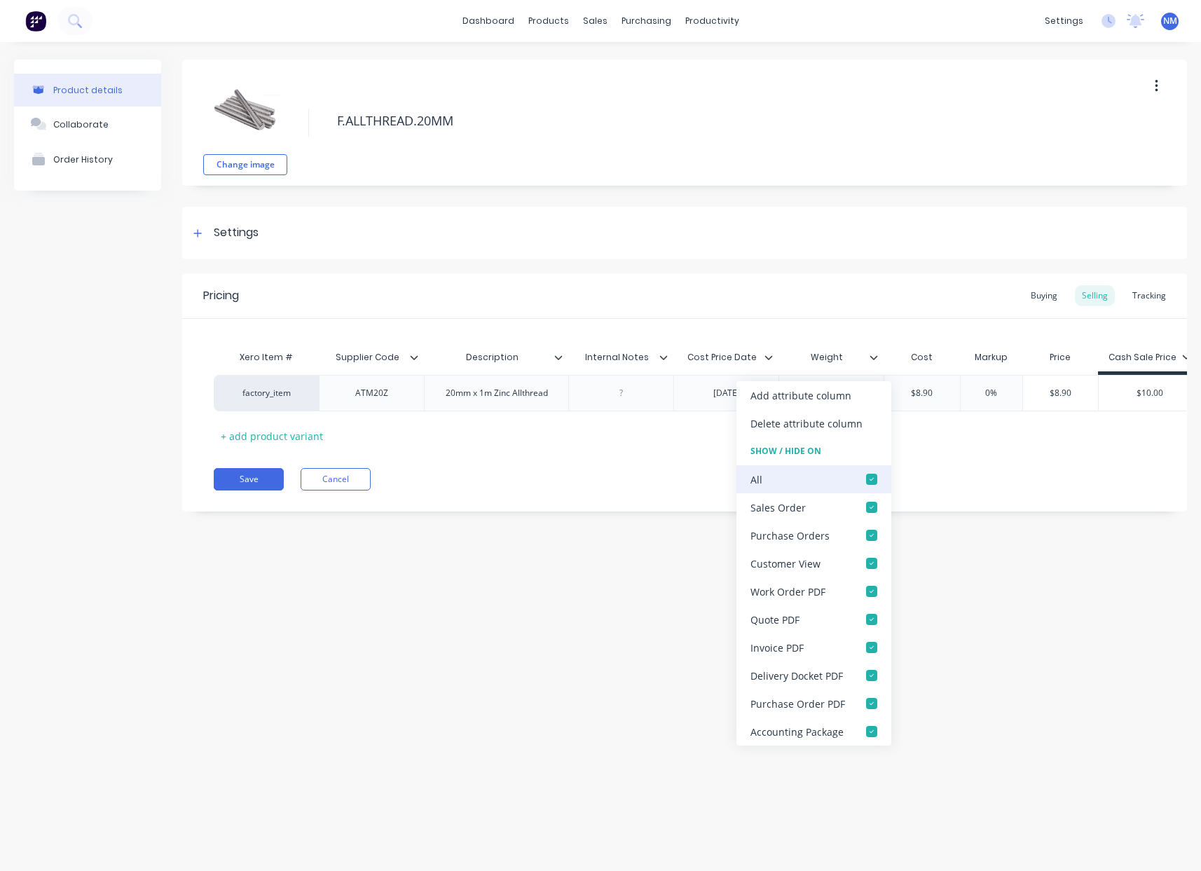
drag, startPoint x: 872, startPoint y: 479, endPoint x: 799, endPoint y: 479, distance: 72.9
click at [872, 479] on div at bounding box center [872, 479] width 28 height 28
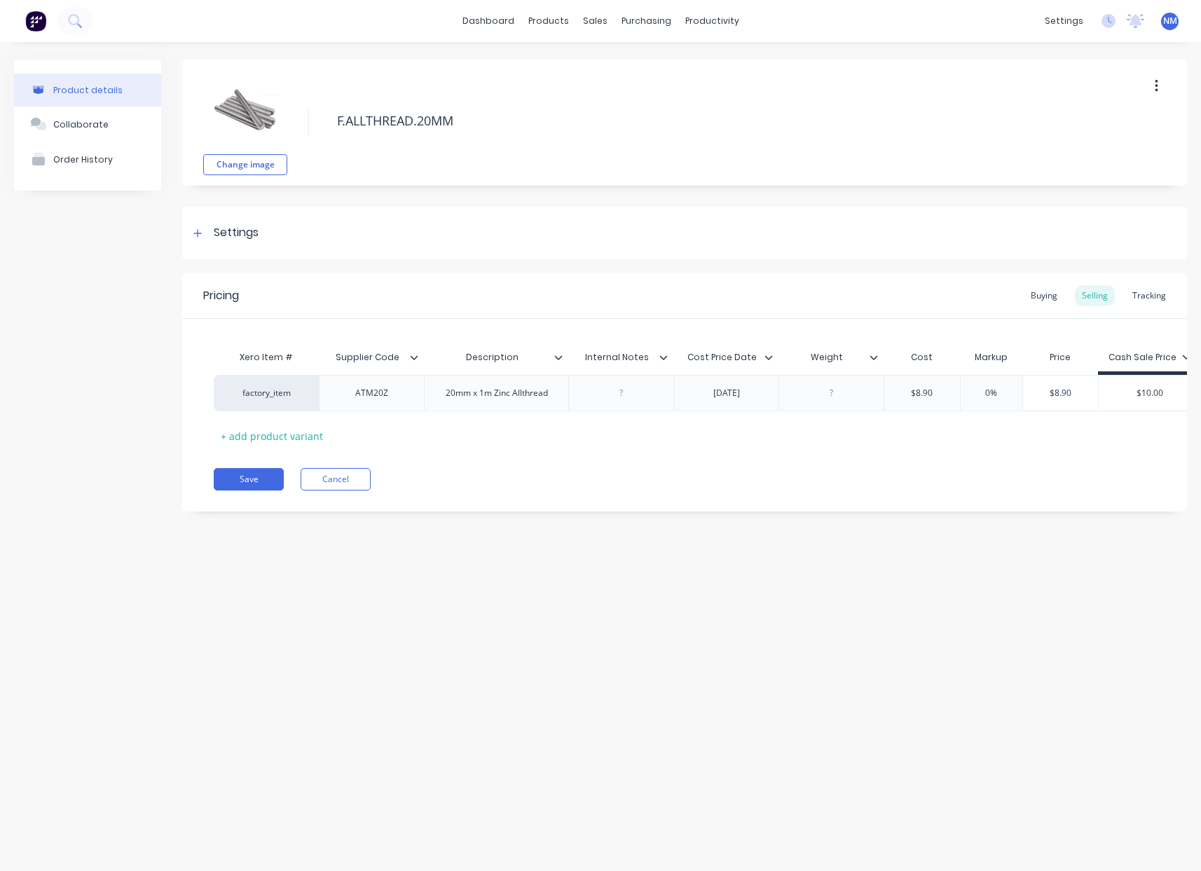
click at [597, 486] on div "Save Cancel" at bounding box center [701, 479] width 974 height 22
click at [245, 491] on button "Save" at bounding box center [249, 479] width 70 height 22
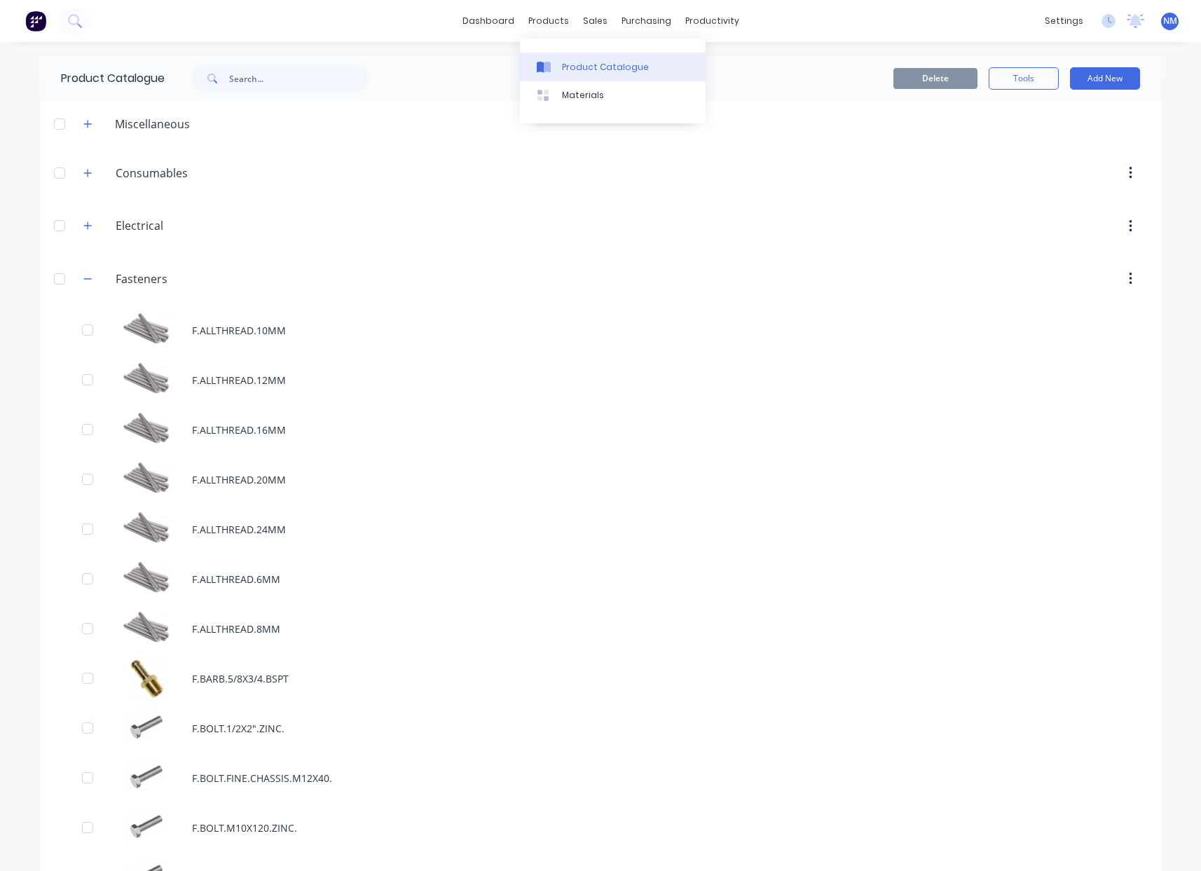
click at [593, 70] on div "Product Catalogue" at bounding box center [605, 67] width 87 height 13
click at [620, 62] on div "Sales Orders" at bounding box center [641, 67] width 57 height 13
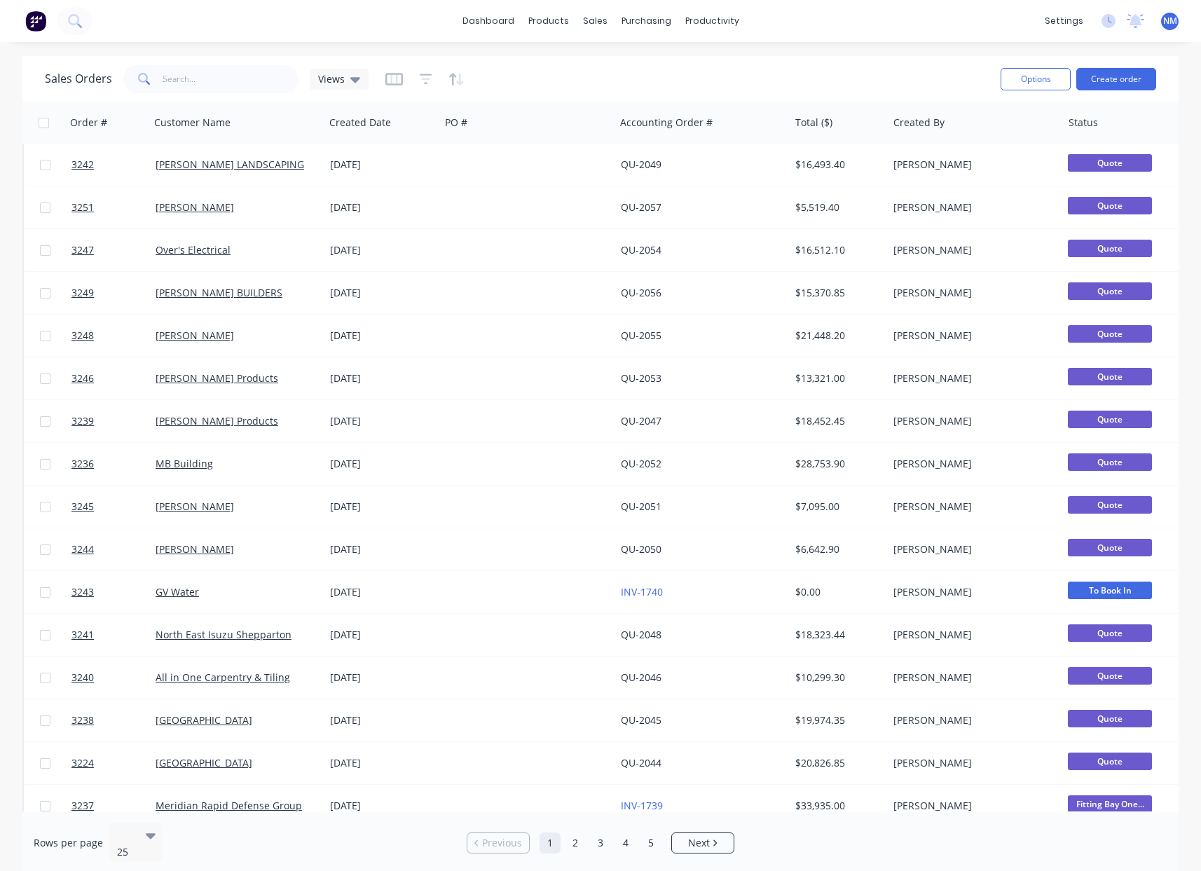
scroll to position [408, 0]
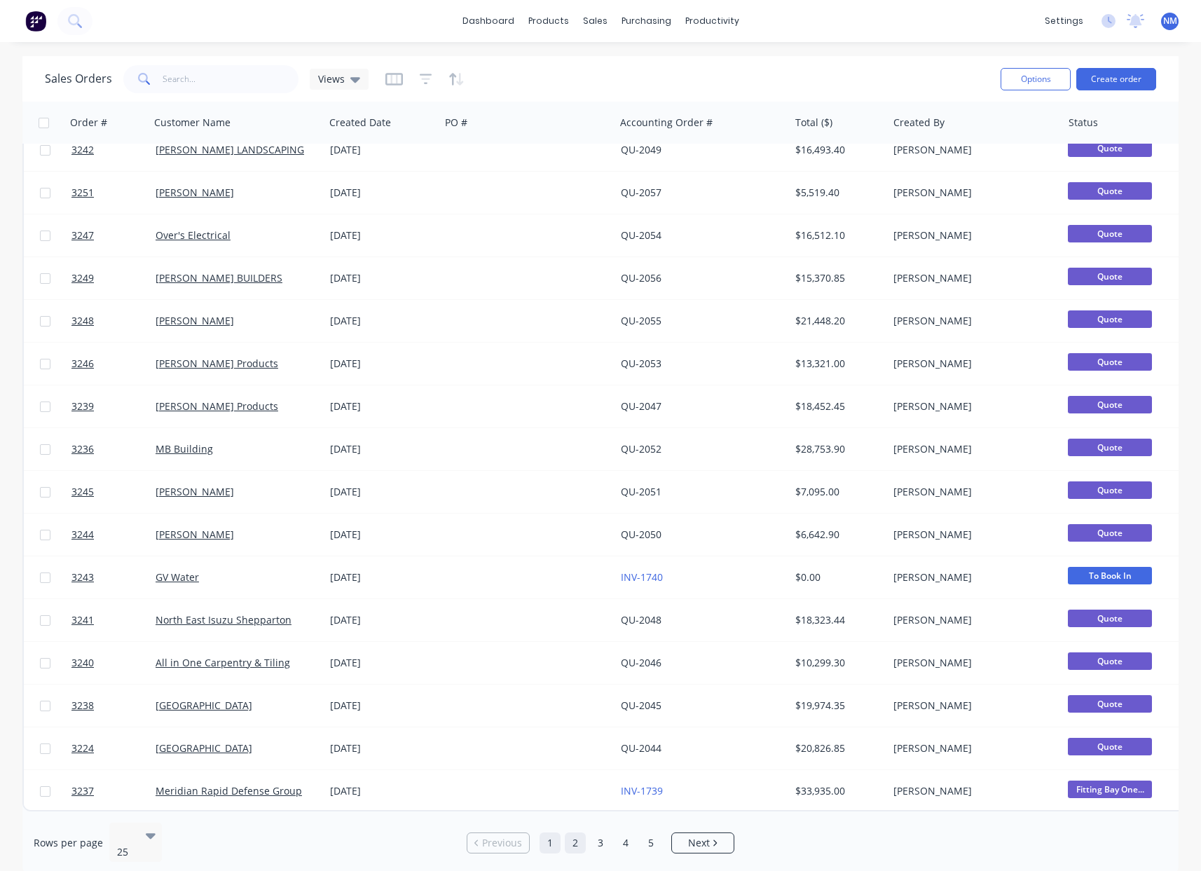
click at [576, 838] on link "2" at bounding box center [575, 843] width 21 height 21
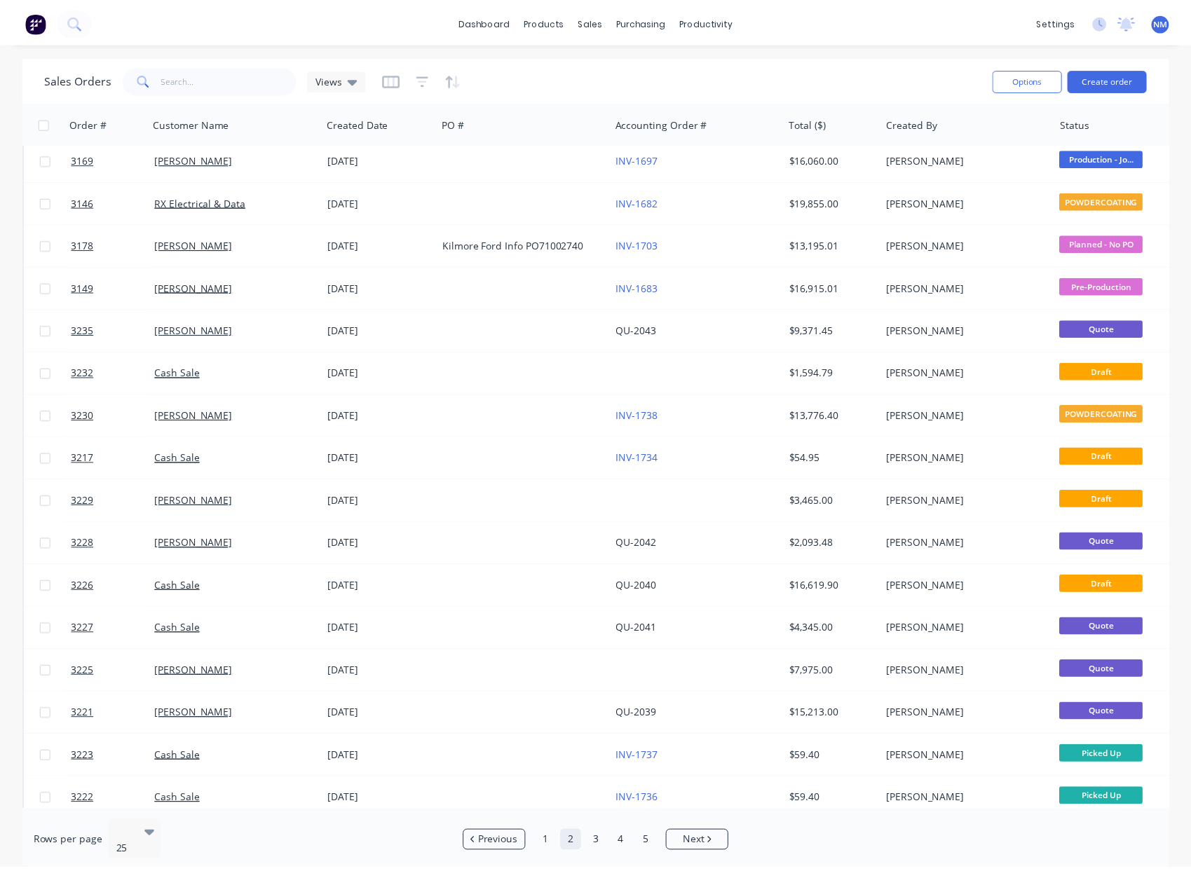
scroll to position [0, 0]
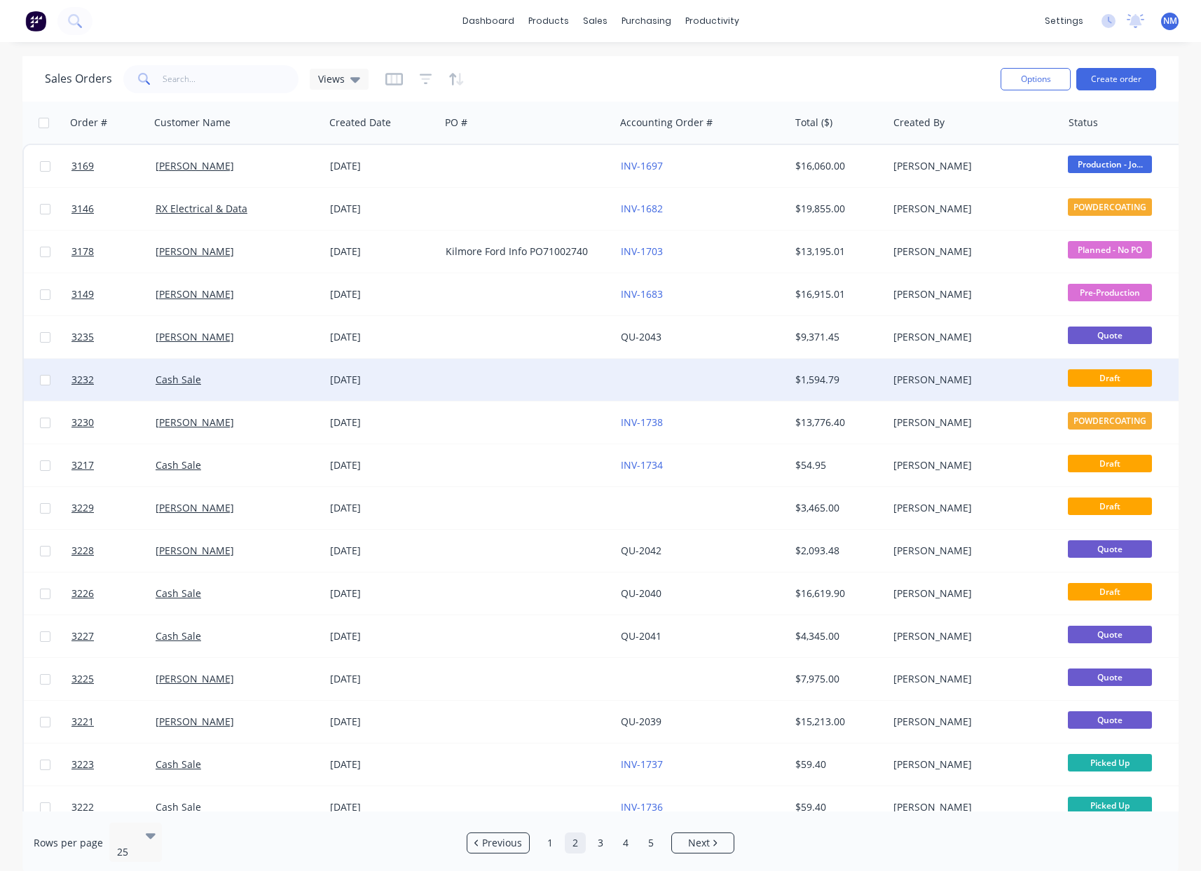
click at [361, 387] on div "[DATE]" at bounding box center [383, 380] width 116 height 42
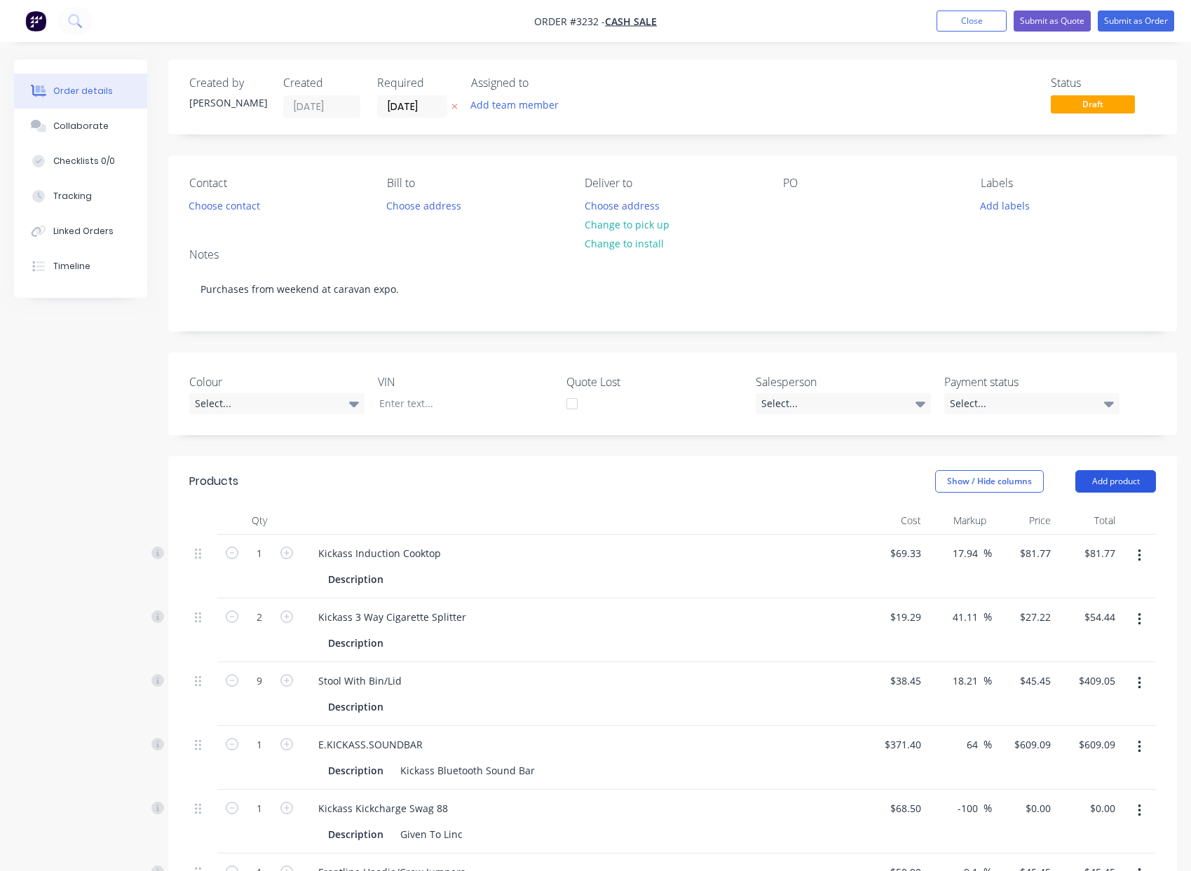
click at [1119, 485] on button "Add product" at bounding box center [1115, 481] width 81 height 22
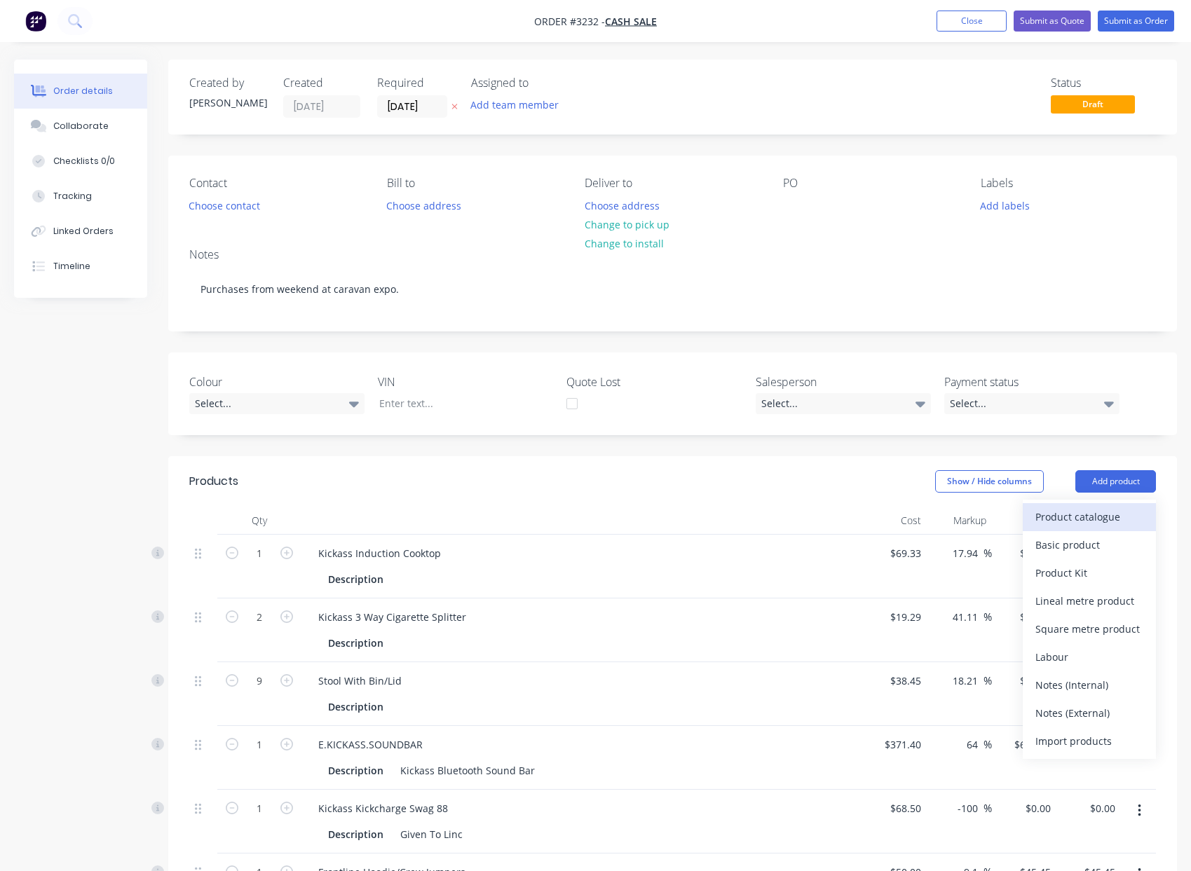
click at [1093, 516] on div "Product catalogue" at bounding box center [1089, 517] width 108 height 20
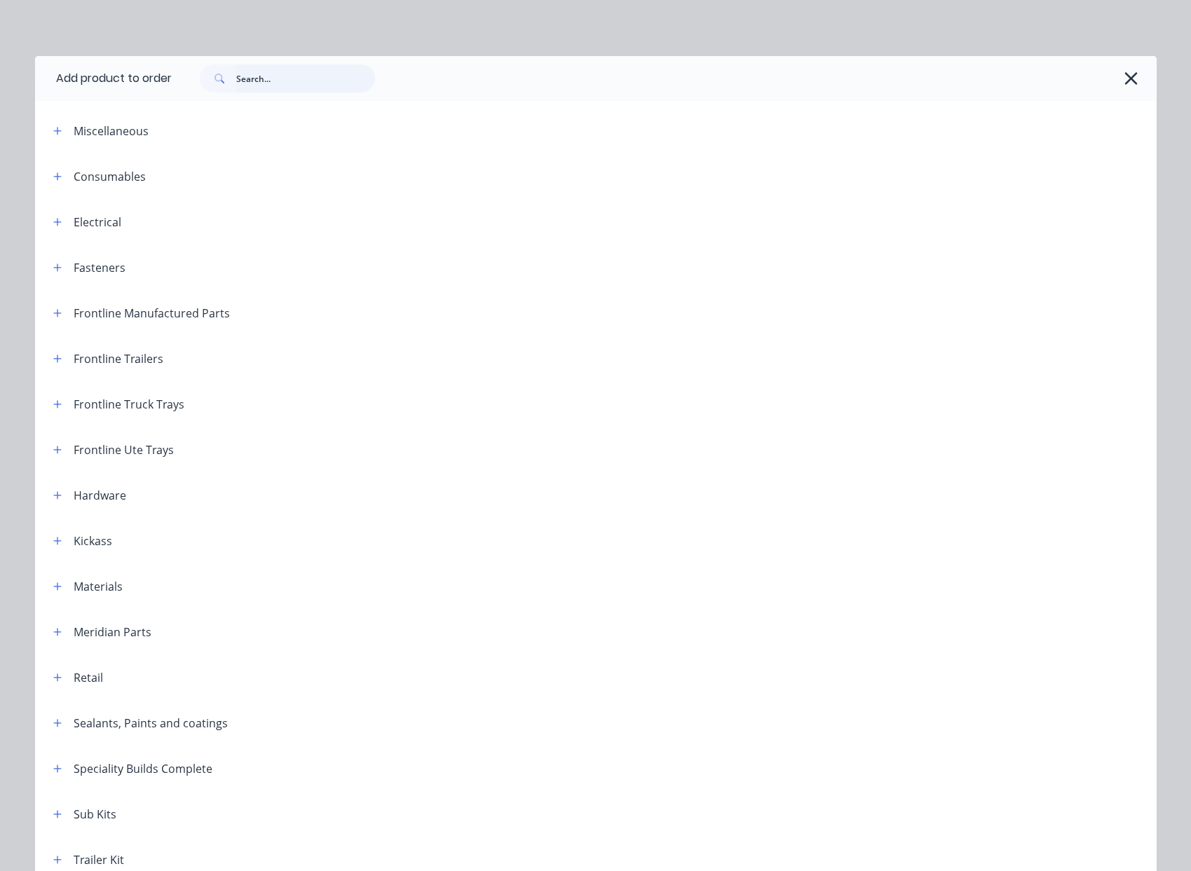
click at [268, 79] on input "text" at bounding box center [305, 78] width 139 height 28
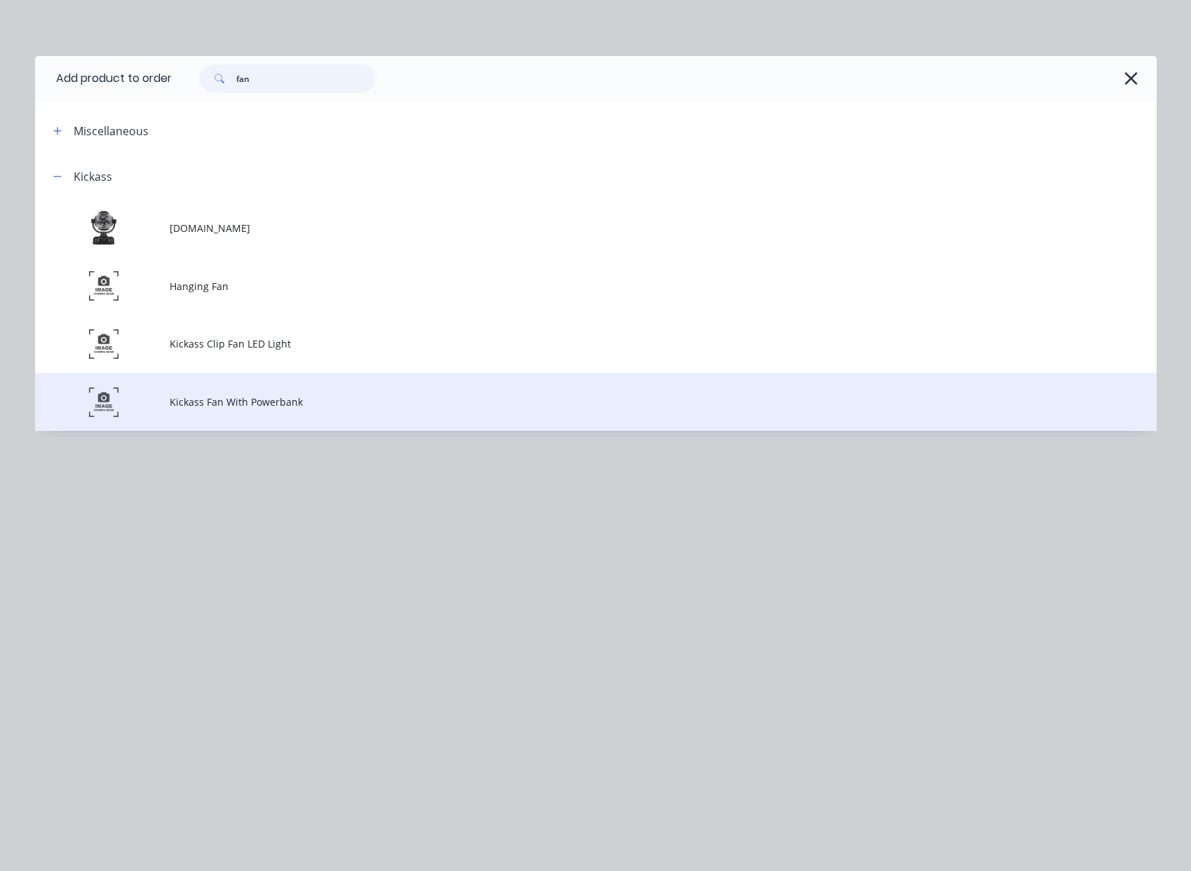
type input "fan"
click at [366, 395] on span "Kickass Fan With Powerbank" at bounding box center [564, 402] width 789 height 15
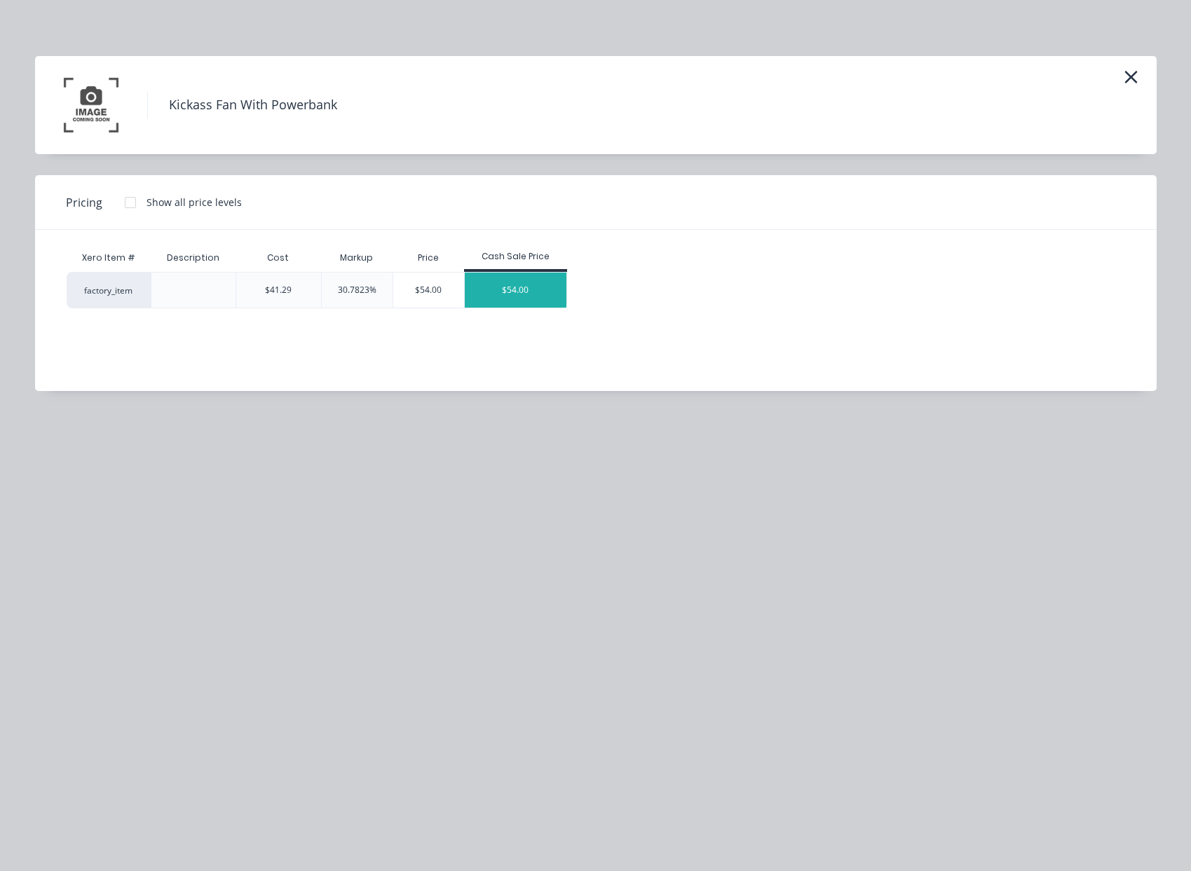
click at [517, 300] on div "$54.00" at bounding box center [516, 290] width 102 height 35
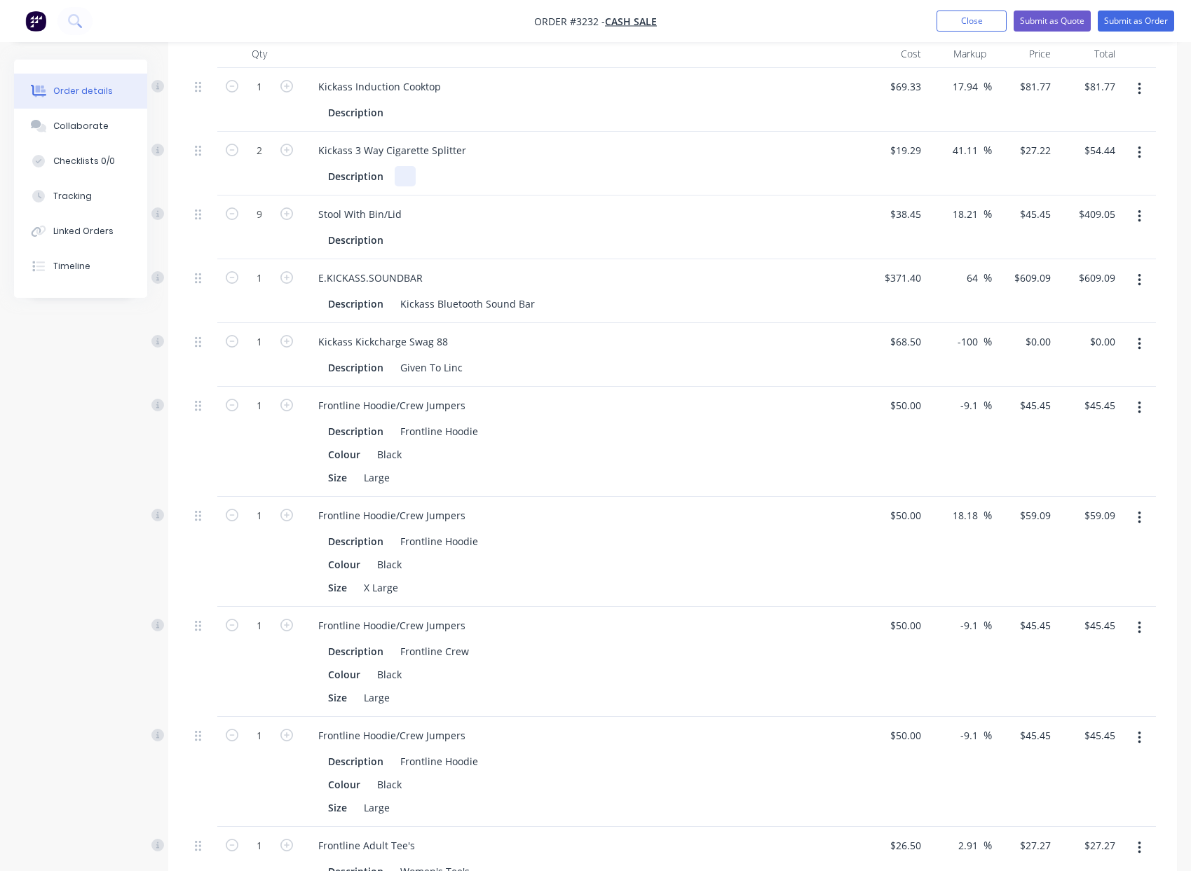
scroll to position [1220, 0]
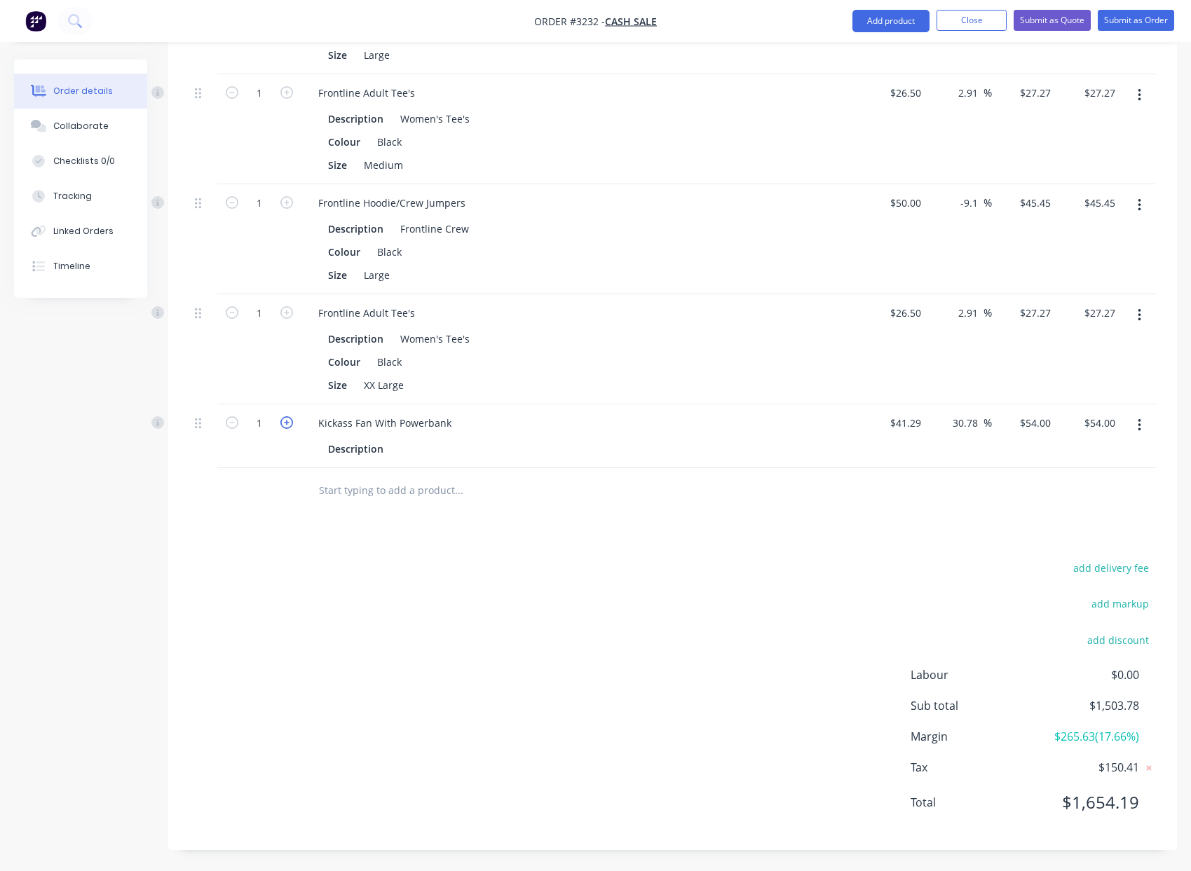
click at [283, 421] on icon "button" at bounding box center [286, 422] width 13 height 13
type input "2"
type input "$108.00"
click at [569, 573] on div "add delivery fee add markup add discount Labour $0.00 Sub total $1,557.78 Margi…" at bounding box center [672, 694] width 967 height 271
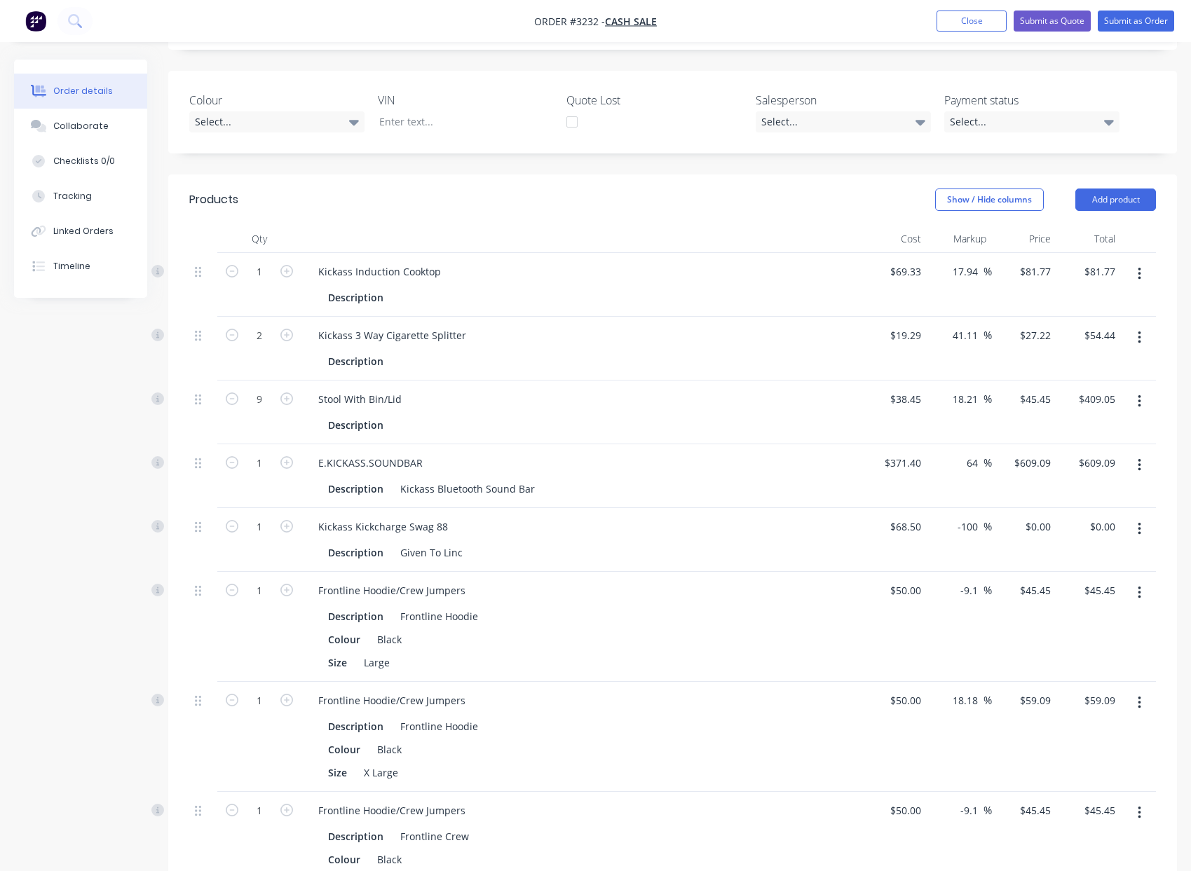
scroll to position [266, 0]
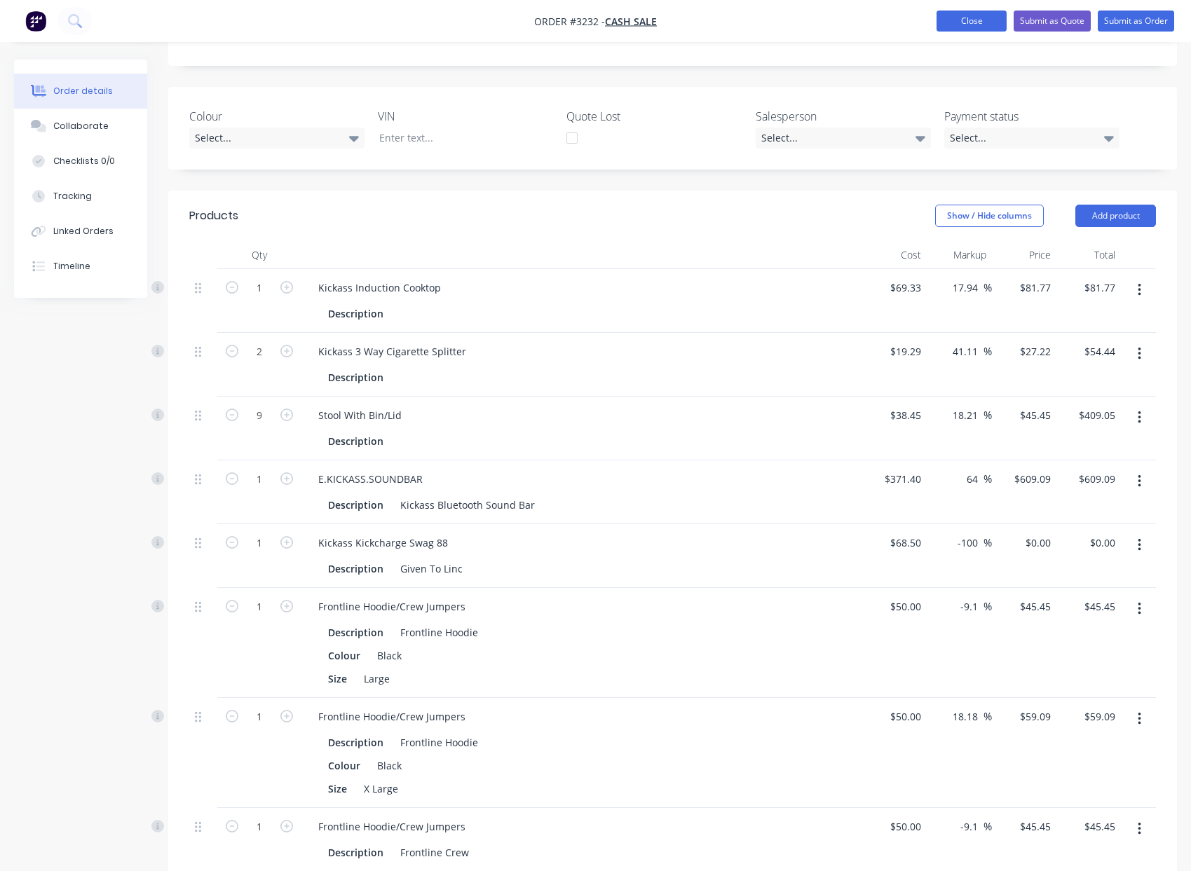
click at [972, 27] on button "Close" at bounding box center [971, 21] width 70 height 21
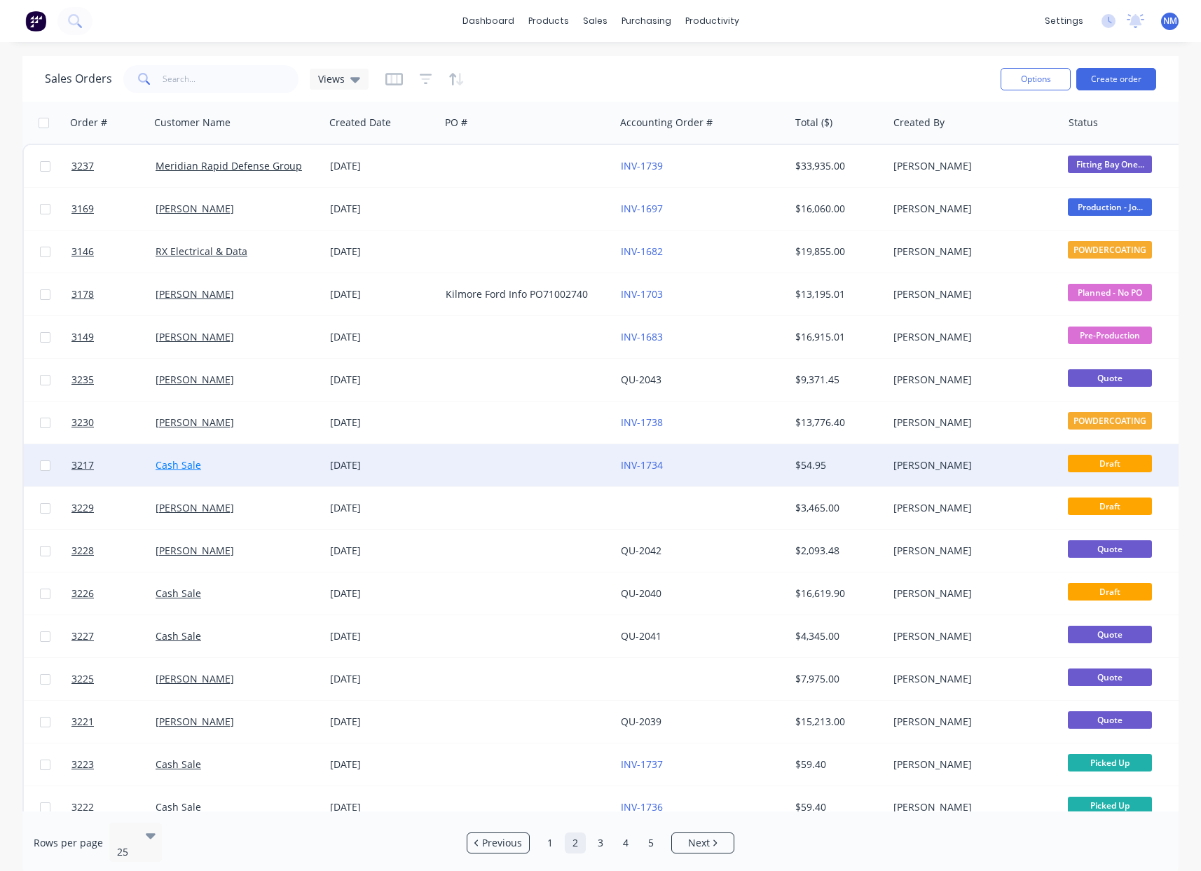
click at [170, 463] on link "Cash Sale" at bounding box center [179, 464] width 46 height 13
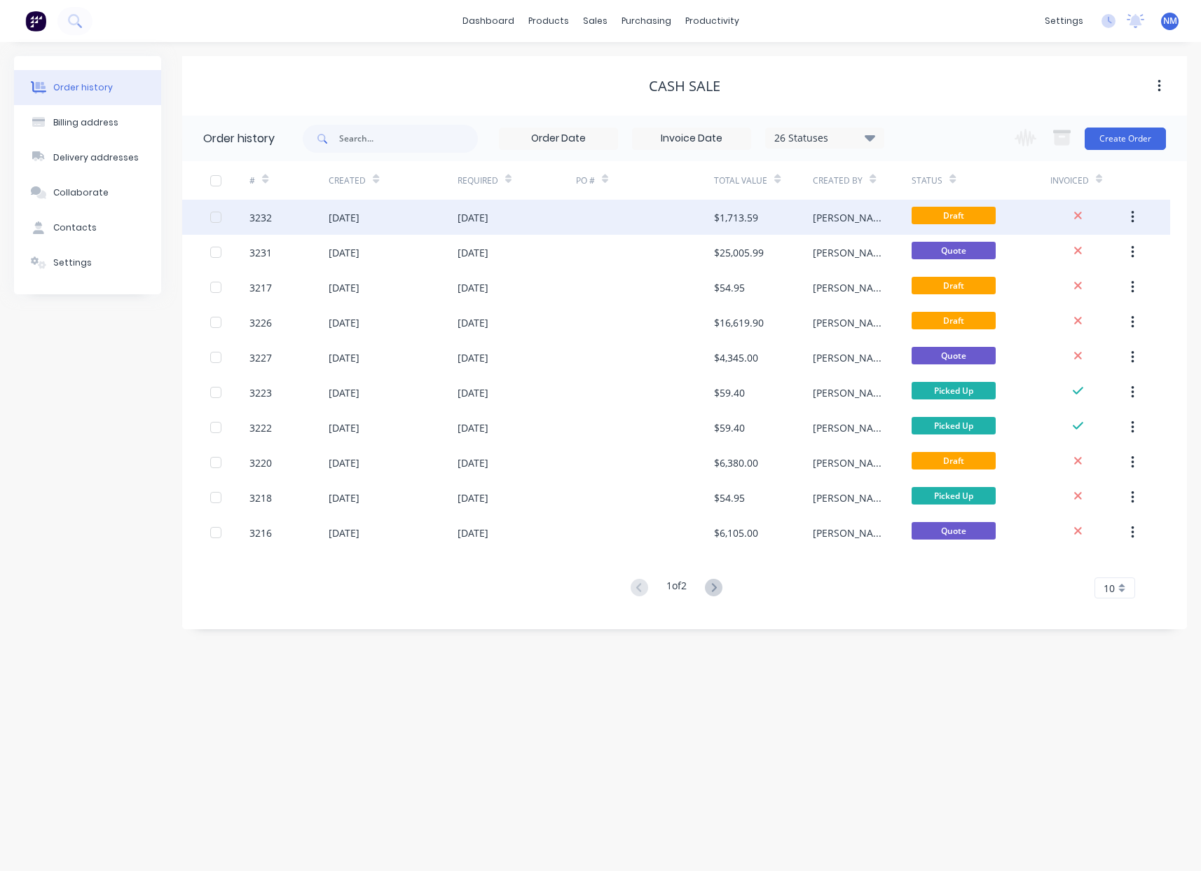
click at [782, 217] on div "$1,713.59" at bounding box center [763, 217] width 99 height 35
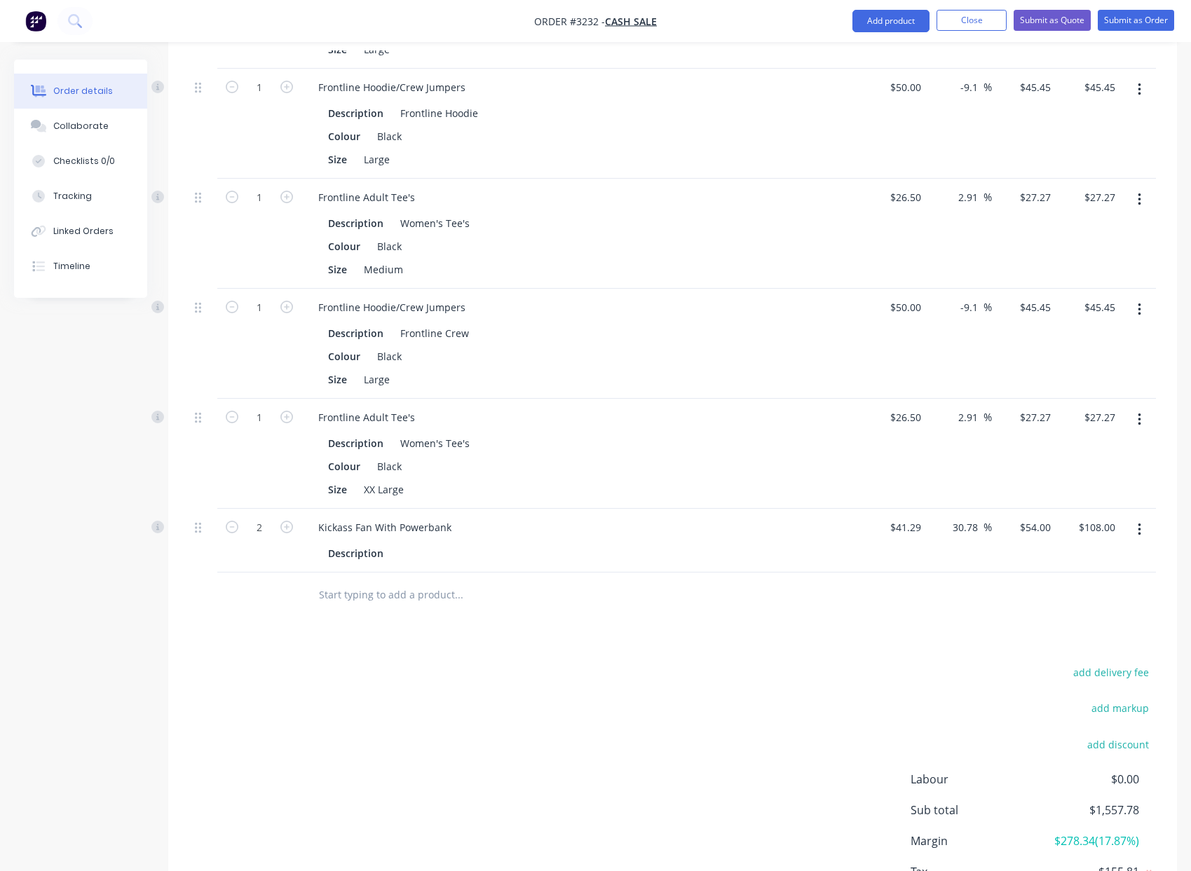
scroll to position [1117, 0]
click at [1140, 529] on icon "button" at bounding box center [1140, 527] width 4 height 15
click at [1089, 643] on div "Delete" at bounding box center [1089, 649] width 108 height 20
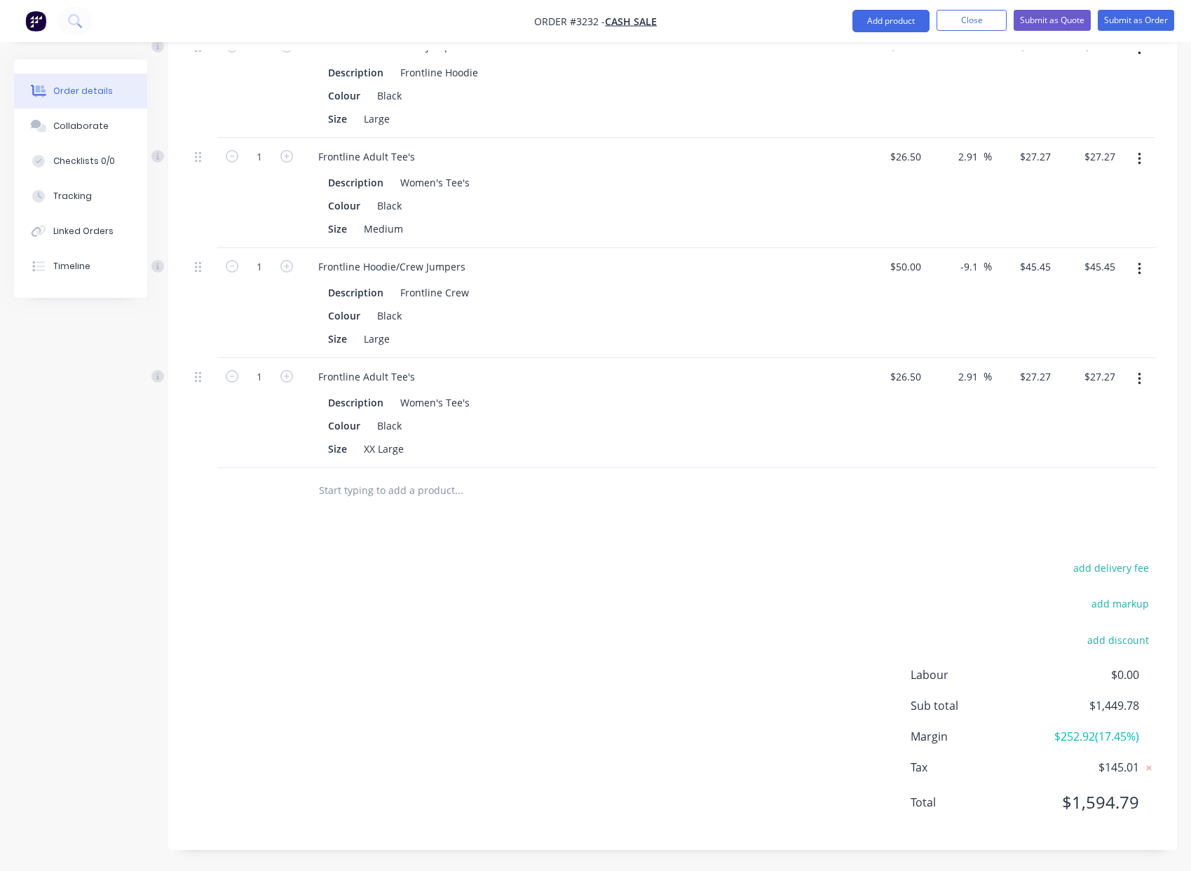
scroll to position [0, 0]
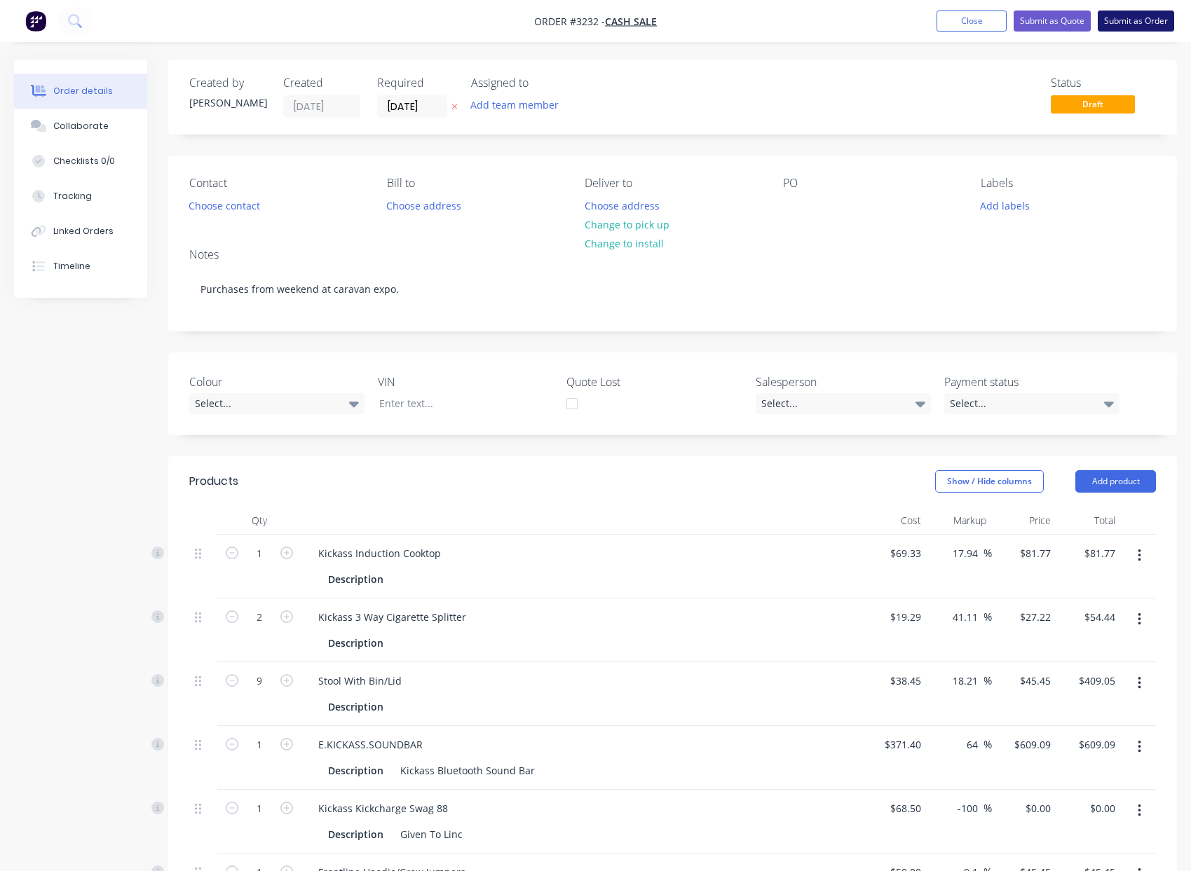
click at [1150, 28] on button "Submit as Order" at bounding box center [1136, 21] width 76 height 21
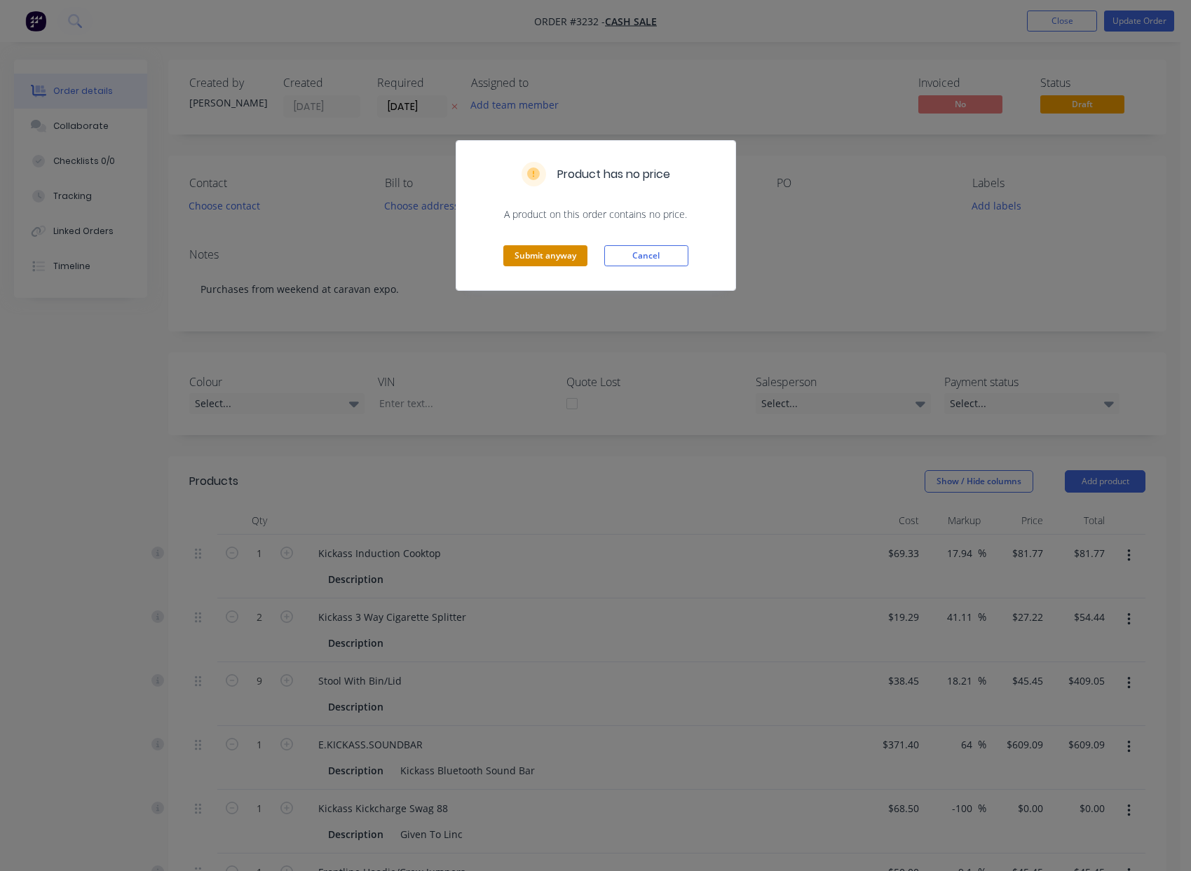
click at [544, 261] on button "Submit anyway" at bounding box center [545, 255] width 84 height 21
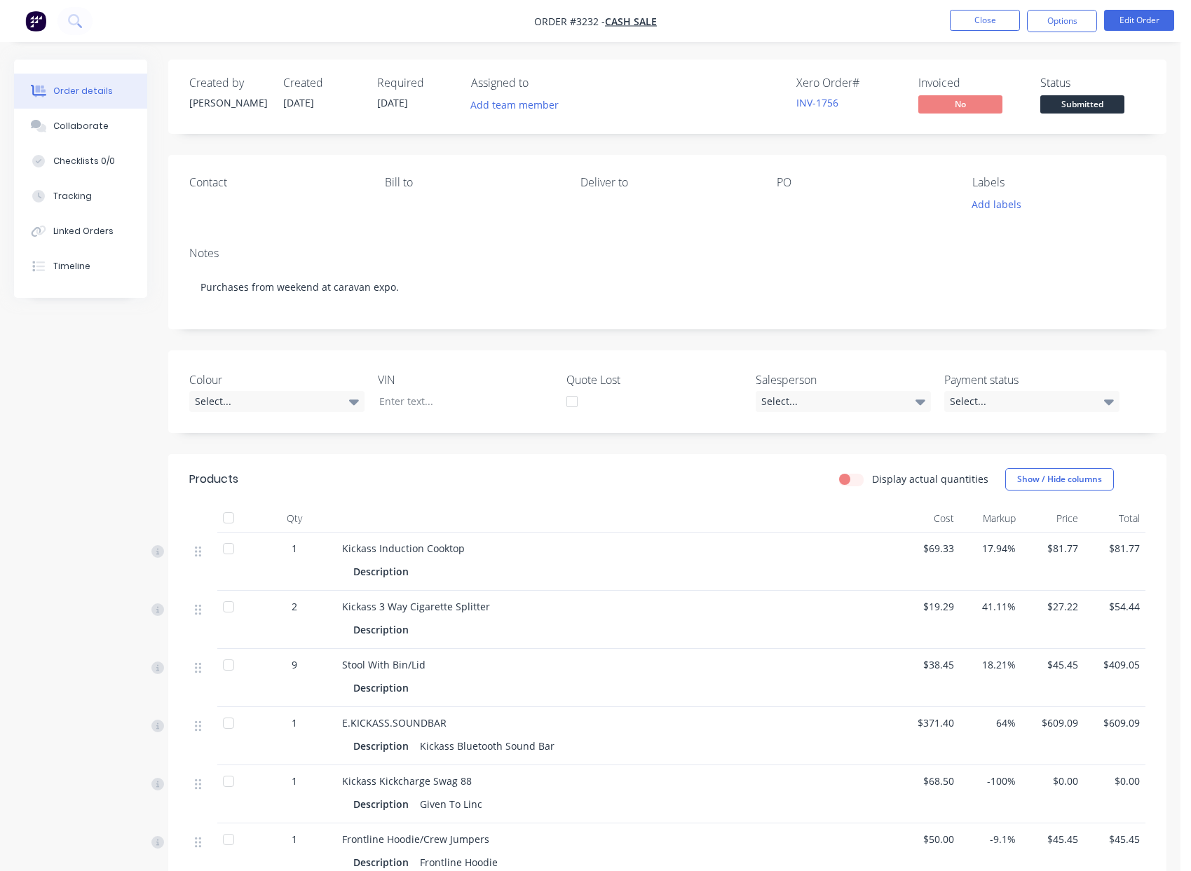
click at [1108, 100] on span "Submitted" at bounding box center [1082, 104] width 84 height 18
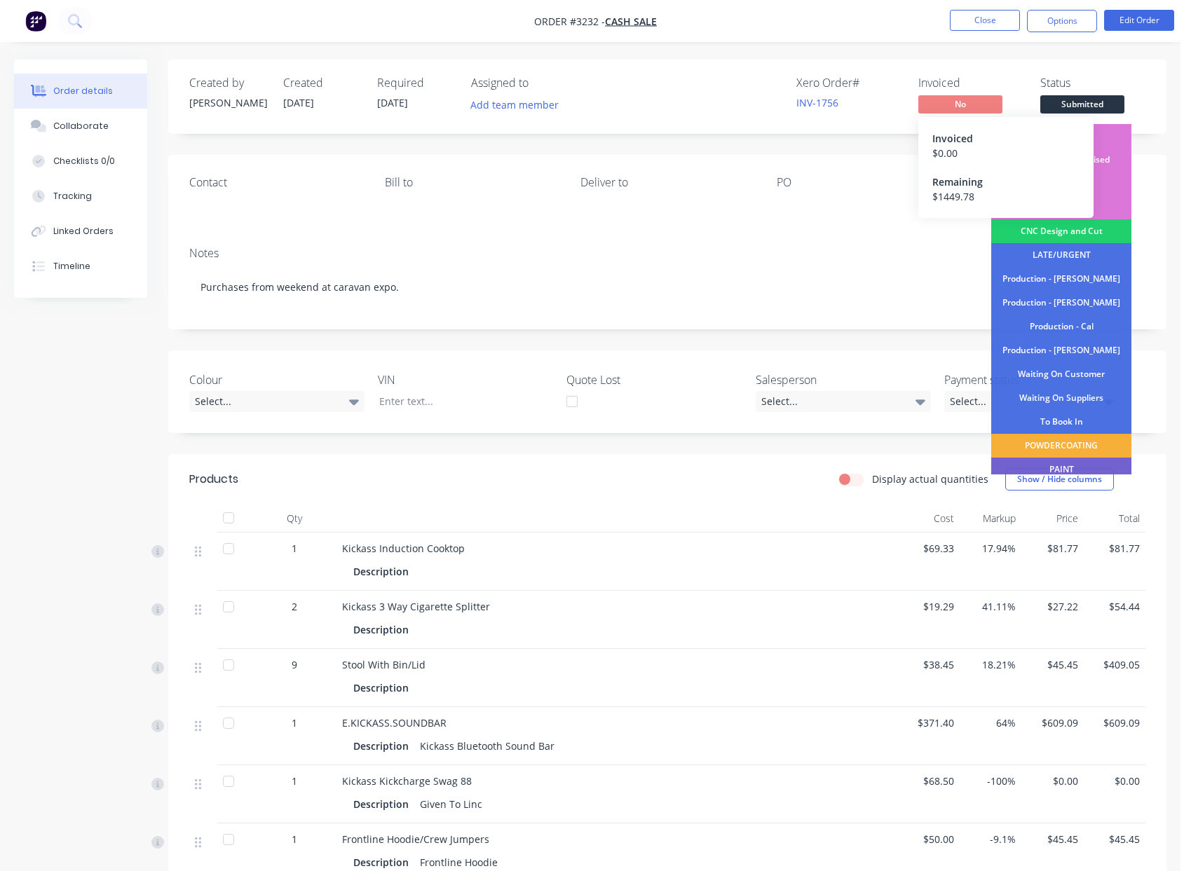
click at [971, 114] on div "No Invoiced $ 0.00 Remaining $ 1449.78" at bounding box center [970, 105] width 105 height 21
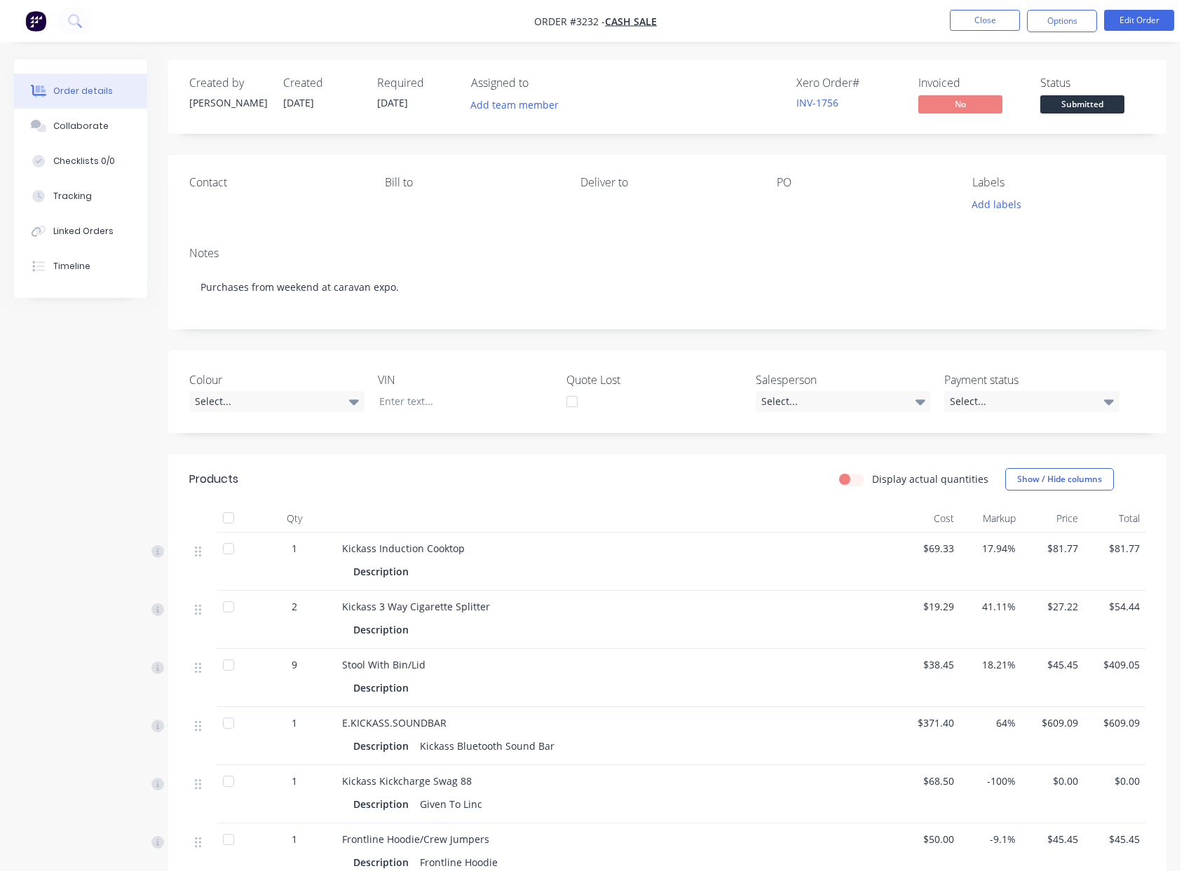
click at [971, 109] on span "No" at bounding box center [960, 104] width 84 height 18
click at [1061, 25] on button "Options" at bounding box center [1062, 21] width 70 height 22
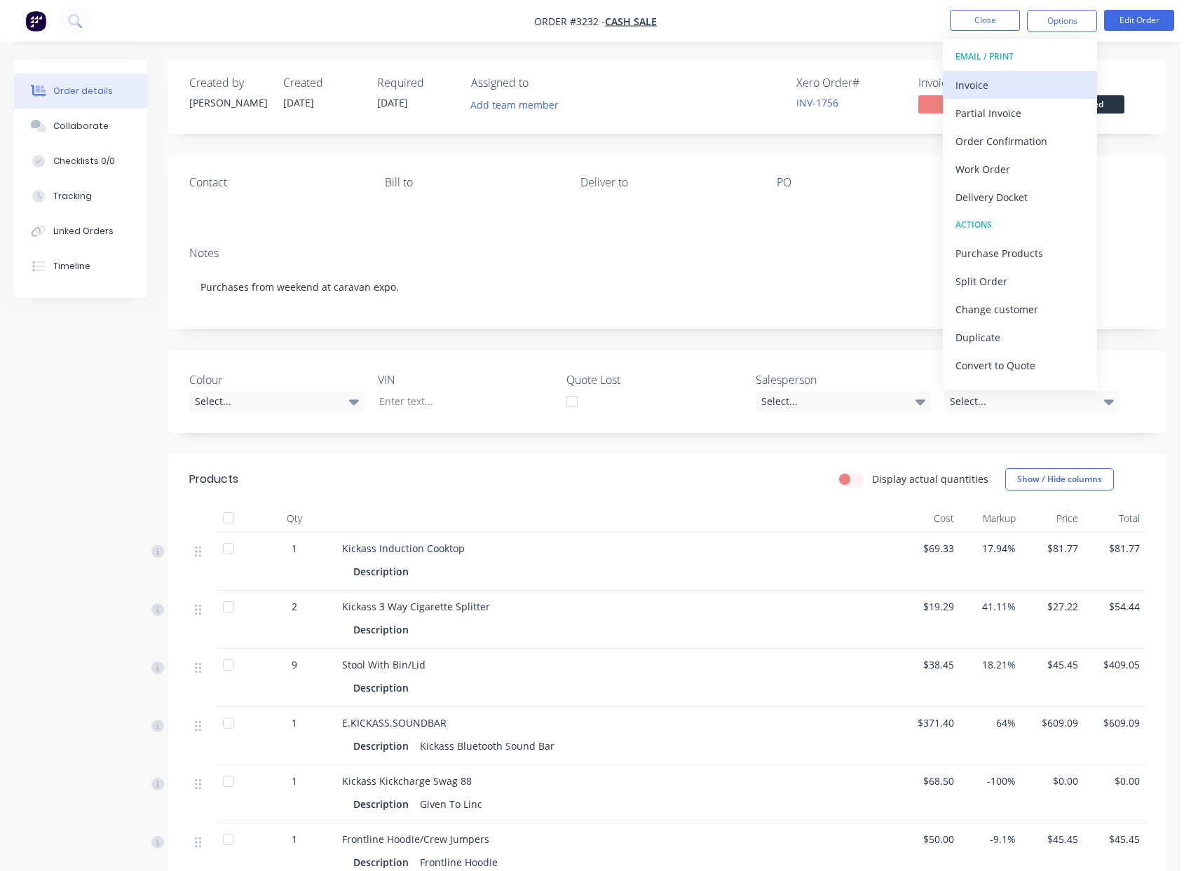
click at [1036, 79] on div "Invoice" at bounding box center [1019, 85] width 129 height 20
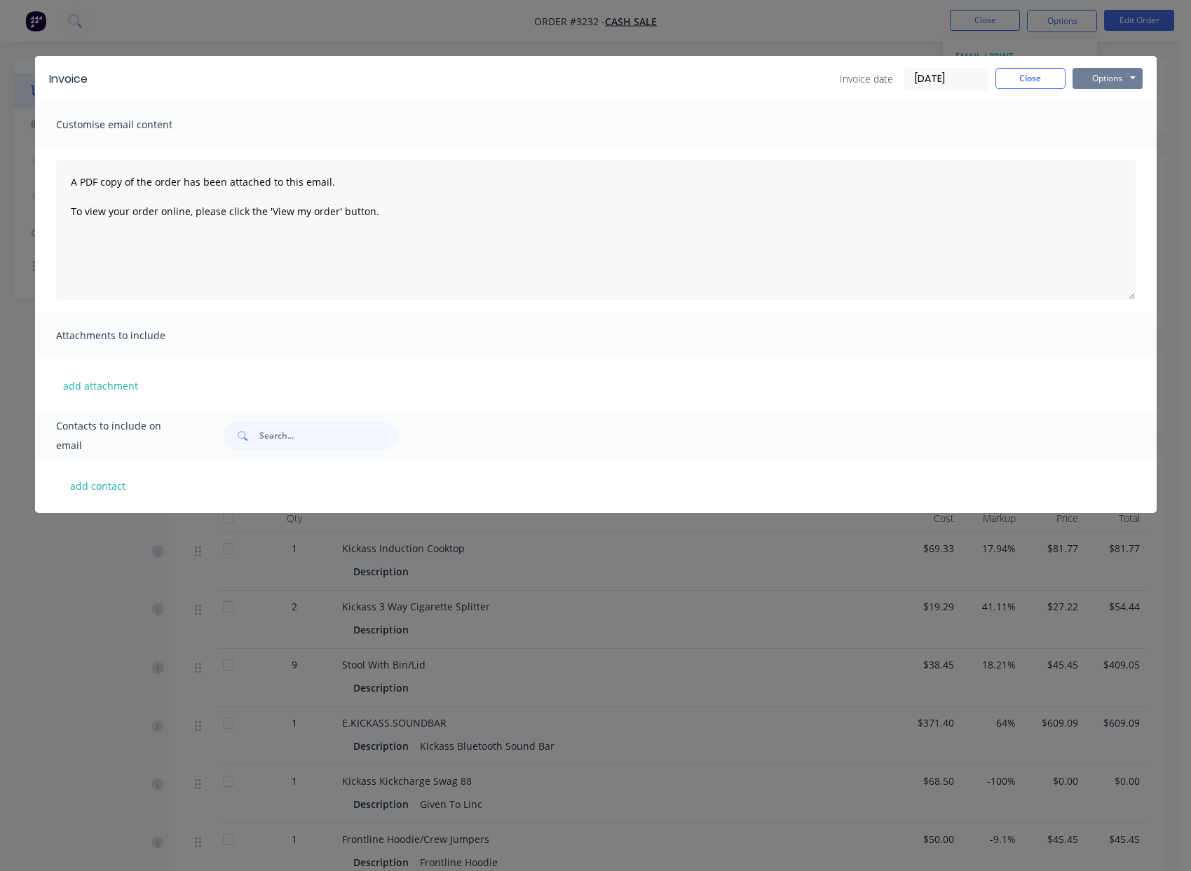
click at [1110, 81] on button "Options" at bounding box center [1107, 78] width 70 height 21
click at [1133, 100] on button "Preview" at bounding box center [1117, 103] width 90 height 23
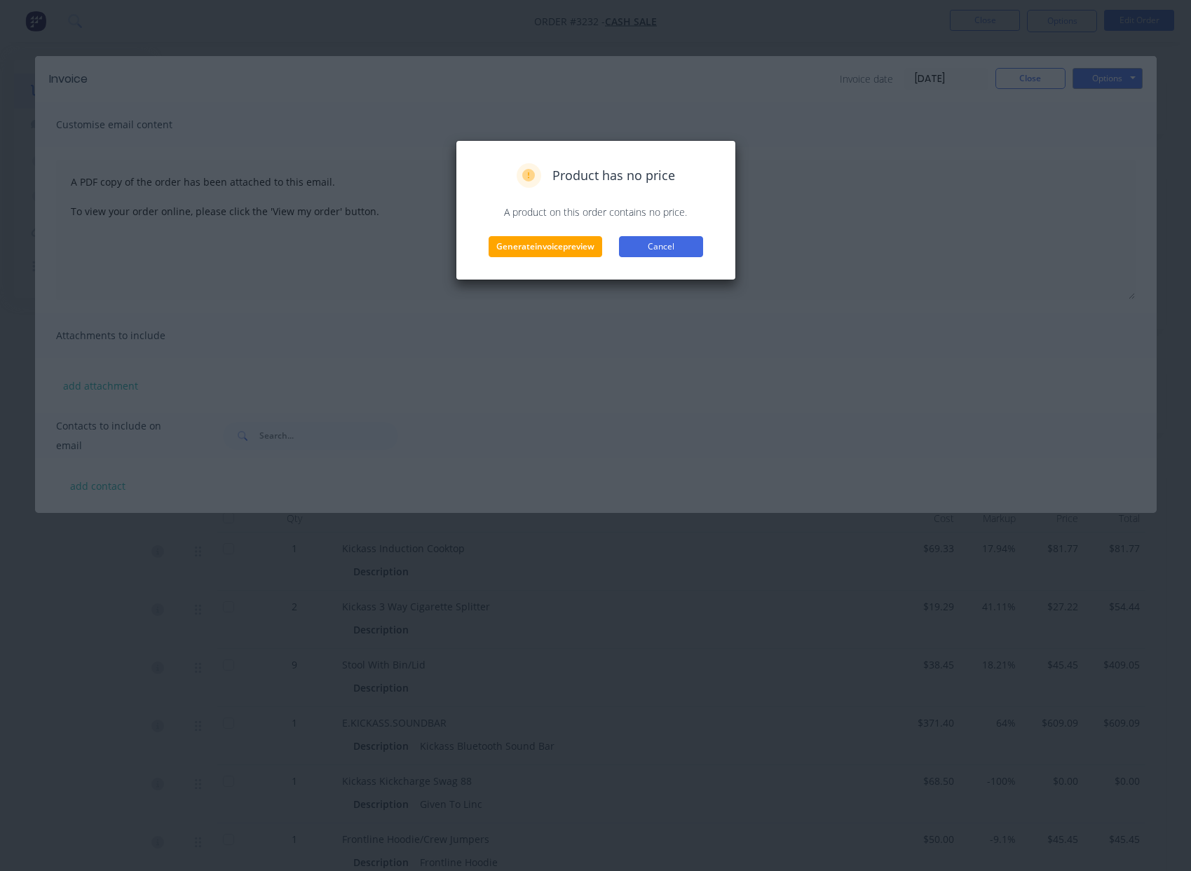
click at [664, 247] on button "Cancel" at bounding box center [661, 246] width 84 height 21
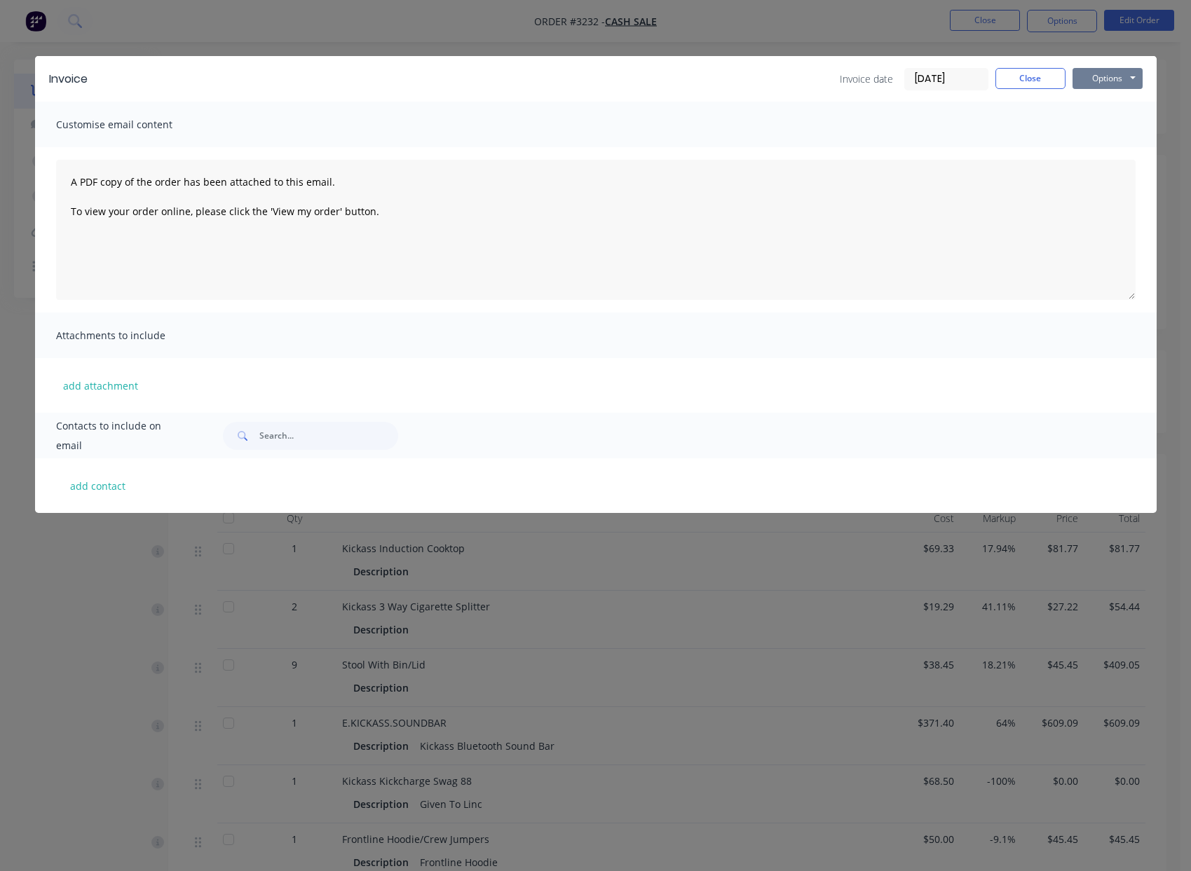
click at [1095, 77] on button "Options" at bounding box center [1107, 78] width 70 height 21
click at [1120, 142] on button "Email" at bounding box center [1117, 149] width 90 height 23
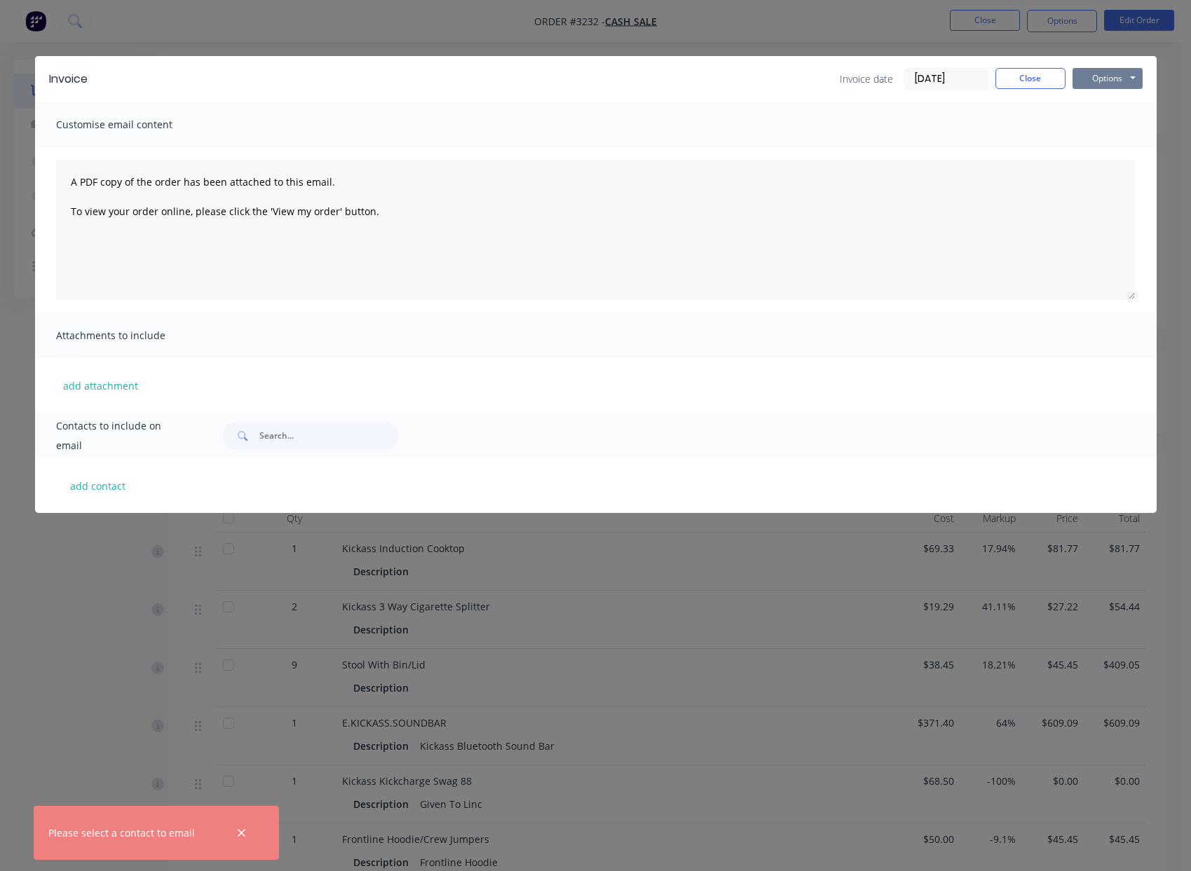
click at [1116, 74] on button "Options" at bounding box center [1107, 78] width 70 height 21
click at [1115, 130] on button "Print" at bounding box center [1117, 126] width 90 height 23
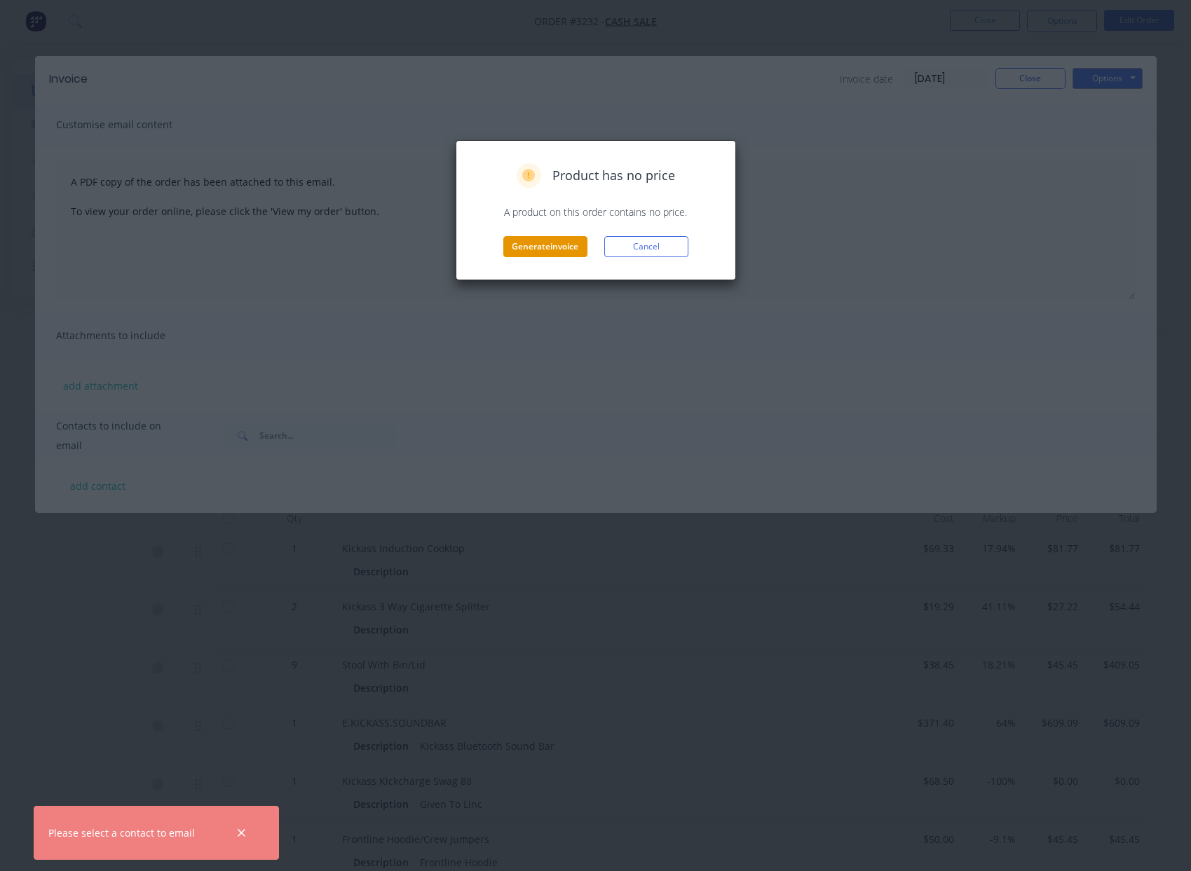
click at [568, 247] on button "Generate invoice" at bounding box center [545, 246] width 84 height 21
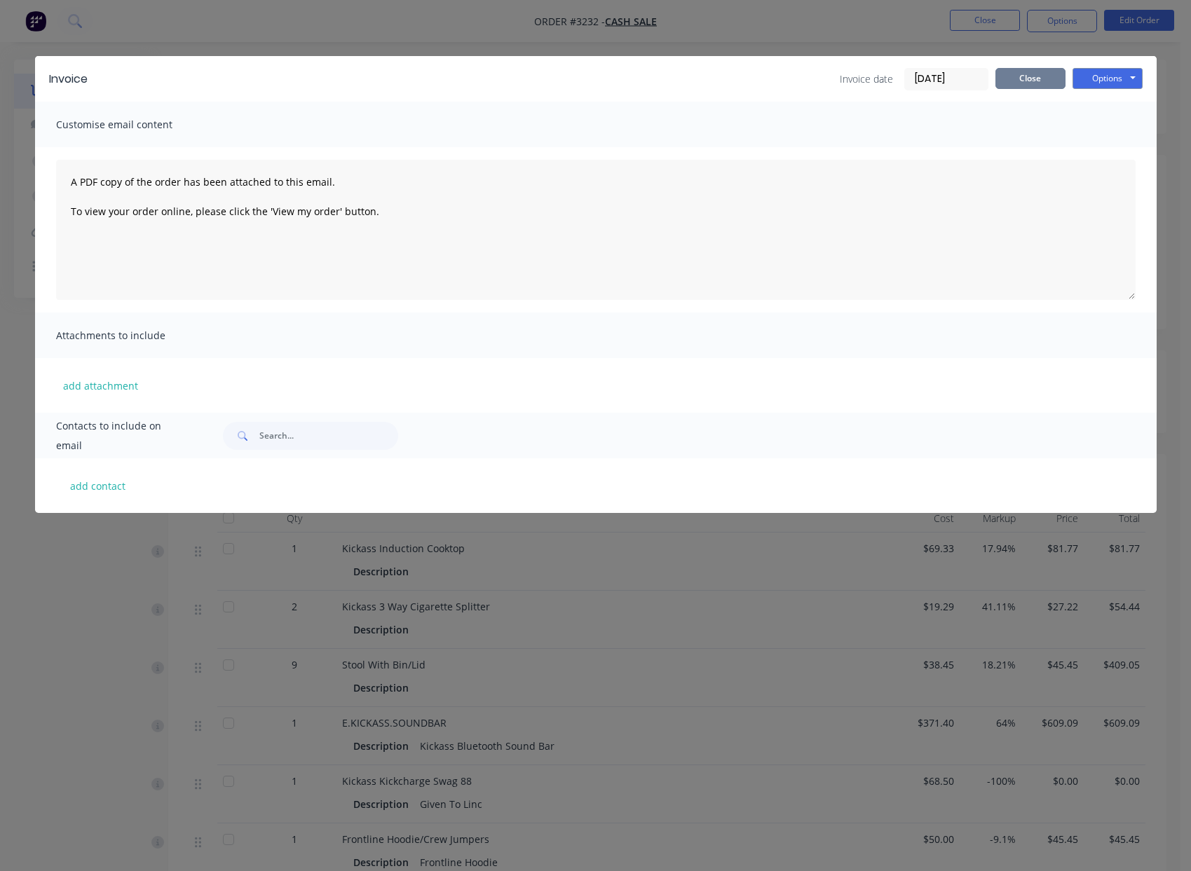
click at [1051, 80] on button "Close" at bounding box center [1030, 78] width 70 height 21
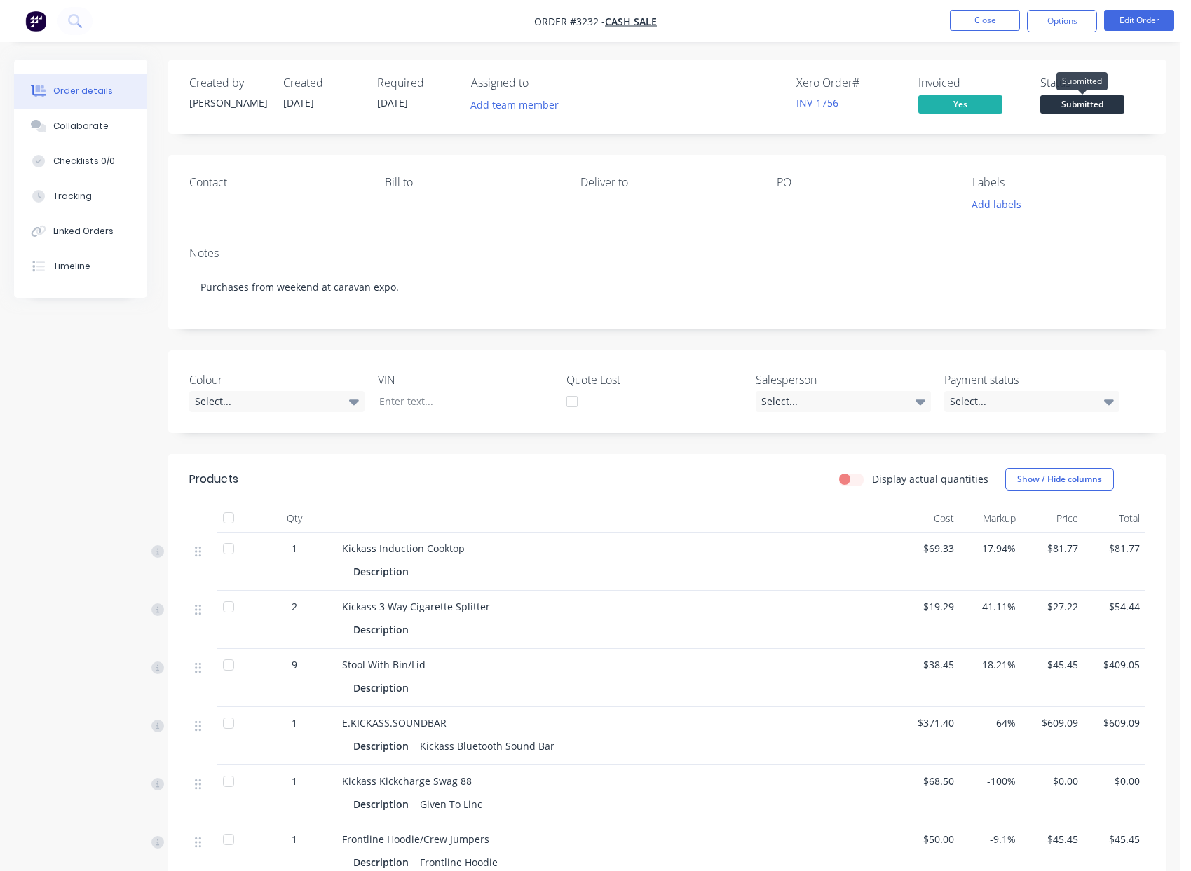
click at [1088, 106] on span "Submitted" at bounding box center [1082, 104] width 84 height 18
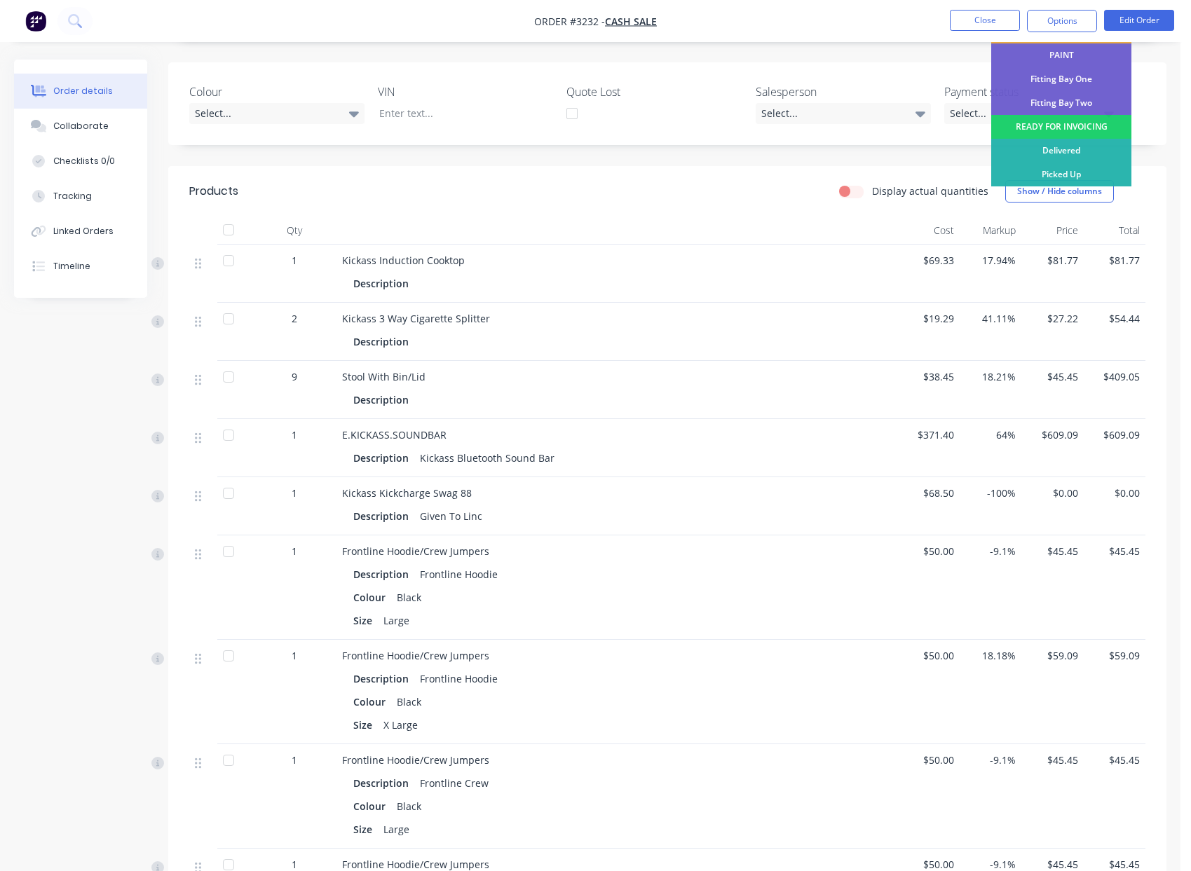
scroll to position [273, 0]
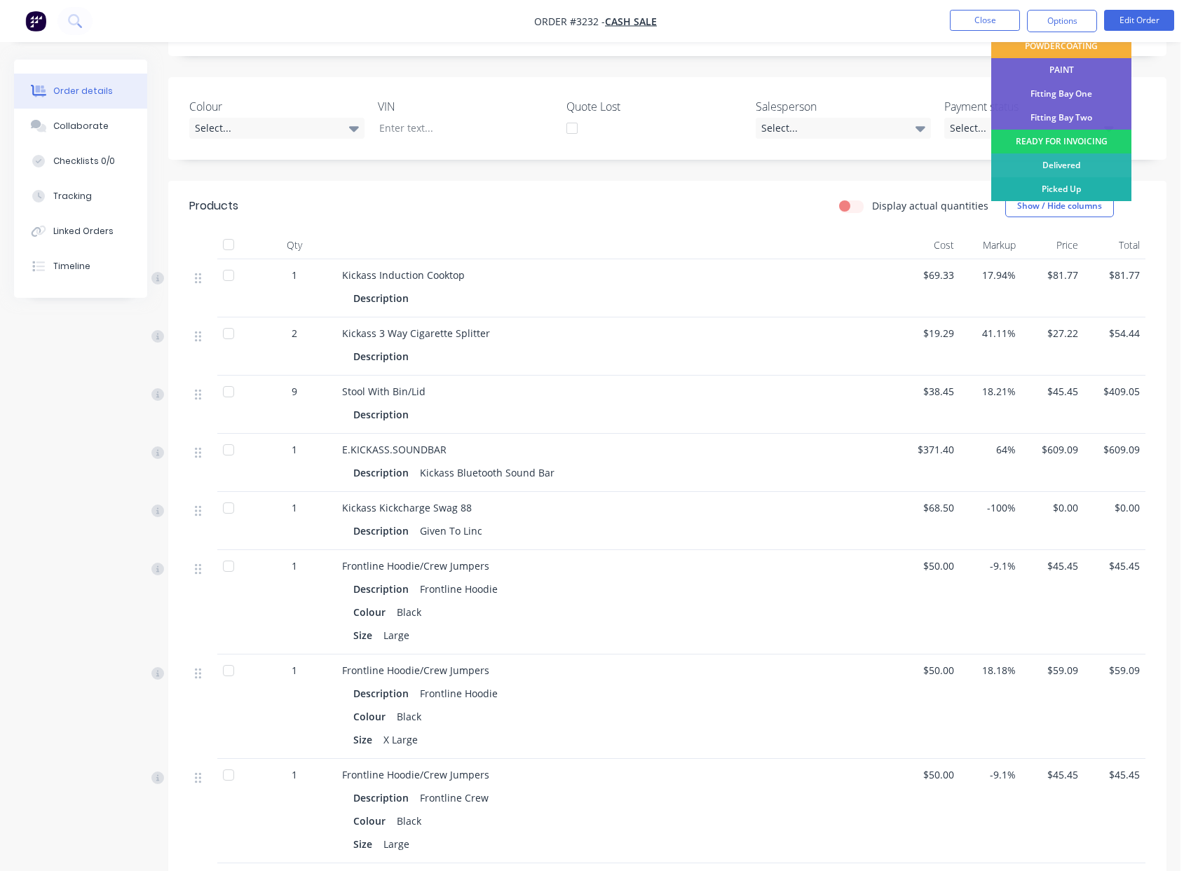
click at [1060, 189] on div "Picked Up" at bounding box center [1061, 189] width 140 height 24
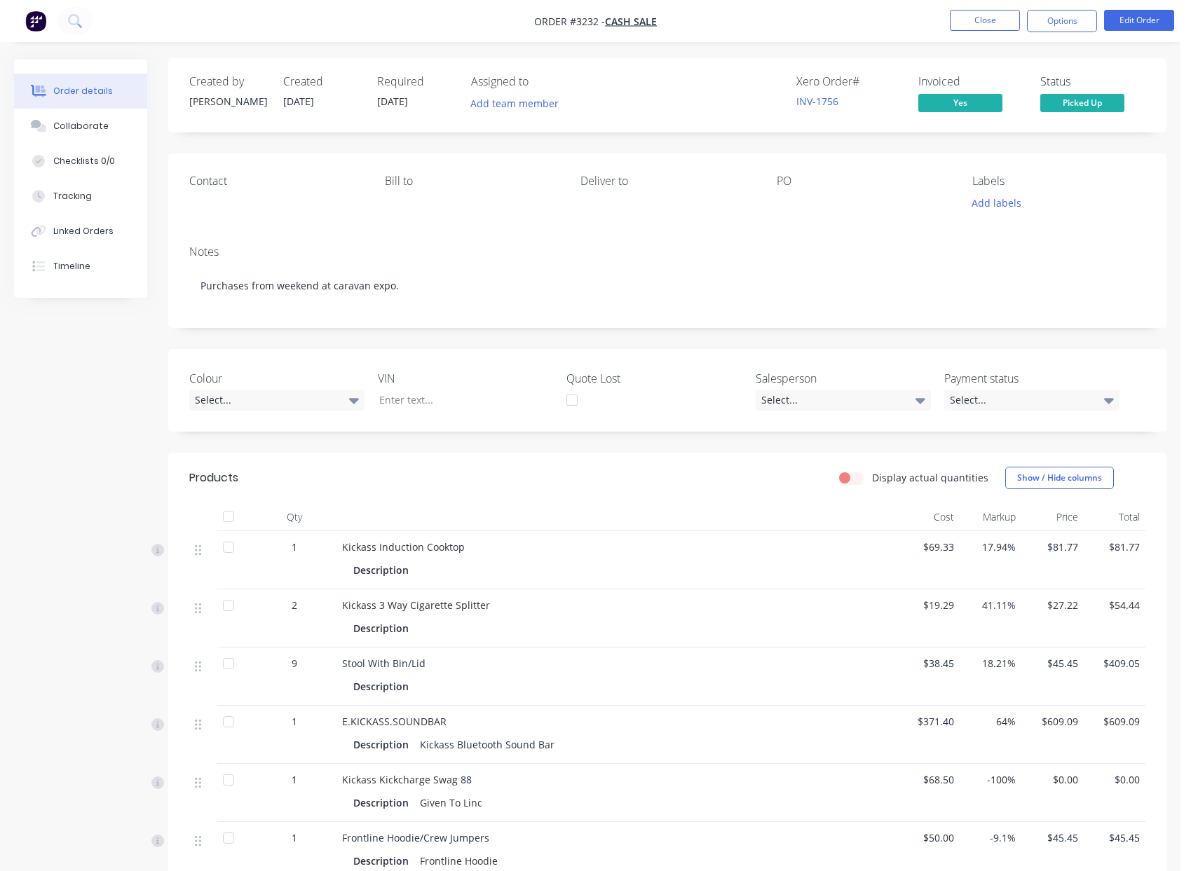
scroll to position [0, 0]
click at [988, 18] on button "Close" at bounding box center [985, 20] width 70 height 21
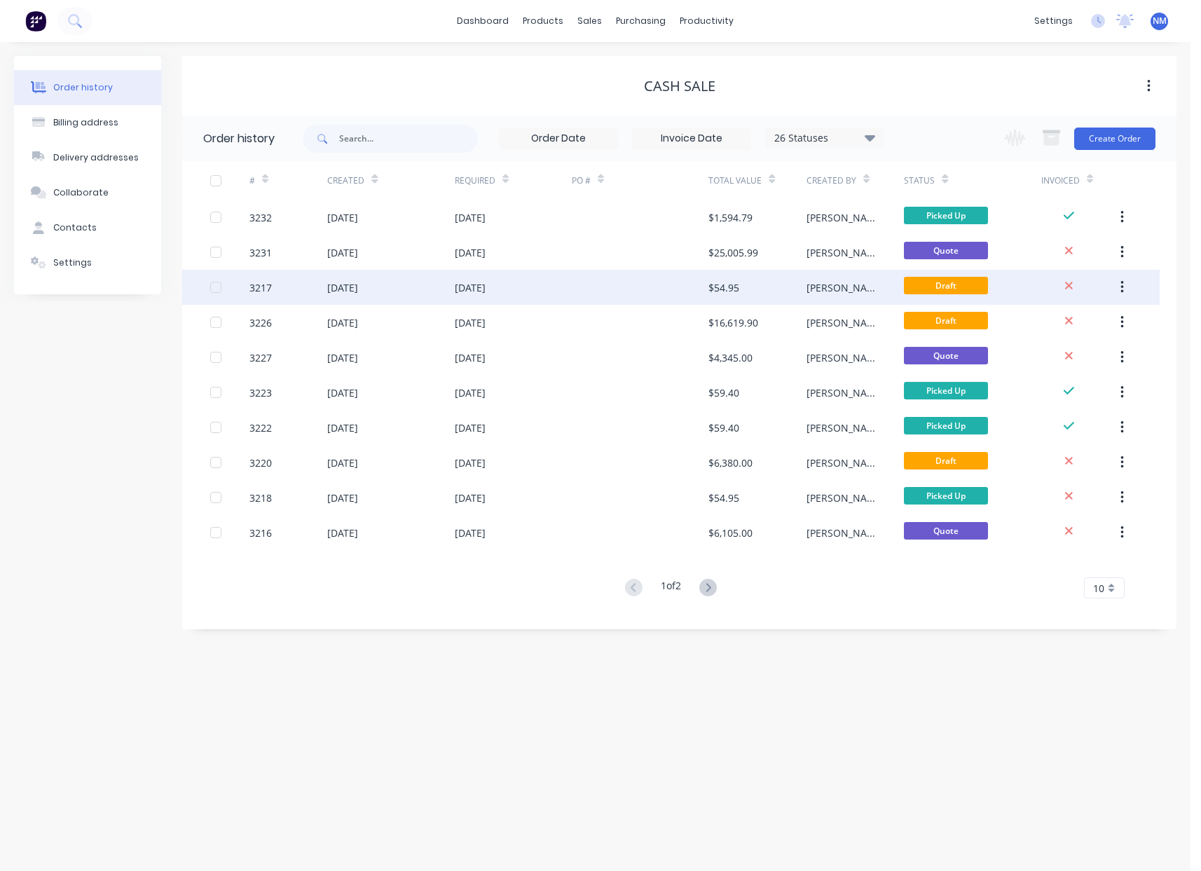
click at [589, 294] on div at bounding box center [640, 287] width 137 height 35
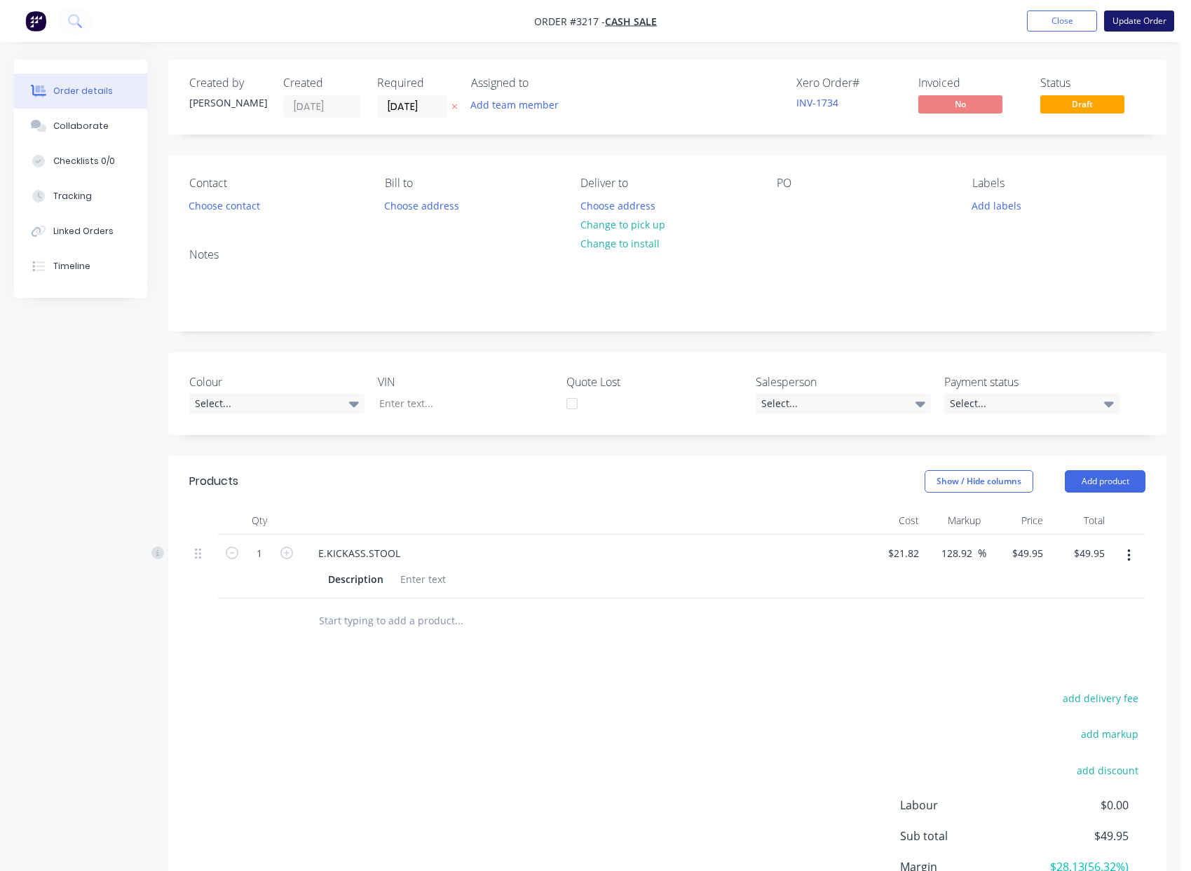
click at [1139, 22] on button "Update Order" at bounding box center [1139, 21] width 70 height 21
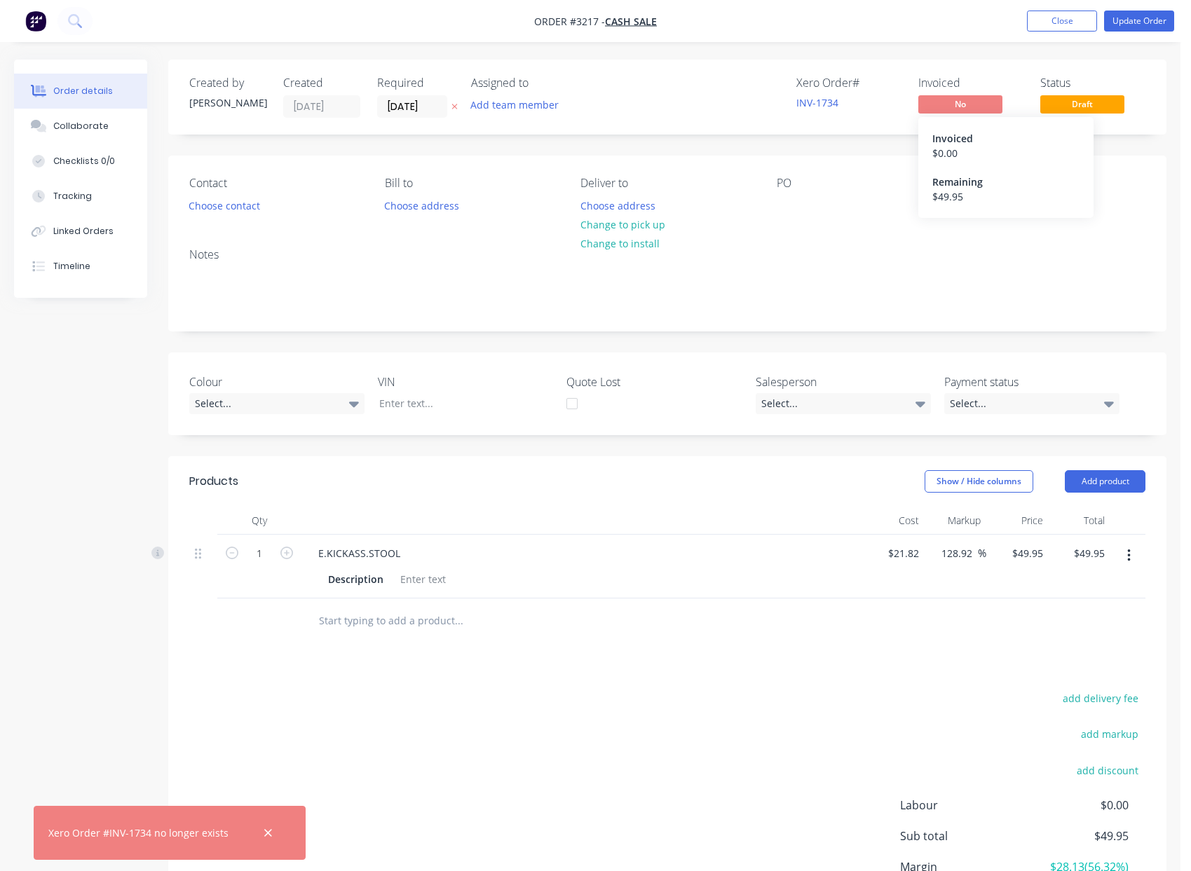
click at [990, 99] on span "No" at bounding box center [960, 104] width 84 height 18
click at [1072, 98] on span "Draft" at bounding box center [1082, 104] width 84 height 18
click at [1058, 25] on button "Close" at bounding box center [1062, 21] width 70 height 21
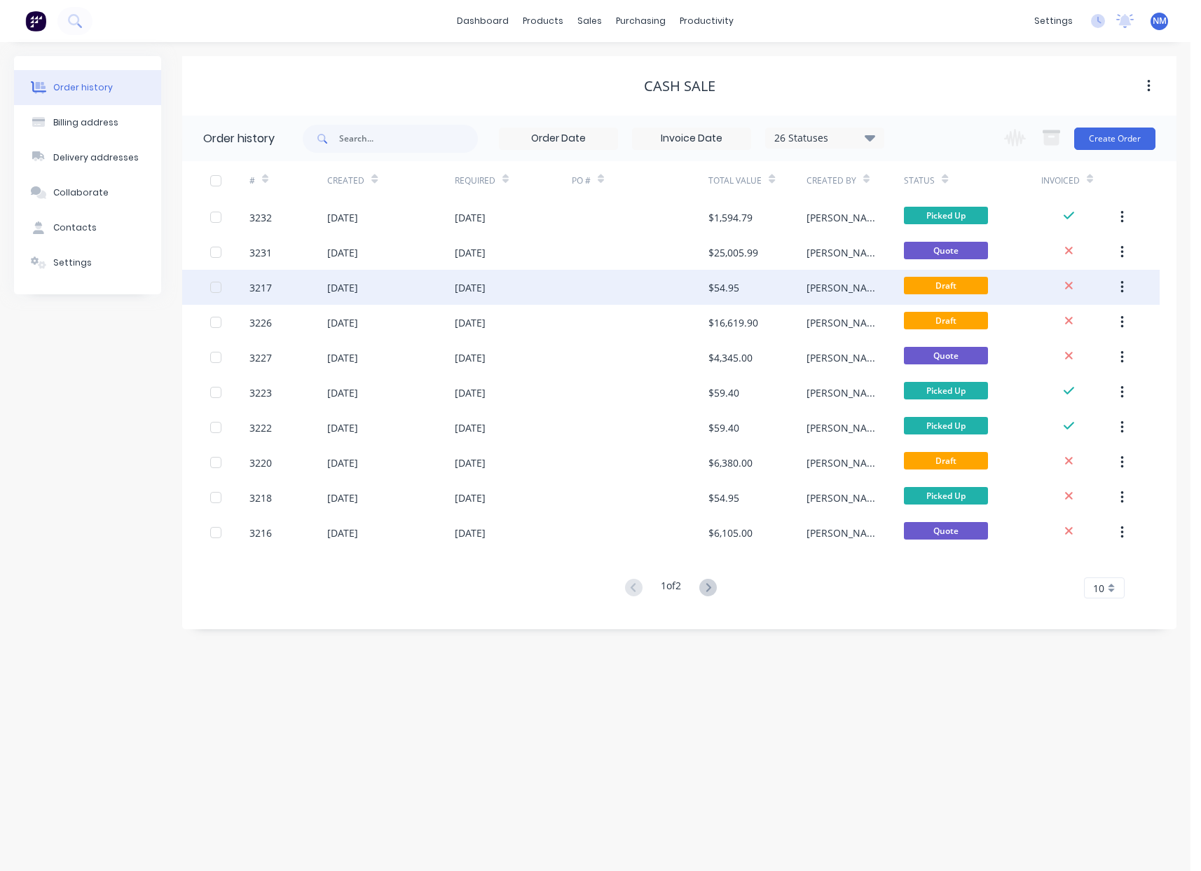
click at [758, 285] on div "$54.95" at bounding box center [757, 287] width 97 height 35
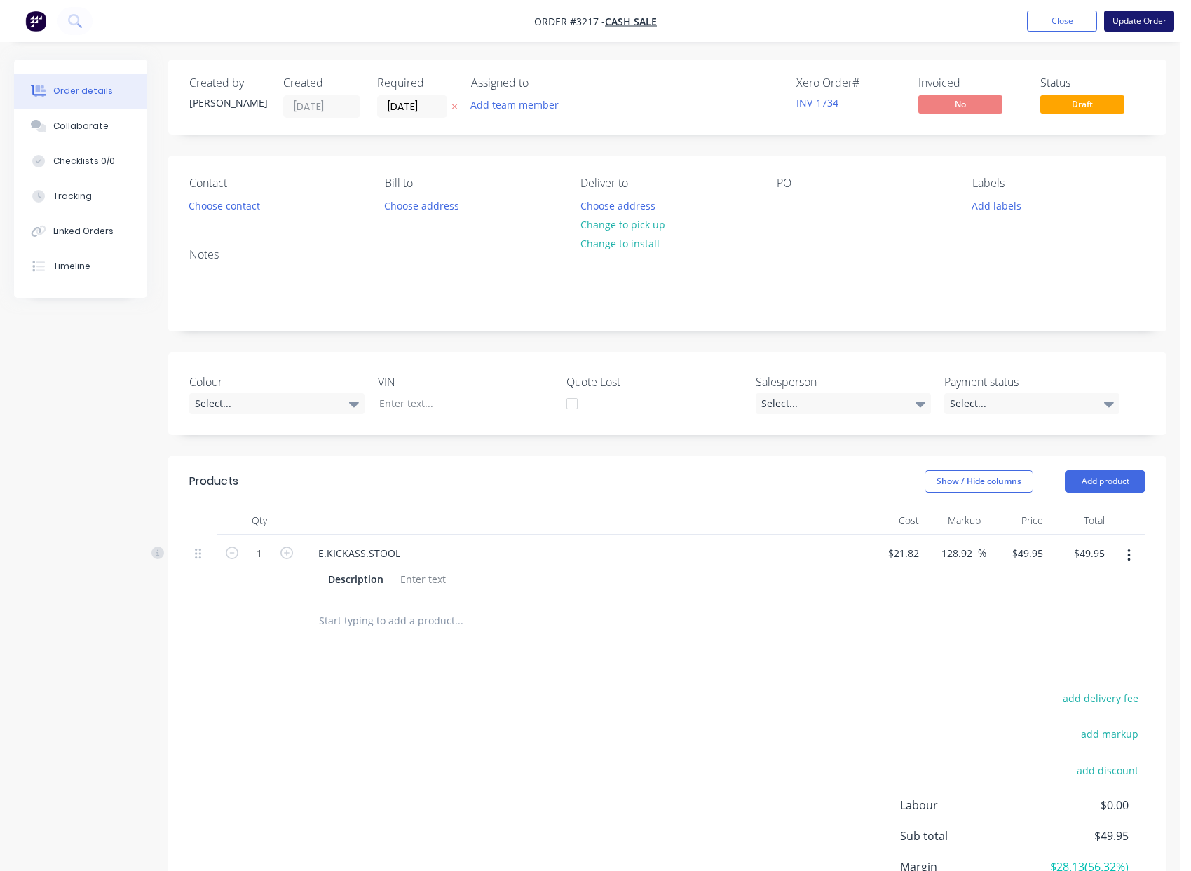
click at [1170, 18] on button "Update Order" at bounding box center [1139, 21] width 70 height 21
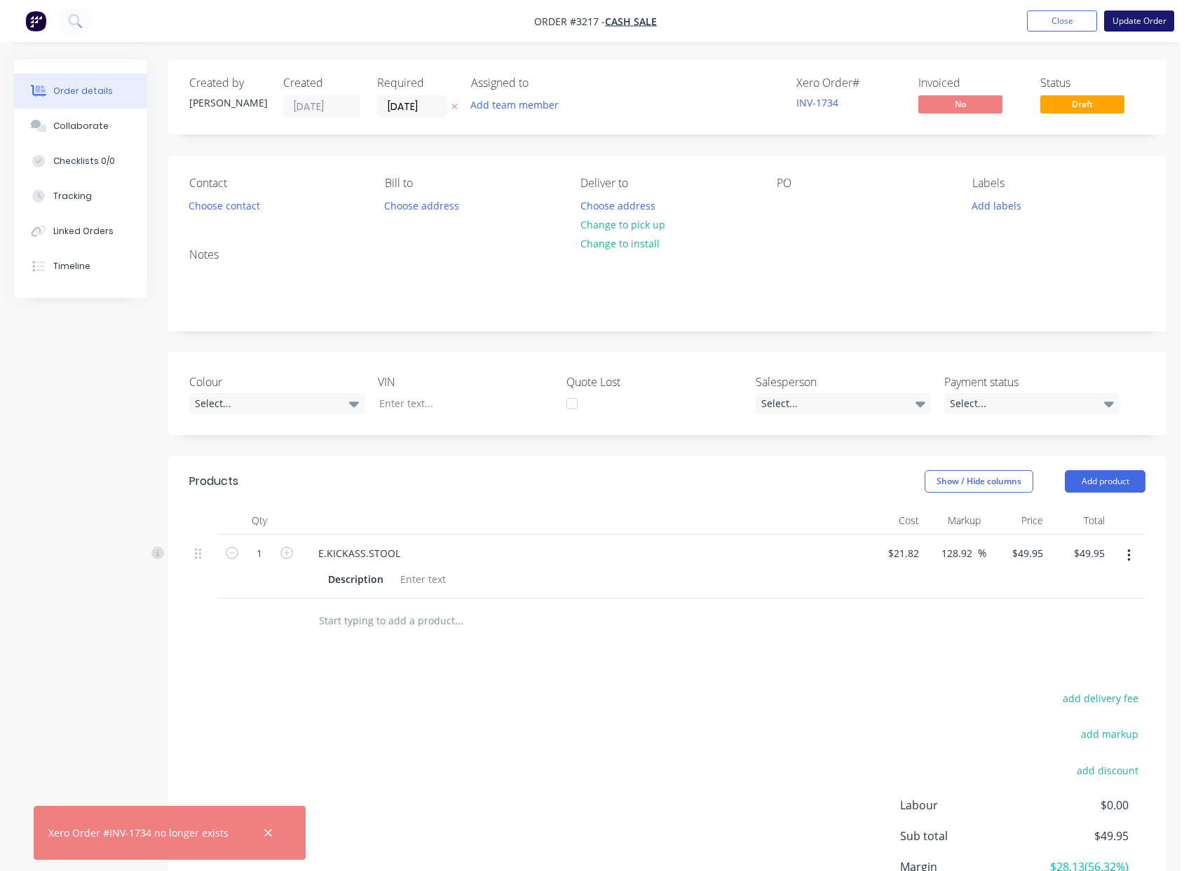
click at [1126, 27] on button "Update Order" at bounding box center [1139, 21] width 70 height 21
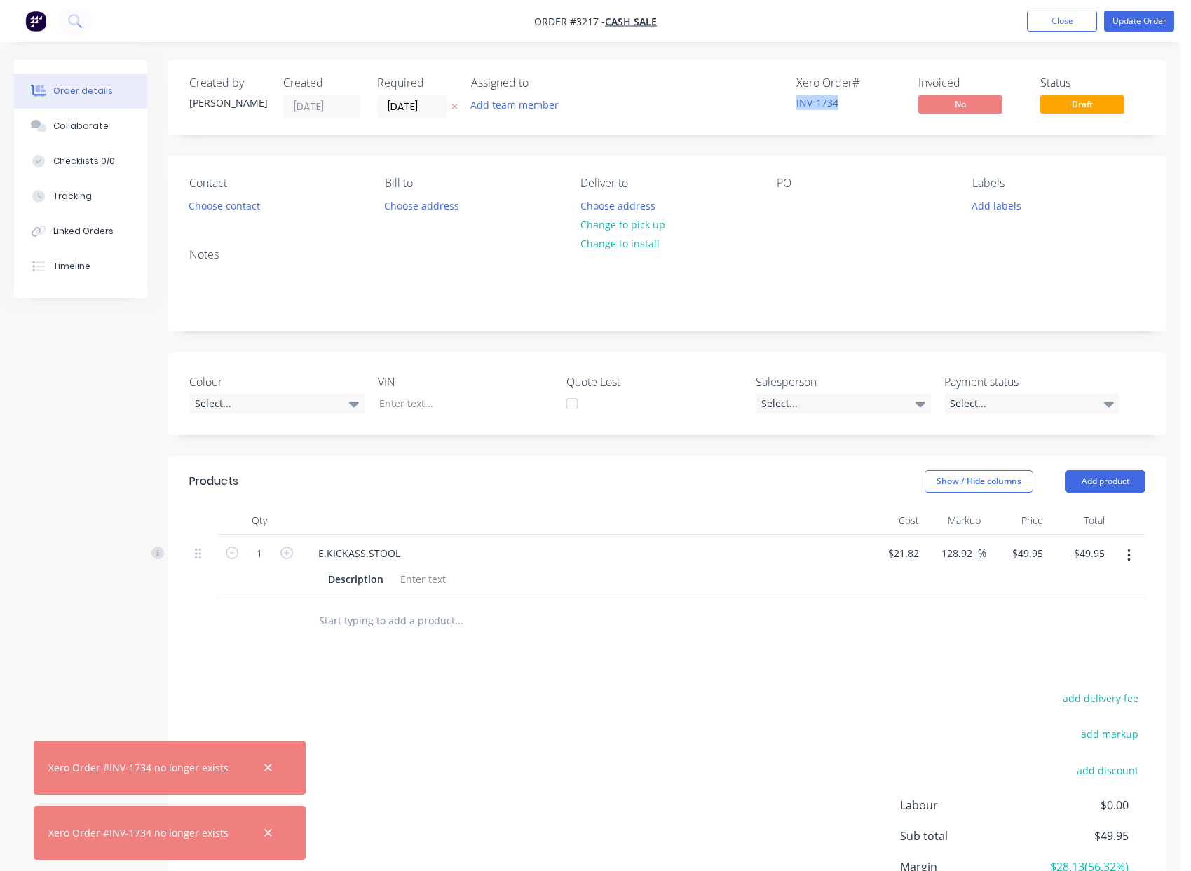
drag, startPoint x: 841, startPoint y: 101, endPoint x: 756, endPoint y: 97, distance: 85.6
click at [756, 97] on div "Xero Order # INV-1734 Invoiced No Status Draft" at bounding box center [878, 96] width 534 height 41
click at [1064, 13] on button "Close" at bounding box center [1062, 21] width 70 height 21
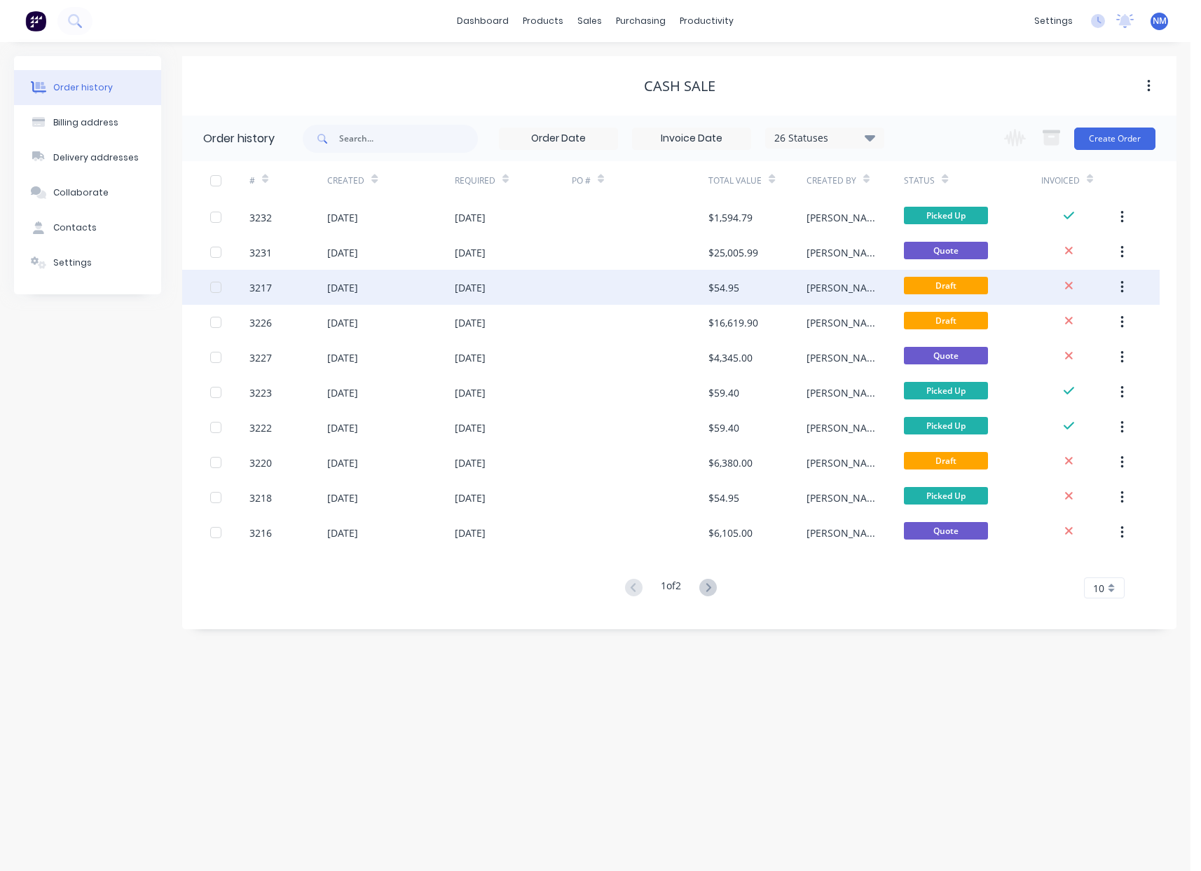
click at [1117, 285] on button "button" at bounding box center [1122, 287] width 33 height 25
click at [809, 287] on div "[PERSON_NAME]" at bounding box center [841, 287] width 69 height 15
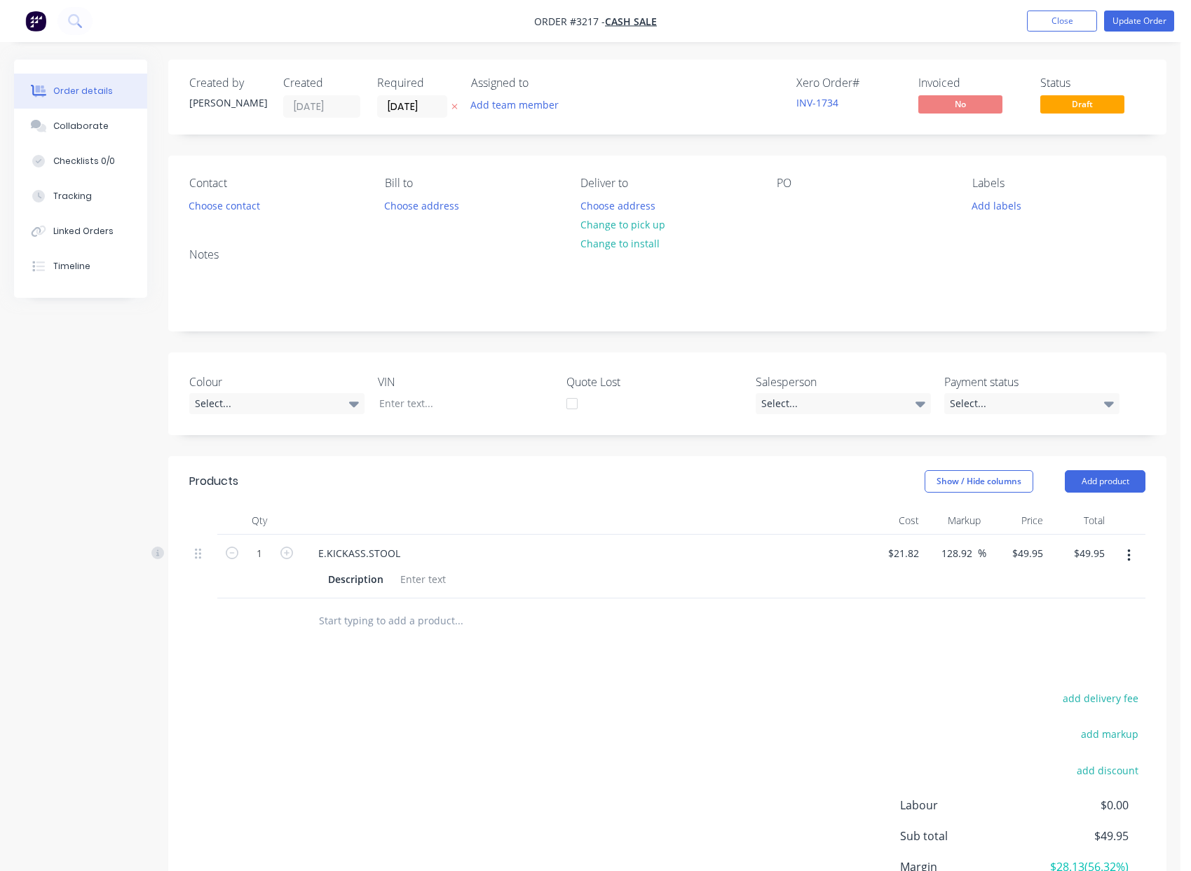
click at [1131, 556] on button "button" at bounding box center [1128, 555] width 33 height 25
click at [1070, 681] on div "Delete" at bounding box center [1079, 677] width 108 height 20
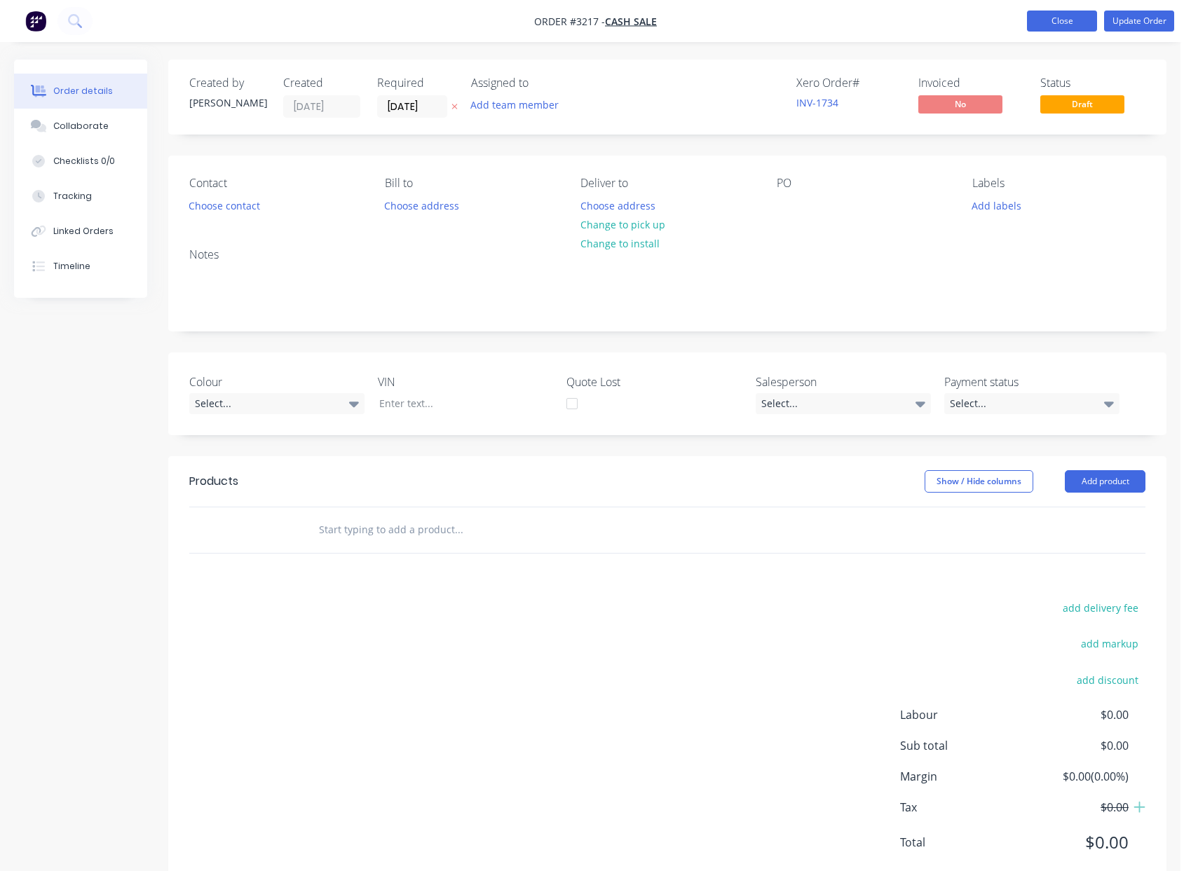
click at [1068, 17] on button "Close" at bounding box center [1062, 21] width 70 height 21
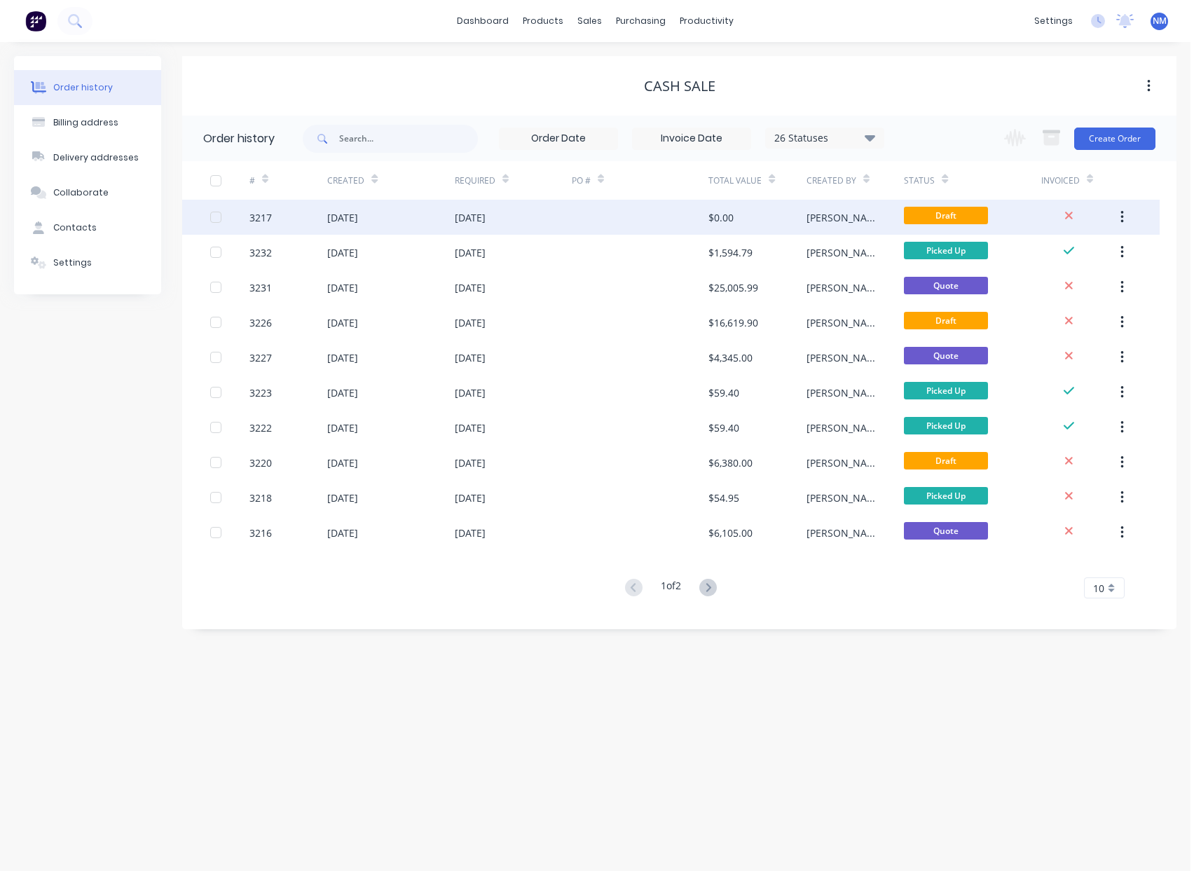
click at [1121, 222] on icon "button" at bounding box center [1122, 217] width 3 height 13
click at [1072, 252] on div "Archive" at bounding box center [1072, 254] width 108 height 20
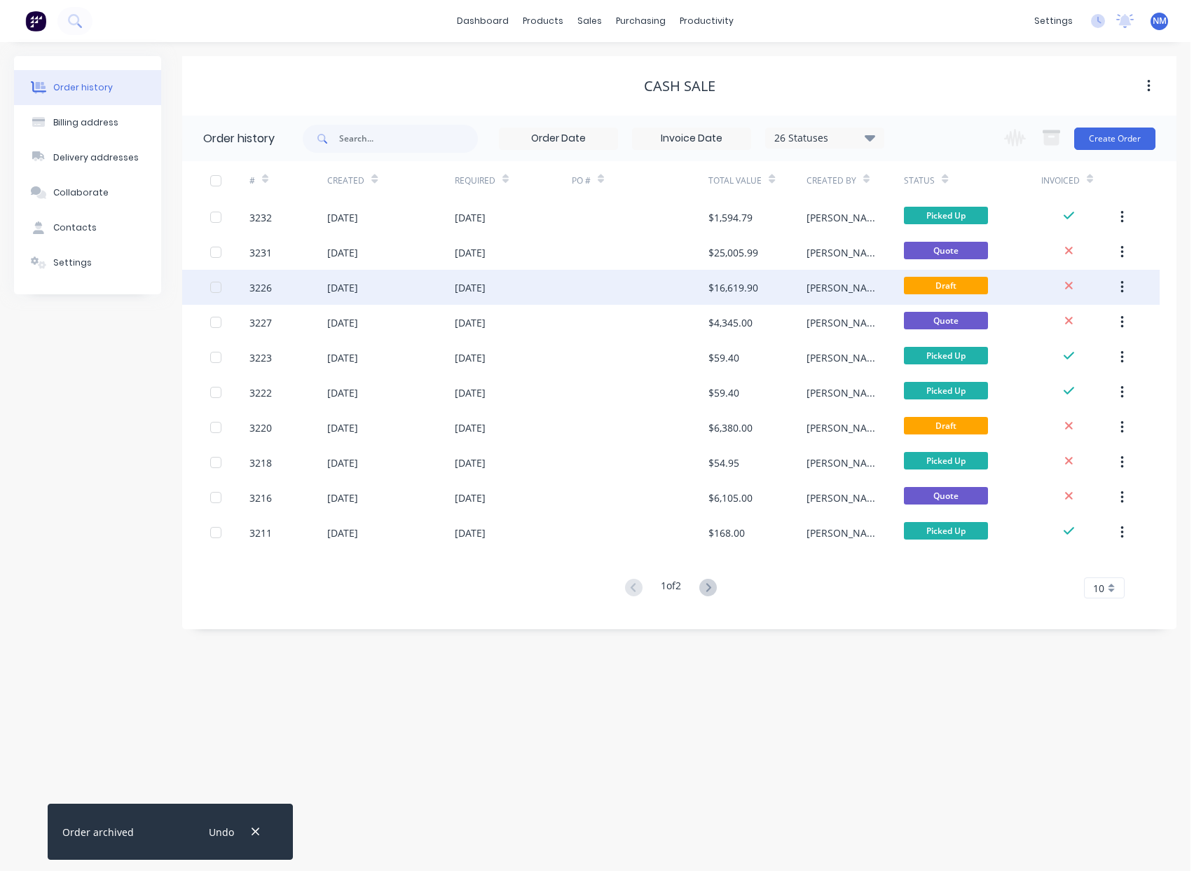
click at [450, 285] on div "[DATE]" at bounding box center [390, 287] width 127 height 35
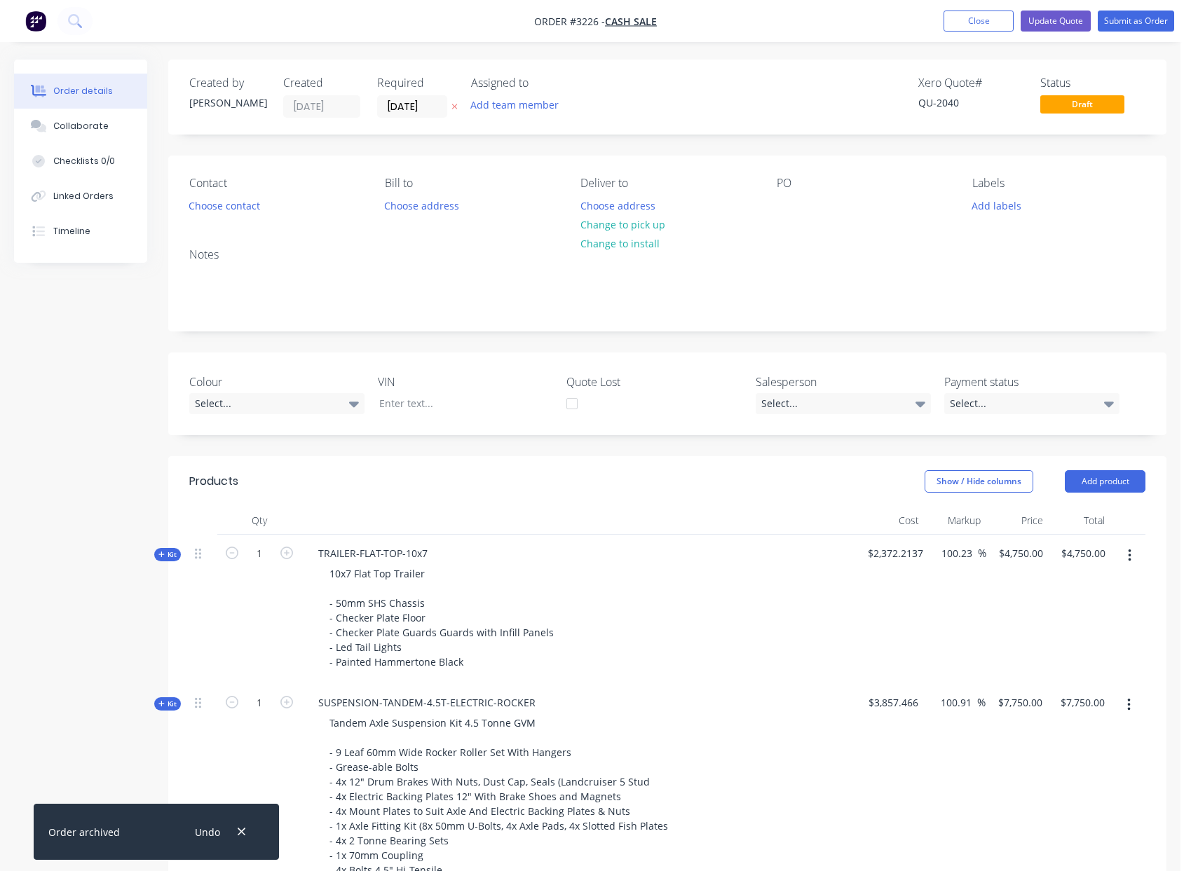
click at [261, 256] on div "Notes" at bounding box center [667, 254] width 956 height 13
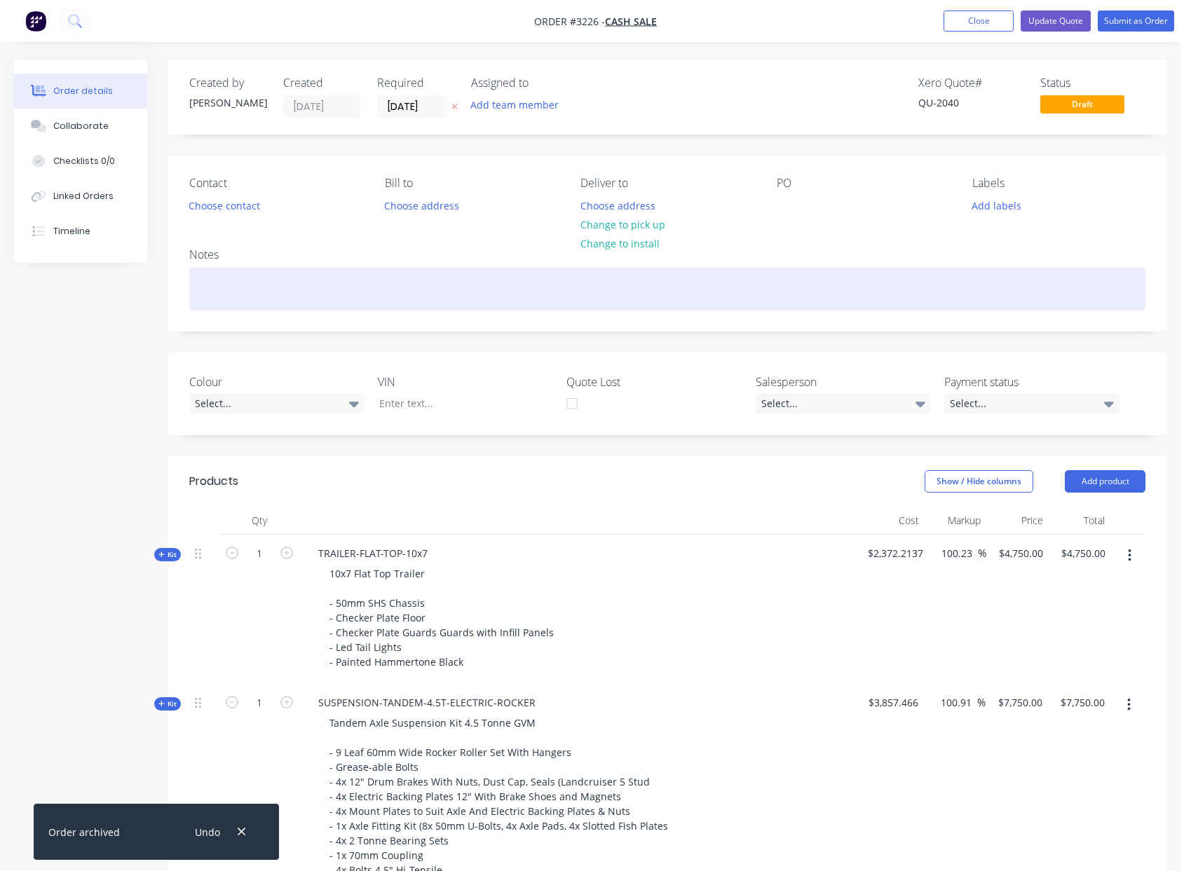
click at [236, 286] on div at bounding box center [667, 289] width 956 height 43
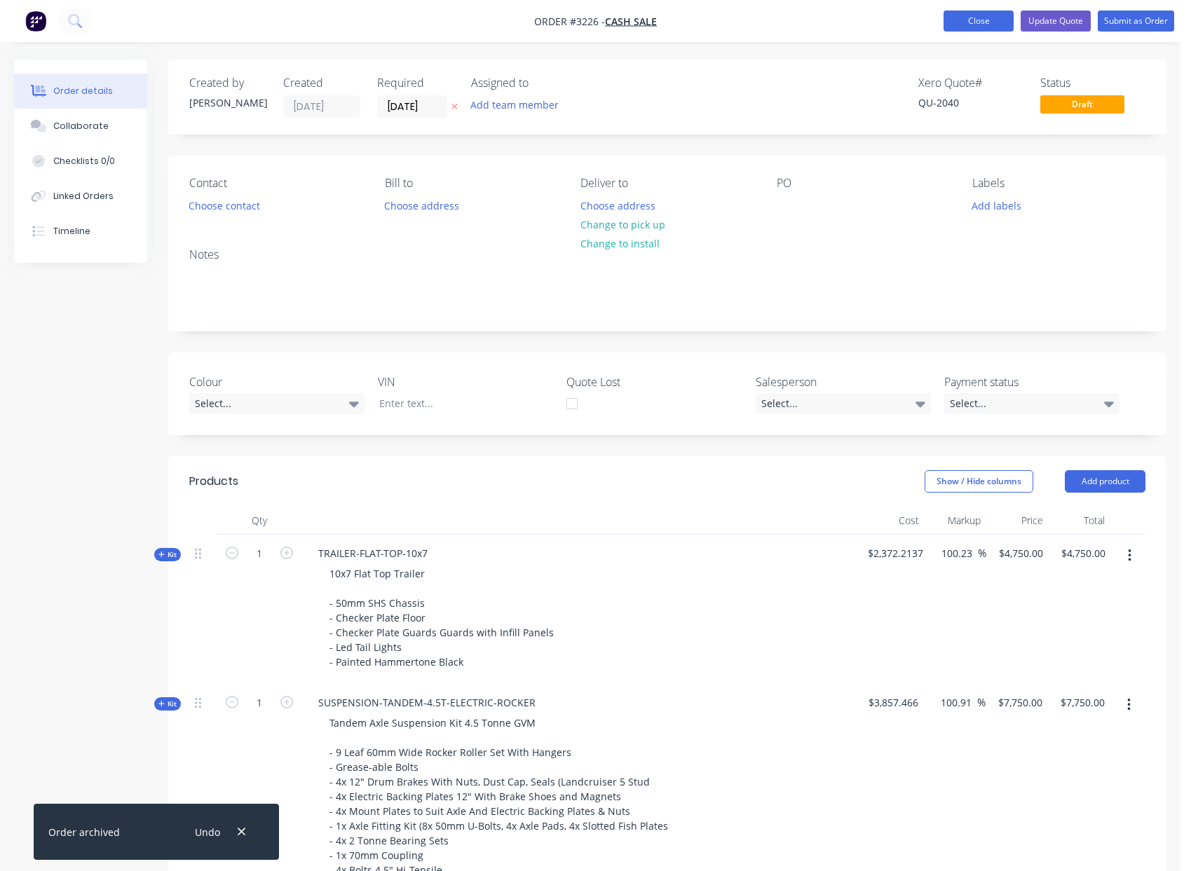
click at [995, 25] on button "Close" at bounding box center [978, 21] width 70 height 21
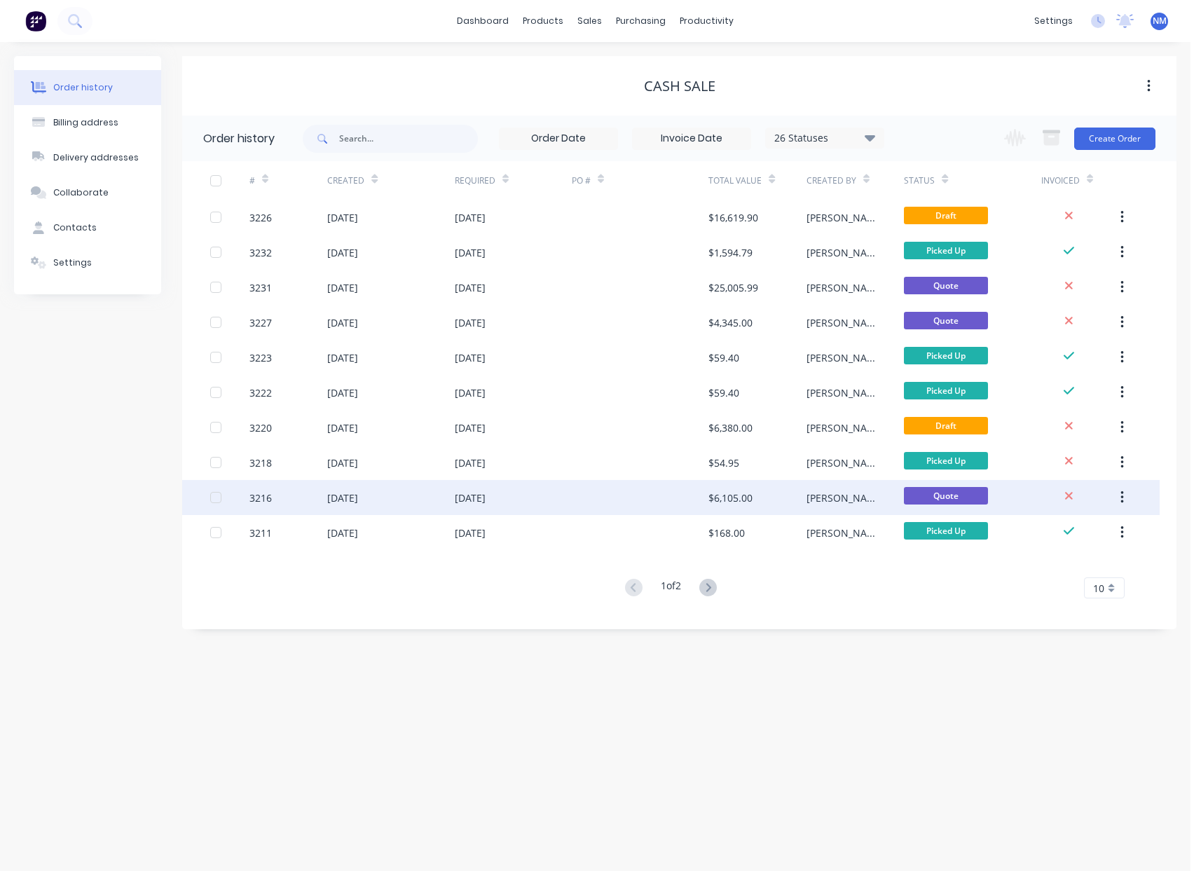
click at [677, 504] on div at bounding box center [640, 497] width 137 height 35
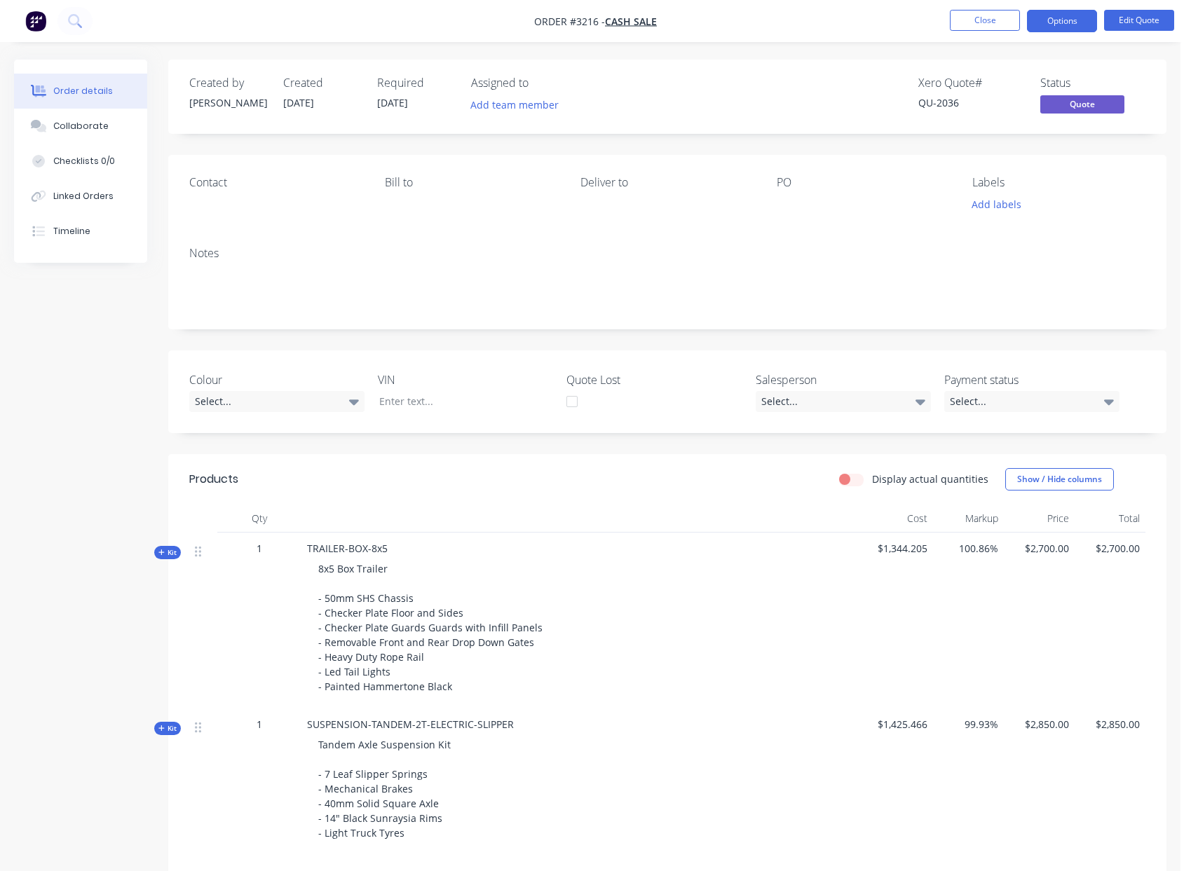
click at [573, 402] on div at bounding box center [572, 402] width 28 height 28
click at [1001, 20] on button "Close" at bounding box center [985, 20] width 70 height 21
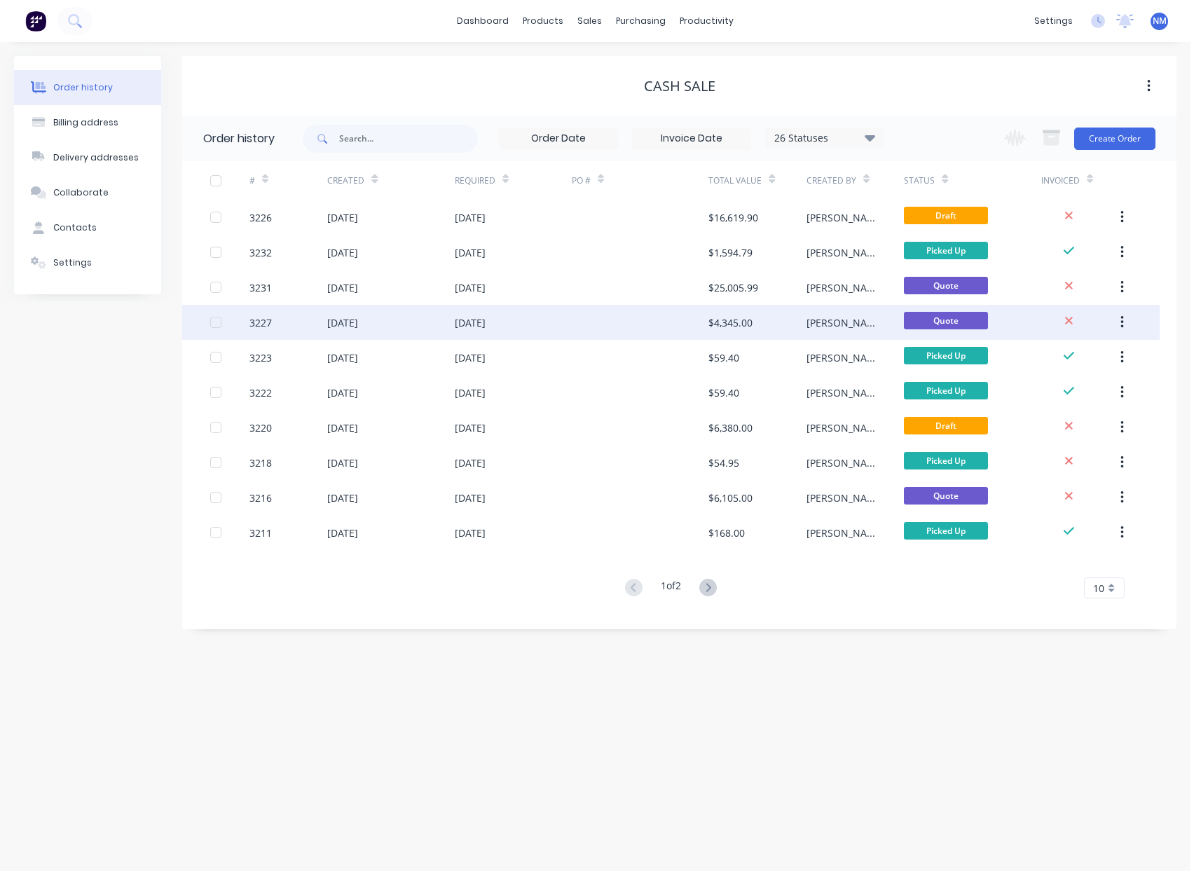
click at [772, 322] on div "$4,345.00" at bounding box center [757, 322] width 97 height 35
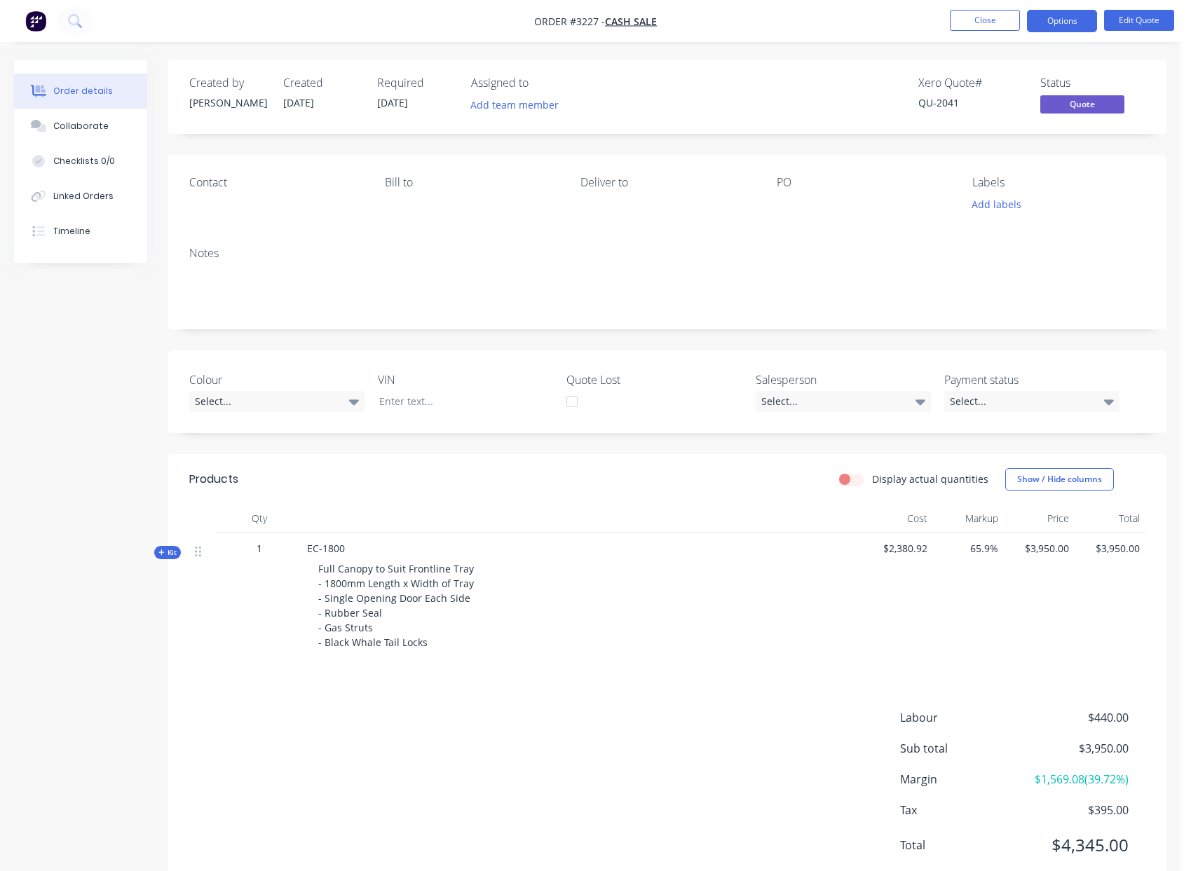
click at [575, 404] on div at bounding box center [572, 402] width 28 height 28
click at [981, 22] on button "Close" at bounding box center [985, 20] width 70 height 21
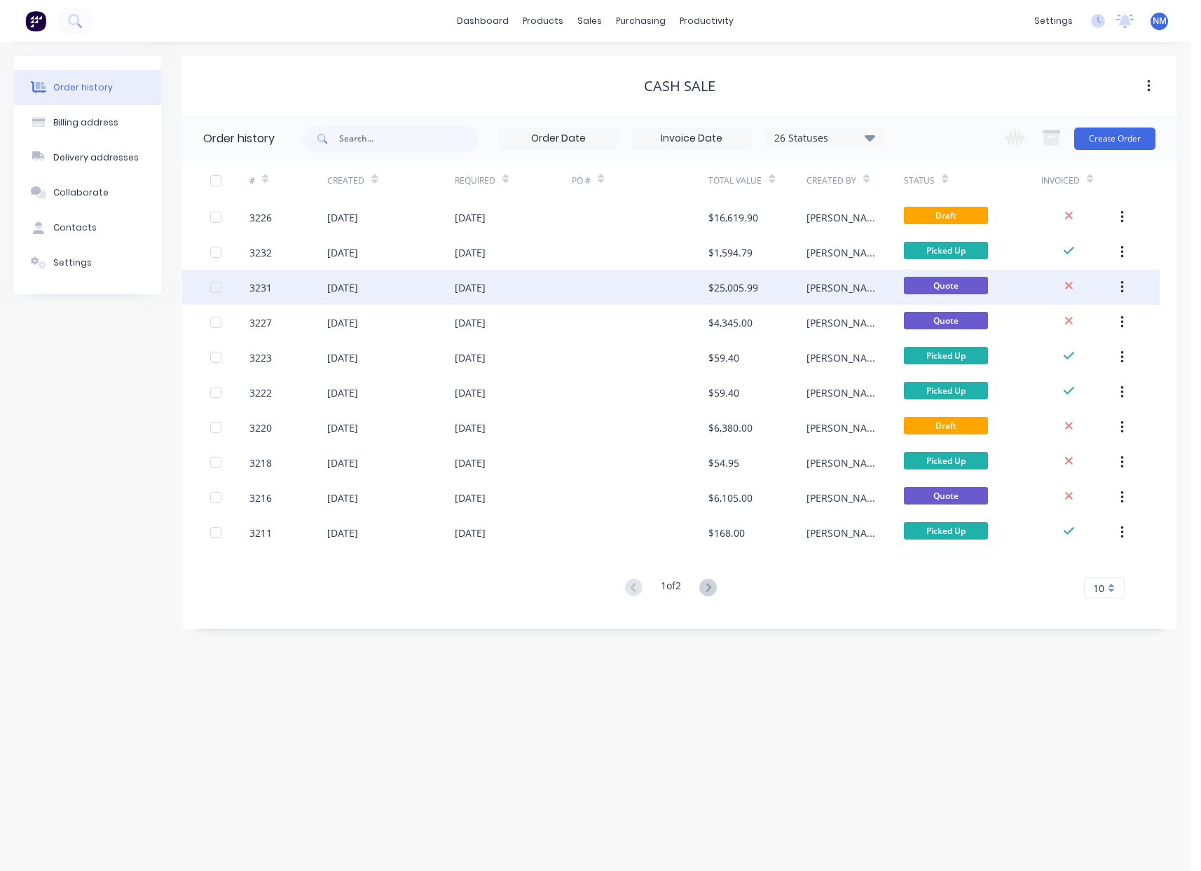
click at [753, 292] on div "$25,005.99" at bounding box center [734, 287] width 50 height 15
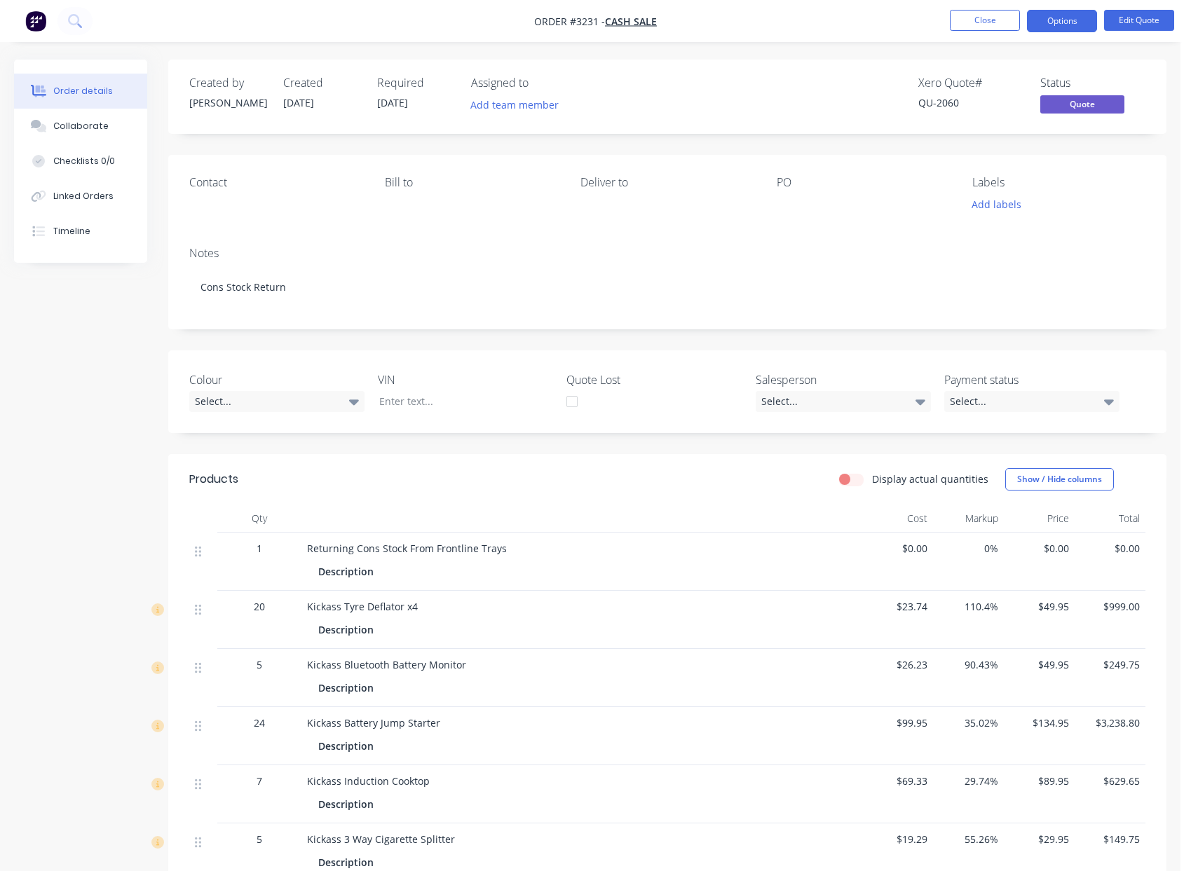
click at [573, 403] on div at bounding box center [572, 402] width 28 height 28
click at [987, 19] on button "Close" at bounding box center [985, 20] width 70 height 21
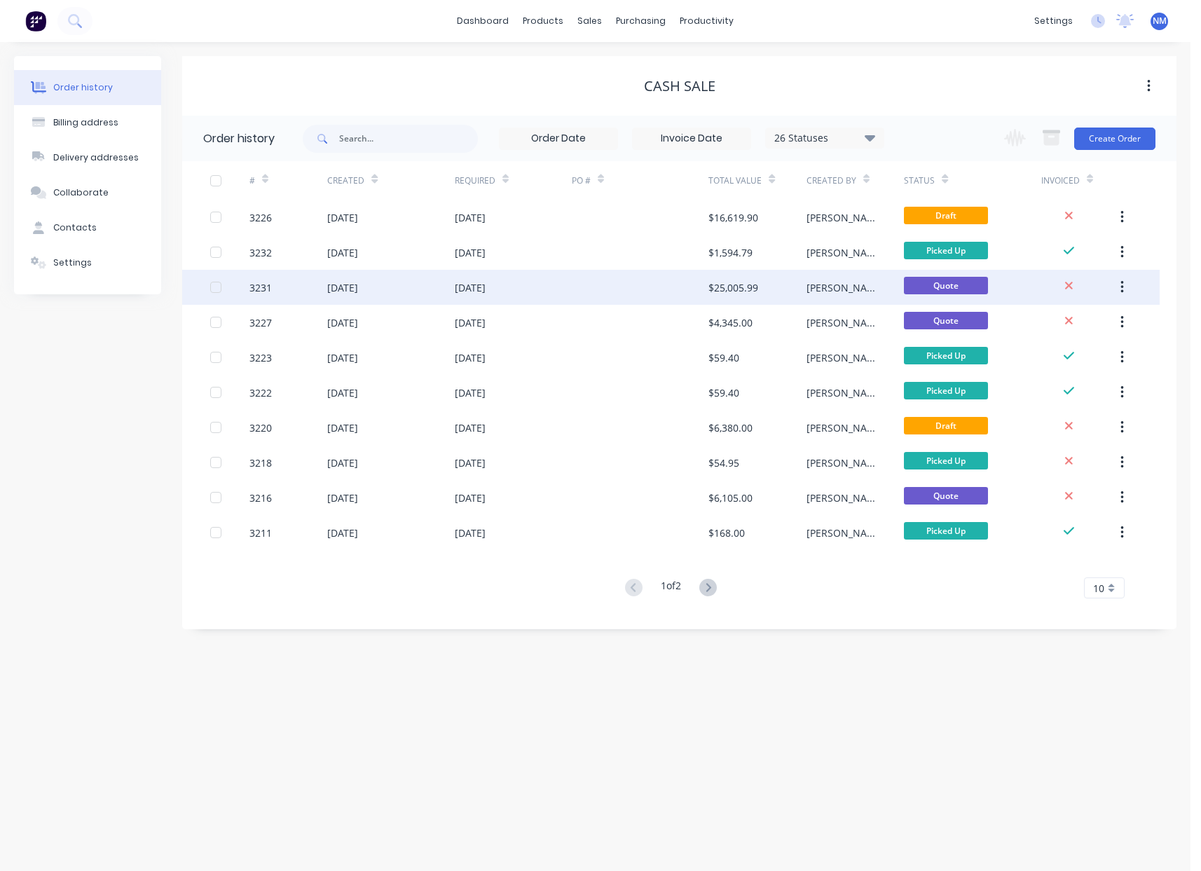
click at [660, 287] on div at bounding box center [640, 287] width 137 height 35
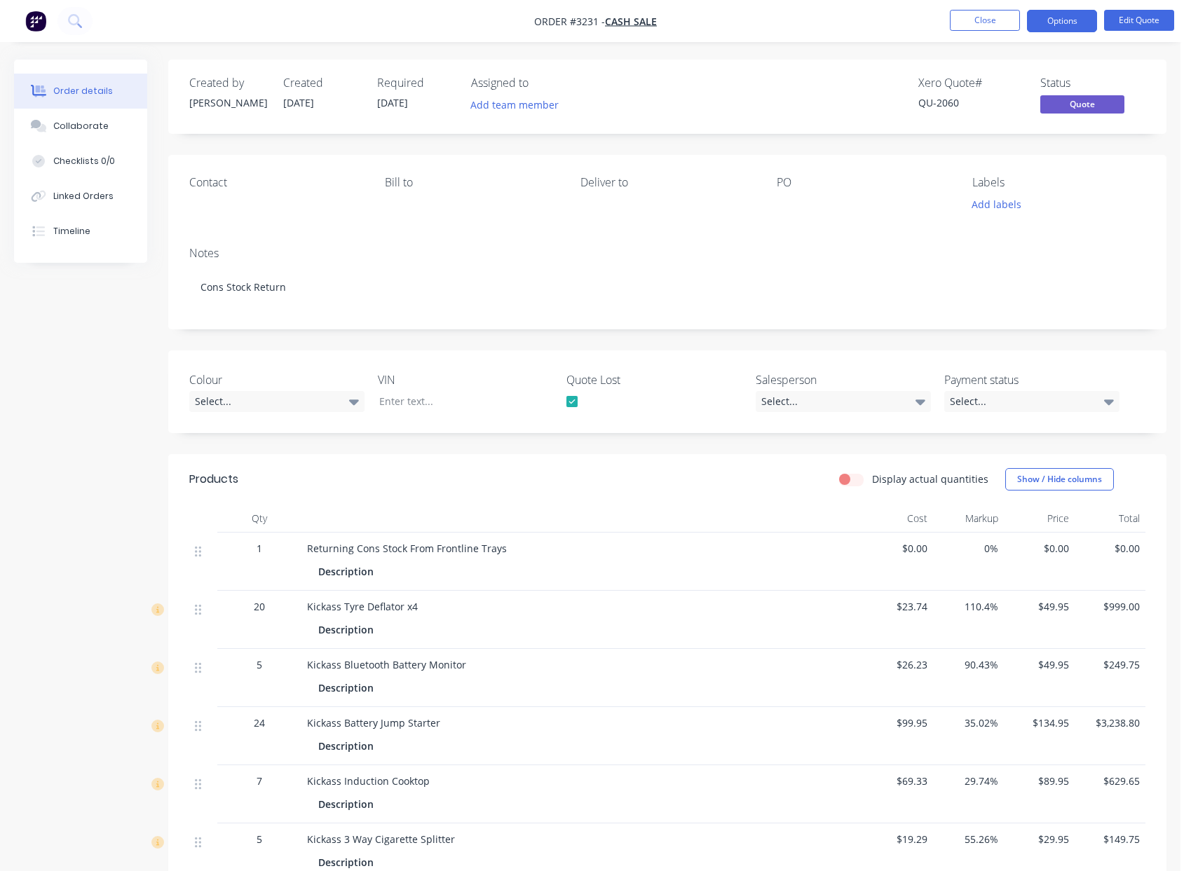
click at [571, 407] on div at bounding box center [572, 402] width 28 height 28
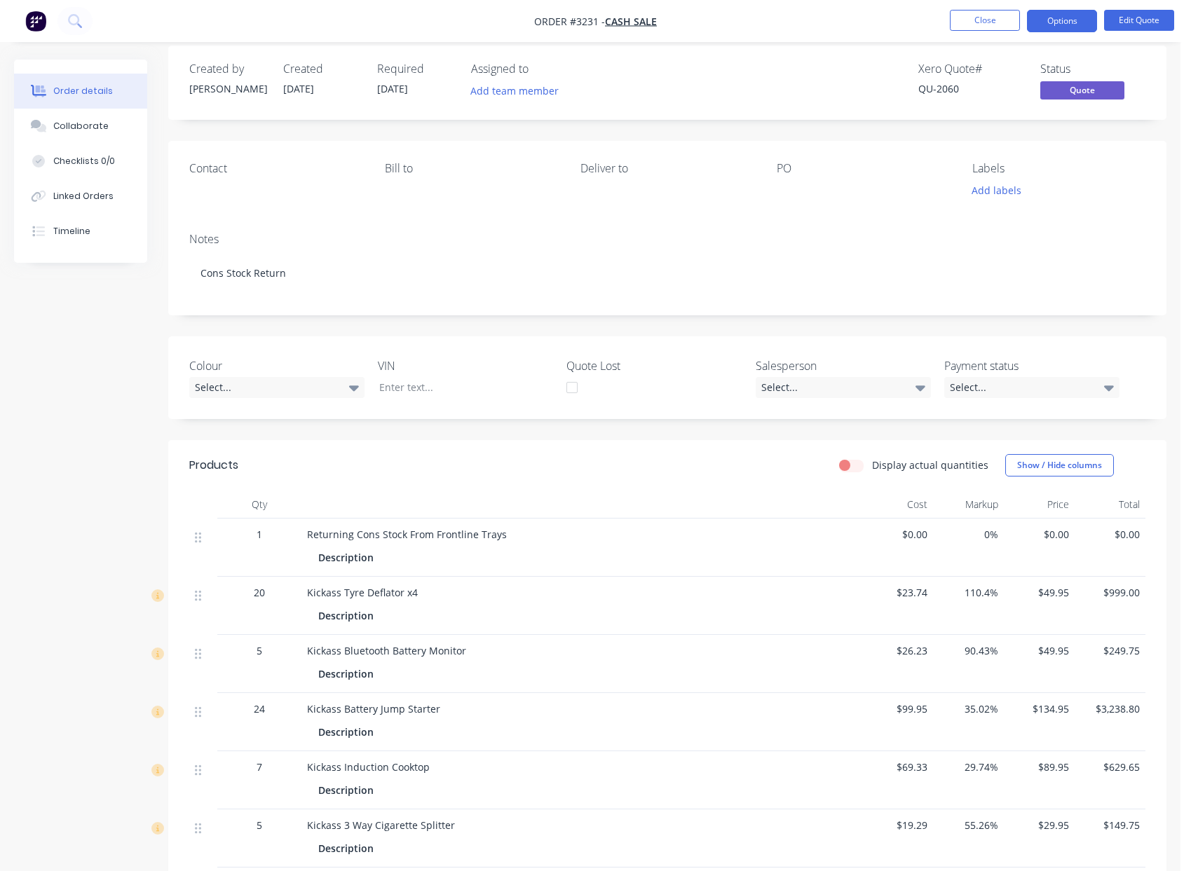
scroll to position [18, 0]
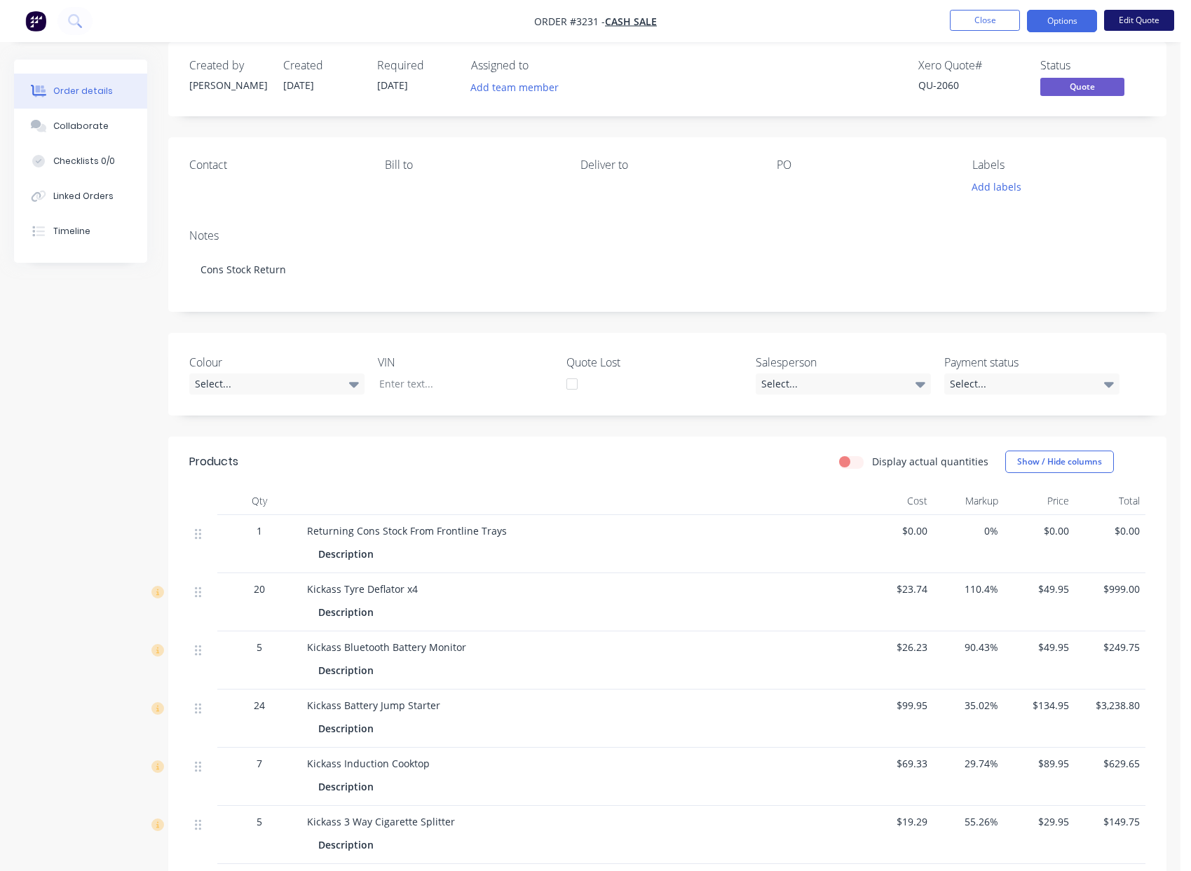
click at [1136, 22] on button "Edit Quote" at bounding box center [1139, 20] width 70 height 21
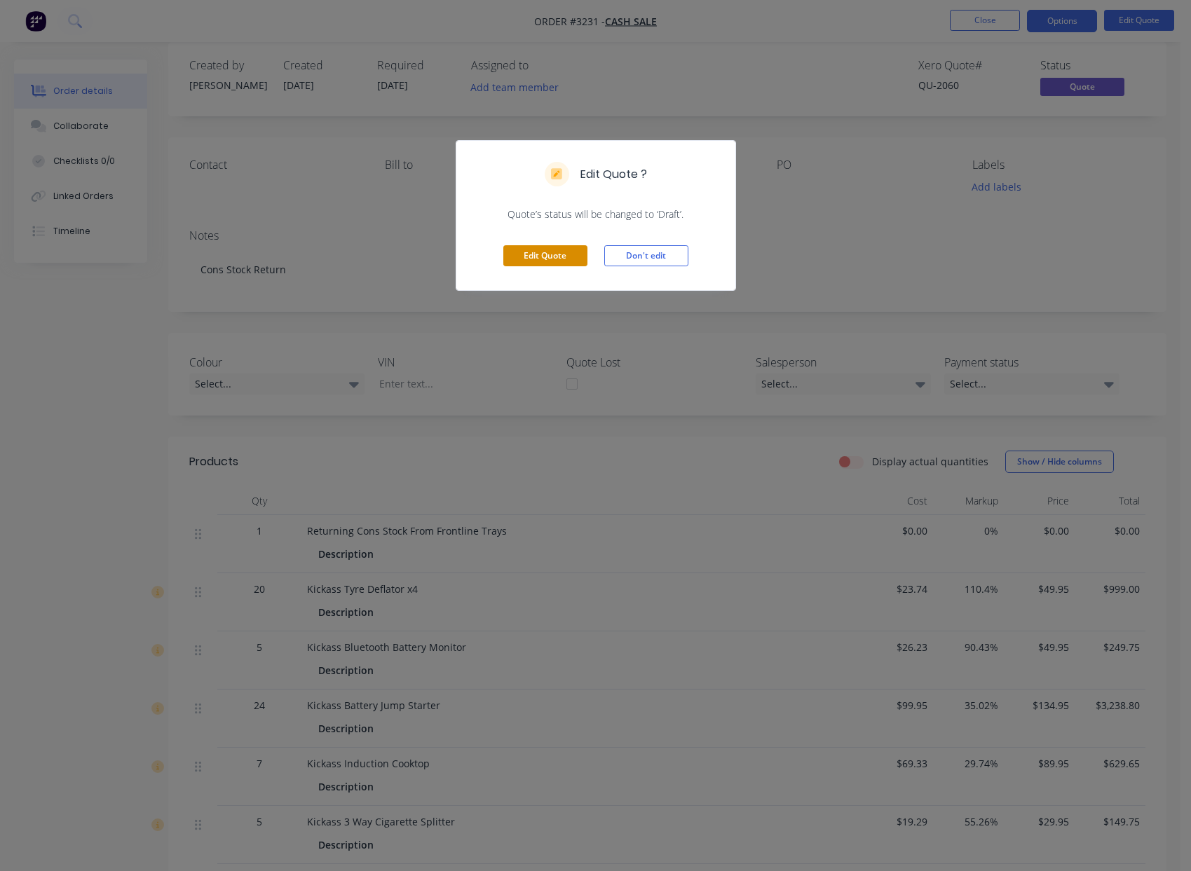
click at [540, 249] on button "Edit Quote" at bounding box center [545, 255] width 84 height 21
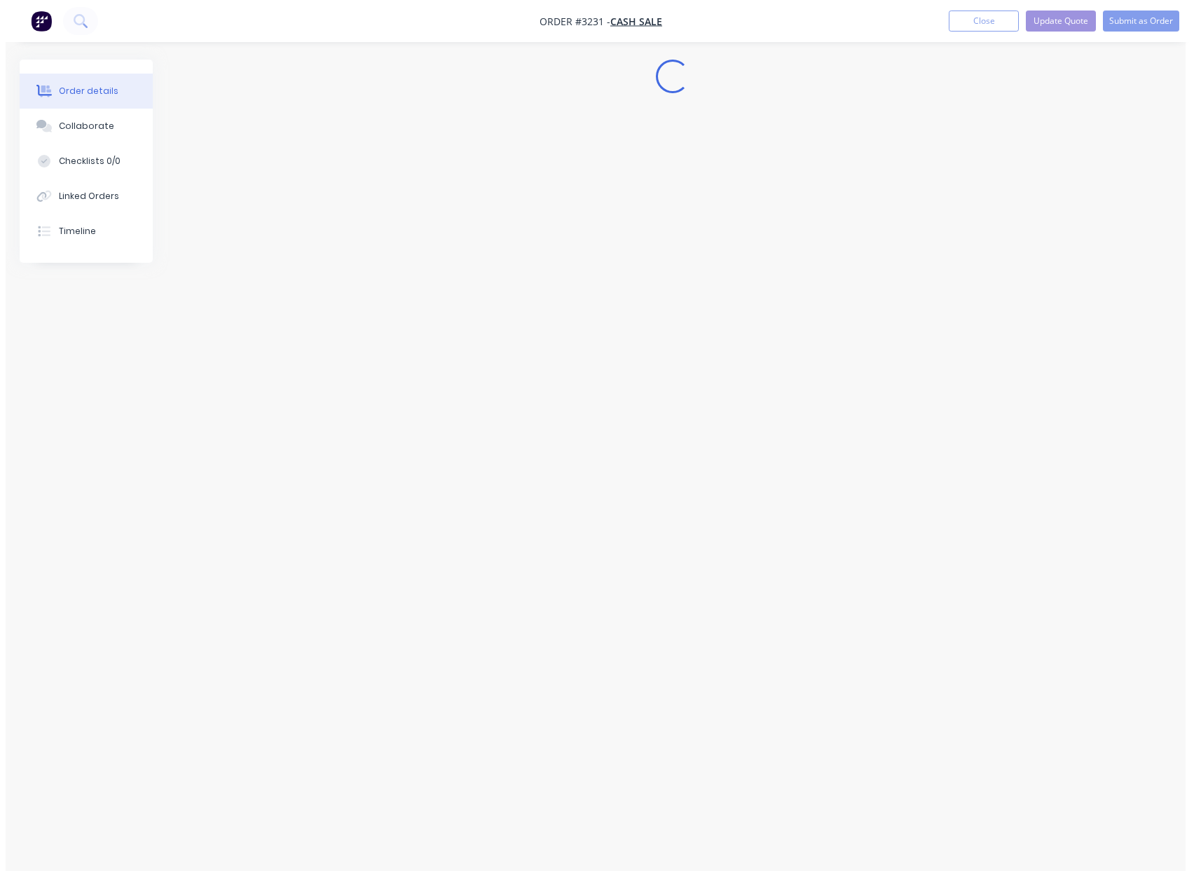
scroll to position [0, 0]
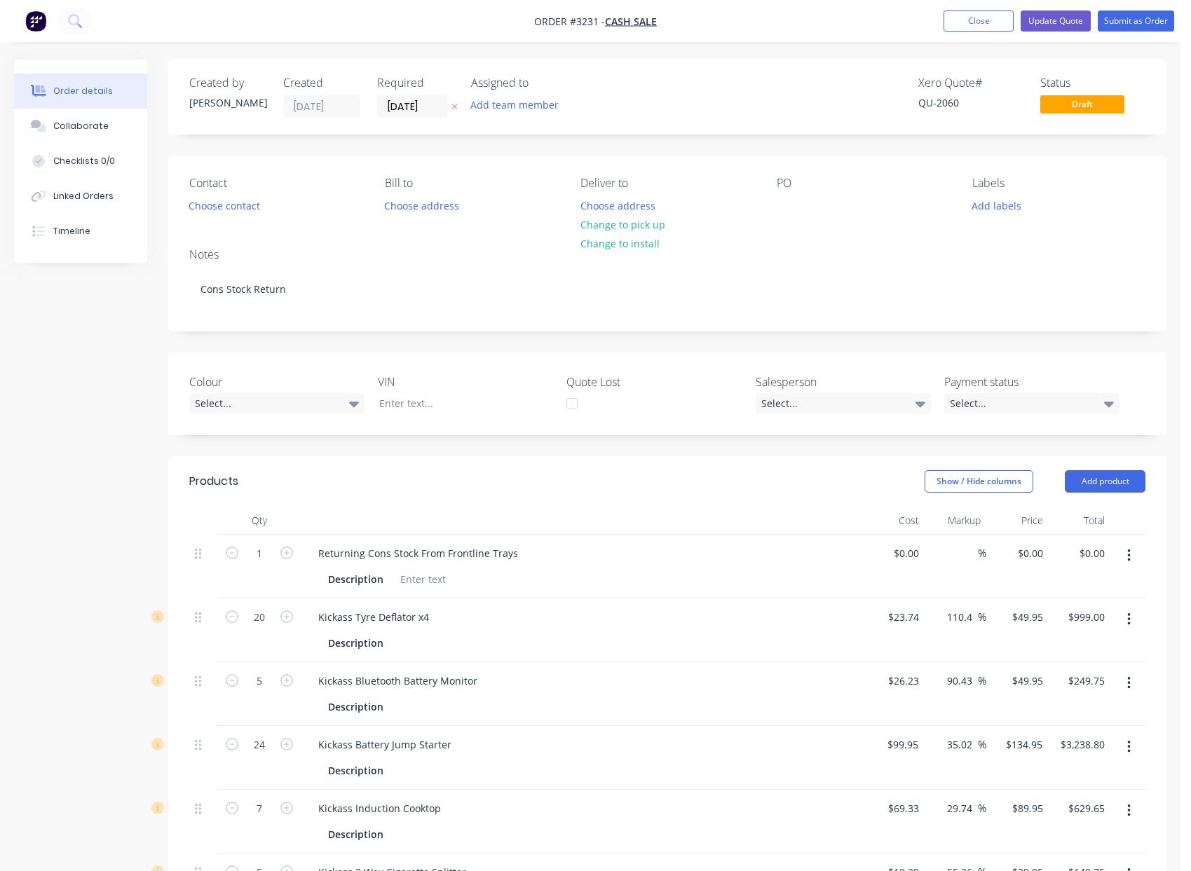
click at [1128, 553] on icon "button" at bounding box center [1129, 555] width 4 height 15
click at [1061, 677] on div "Delete" at bounding box center [1079, 677] width 108 height 20
click at [1128, 559] on icon "button" at bounding box center [1128, 556] width 3 height 13
click at [1091, 667] on div "Delete" at bounding box center [1079, 677] width 108 height 20
click at [1129, 557] on icon "button" at bounding box center [1129, 555] width 4 height 15
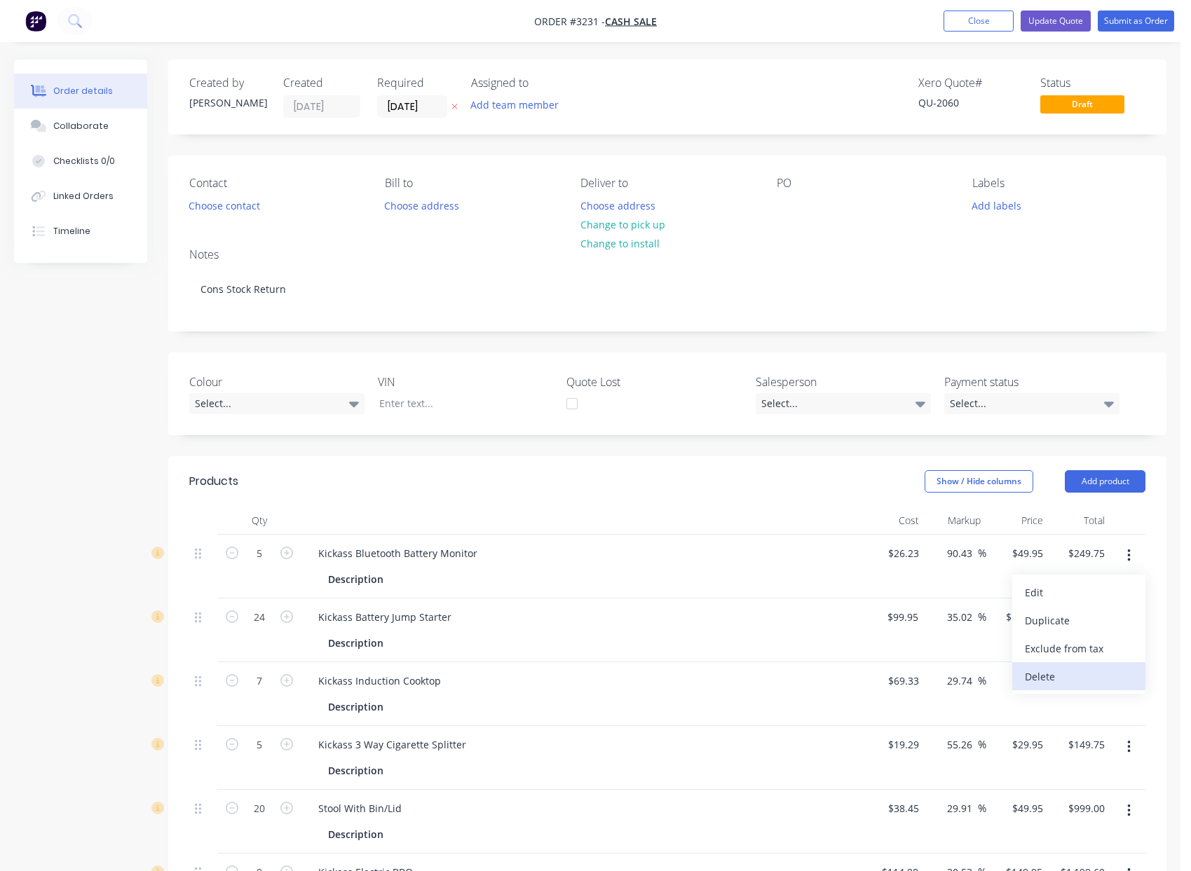
click at [1082, 686] on div "Delete" at bounding box center [1079, 677] width 108 height 20
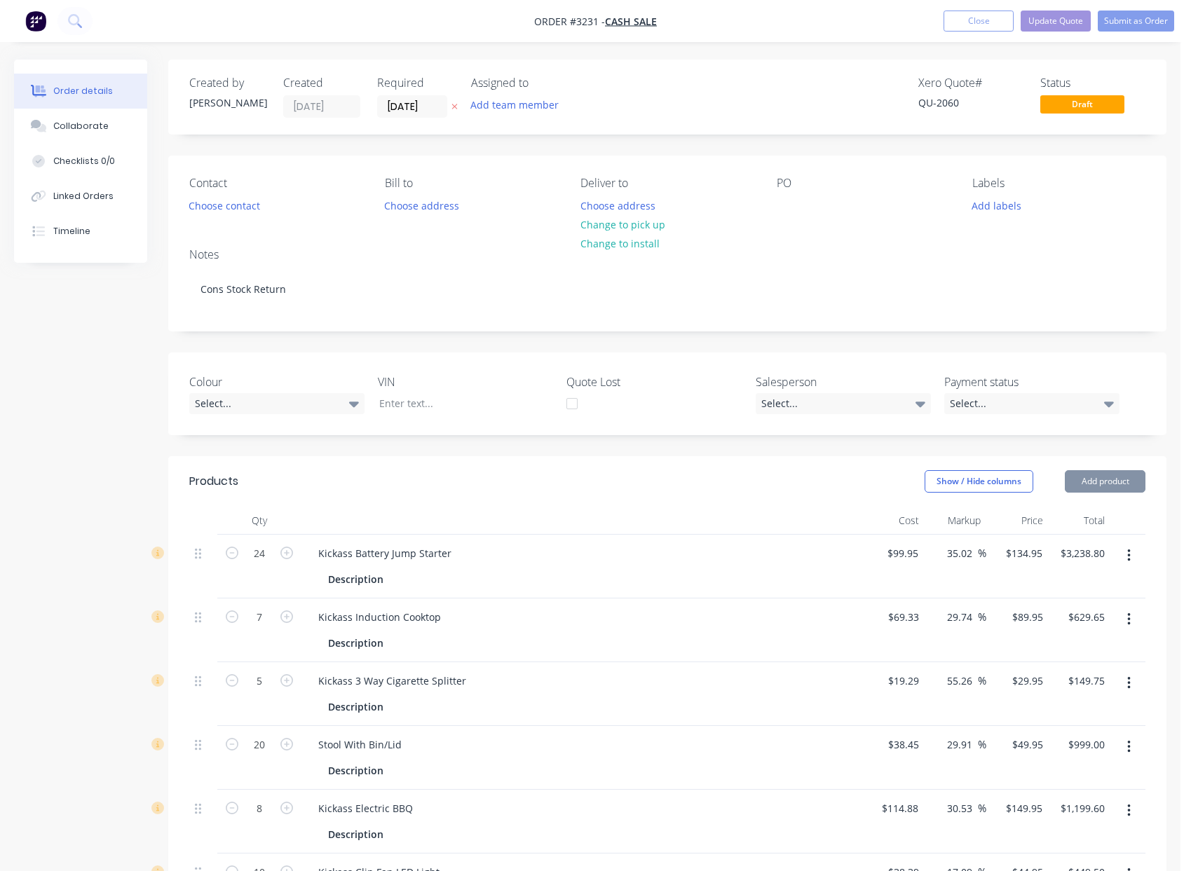
click at [1132, 559] on button "button" at bounding box center [1128, 555] width 33 height 25
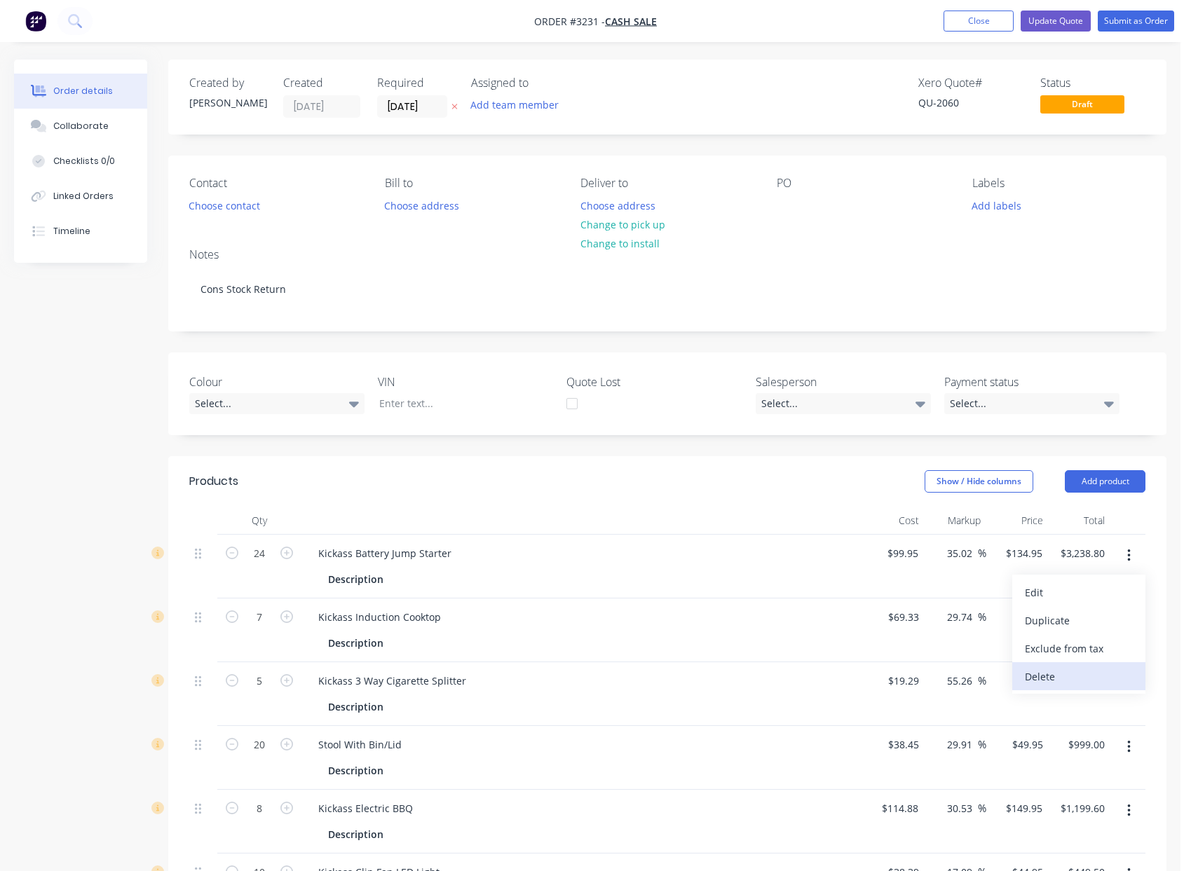
click at [1103, 670] on div "Delete" at bounding box center [1079, 677] width 108 height 20
click at [1133, 557] on button "button" at bounding box center [1128, 555] width 33 height 25
click at [1095, 669] on div "Delete" at bounding box center [1079, 677] width 108 height 20
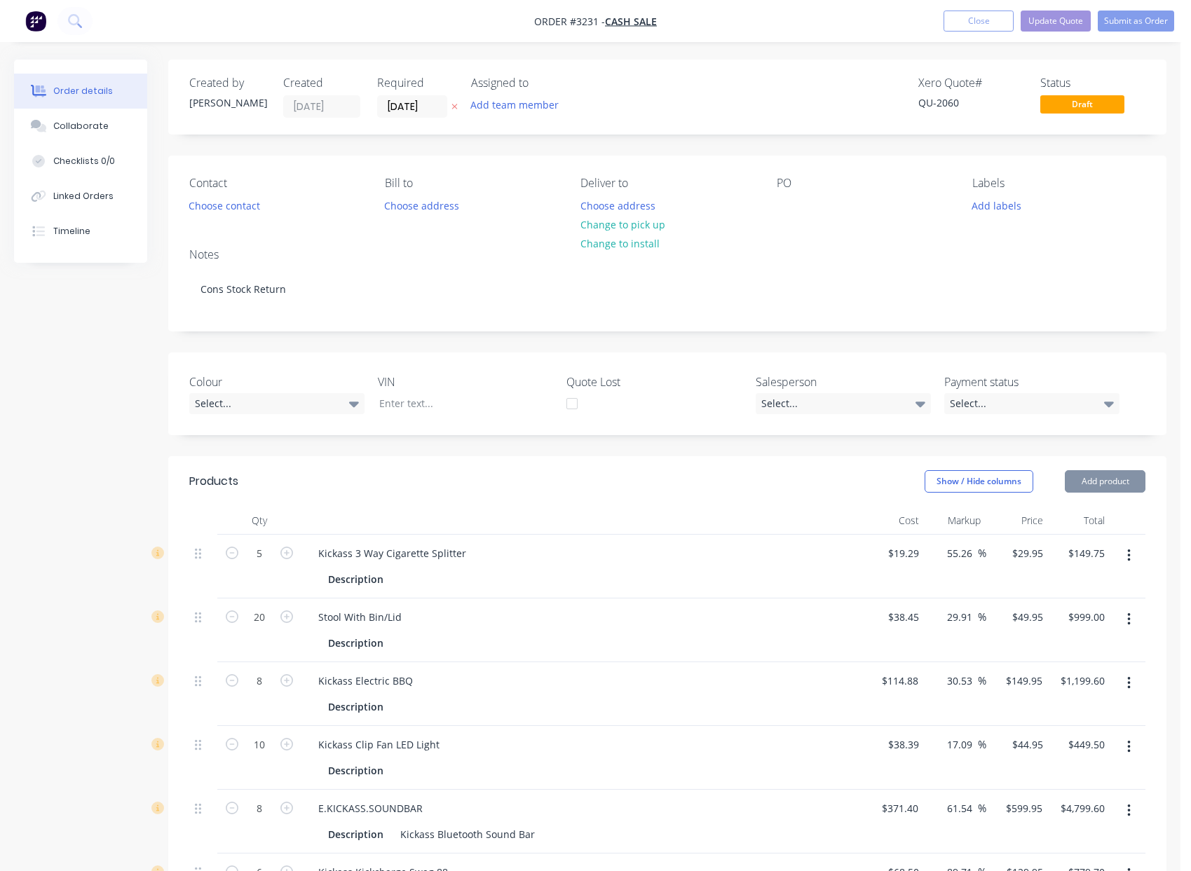
click at [1131, 558] on button "button" at bounding box center [1128, 555] width 33 height 25
click at [1079, 676] on div "Delete" at bounding box center [1079, 677] width 108 height 20
click at [1129, 557] on icon "button" at bounding box center [1128, 556] width 3 height 13
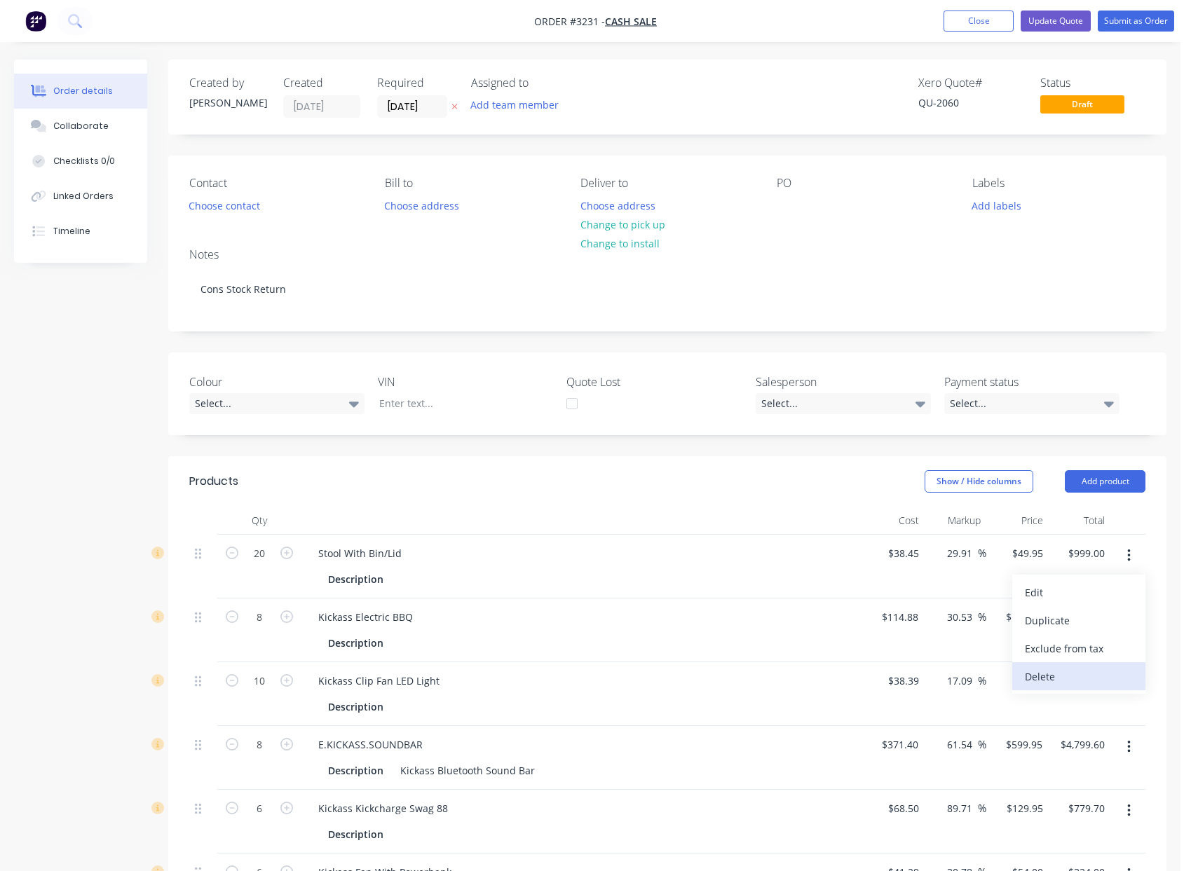
click at [1093, 674] on div "Delete" at bounding box center [1079, 677] width 108 height 20
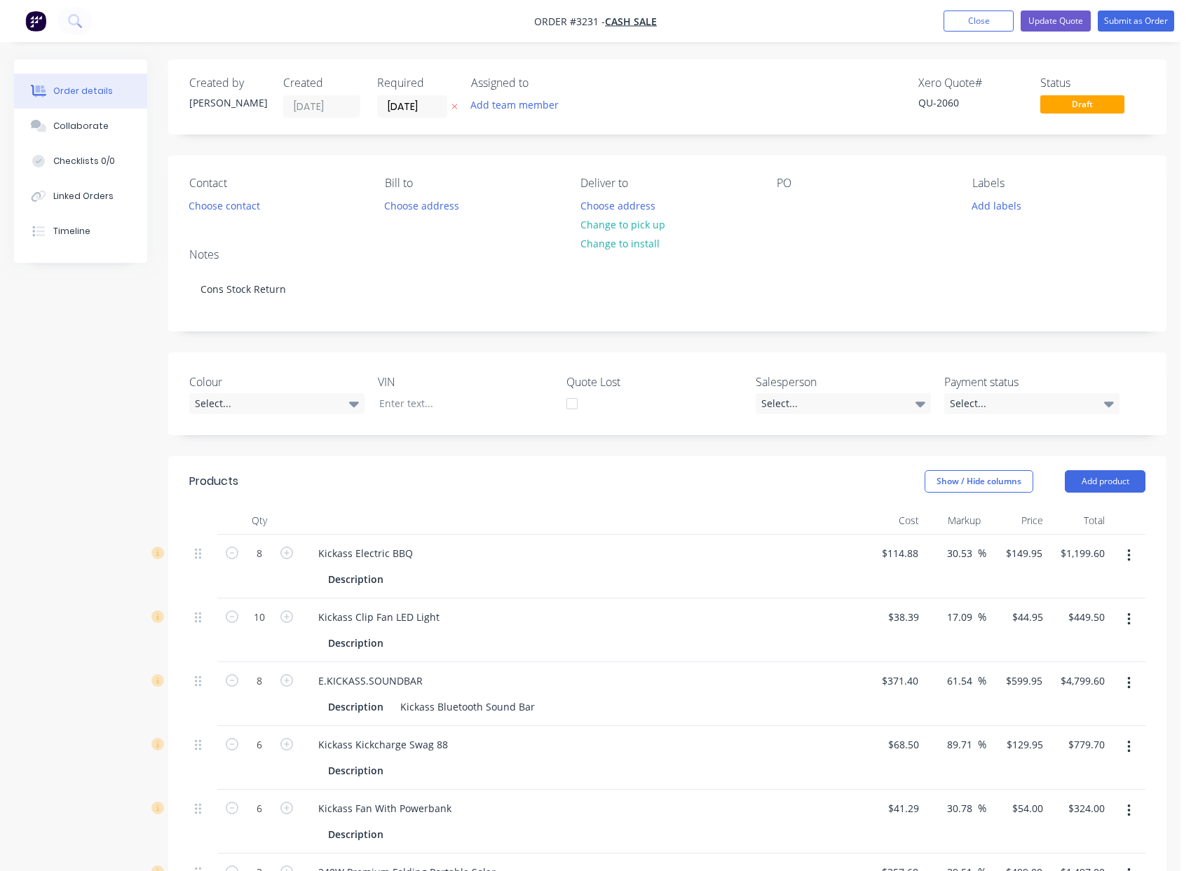
click at [1131, 559] on button "button" at bounding box center [1128, 555] width 33 height 25
click at [1100, 684] on div "Delete" at bounding box center [1079, 677] width 108 height 20
click at [1131, 558] on button "button" at bounding box center [1128, 555] width 33 height 25
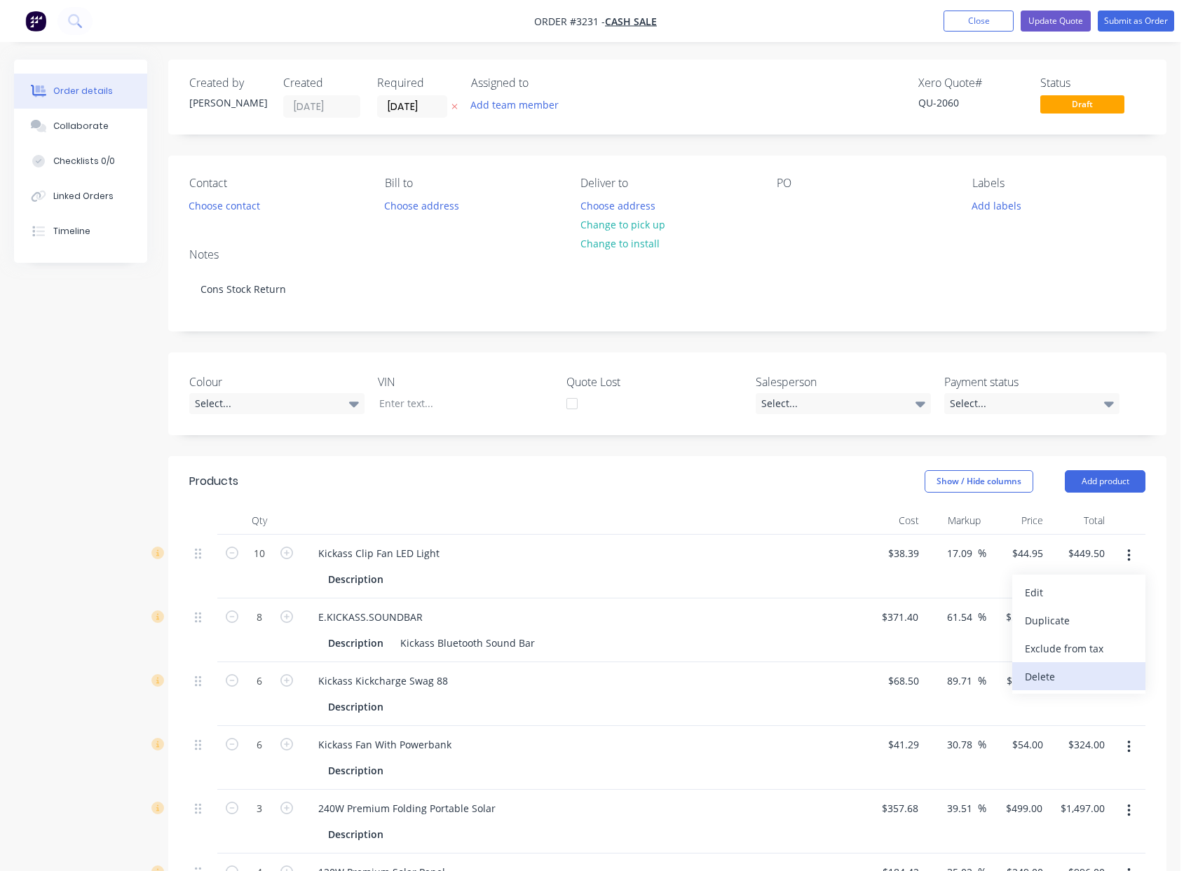
click at [1074, 669] on div "Delete" at bounding box center [1079, 677] width 108 height 20
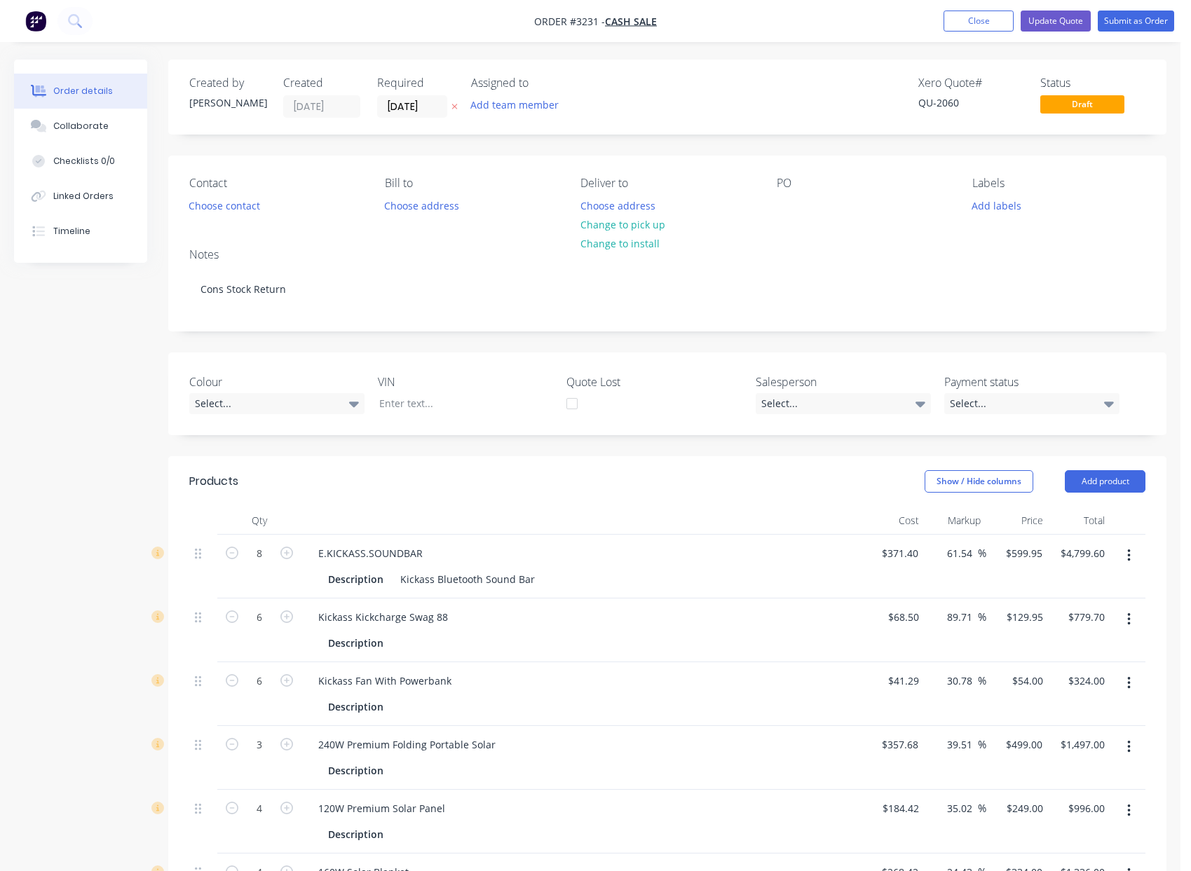
click at [1129, 551] on icon "button" at bounding box center [1128, 556] width 3 height 13
click at [1090, 670] on div "Delete" at bounding box center [1079, 677] width 108 height 20
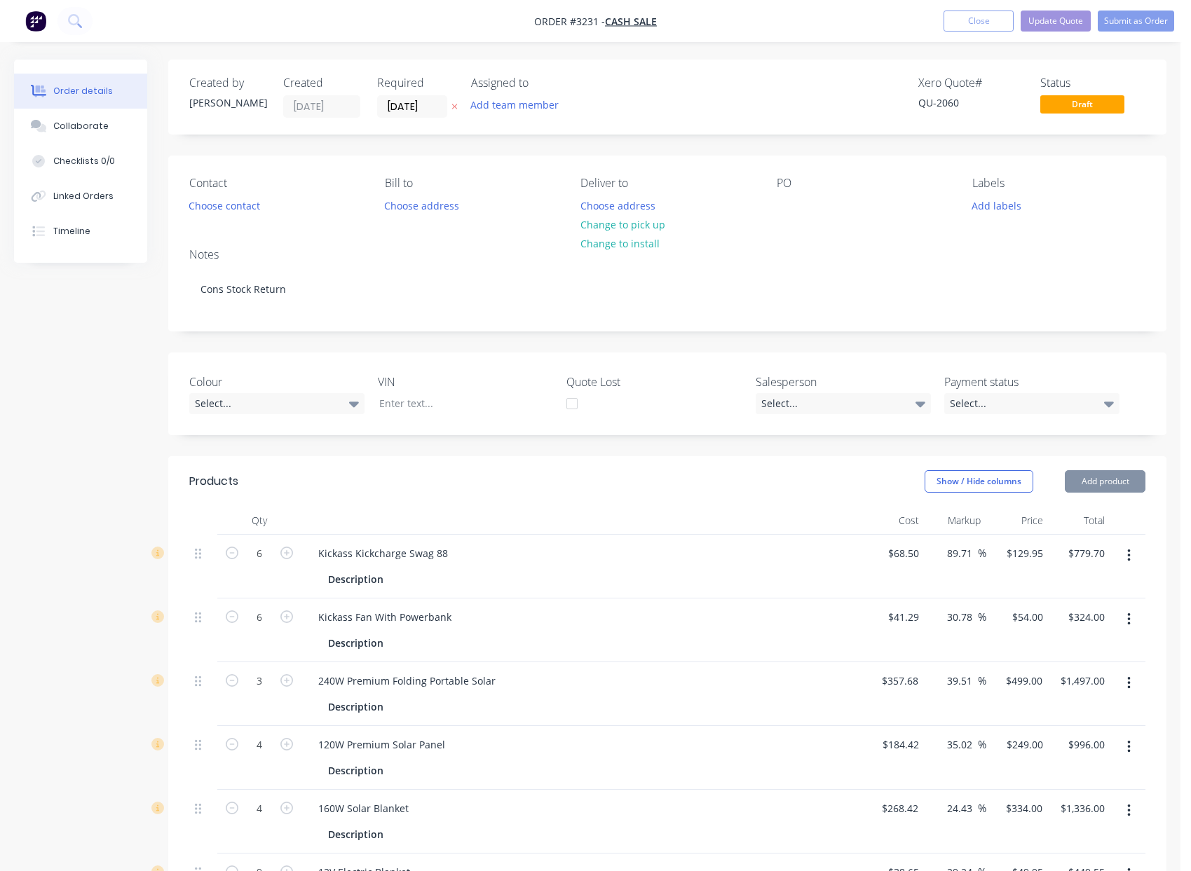
click at [1129, 558] on icon "button" at bounding box center [1129, 555] width 4 height 15
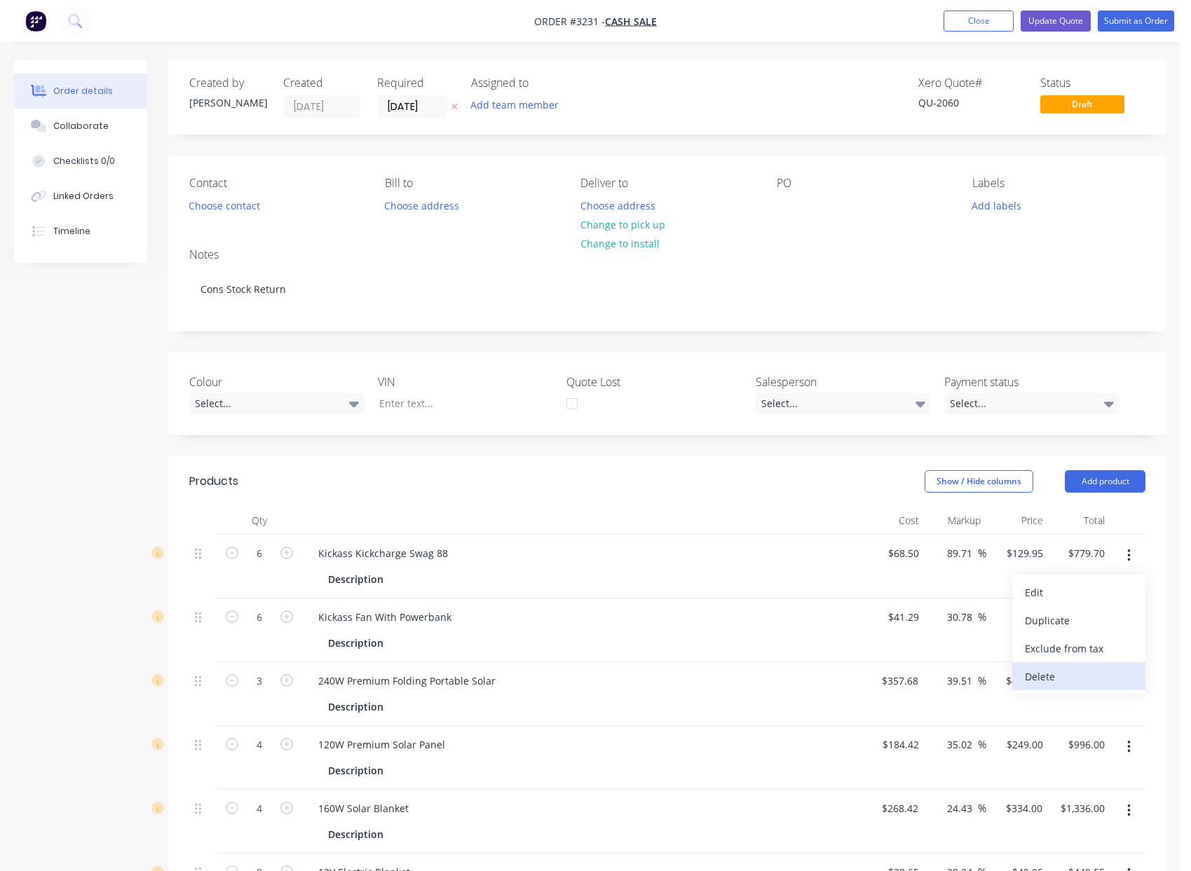
click at [1072, 673] on div "Delete" at bounding box center [1079, 677] width 108 height 20
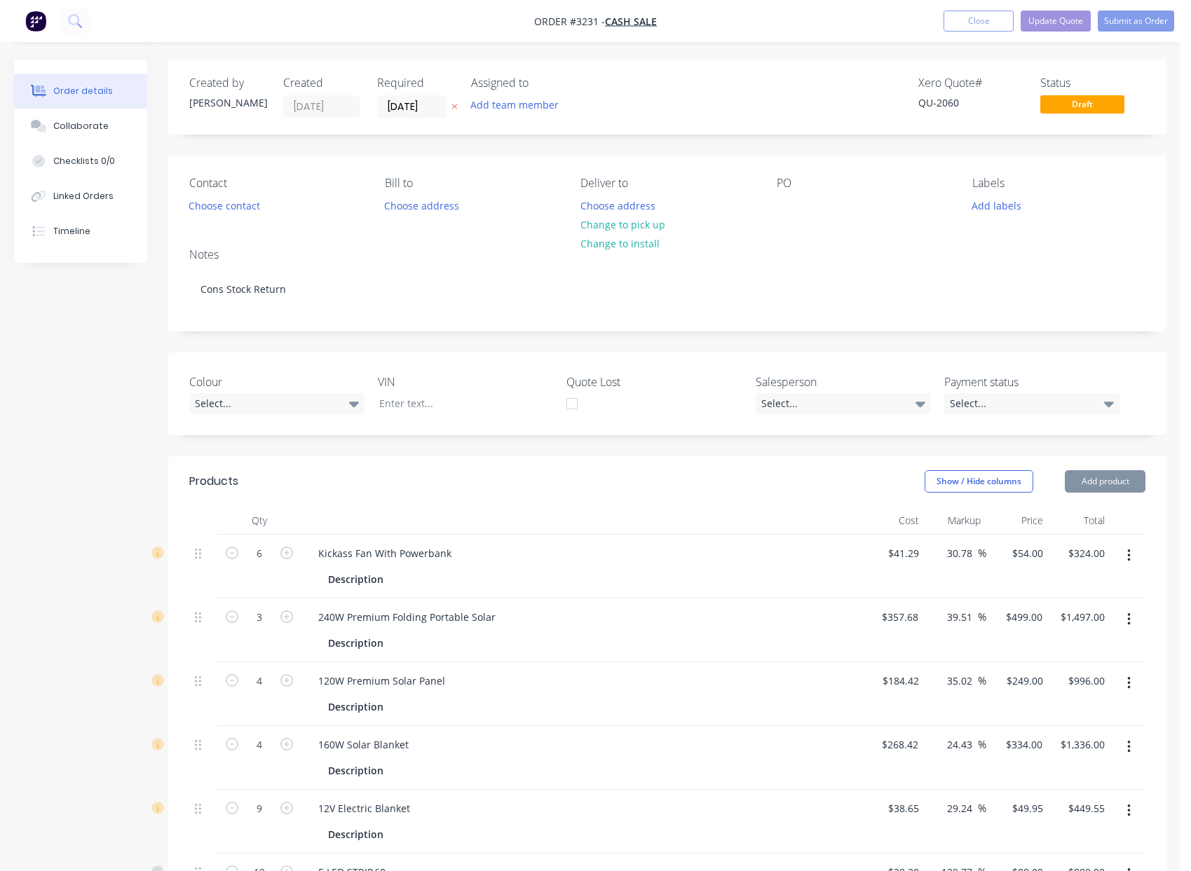
click at [1127, 555] on icon "button" at bounding box center [1128, 556] width 3 height 13
drag, startPoint x: 1065, startPoint y: 677, endPoint x: 1081, endPoint y: 658, distance: 24.9
click at [1065, 677] on div "Delete" at bounding box center [1079, 677] width 108 height 20
click at [1127, 561] on icon "button" at bounding box center [1129, 555] width 4 height 15
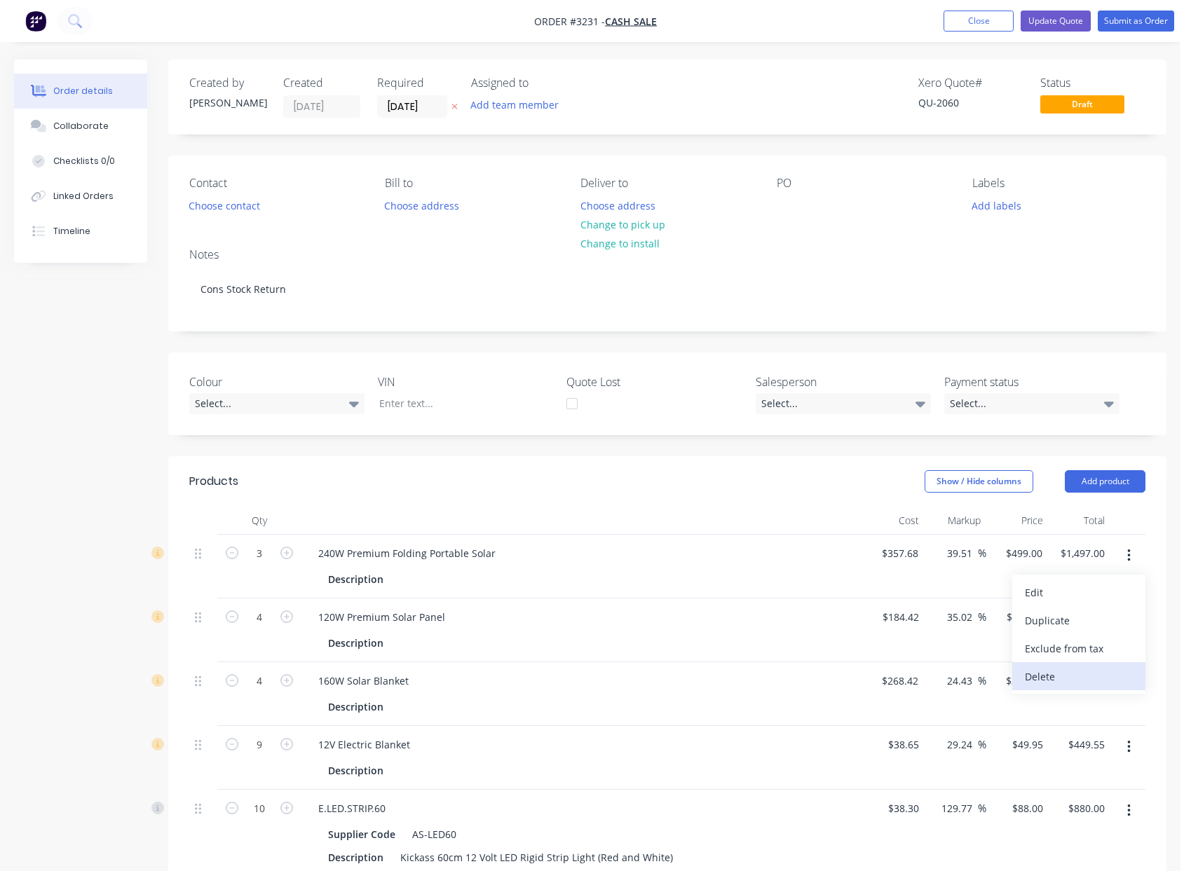
click at [1077, 669] on div "Delete" at bounding box center [1079, 677] width 108 height 20
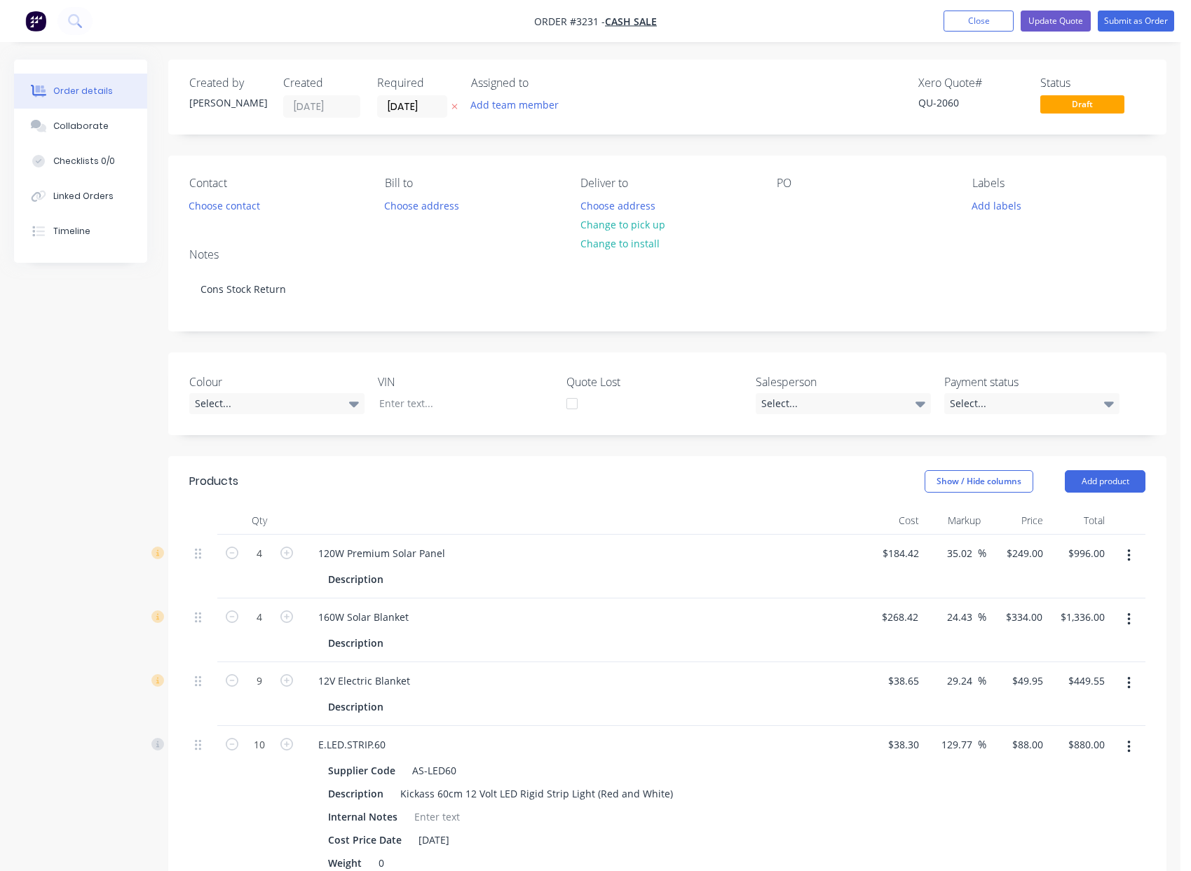
click at [1129, 554] on icon "button" at bounding box center [1128, 556] width 3 height 13
click at [1085, 669] on div "Delete" at bounding box center [1079, 677] width 108 height 20
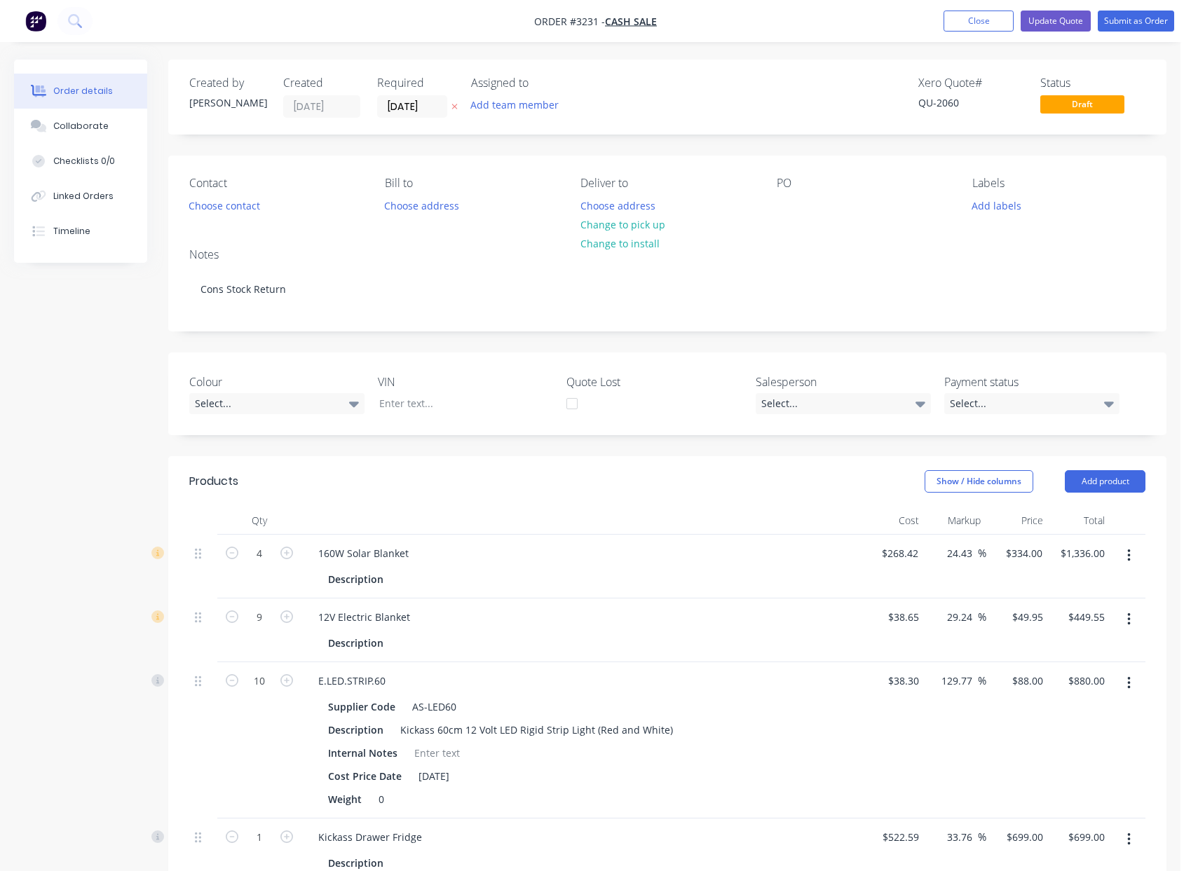
click at [1131, 558] on button "button" at bounding box center [1128, 555] width 33 height 25
click at [1084, 685] on div "Delete" at bounding box center [1079, 677] width 108 height 20
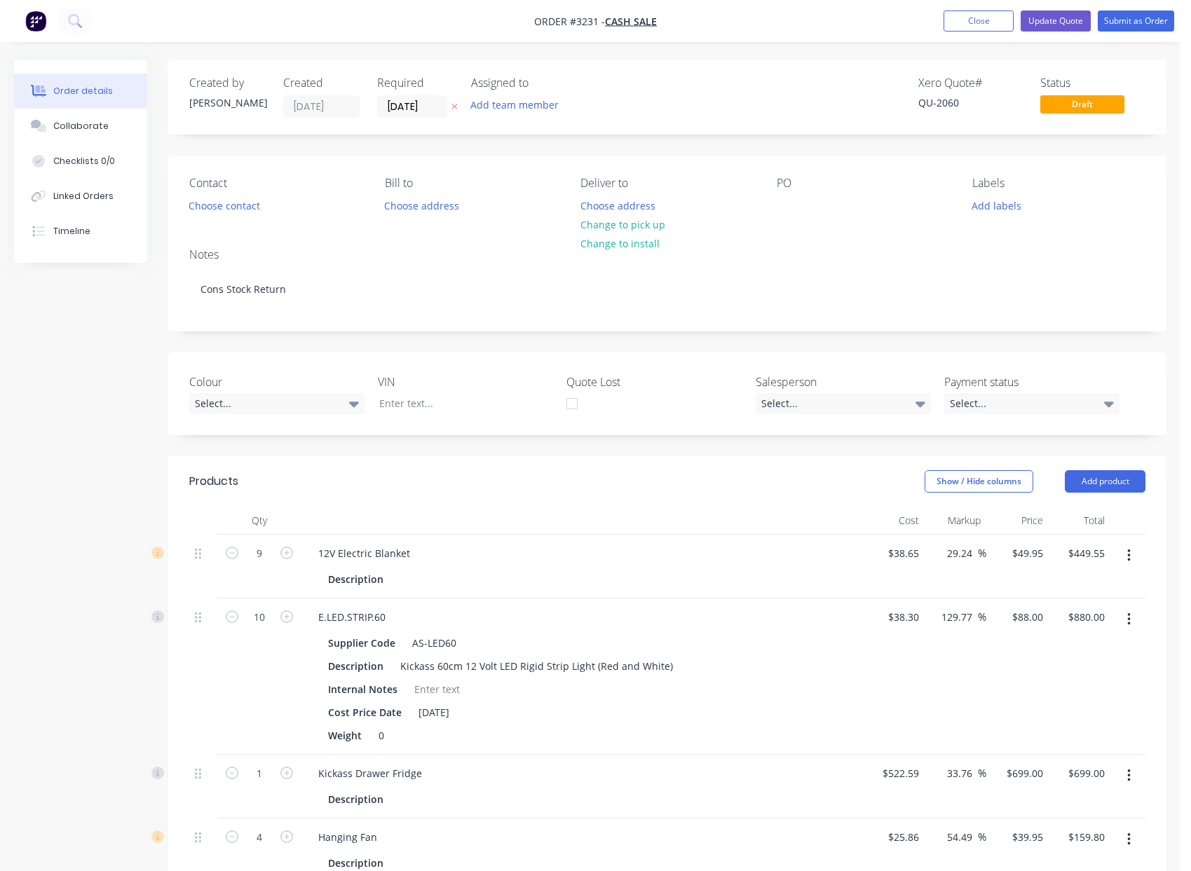
click at [1128, 554] on icon "button" at bounding box center [1128, 556] width 3 height 13
click at [1075, 685] on div "Delete" at bounding box center [1079, 677] width 108 height 20
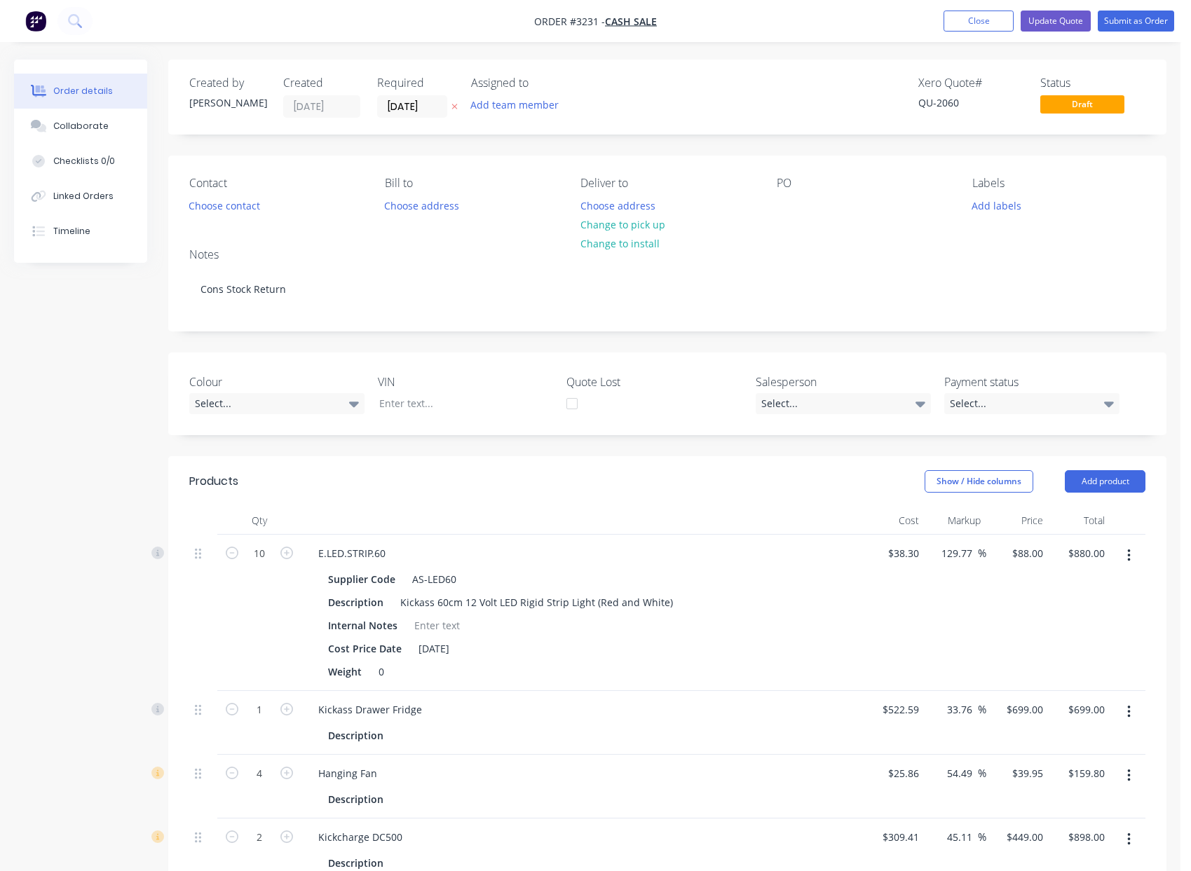
click at [1126, 561] on button "button" at bounding box center [1128, 555] width 33 height 25
click at [1062, 676] on div "Delete" at bounding box center [1079, 677] width 108 height 20
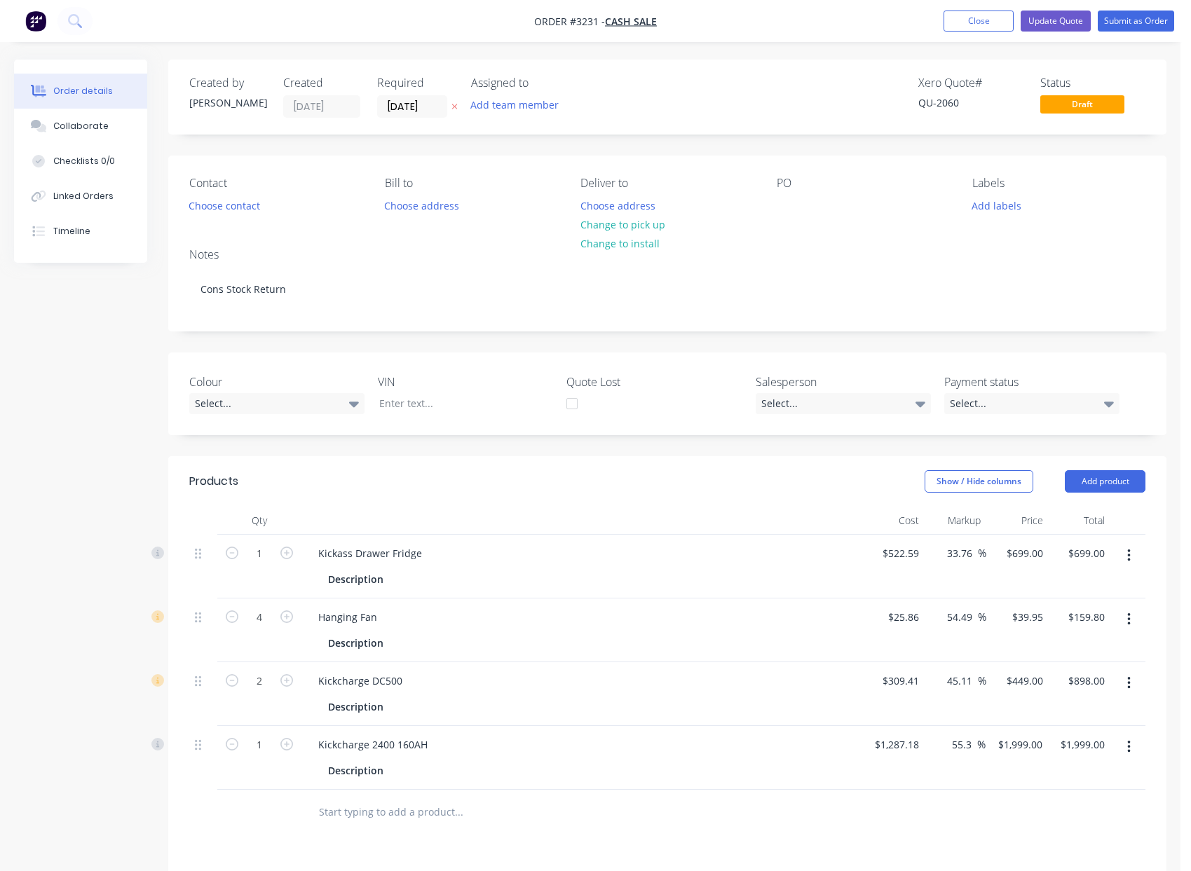
click at [1129, 559] on icon "button" at bounding box center [1128, 556] width 3 height 13
click at [1076, 683] on div "Delete" at bounding box center [1079, 677] width 108 height 20
click at [1127, 559] on icon "button" at bounding box center [1129, 555] width 4 height 15
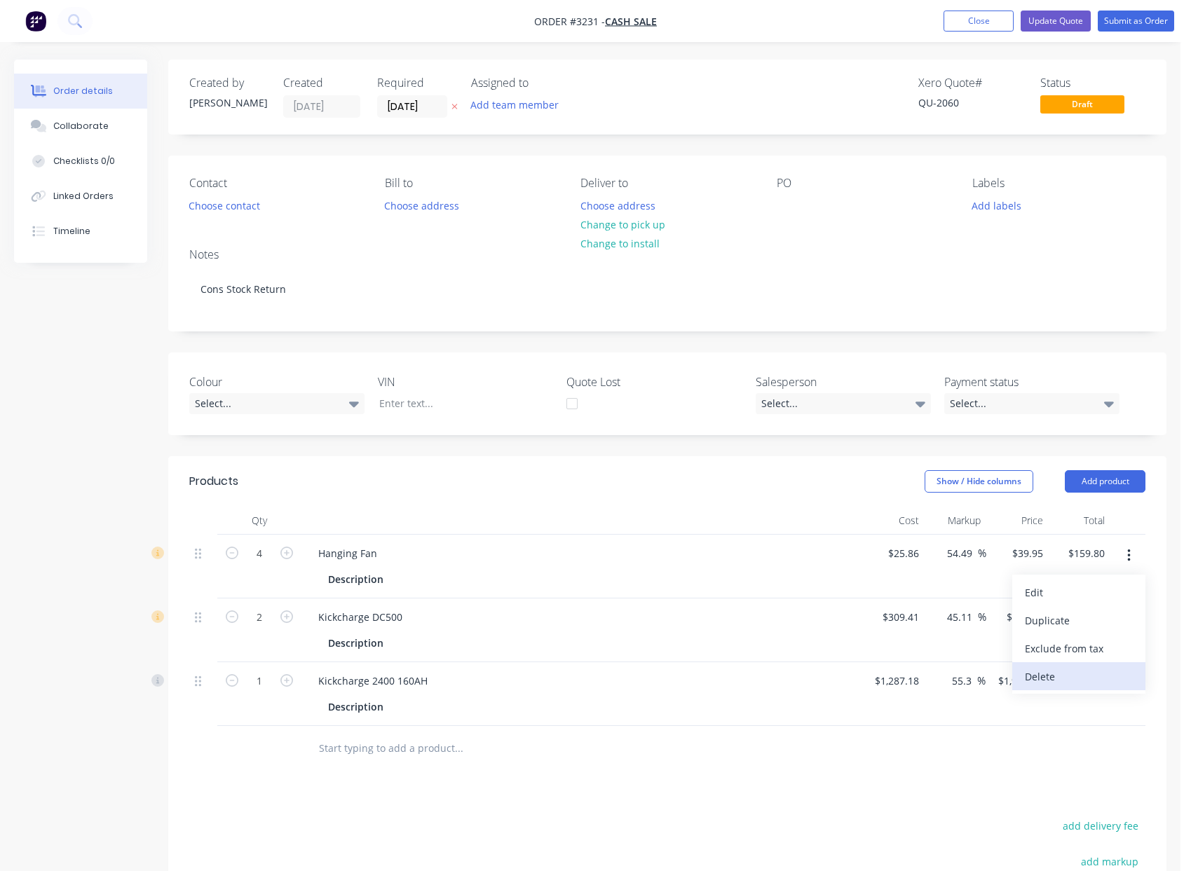
click at [1091, 669] on div "Delete" at bounding box center [1079, 677] width 108 height 20
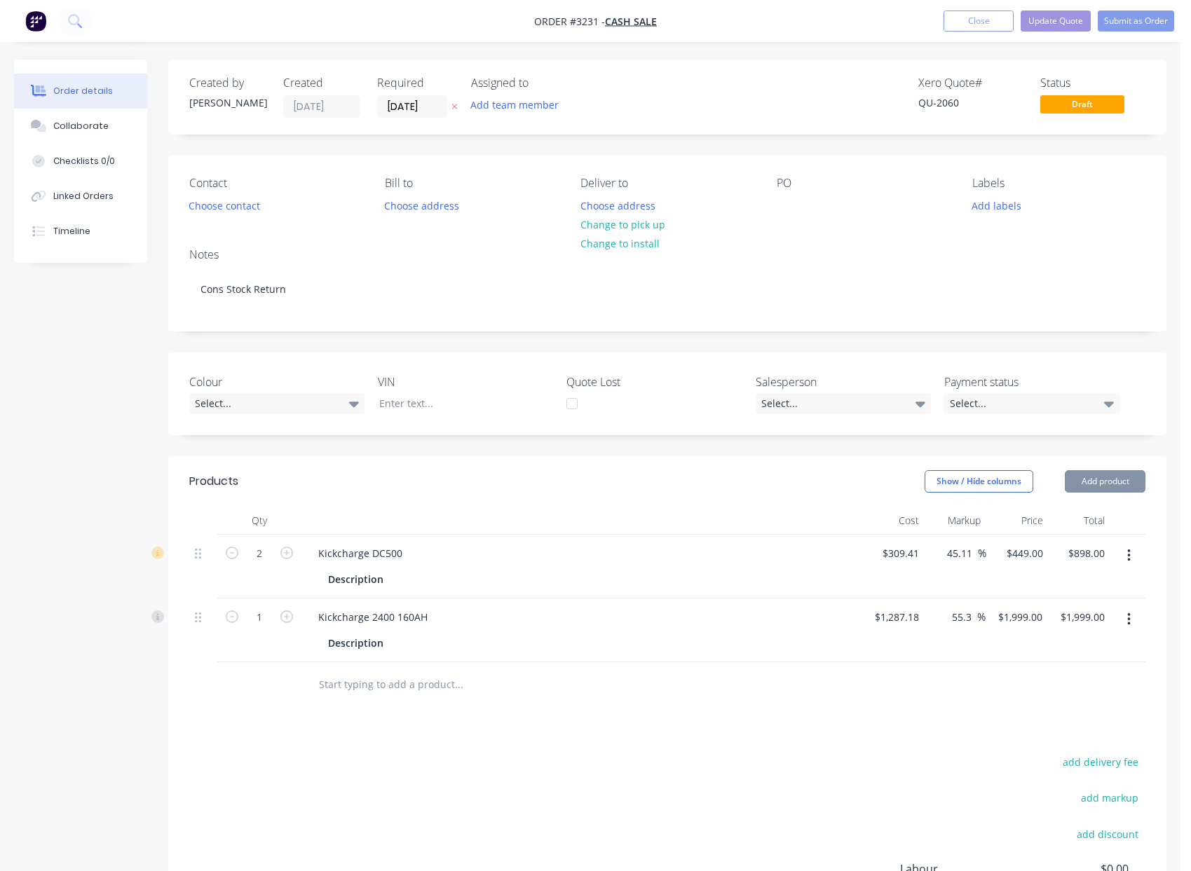
click at [1129, 559] on icon "button" at bounding box center [1128, 556] width 3 height 13
click at [1085, 682] on div "Delete" at bounding box center [1079, 677] width 108 height 20
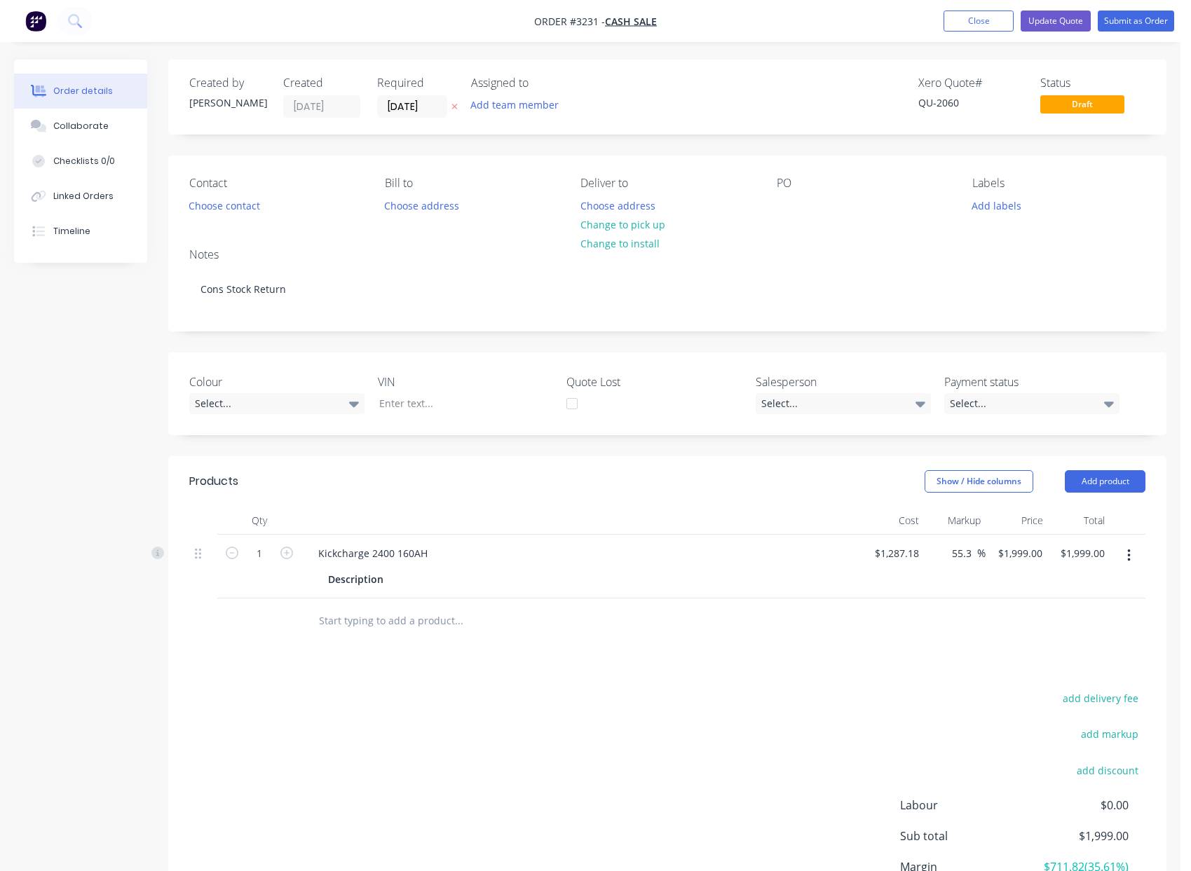
click at [1127, 554] on icon "button" at bounding box center [1129, 555] width 4 height 15
click at [1073, 668] on div "Delete" at bounding box center [1079, 677] width 108 height 20
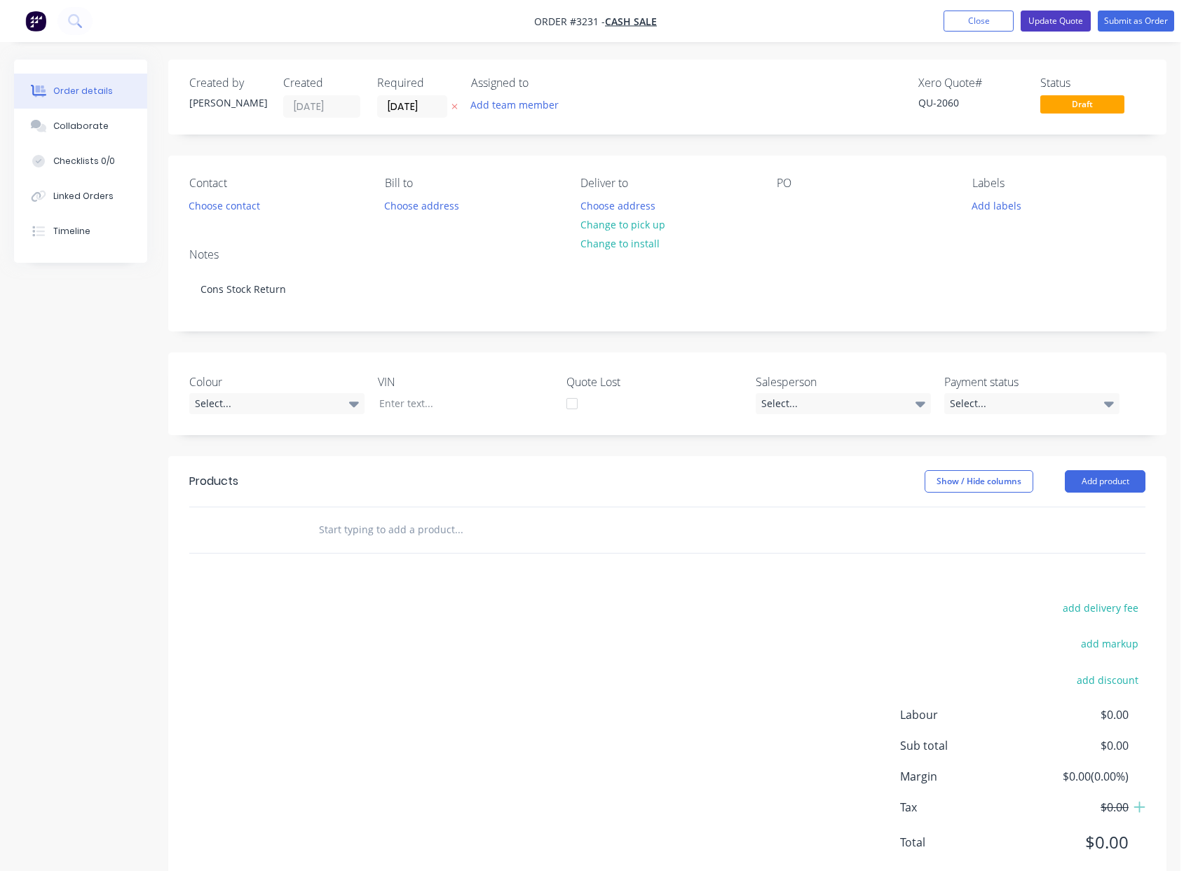
click at [1072, 24] on button "Update Quote" at bounding box center [1056, 21] width 70 height 21
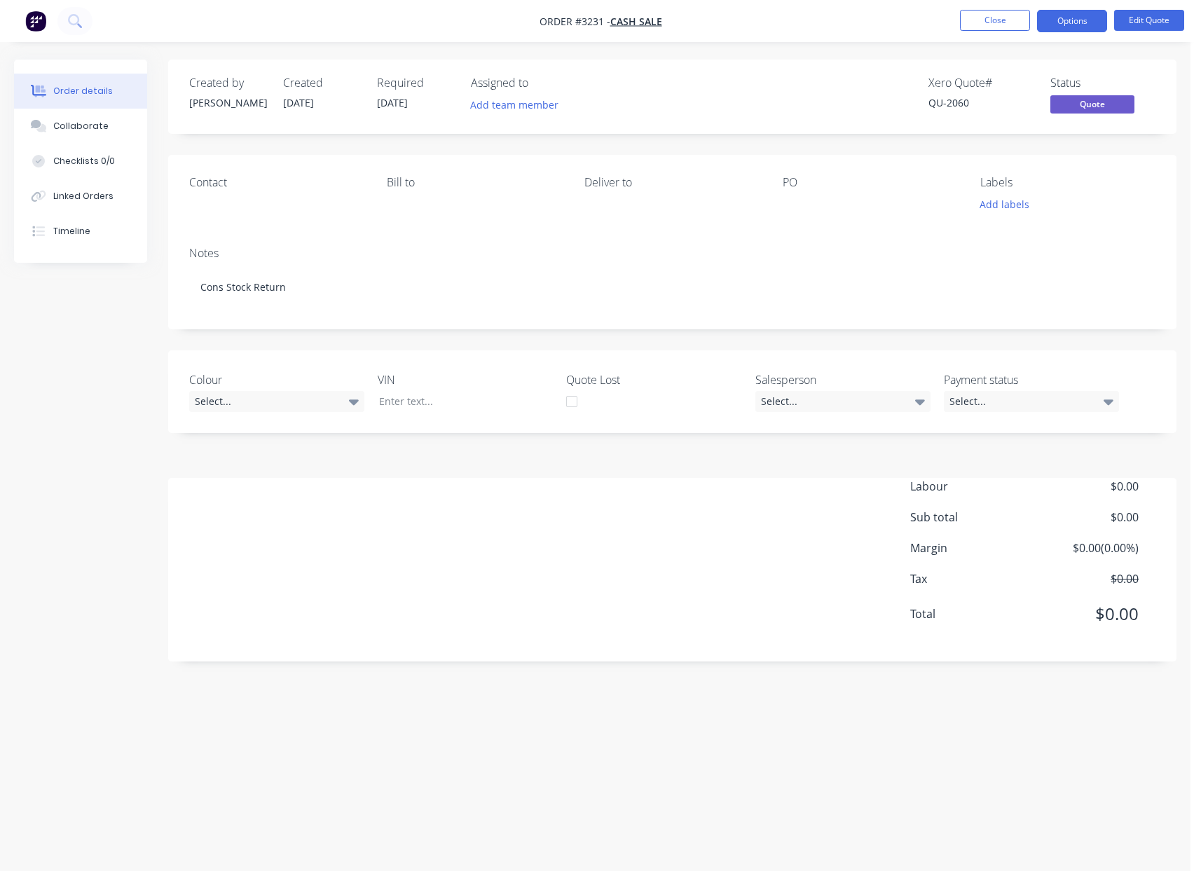
click at [1107, 100] on span "Quote" at bounding box center [1093, 104] width 84 height 18
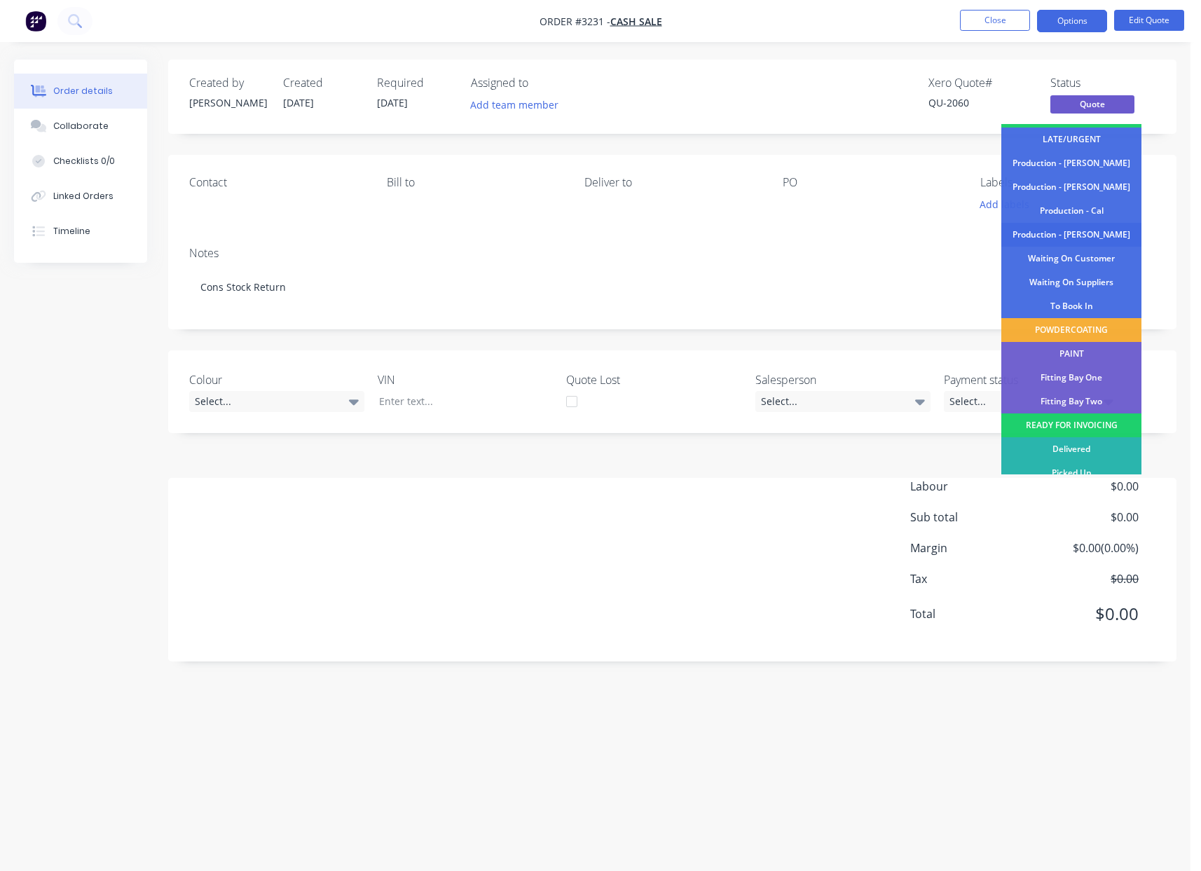
scroll to position [150, 0]
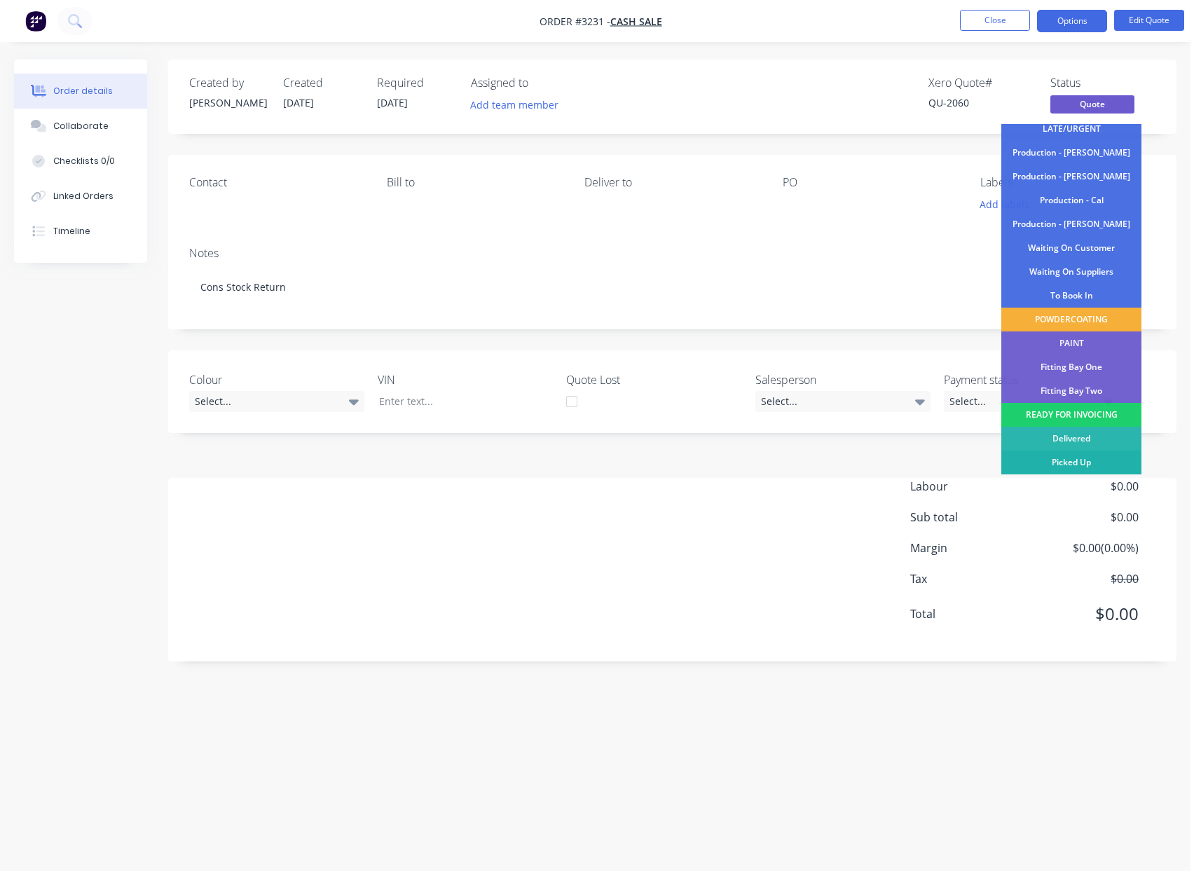
click at [1061, 465] on div "Picked Up" at bounding box center [1072, 463] width 140 height 24
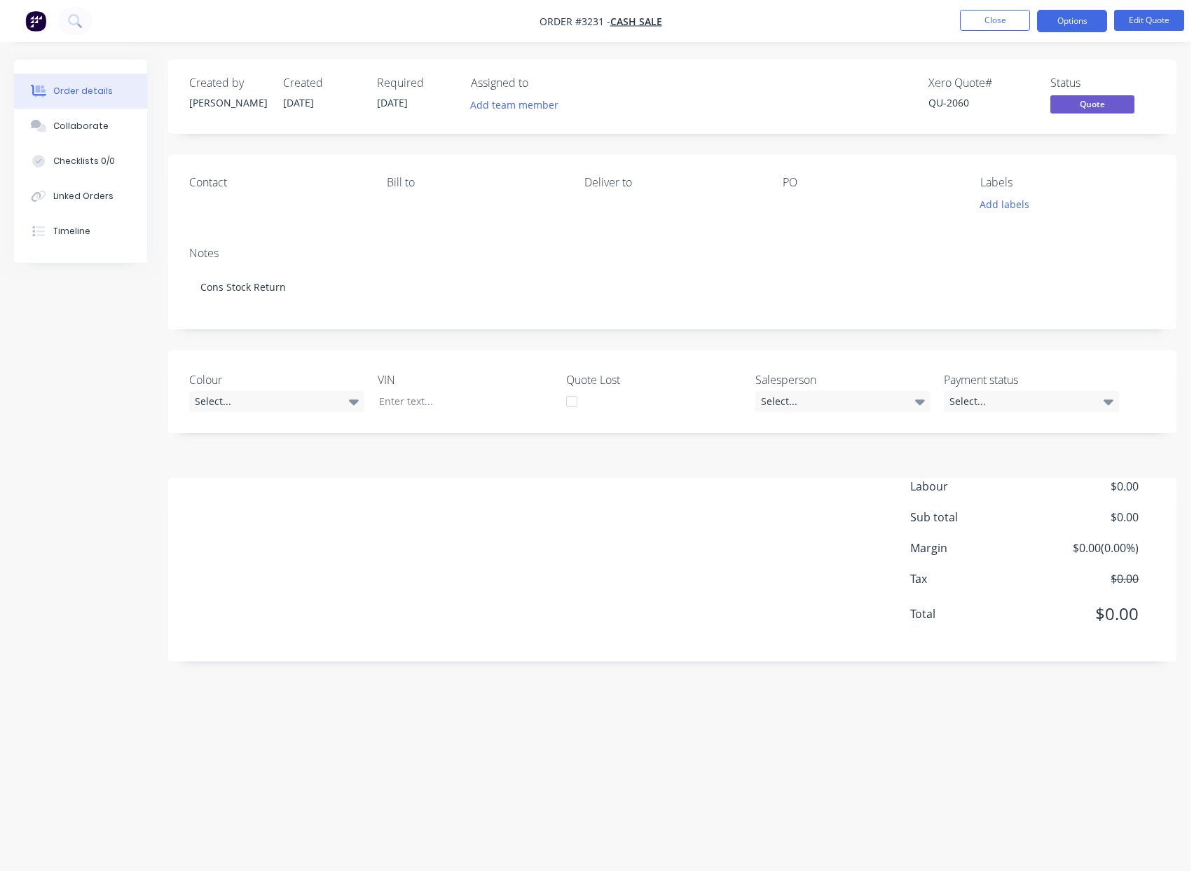
click at [1096, 104] on span "Quote" at bounding box center [1093, 104] width 84 height 18
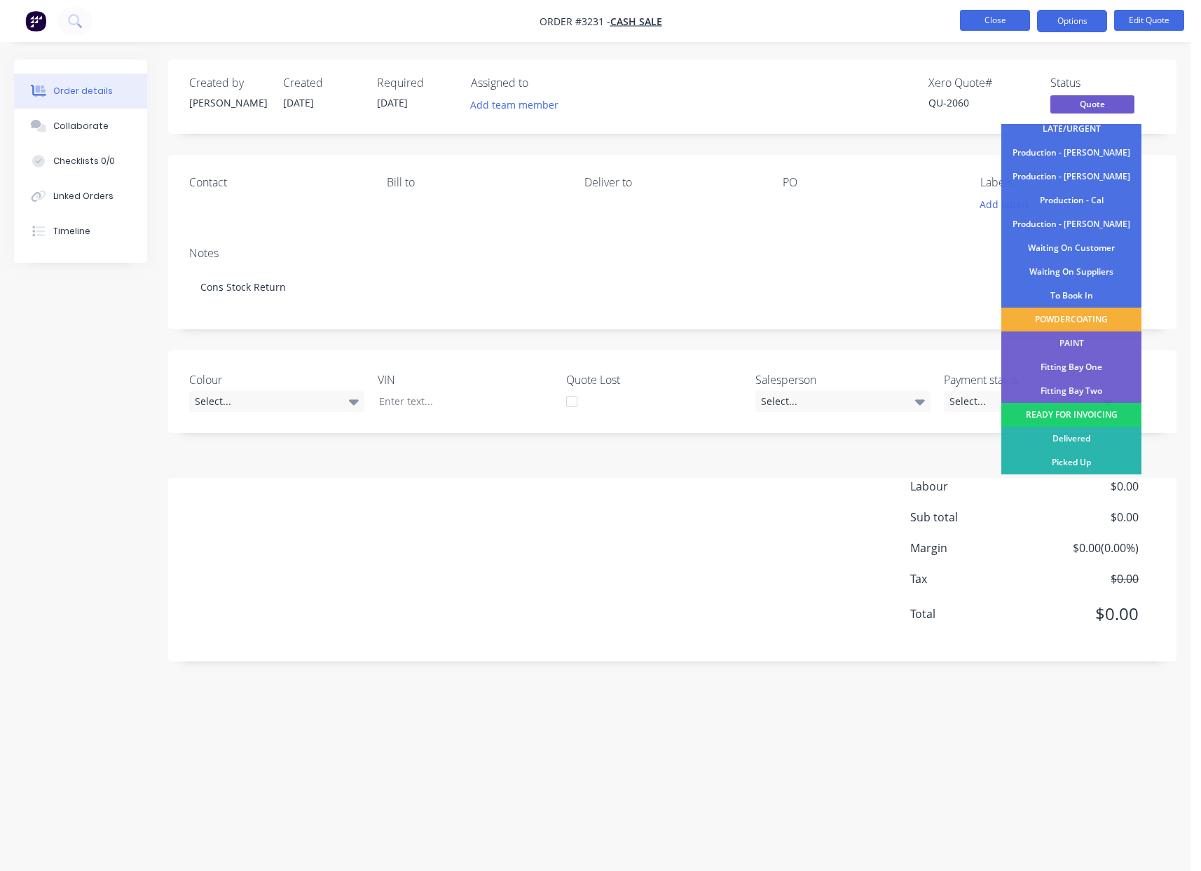
click at [981, 18] on button "Close" at bounding box center [995, 20] width 70 height 21
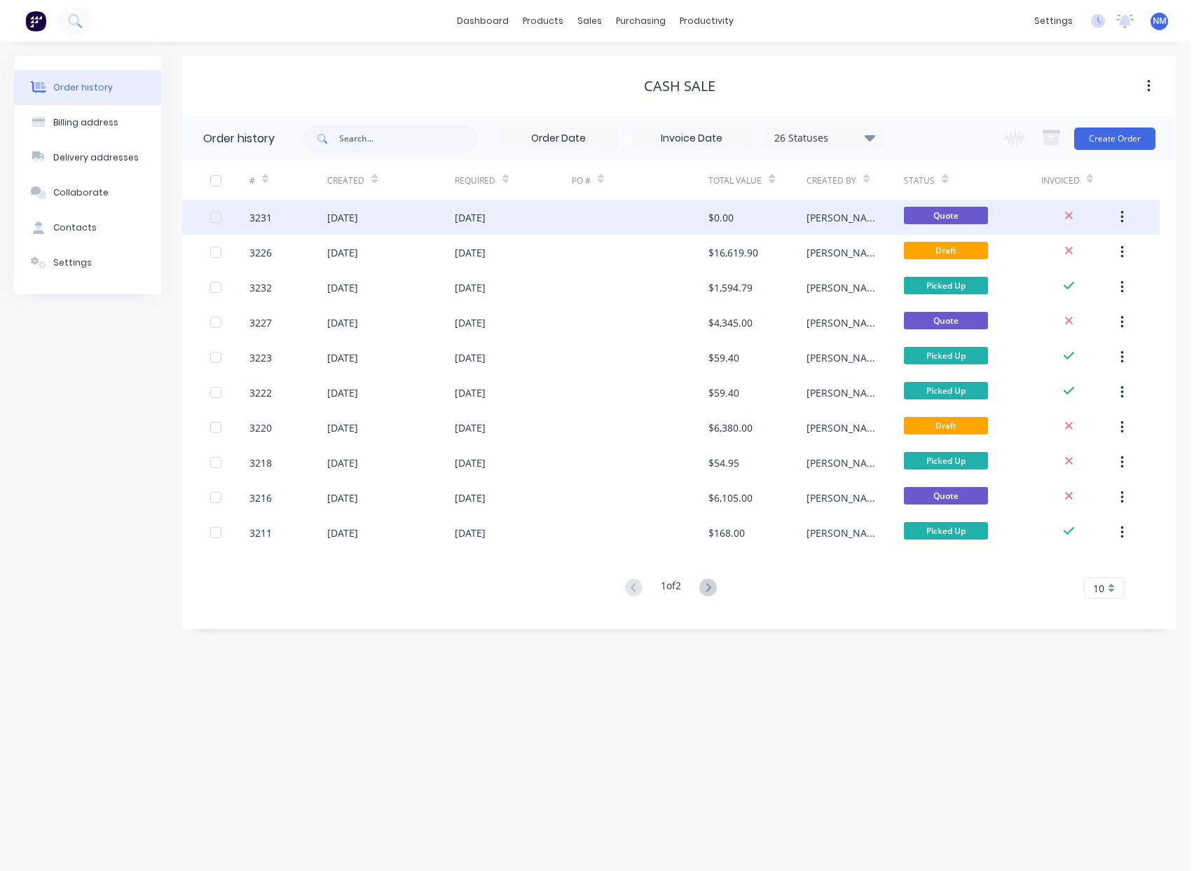
click at [1122, 216] on icon "button" at bounding box center [1122, 217] width 3 height 13
click at [1085, 249] on div "Archive" at bounding box center [1072, 254] width 108 height 20
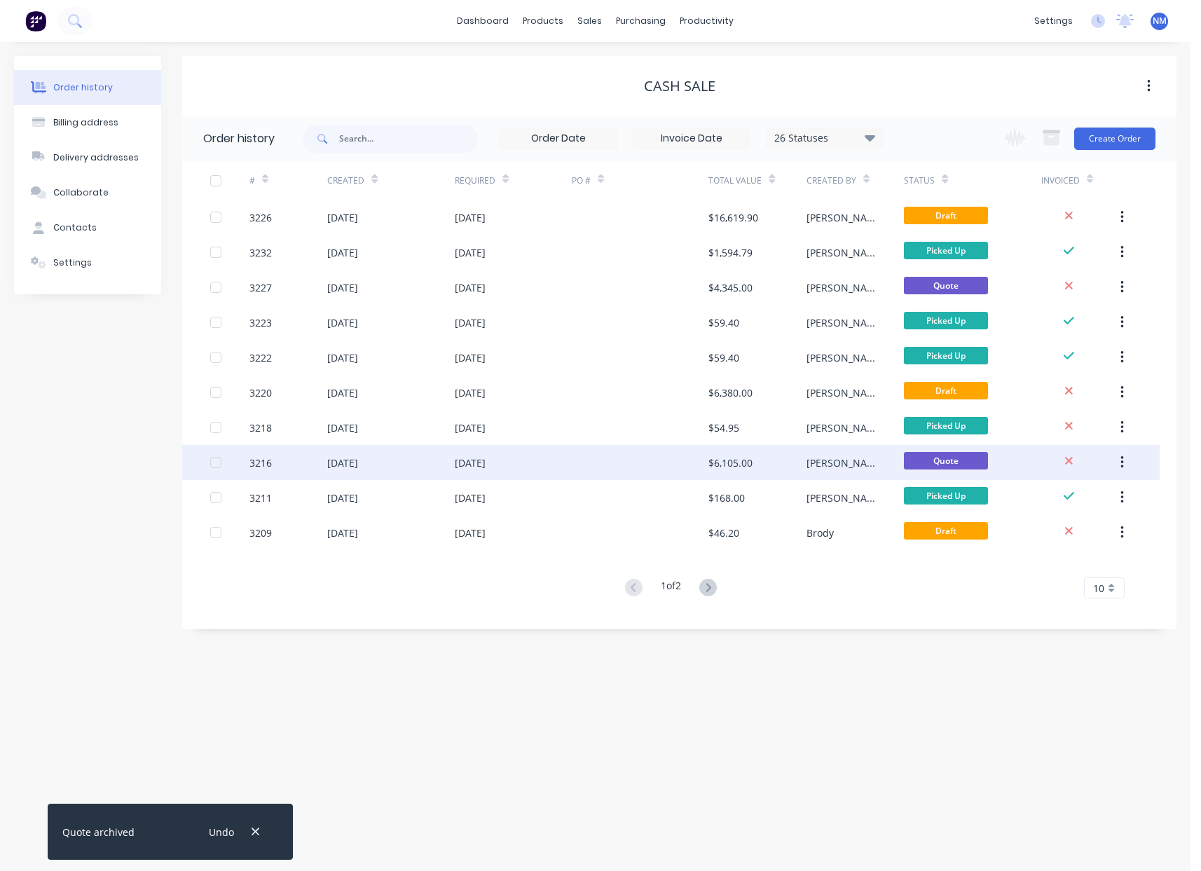
click at [732, 466] on div "$6,105.00" at bounding box center [731, 463] width 44 height 15
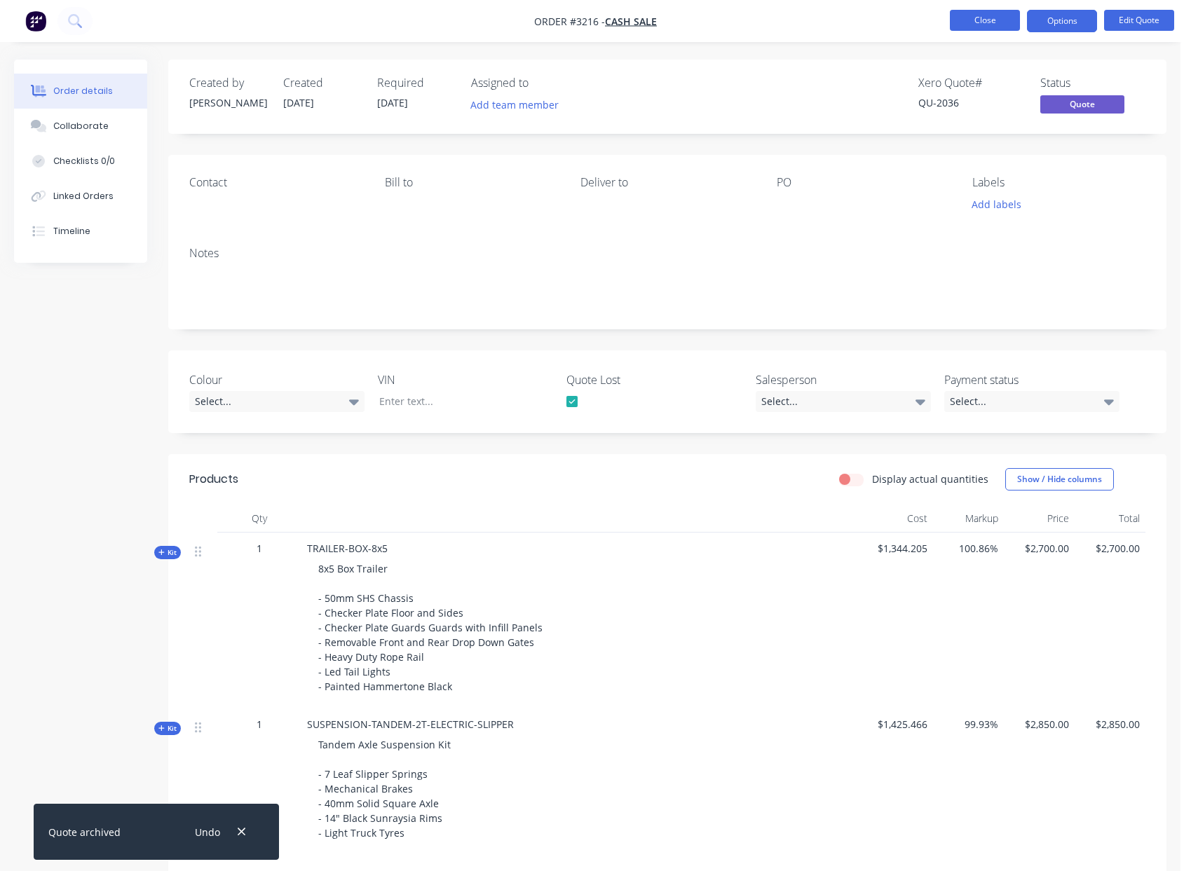
click at [987, 24] on button "Close" at bounding box center [985, 20] width 70 height 21
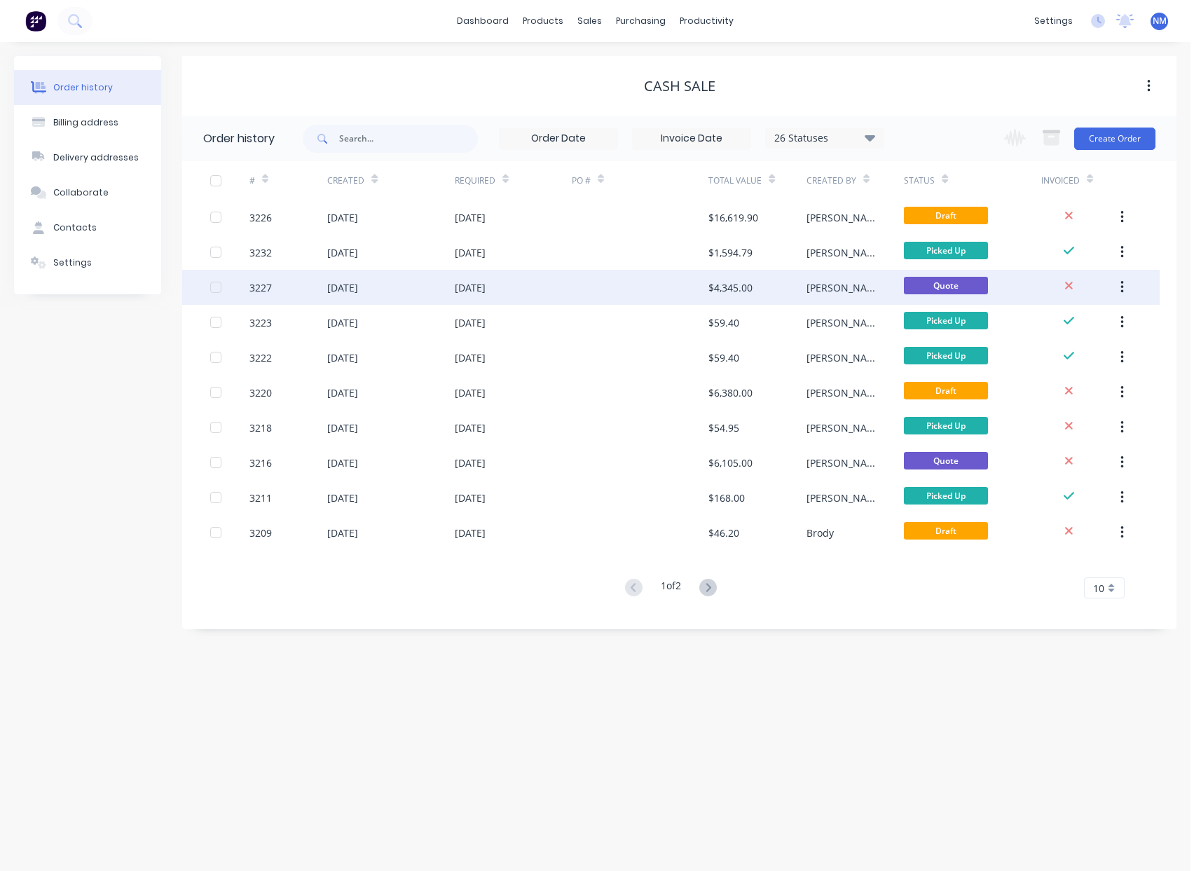
click at [749, 300] on div "$4,345.00" at bounding box center [757, 287] width 97 height 35
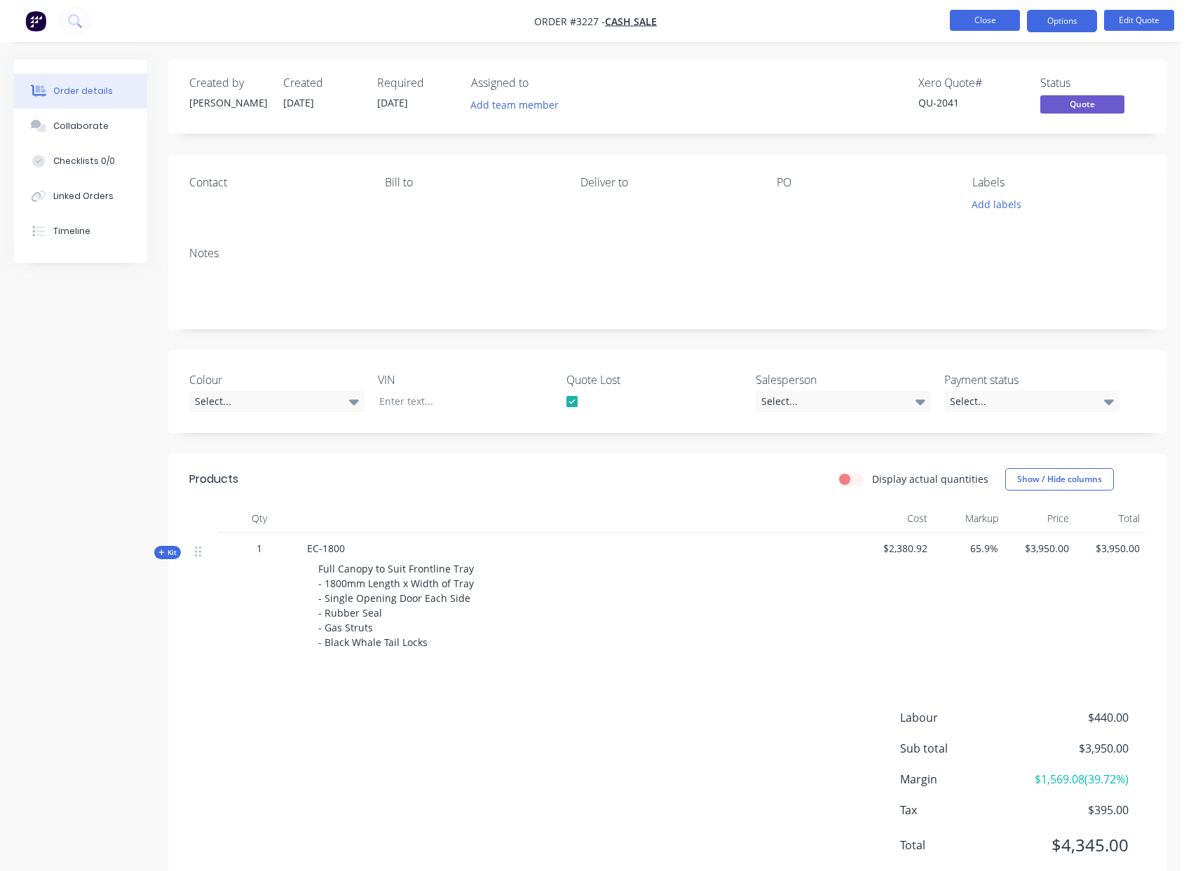
click at [965, 17] on button "Close" at bounding box center [985, 20] width 70 height 21
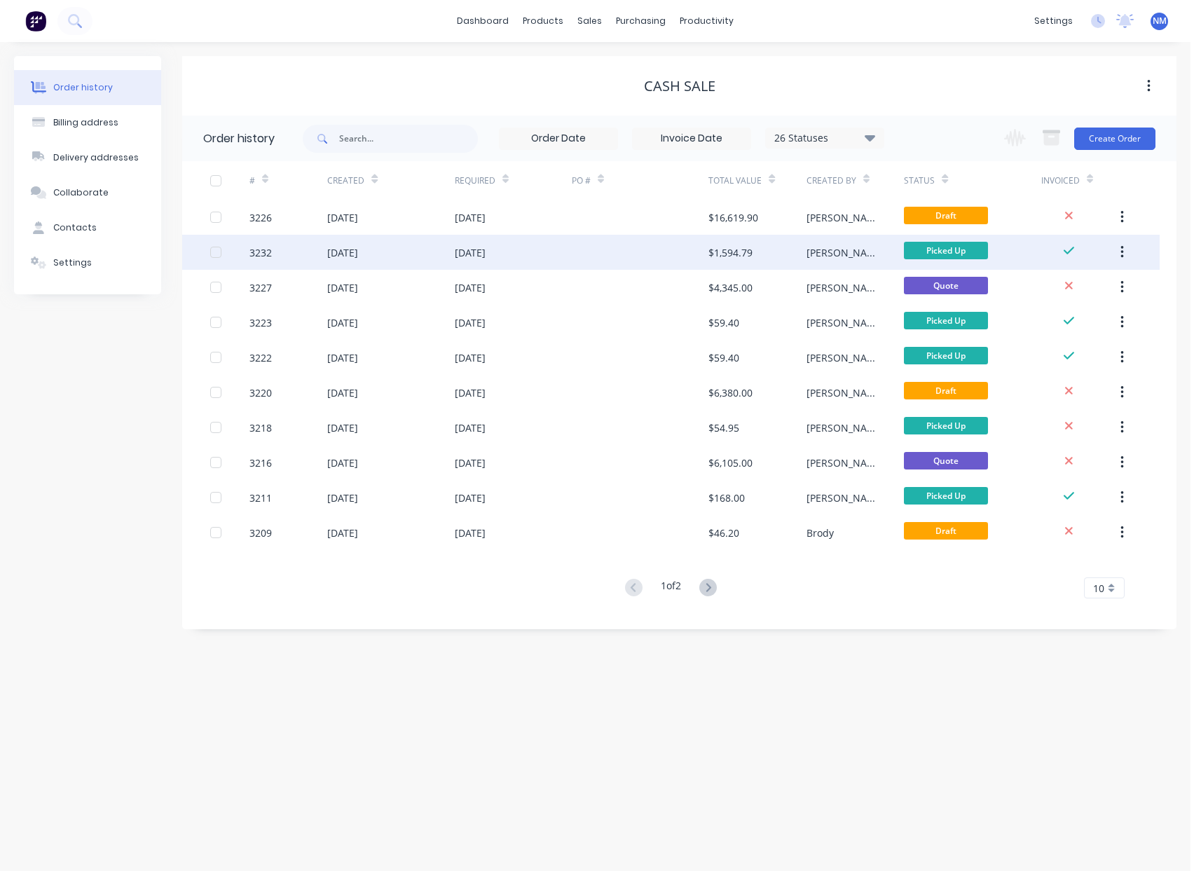
click at [814, 255] on div "[PERSON_NAME]" at bounding box center [841, 252] width 69 height 15
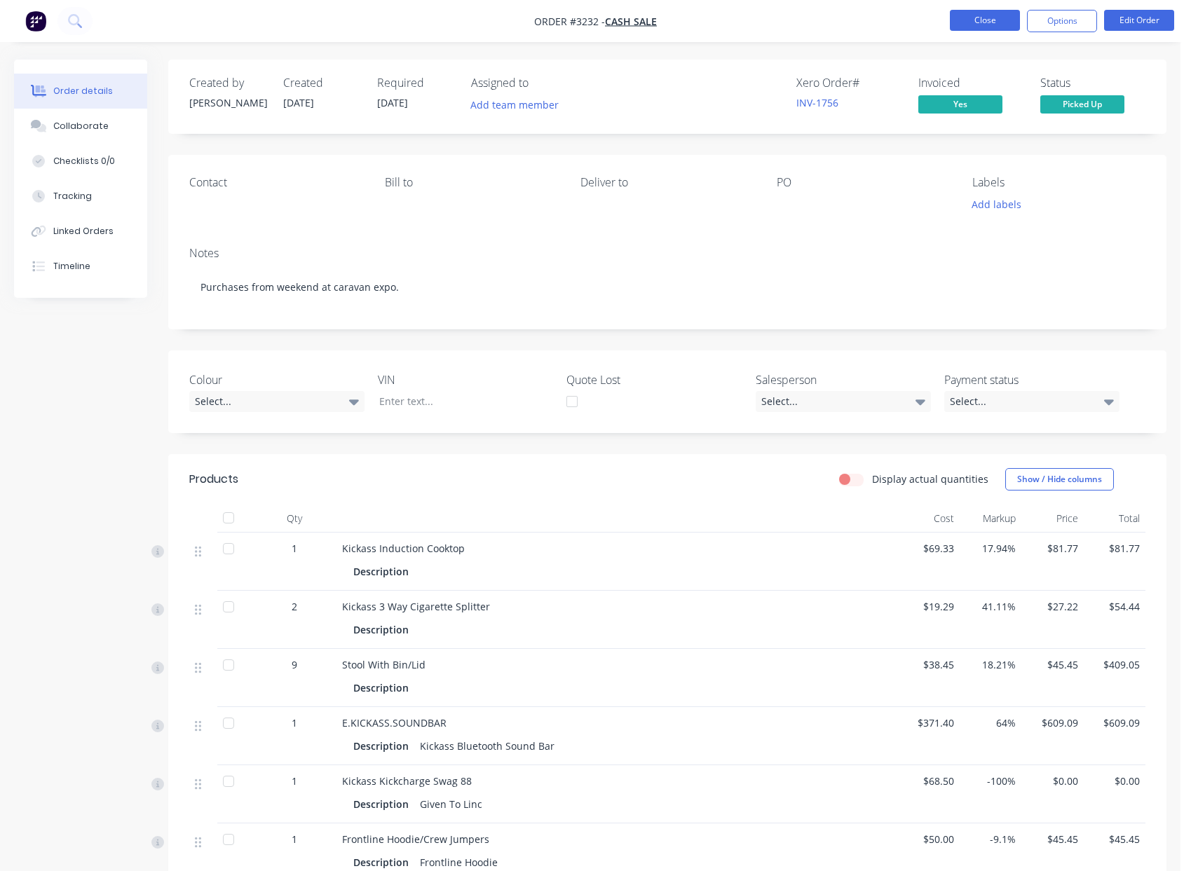
click at [973, 22] on button "Close" at bounding box center [985, 20] width 70 height 21
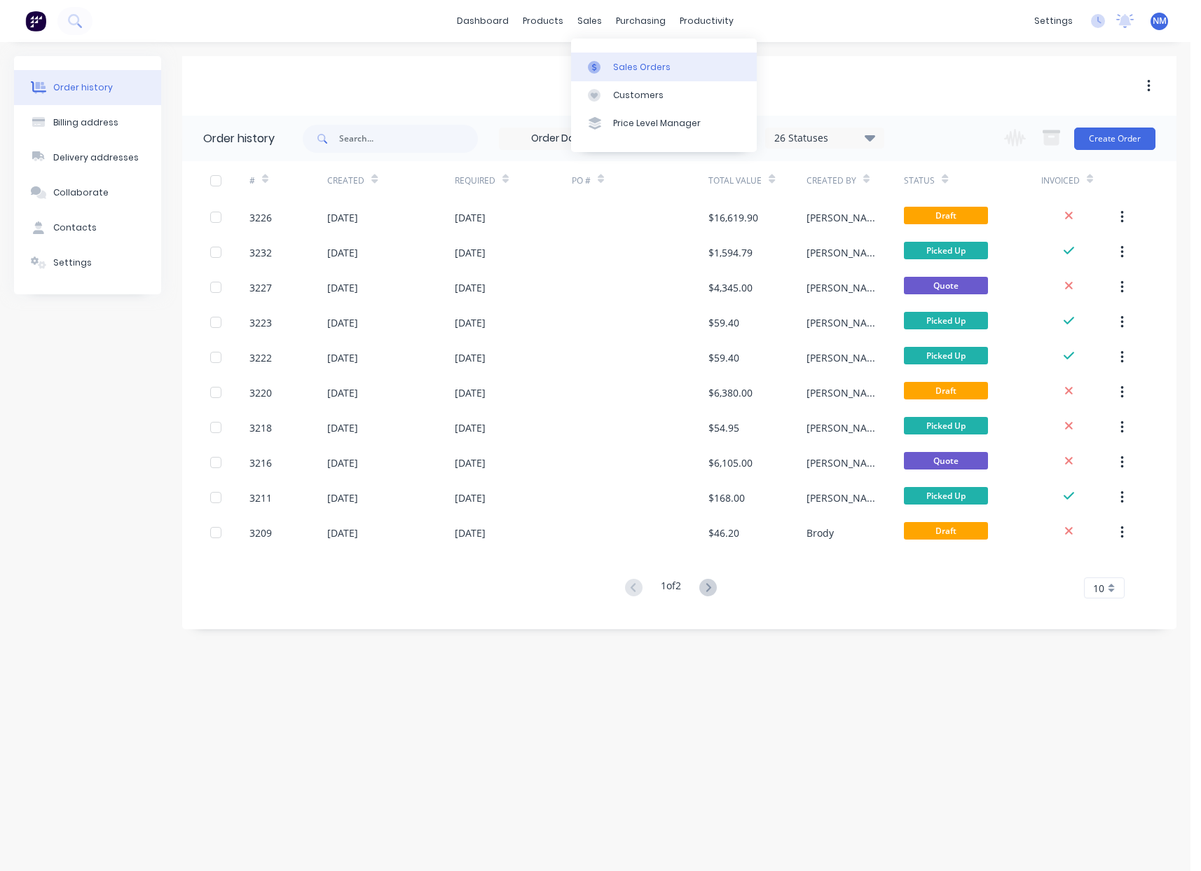
click at [609, 64] on link "Sales Orders" at bounding box center [664, 67] width 186 height 28
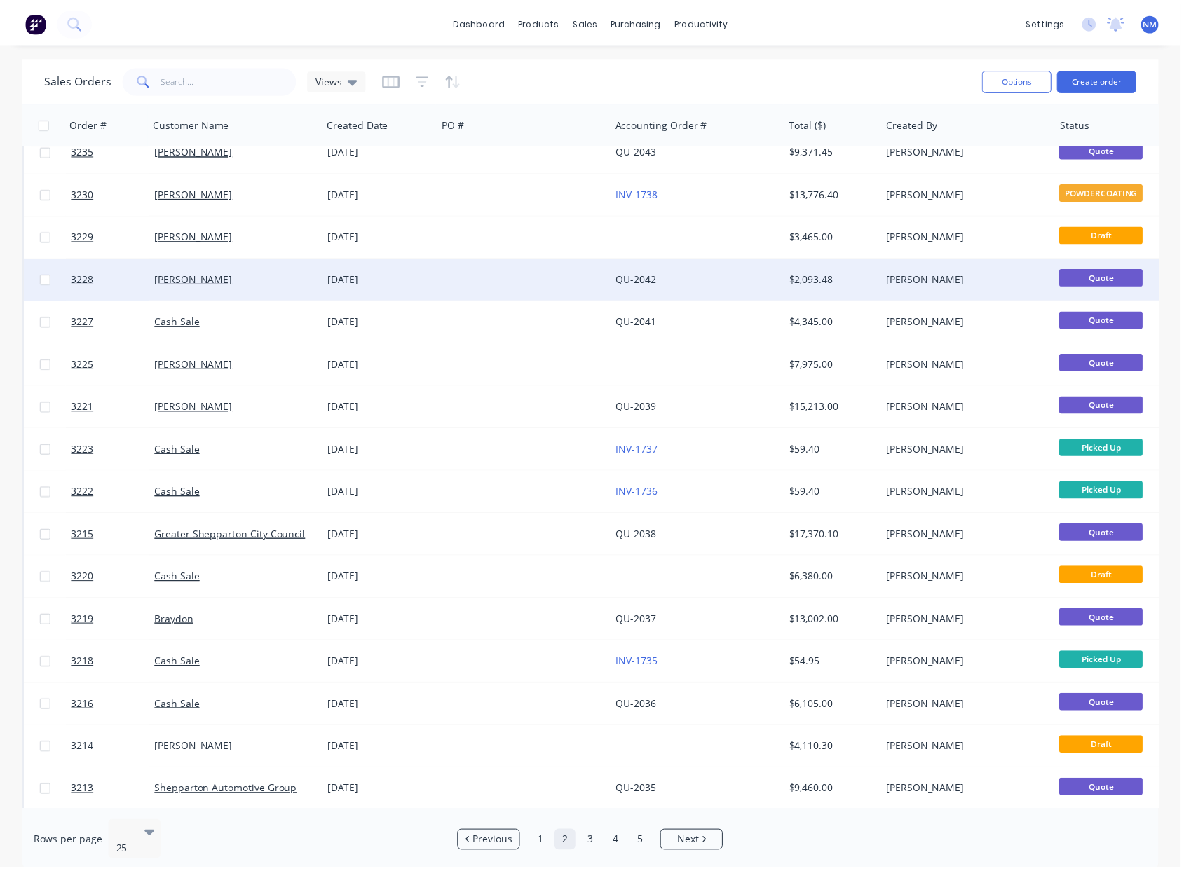
scroll to position [408, 0]
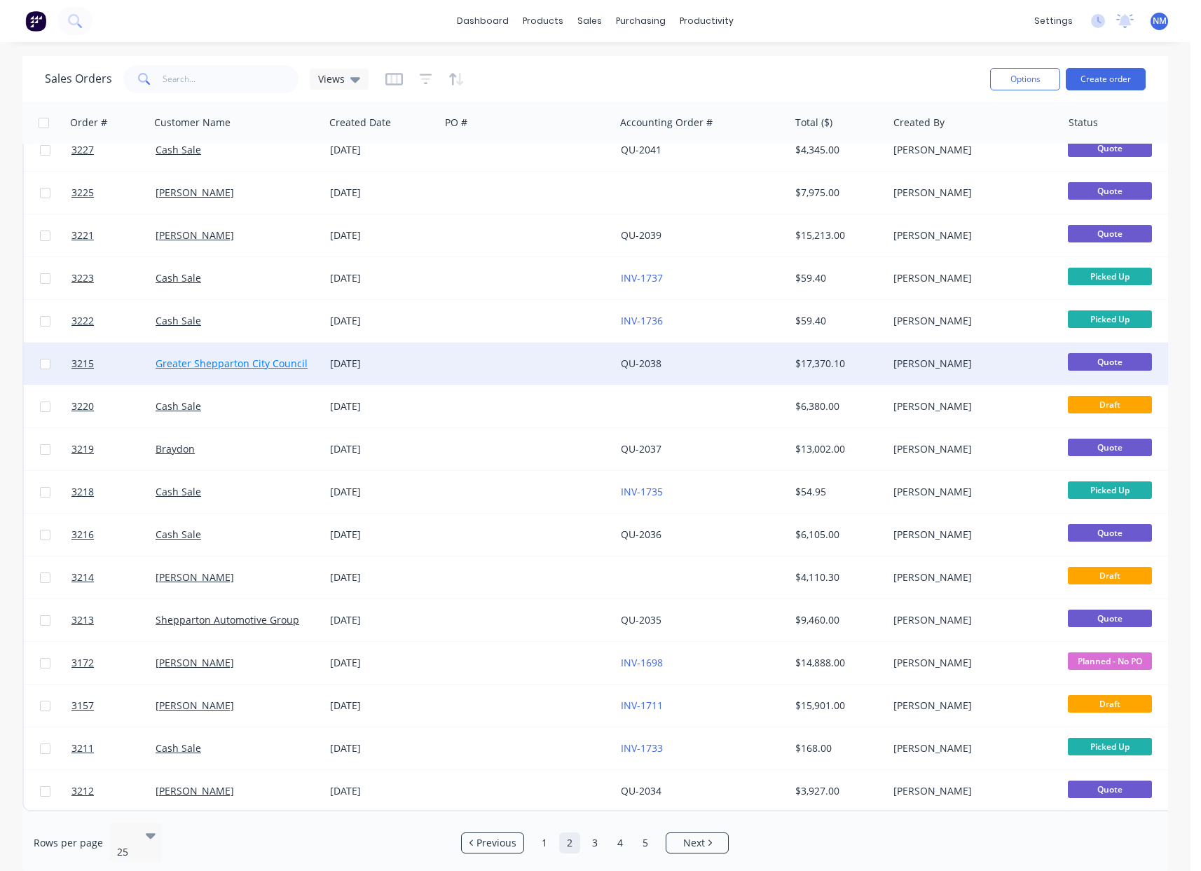
click at [245, 357] on link "Greater Shepparton City Council" at bounding box center [232, 363] width 152 height 13
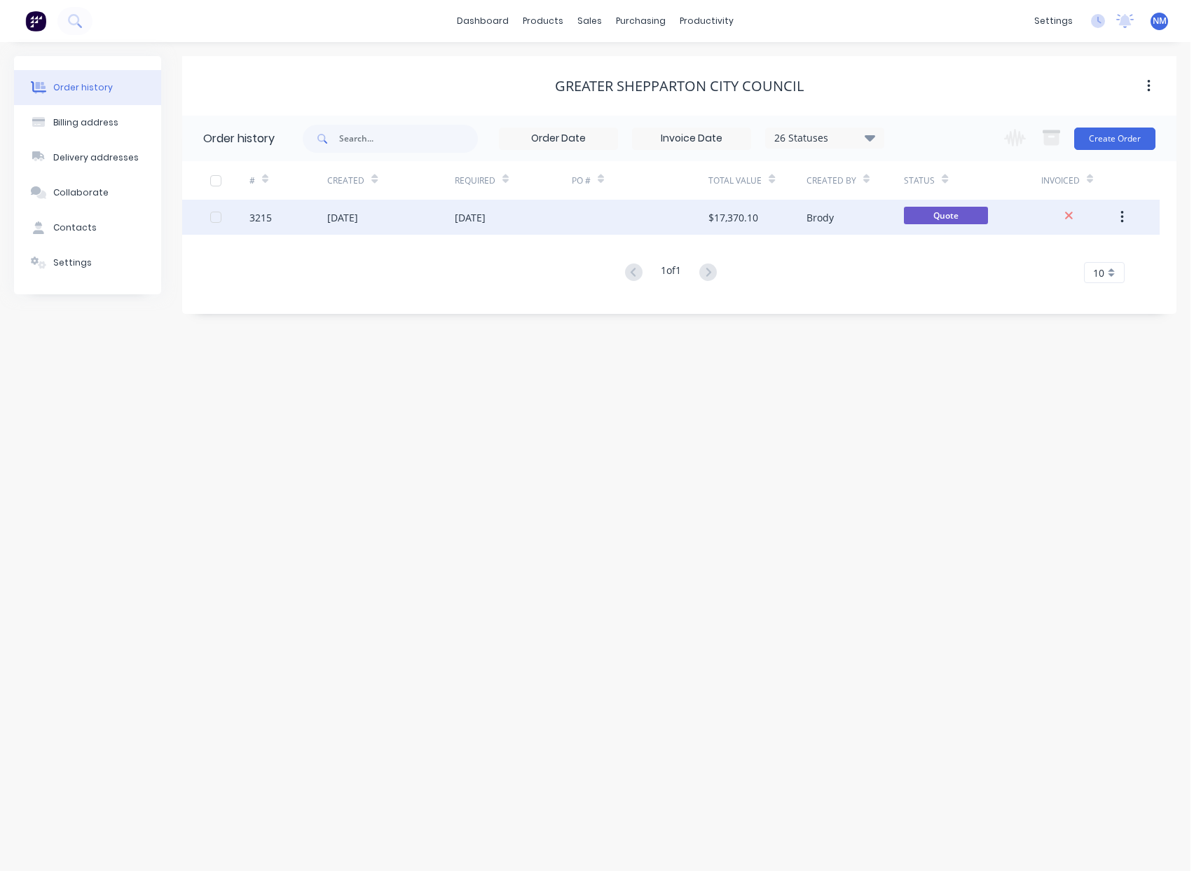
click at [868, 211] on div "Brody" at bounding box center [855, 217] width 97 height 35
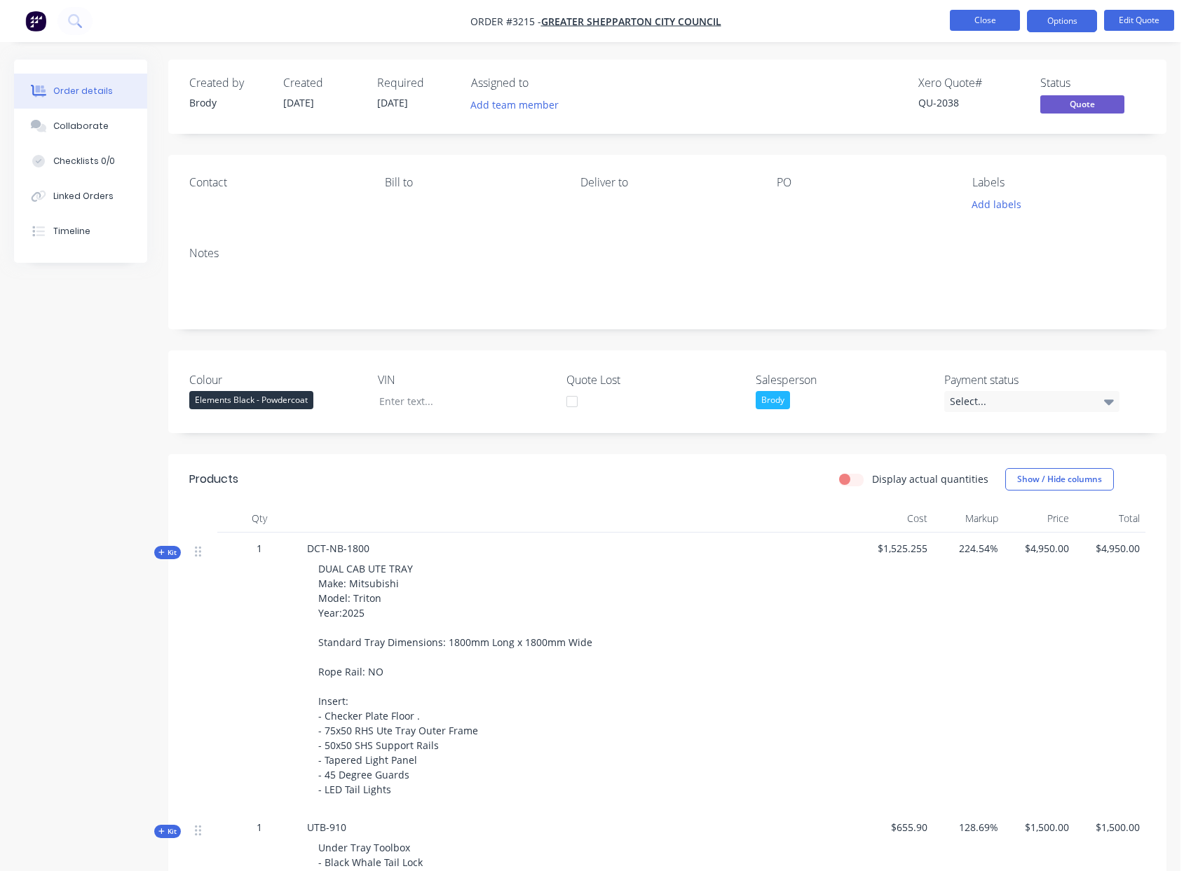
click at [988, 21] on button "Close" at bounding box center [985, 20] width 70 height 21
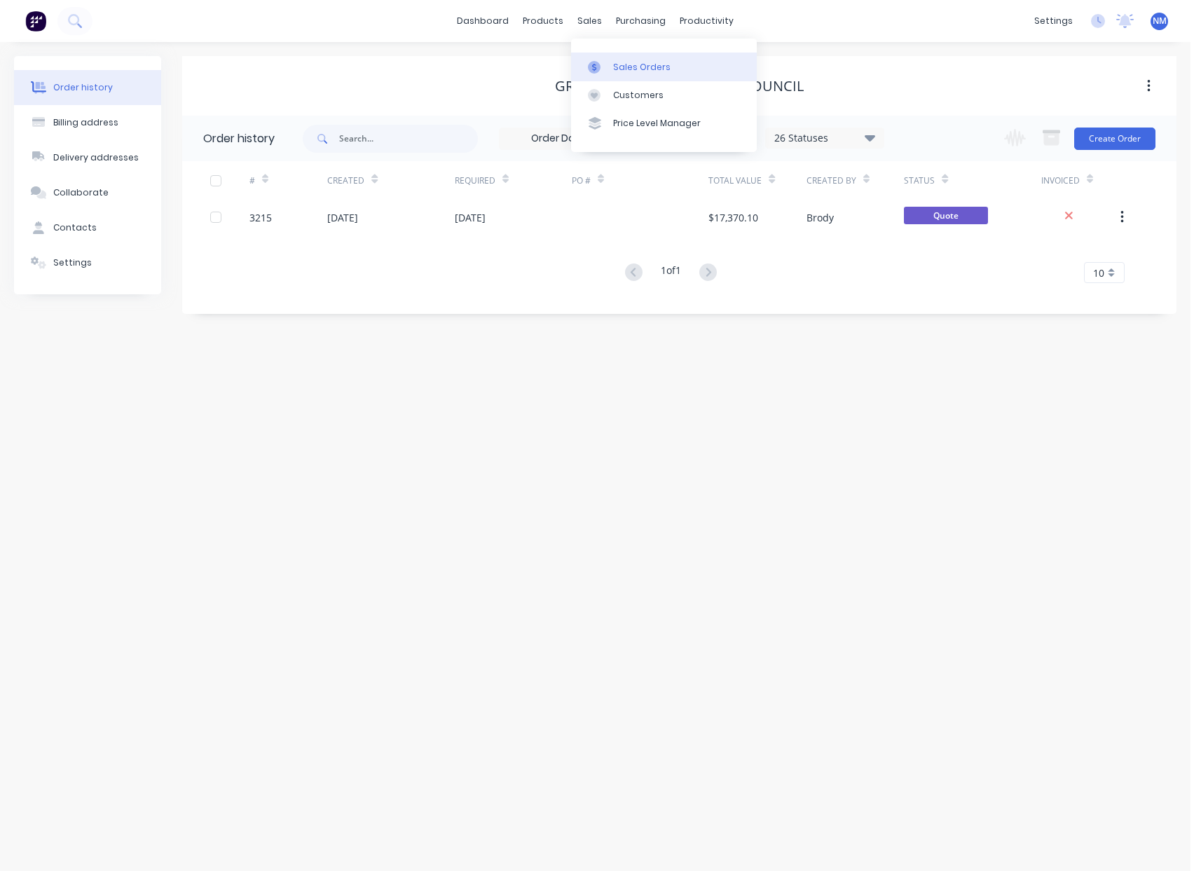
click at [643, 71] on div "Sales Orders" at bounding box center [641, 67] width 57 height 13
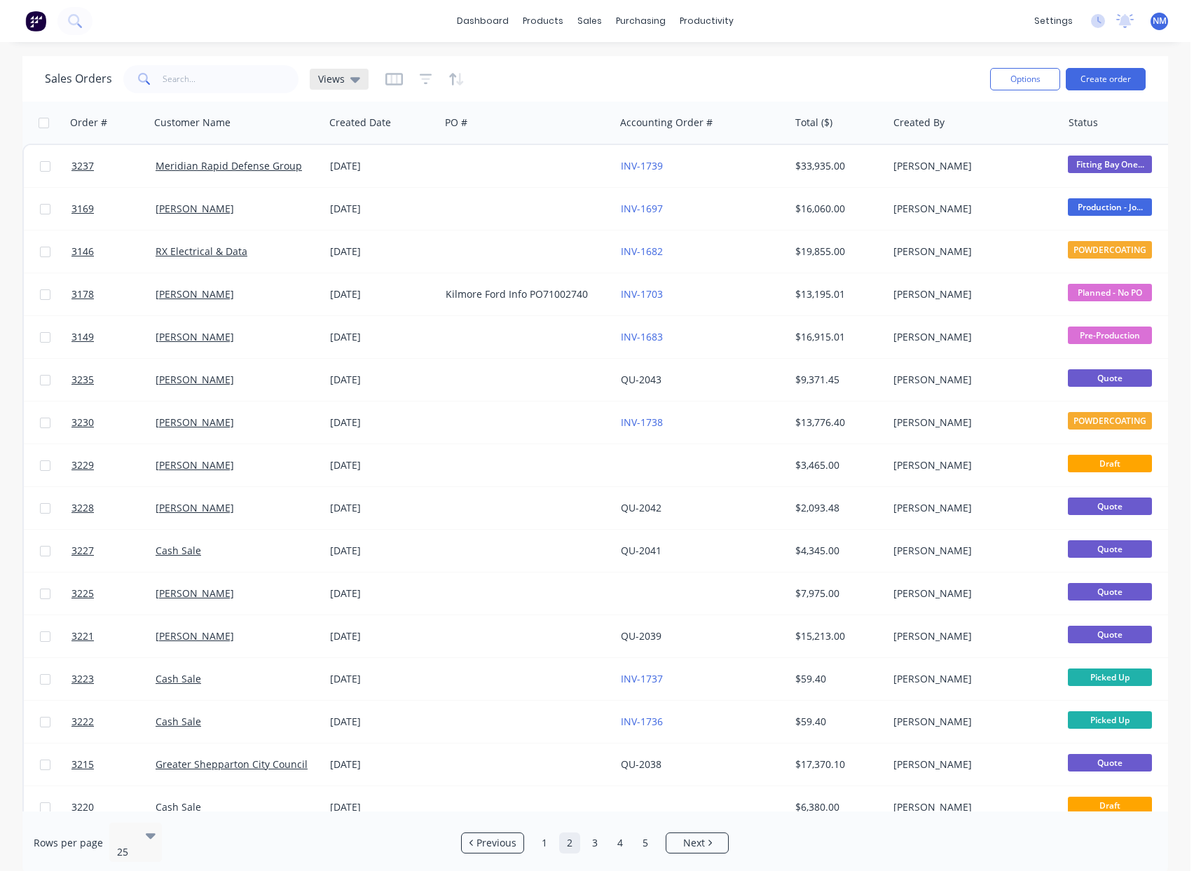
click at [350, 83] on icon at bounding box center [355, 78] width 10 height 15
click at [335, 83] on span "Views" at bounding box center [331, 78] width 27 height 15
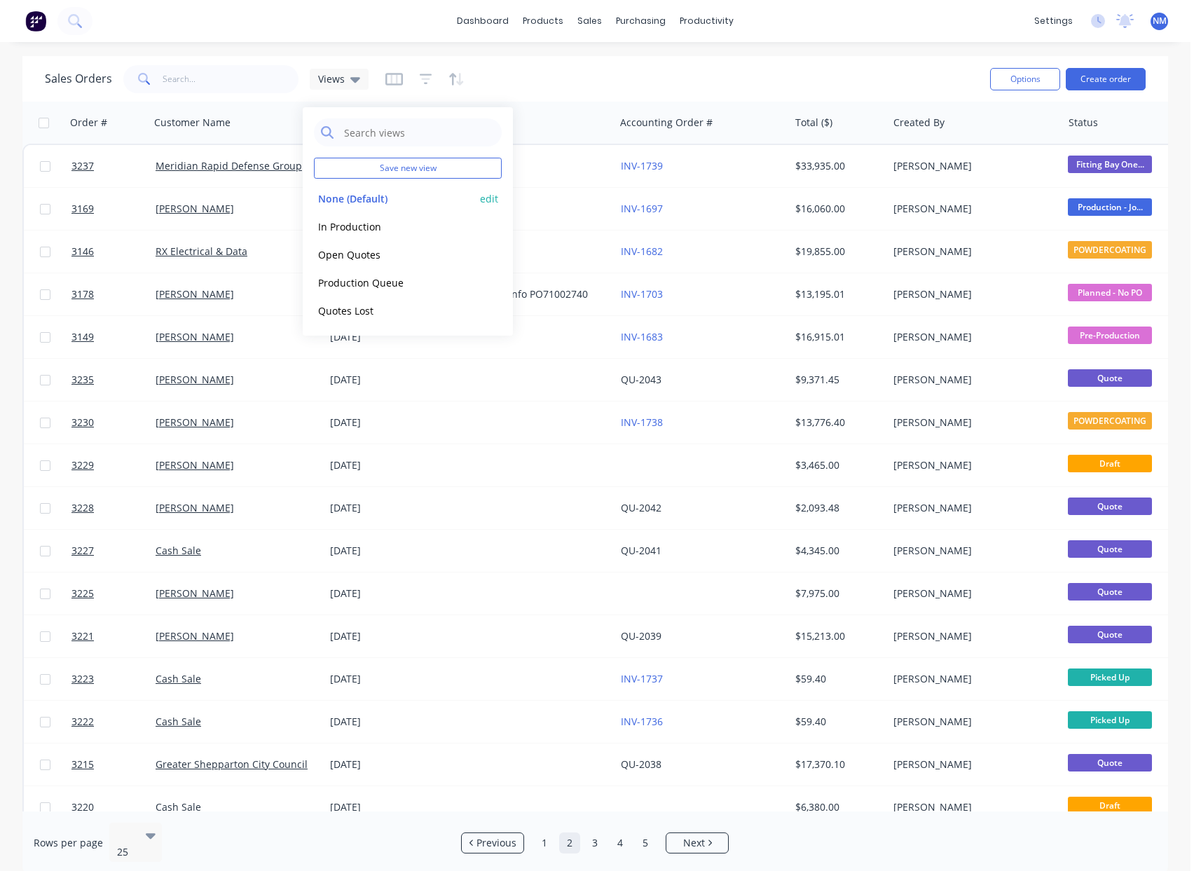
click at [380, 205] on button "None (Default)" at bounding box center [394, 199] width 160 height 16
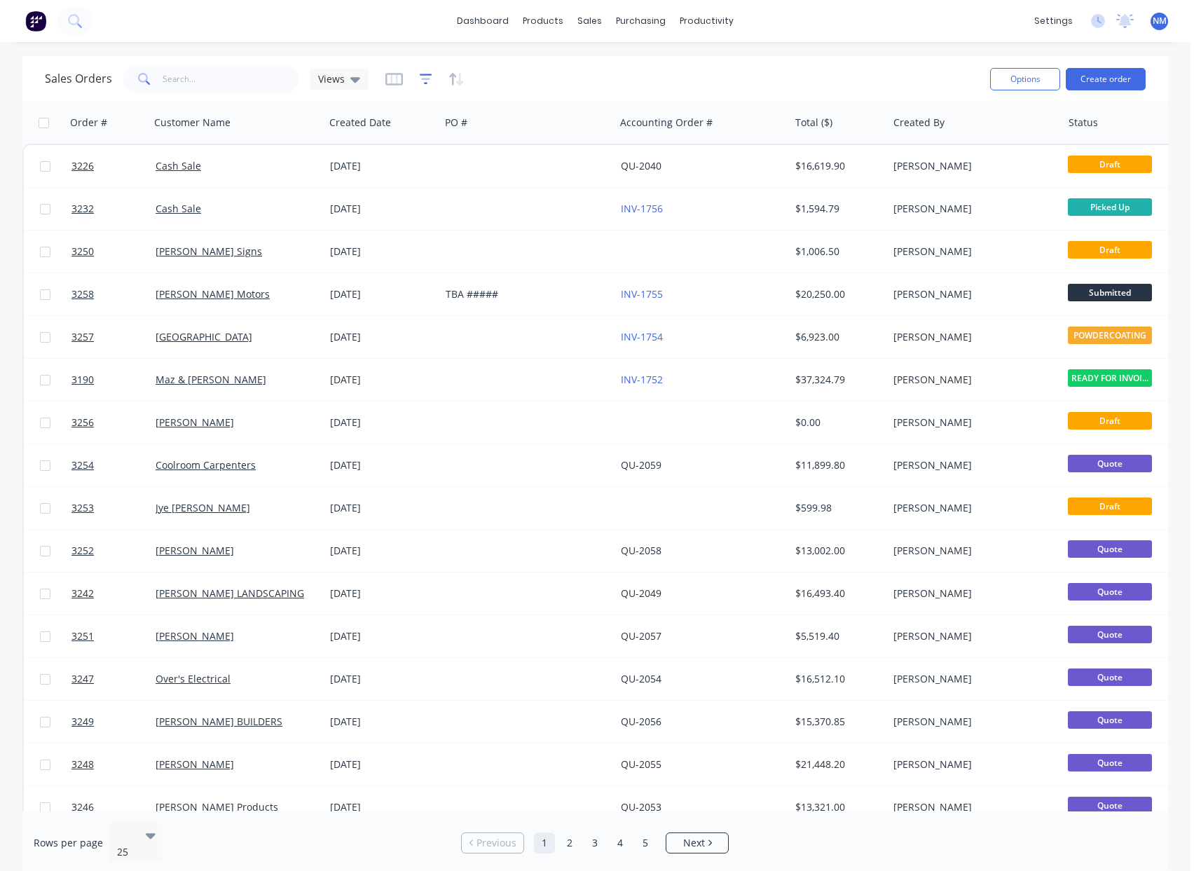
click at [423, 83] on icon "button" at bounding box center [426, 79] width 13 height 11
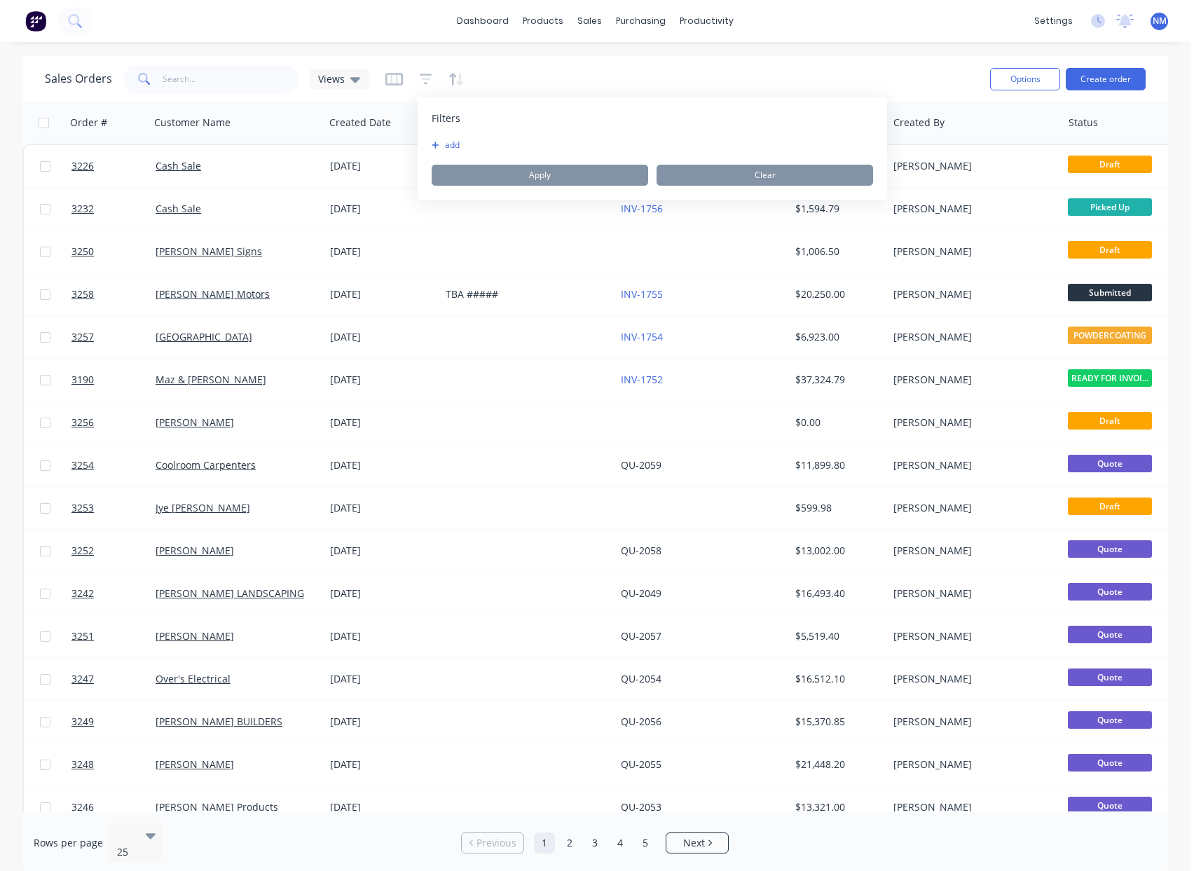
click at [446, 147] on button "add" at bounding box center [449, 144] width 35 height 11
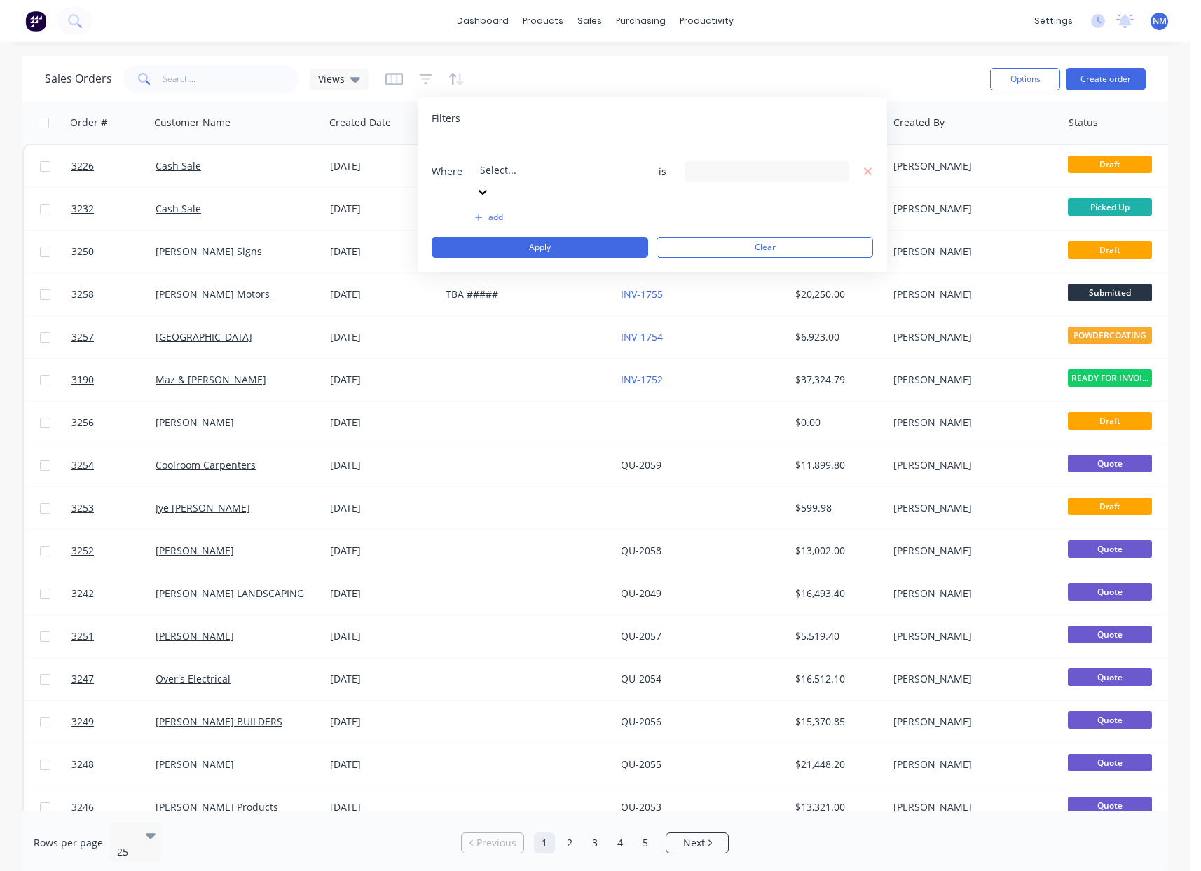
click at [590, 158] on div at bounding box center [581, 151] width 202 height 18
click at [750, 164] on div "23 Status selected" at bounding box center [756, 171] width 127 height 15
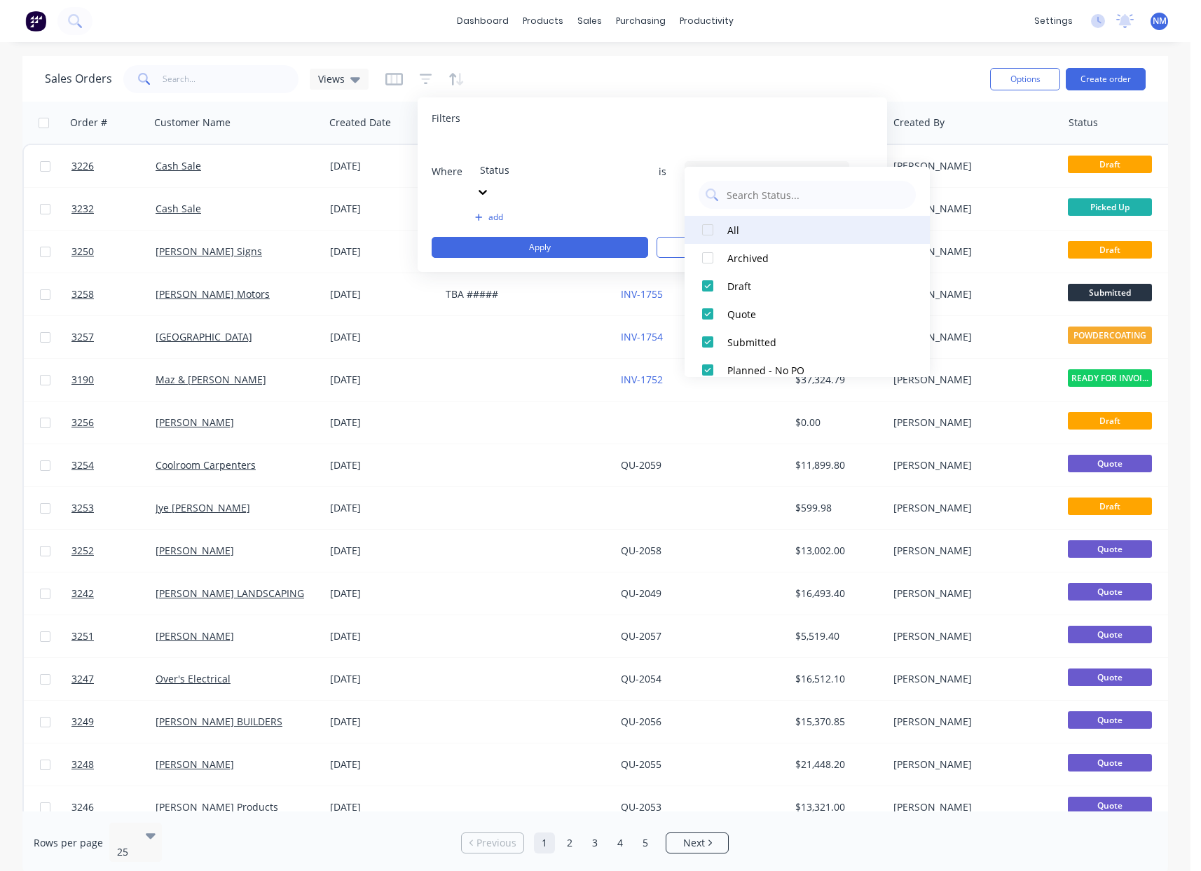
click at [715, 232] on div at bounding box center [708, 230] width 28 height 28
click at [711, 229] on div at bounding box center [708, 230] width 28 height 28
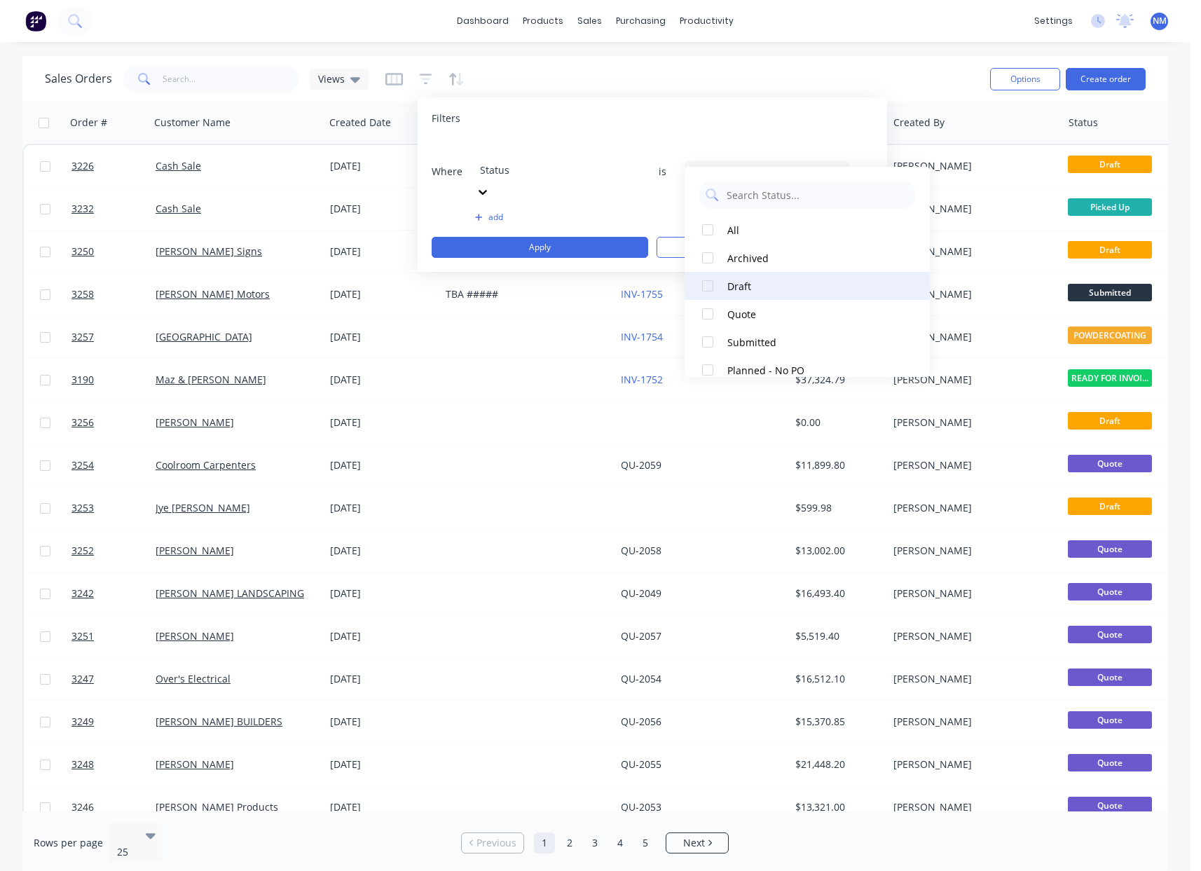
click at [714, 285] on div at bounding box center [708, 286] width 28 height 28
click at [578, 237] on button "Apply" at bounding box center [540, 247] width 217 height 21
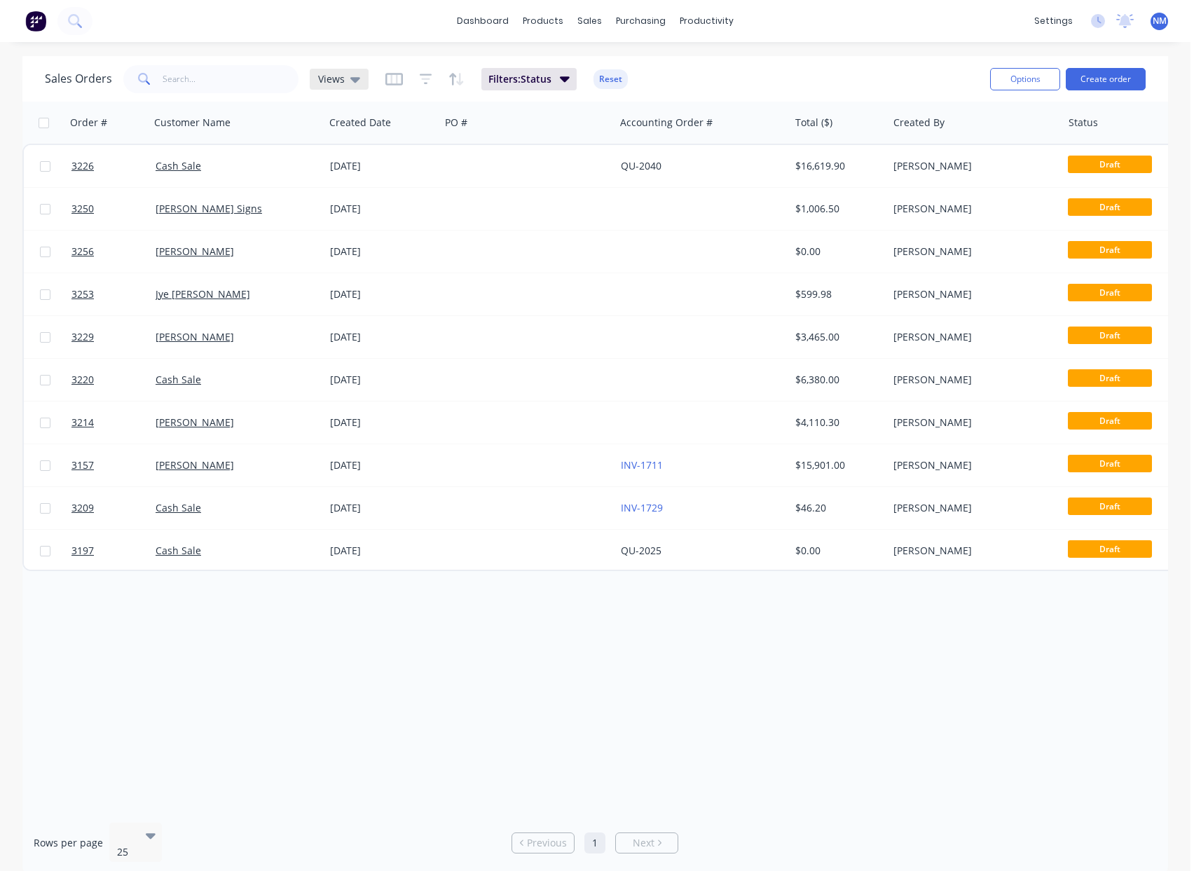
click at [355, 82] on icon at bounding box center [355, 78] width 10 height 15
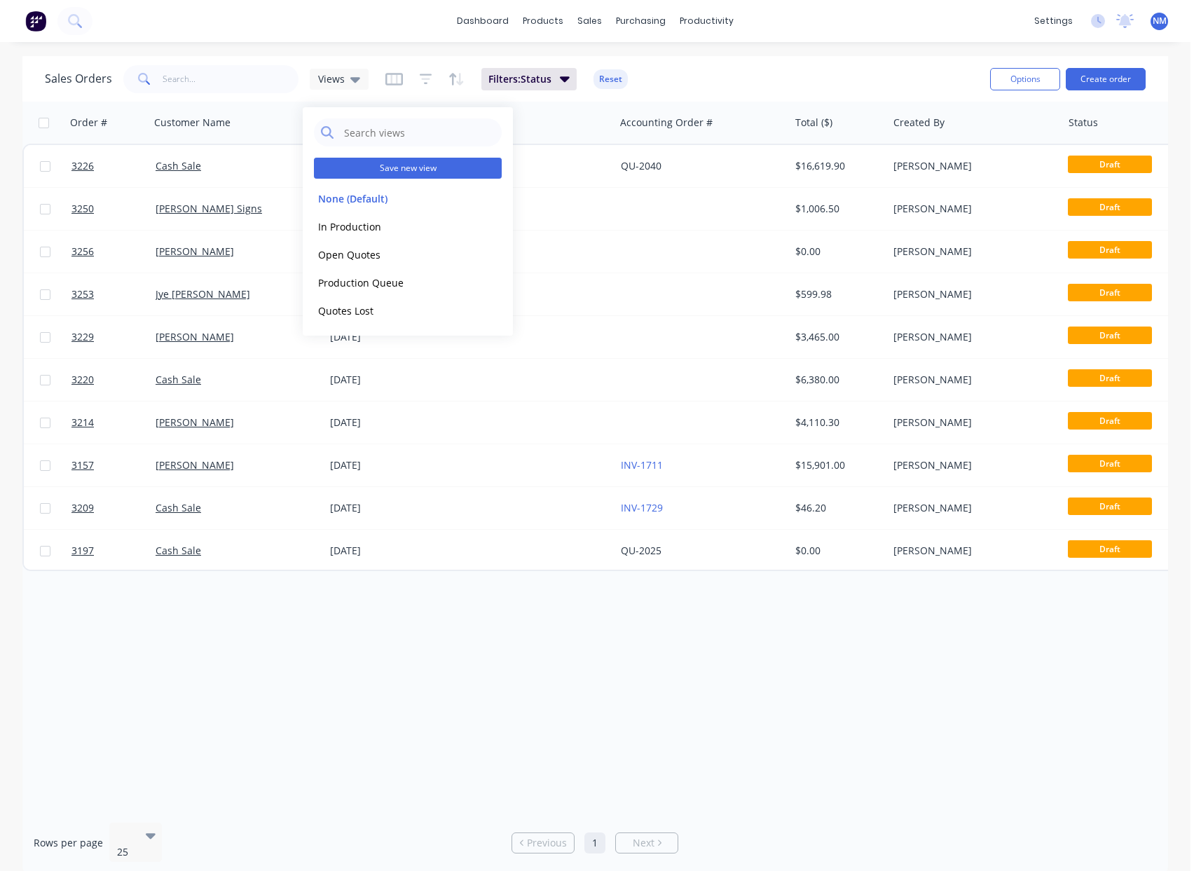
click at [431, 168] on button "Save new view" at bounding box center [408, 168] width 188 height 21
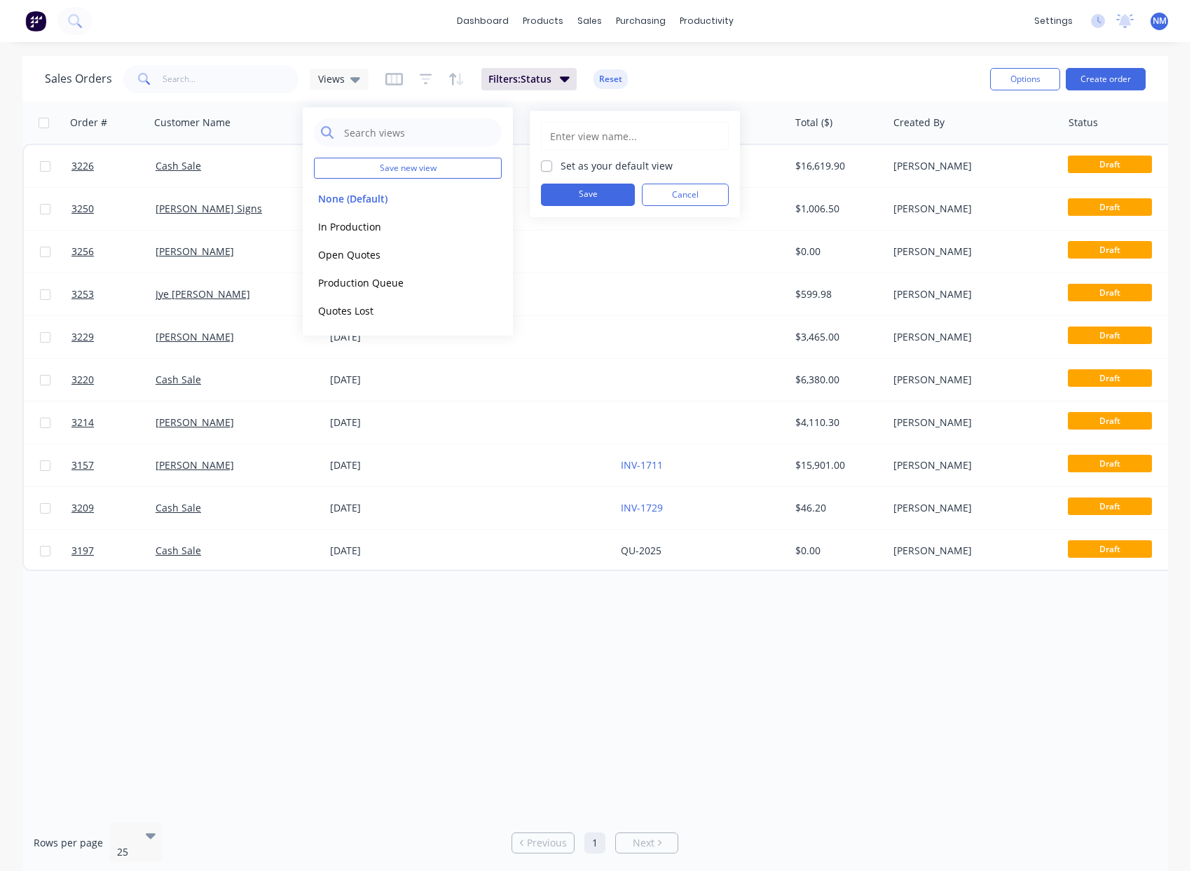
click at [611, 140] on input "text" at bounding box center [635, 136] width 172 height 27
type input "Draft Orders"
click at [595, 197] on button "Save" at bounding box center [588, 195] width 94 height 22
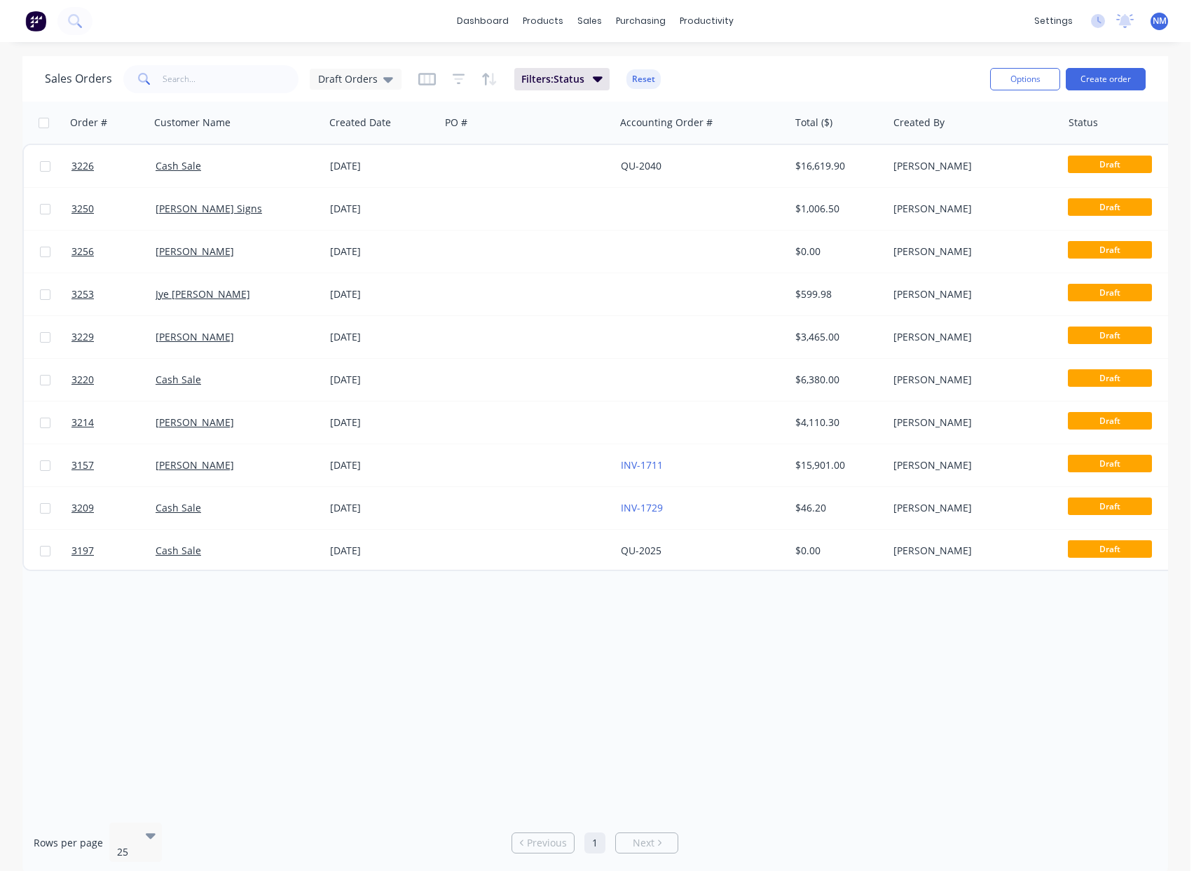
click at [789, 85] on div "Sales Orders Draft Orders Filters: Status Reset" at bounding box center [512, 79] width 934 height 34
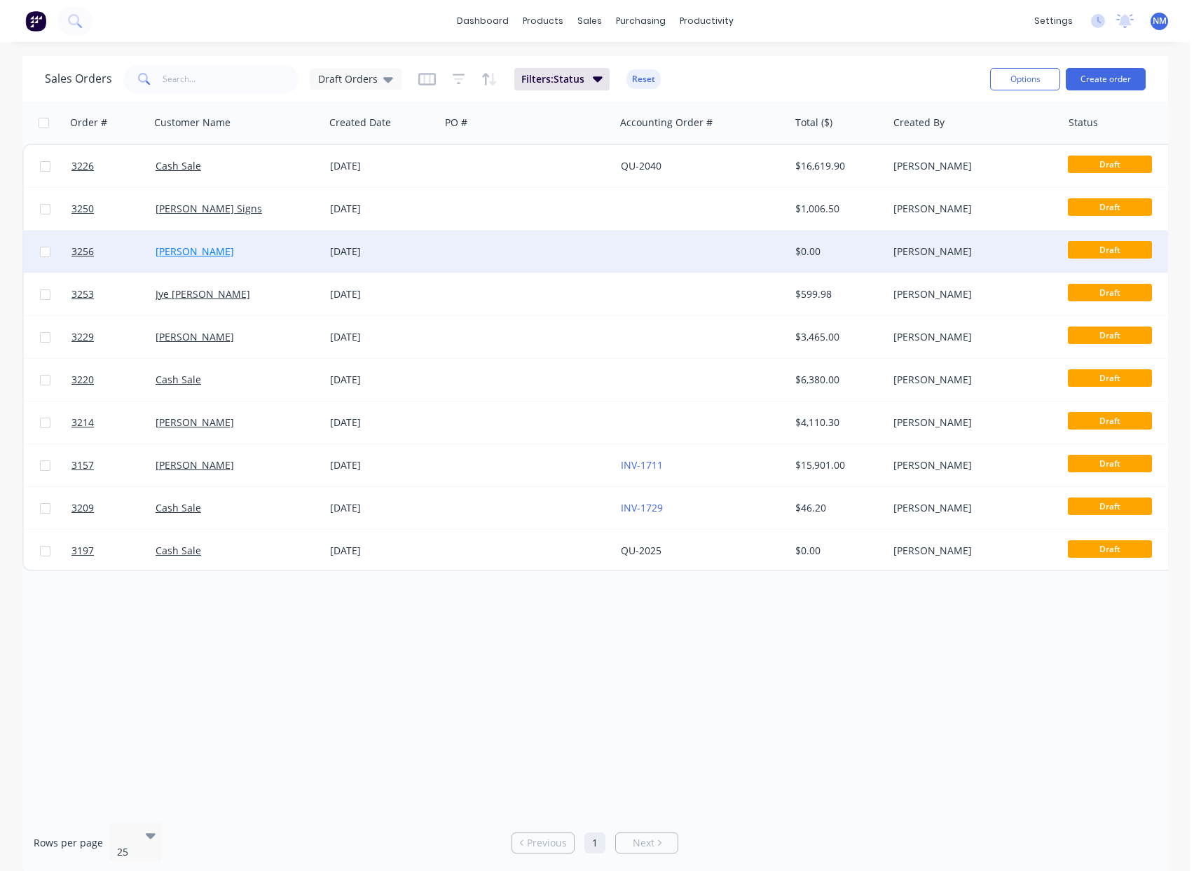
click at [206, 254] on link "[PERSON_NAME]" at bounding box center [195, 251] width 79 height 13
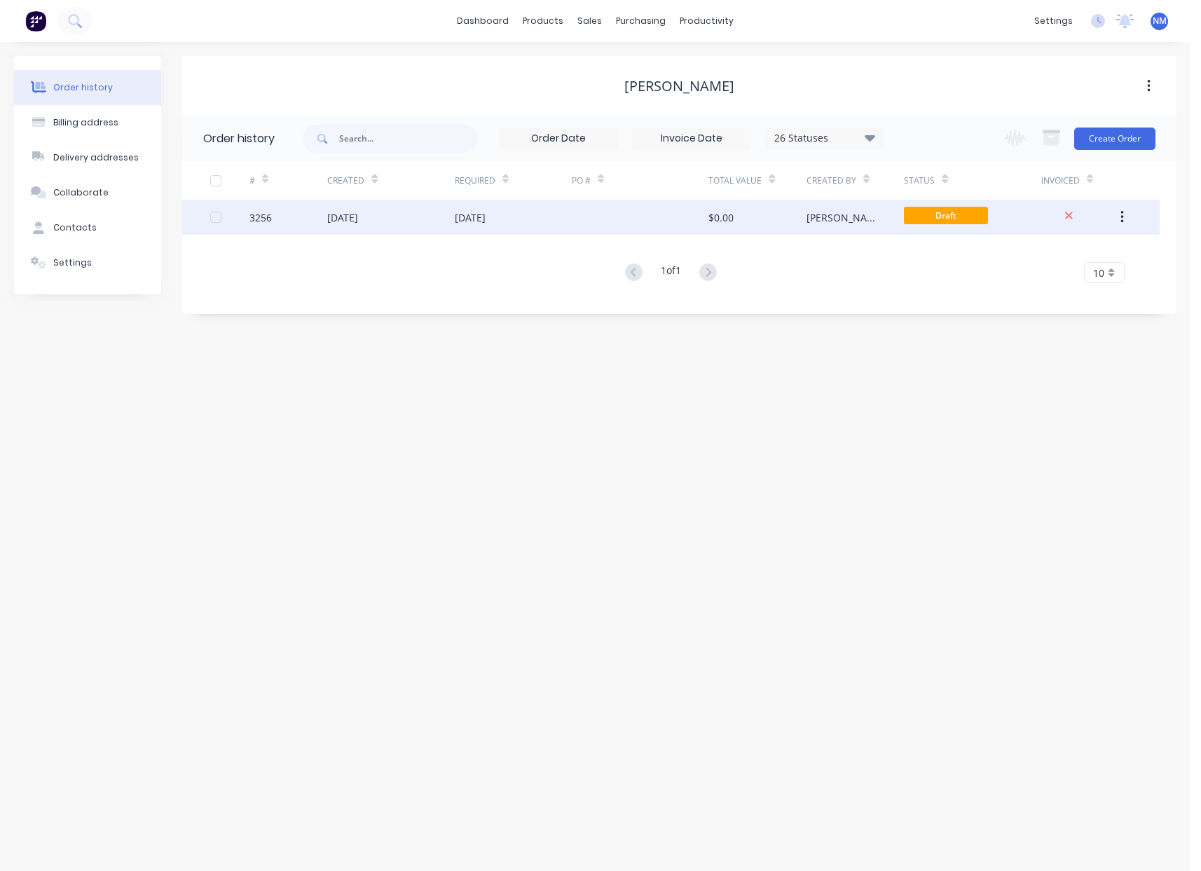
click at [393, 210] on div "[DATE]" at bounding box center [390, 217] width 127 height 35
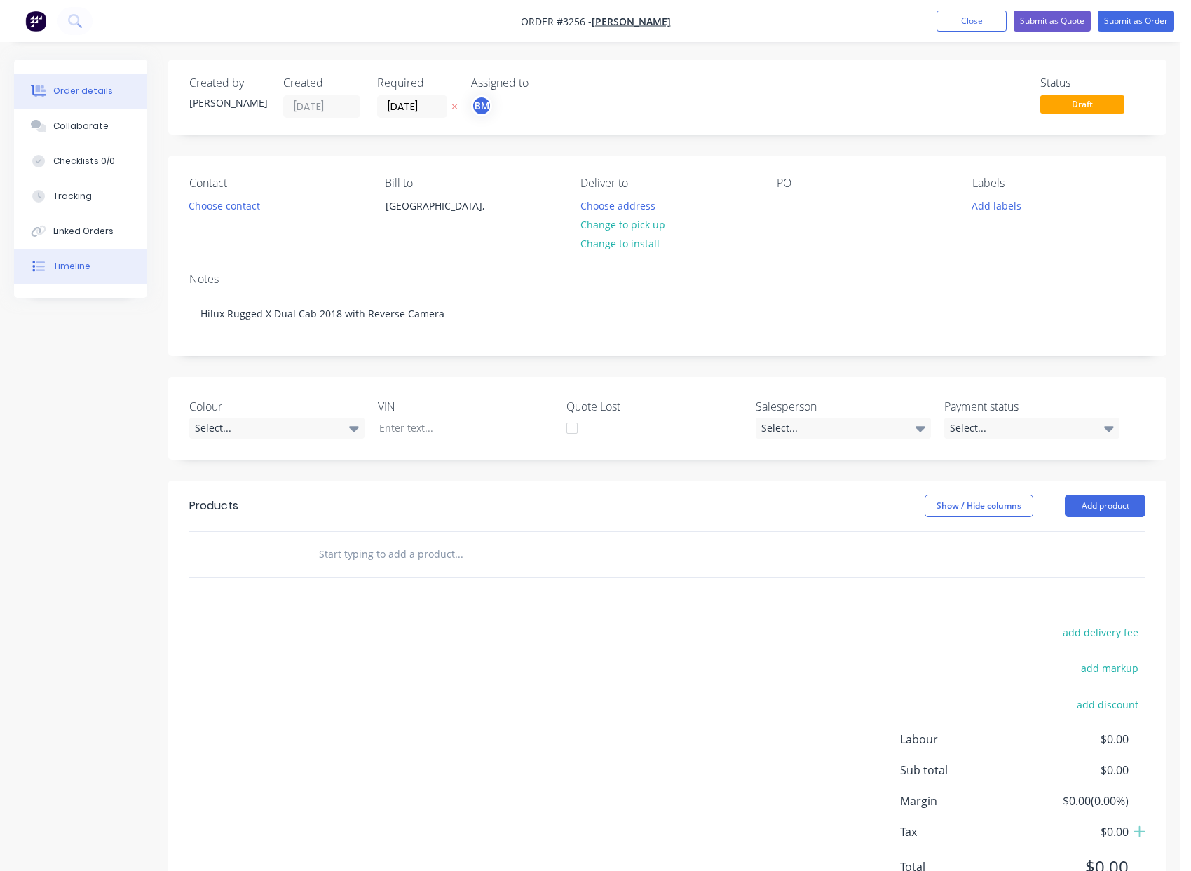
click at [79, 261] on div "Timeline" at bounding box center [71, 266] width 37 height 13
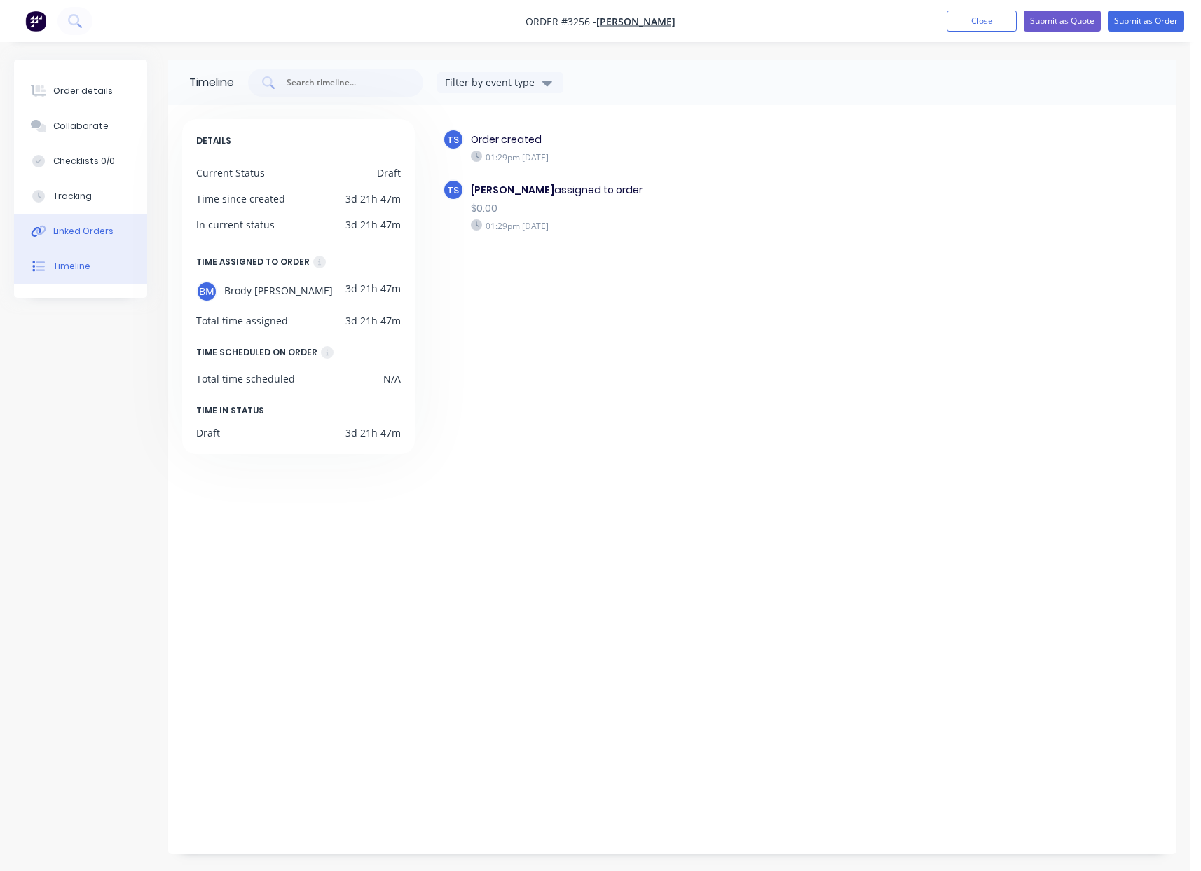
click at [90, 237] on div "Linked Orders" at bounding box center [83, 231] width 60 height 13
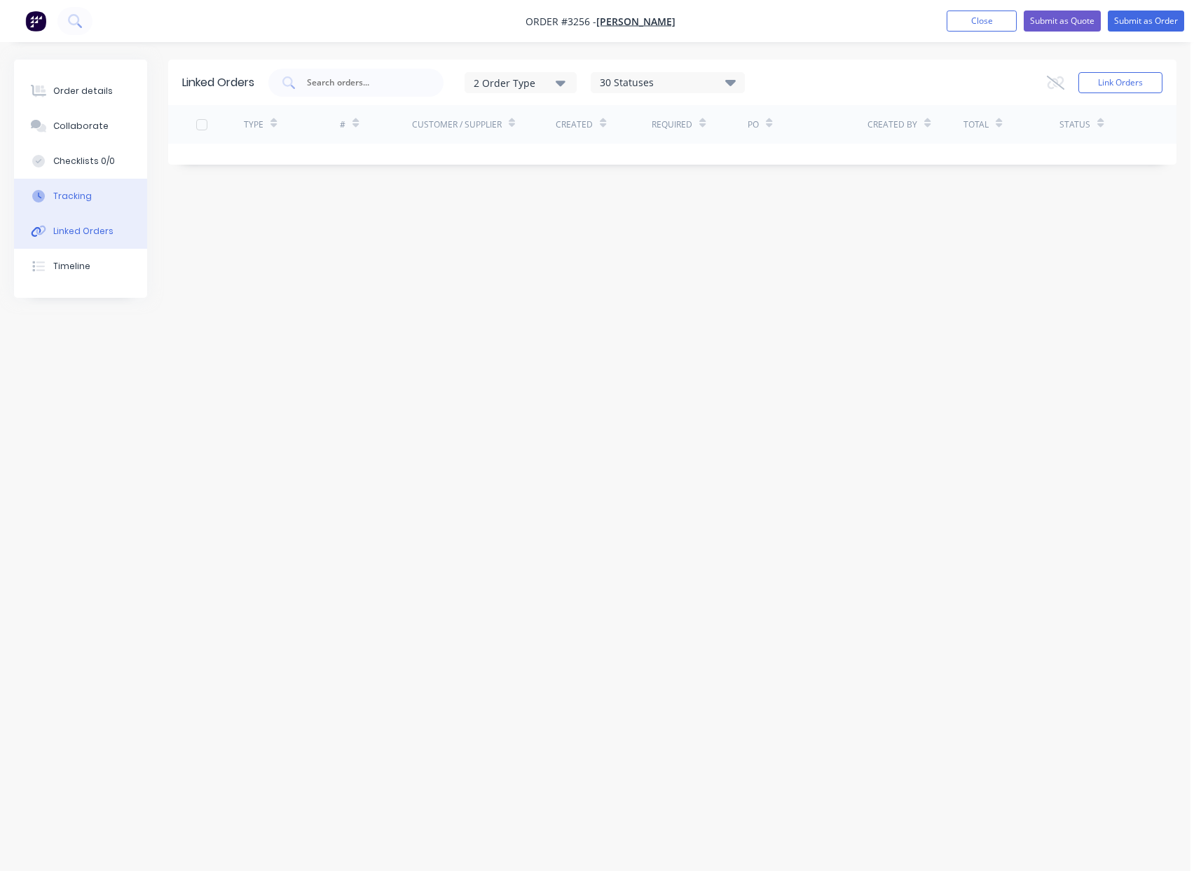
click at [112, 205] on button "Tracking" at bounding box center [80, 196] width 133 height 35
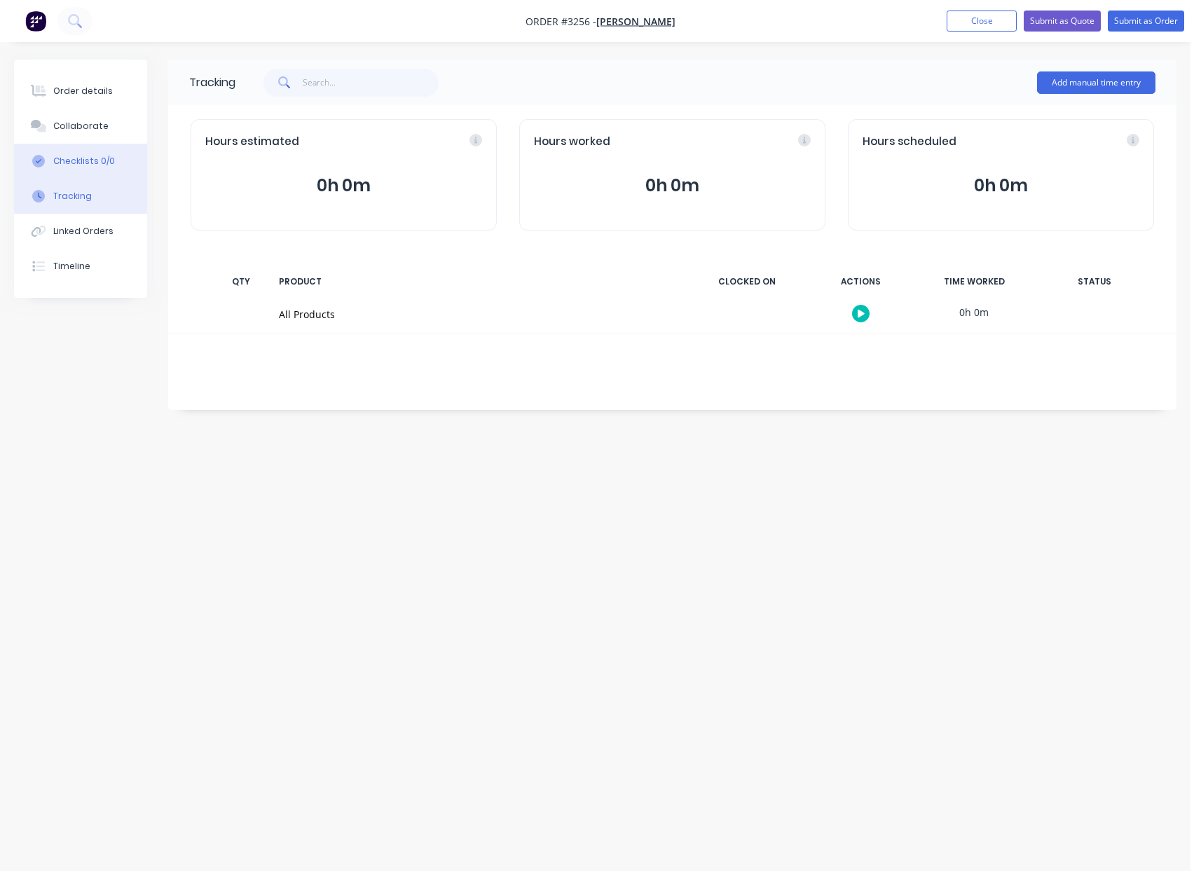
click at [97, 167] on div "Checklists 0/0" at bounding box center [84, 161] width 62 height 13
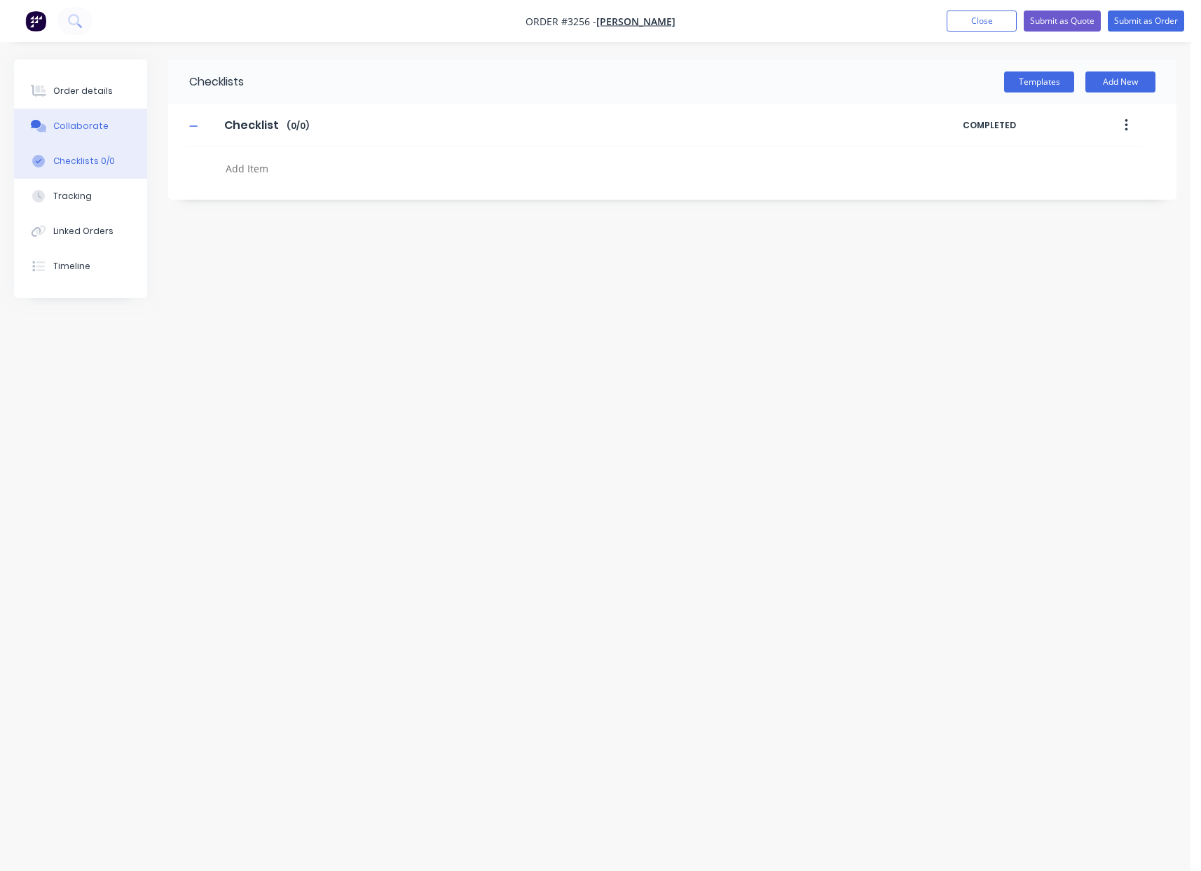
click at [91, 118] on button "Collaborate" at bounding box center [80, 126] width 133 height 35
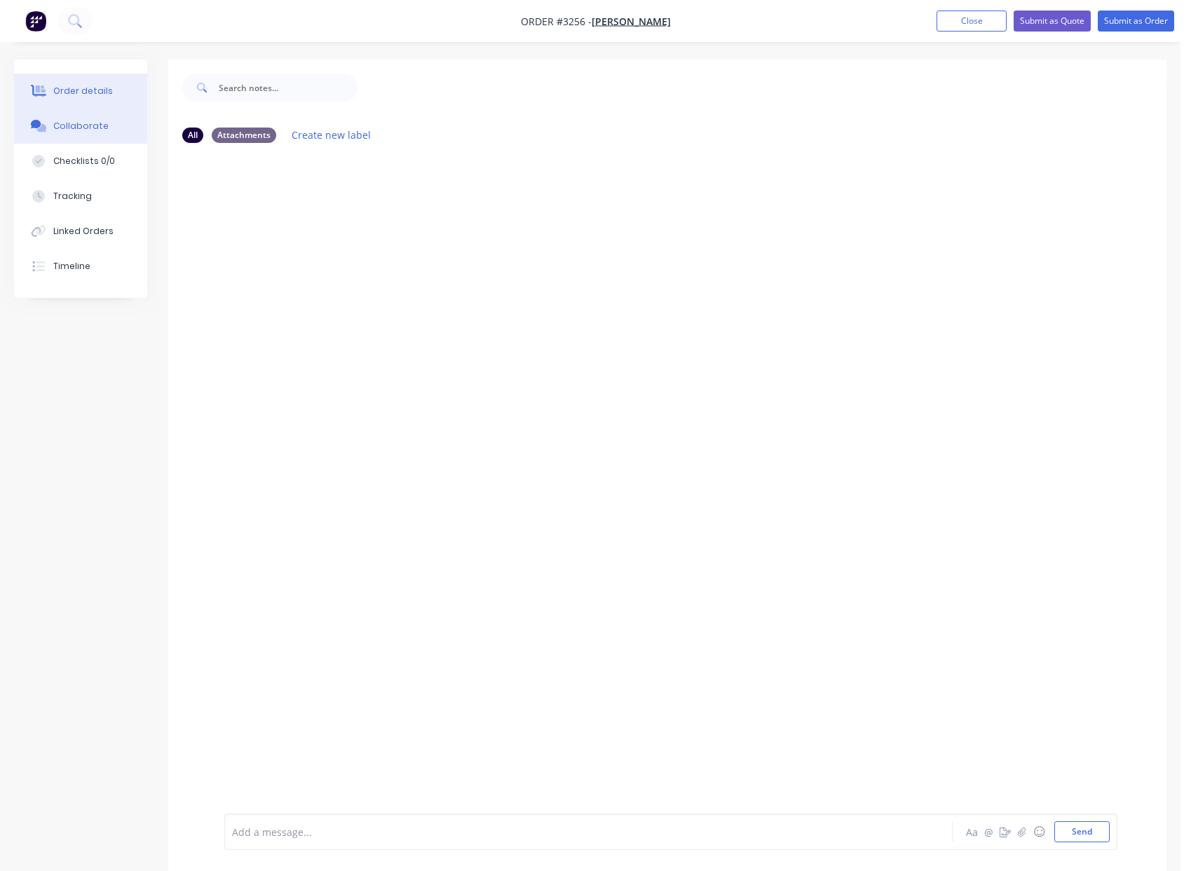
click at [93, 90] on div "Order details" at bounding box center [83, 91] width 60 height 13
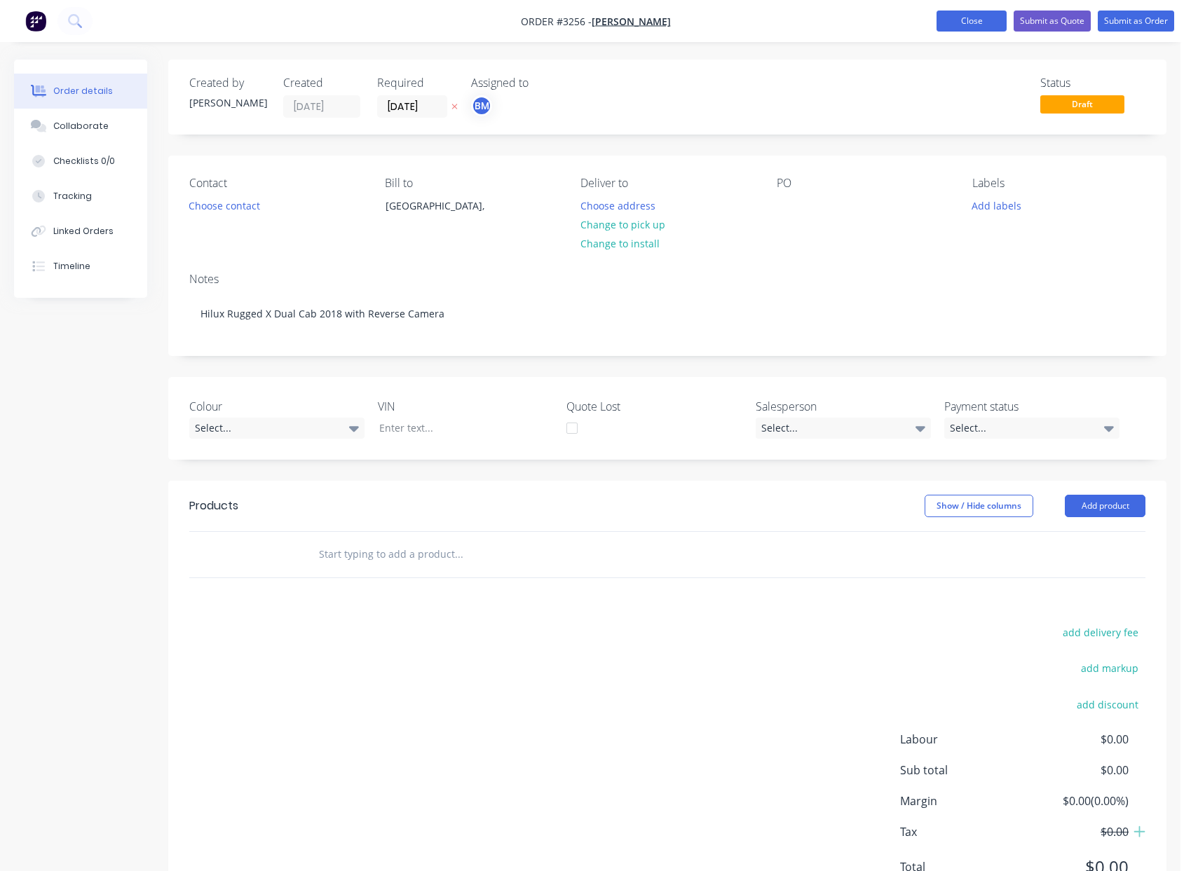
click at [960, 22] on button "Close" at bounding box center [971, 21] width 70 height 21
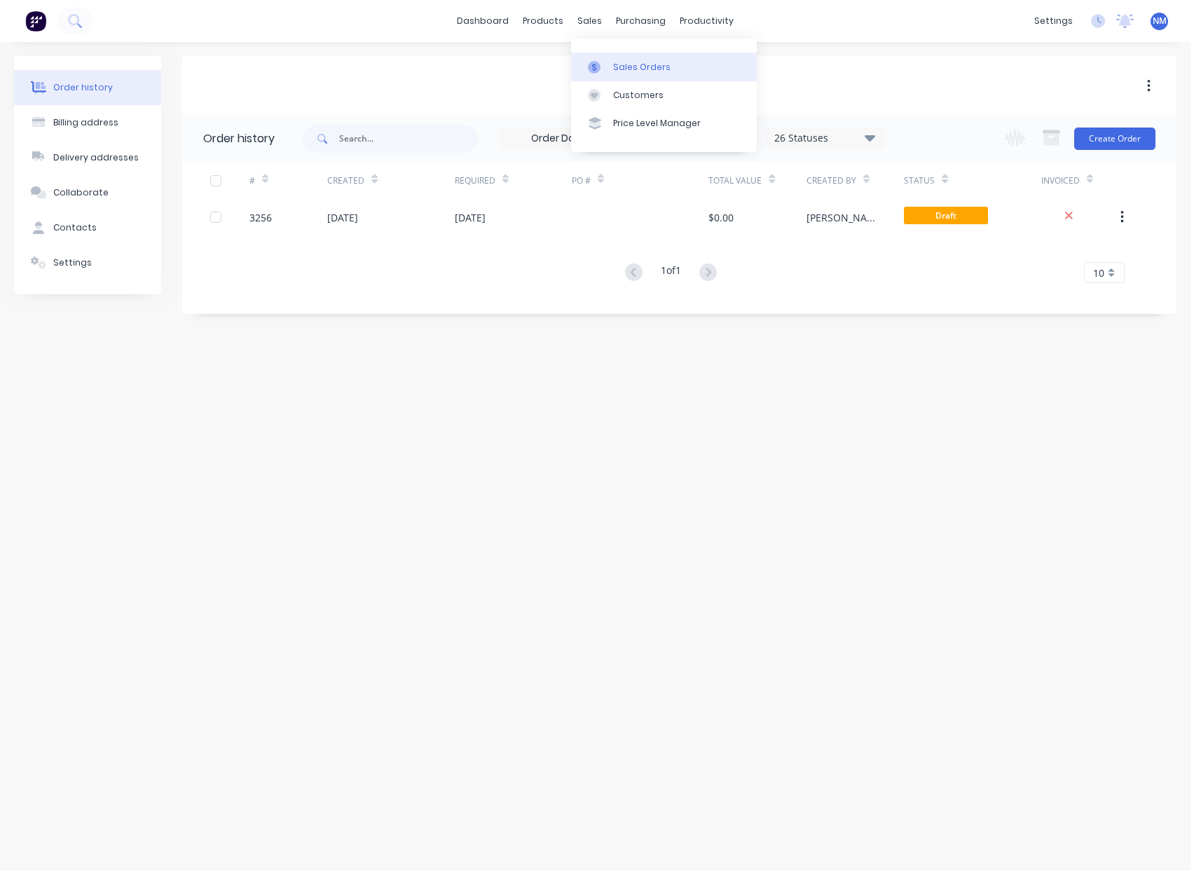
click at [615, 68] on div "Sales Orders" at bounding box center [641, 67] width 57 height 13
